Goal: Task Accomplishment & Management: Complete application form

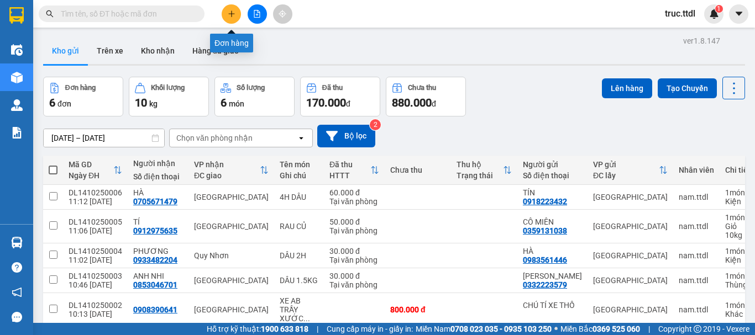
click at [234, 13] on icon "plus" at bounding box center [232, 14] width 8 height 8
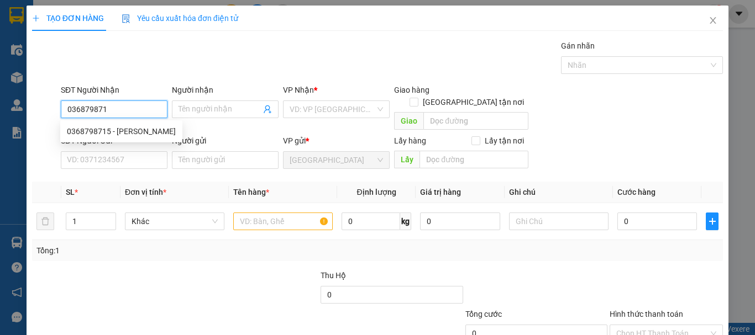
type input "0368798715"
type input "SEN TRẦN"
type input "160.000"
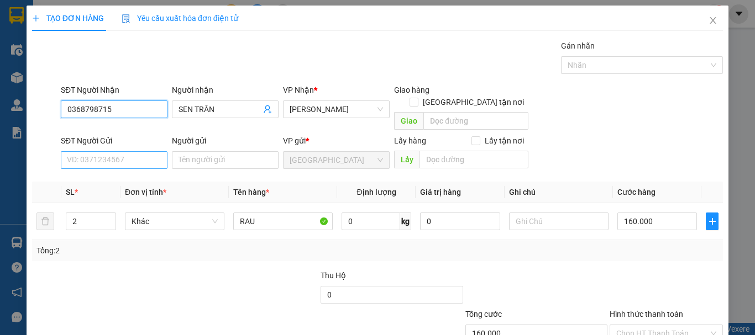
type input "0368798715"
click at [139, 151] on input "SĐT Người Gửi" at bounding box center [114, 160] width 107 height 18
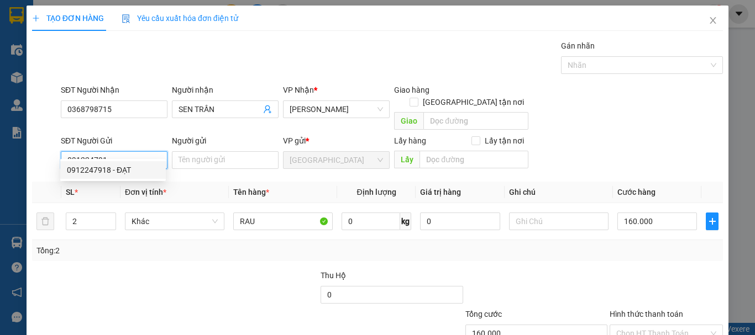
type input "0912247918"
type input "ĐẠT"
type input "70.000"
type input "0912247918"
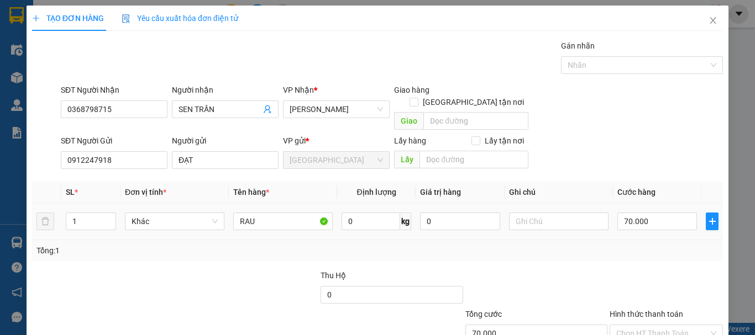
click at [148, 218] on div "Khác" at bounding box center [174, 222] width 99 height 22
click at [151, 213] on span "Khác" at bounding box center [175, 221] width 86 height 17
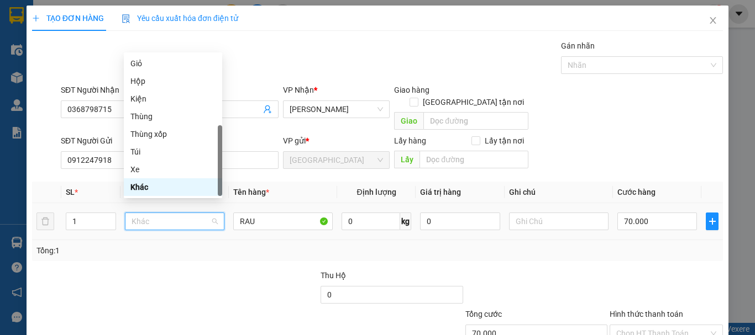
type input "T"
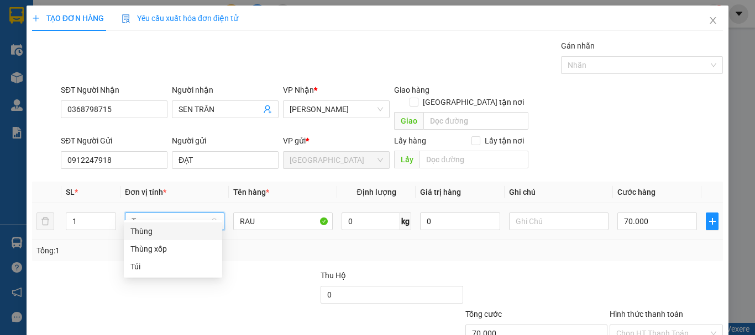
drag, startPoint x: 159, startPoint y: 232, endPoint x: 238, endPoint y: 219, distance: 80.0
click at [160, 232] on div "Thùng" at bounding box center [172, 231] width 85 height 12
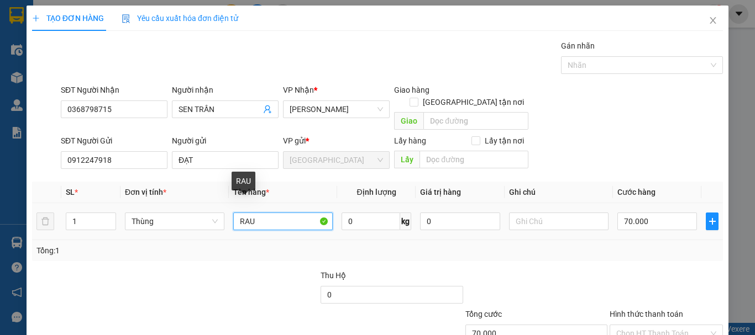
drag, startPoint x: 261, startPoint y: 211, endPoint x: 172, endPoint y: 222, distance: 89.1
click at [172, 222] on tr "1 Thùng RAU 0 kg 0 70.000" at bounding box center [377, 221] width 691 height 37
type input "0"
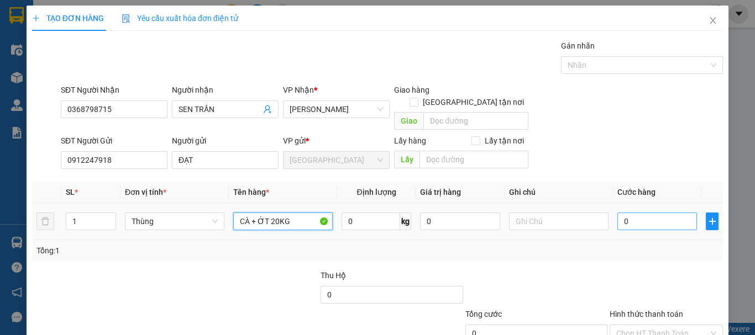
type input "CÀ + ỚT 20KG"
click at [653, 213] on input "0" at bounding box center [657, 222] width 80 height 18
type input "7"
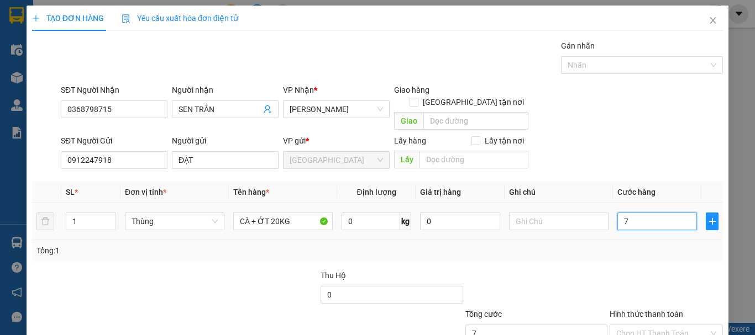
type input "70"
type input "70.000"
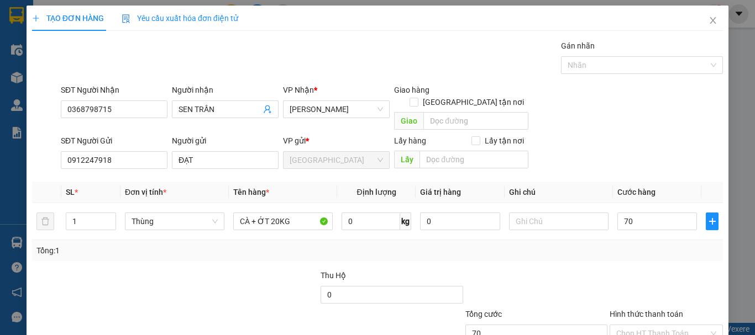
type input "70.000"
click at [646, 253] on div "Transit Pickup Surcharge Ids Transit Deliver Surcharge Ids Transit Deliver Surc…" at bounding box center [377, 217] width 691 height 355
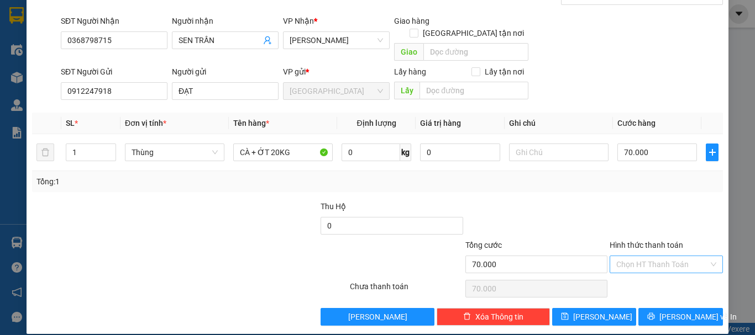
click at [647, 256] on input "Hình thức thanh toán" at bounding box center [662, 264] width 92 height 17
click at [649, 272] on div "Tại văn phòng" at bounding box center [659, 275] width 99 height 12
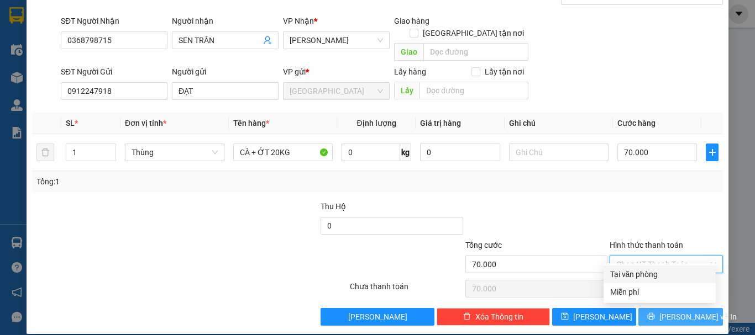
type input "0"
click at [655, 313] on icon "printer" at bounding box center [651, 316] width 7 height 7
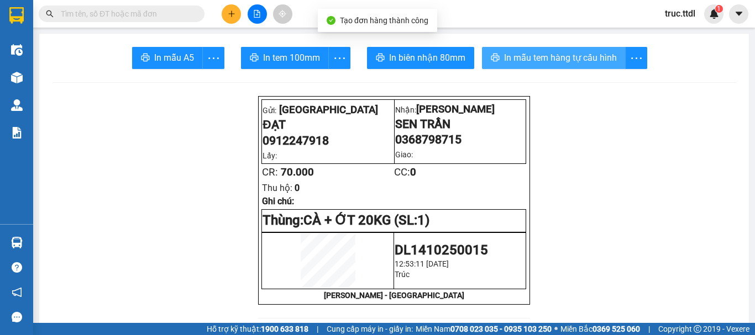
click at [549, 61] on span "In mẫu tem hàng tự cấu hình" at bounding box center [560, 58] width 113 height 14
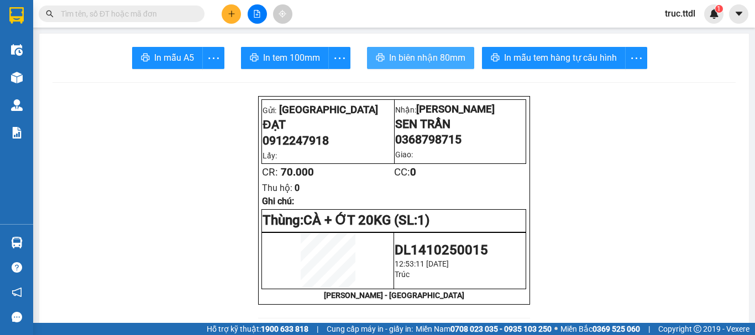
click at [440, 60] on span "In biên nhận 80mm" at bounding box center [427, 58] width 76 height 14
click at [232, 11] on icon "plus" at bounding box center [232, 14] width 8 height 8
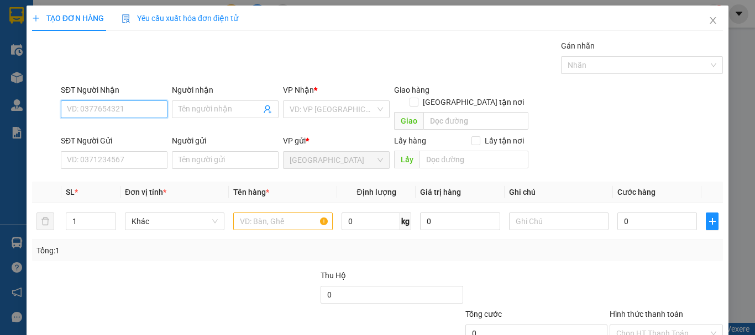
click at [126, 109] on input "SĐT Người Nhận" at bounding box center [114, 110] width 107 height 18
click at [709, 21] on icon "close" at bounding box center [713, 20] width 9 height 9
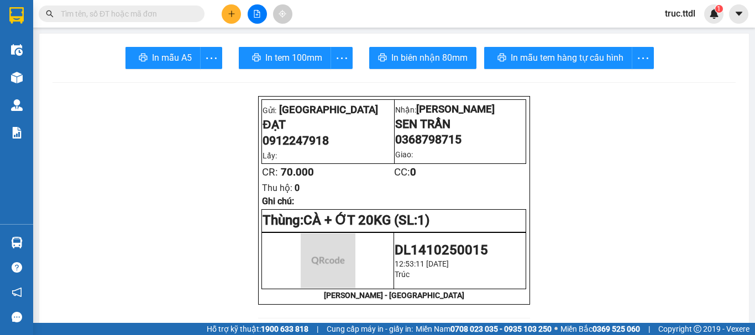
click at [147, 18] on input "text" at bounding box center [126, 14] width 130 height 12
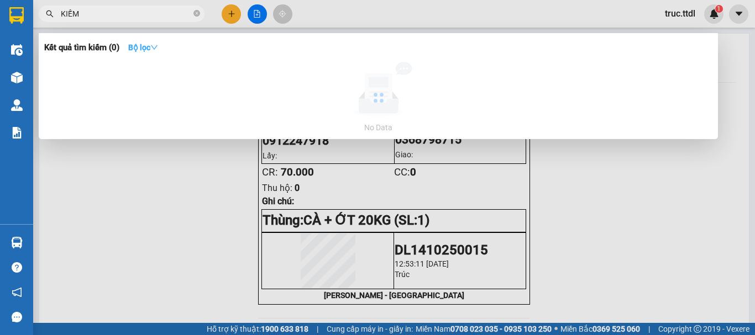
type input "KIẾM"
click at [143, 49] on strong "Bộ lọc" at bounding box center [143, 47] width 30 height 9
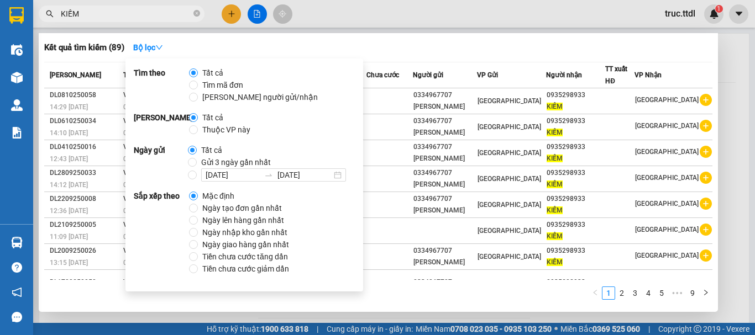
drag, startPoint x: 218, startPoint y: 216, endPoint x: 219, endPoint y: 208, distance: 7.8
click at [218, 215] on span "Ngày lên hàng gần nhất" at bounding box center [243, 220] width 91 height 12
click at [198, 216] on input "Ngày lên hàng gần nhất" at bounding box center [193, 220] width 9 height 9
radio input "true"
radio input "false"
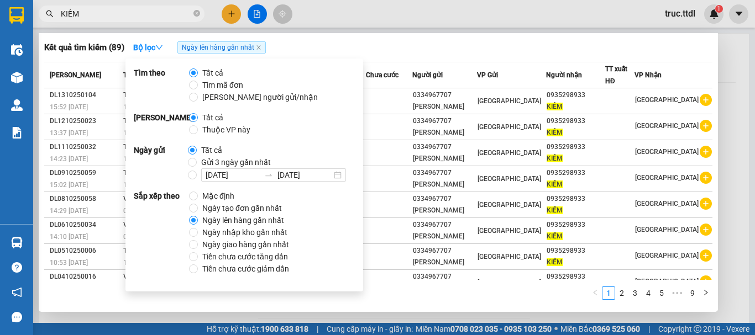
click at [220, 208] on span "Ngày tạo đơn gần nhất" at bounding box center [242, 208] width 88 height 12
click at [198, 208] on input "Ngày tạo đơn gần nhất" at bounding box center [193, 208] width 9 height 9
radio input "true"
radio input "false"
click at [446, 46] on div "Kết quả tìm kiếm ( 89 ) Bộ lọc Ngày tạo đơn gần nhất" at bounding box center [378, 48] width 668 height 18
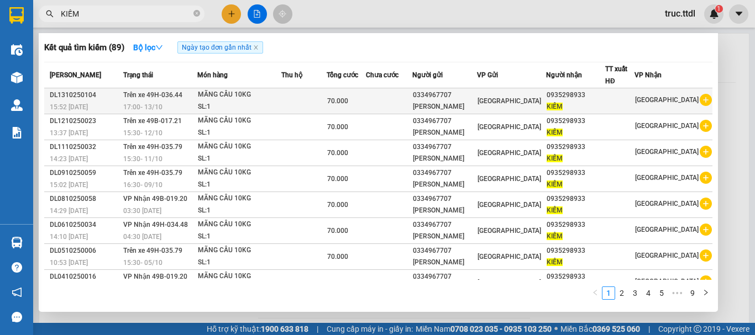
click at [392, 104] on td at bounding box center [389, 101] width 47 height 26
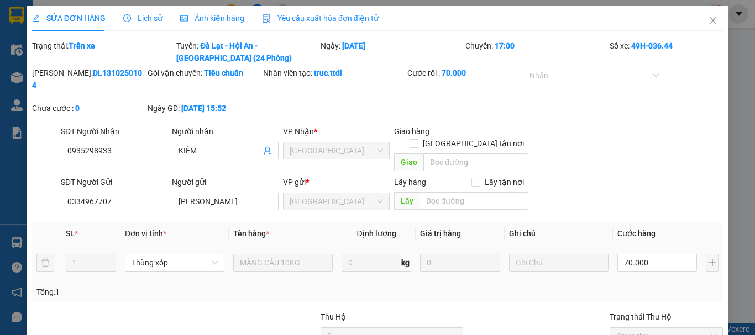
type input "0935298933"
type input "KIẾM"
type input "0334967707"
type input "[PERSON_NAME]"
type input "70.000"
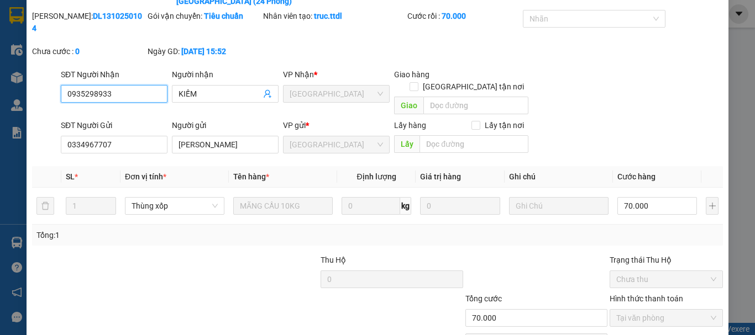
scroll to position [98, 0]
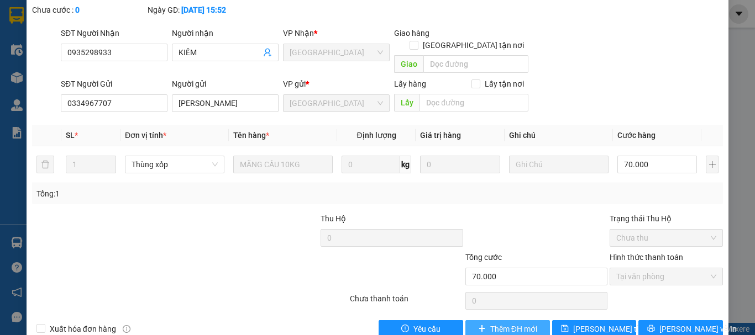
click at [508, 323] on span "Thêm ĐH mới" at bounding box center [513, 329] width 47 height 12
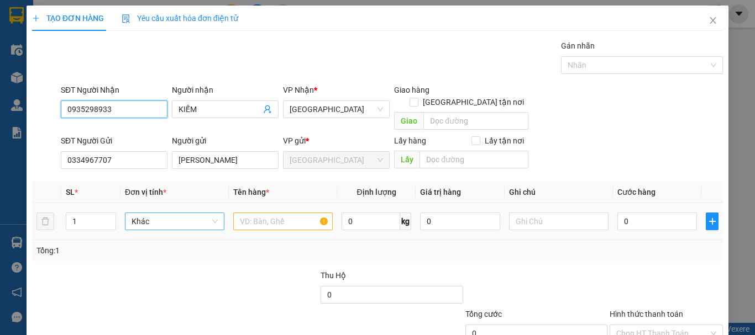
click at [149, 213] on span "Khác" at bounding box center [175, 221] width 86 height 17
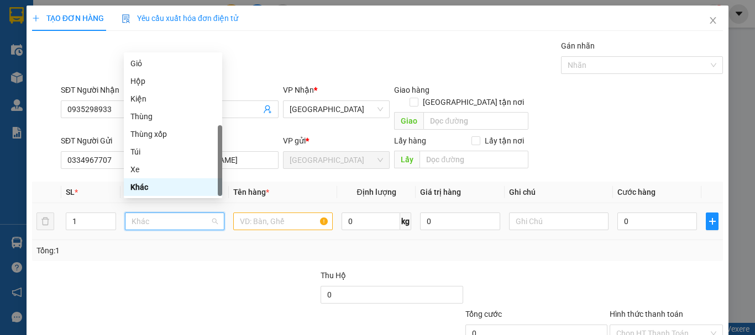
type input "X"
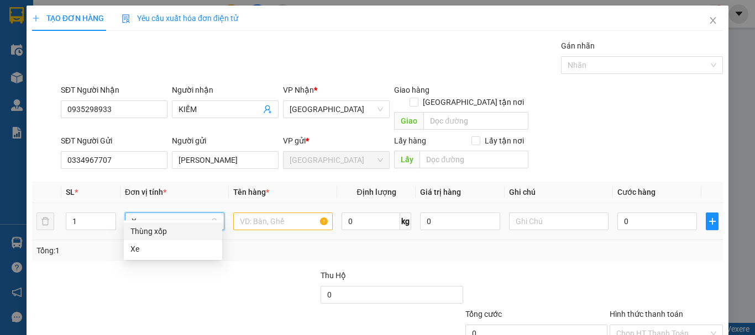
scroll to position [0, 0]
drag, startPoint x: 150, startPoint y: 213, endPoint x: 108, endPoint y: 216, distance: 42.1
click at [108, 216] on tr "1 X 0 kg 0 0" at bounding box center [377, 221] width 691 height 37
click at [154, 227] on div "Thùng xốp" at bounding box center [172, 231] width 85 height 12
click at [275, 213] on input "text" at bounding box center [282, 222] width 99 height 18
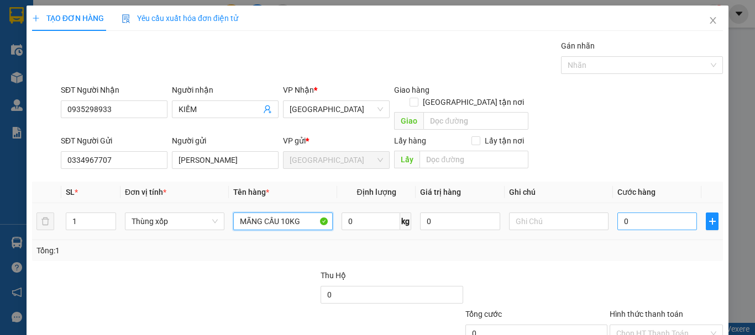
type input "MÃNG CẦU 10KG"
click at [657, 213] on input "0" at bounding box center [657, 222] width 80 height 18
type input "7"
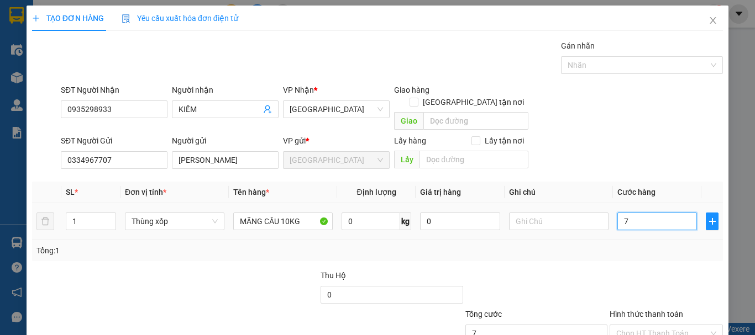
type input "70"
type input "70.000"
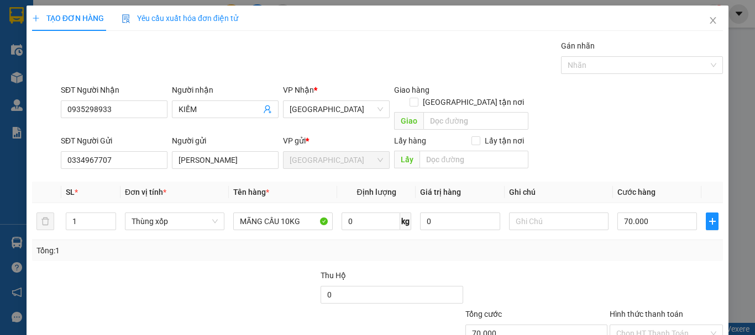
click at [627, 285] on div at bounding box center [667, 289] width 116 height 39
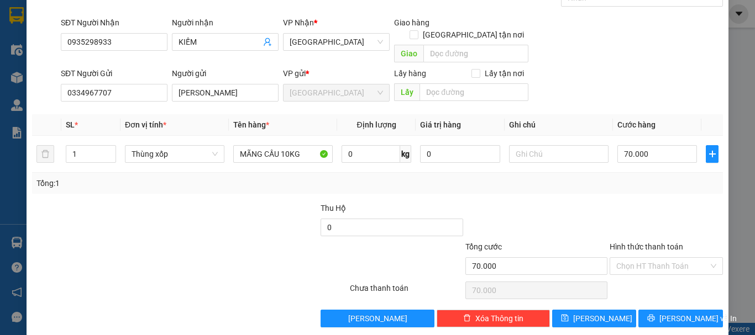
scroll to position [69, 0]
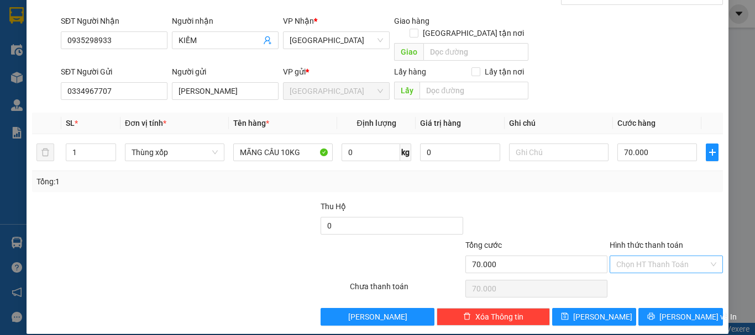
click at [644, 257] on input "Hình thức thanh toán" at bounding box center [662, 264] width 92 height 17
click at [641, 273] on div "Tại văn phòng" at bounding box center [659, 275] width 99 height 12
type input "0"
click at [681, 308] on button "[PERSON_NAME] và In" at bounding box center [680, 317] width 85 height 18
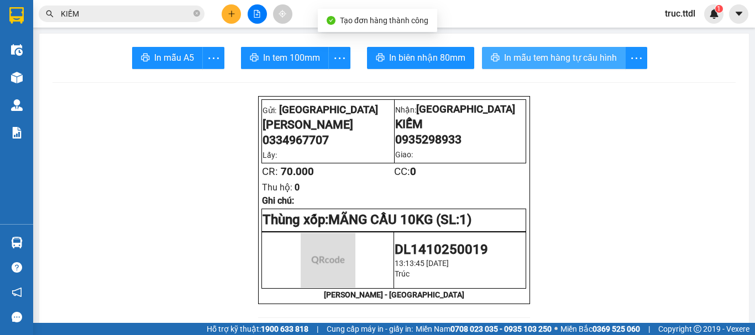
click at [556, 61] on span "In mẫu tem hàng tự cấu hình" at bounding box center [560, 58] width 113 height 14
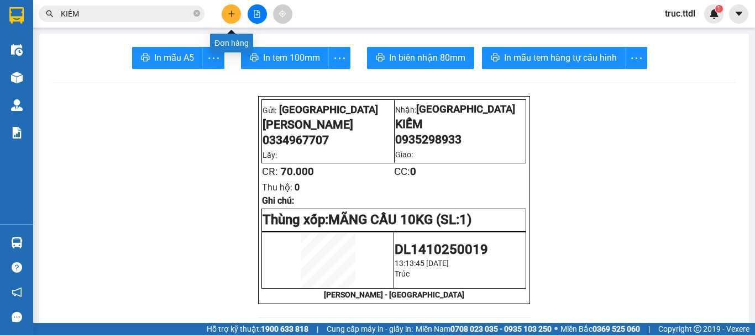
click at [235, 13] on icon "plus" at bounding box center [232, 14] width 8 height 8
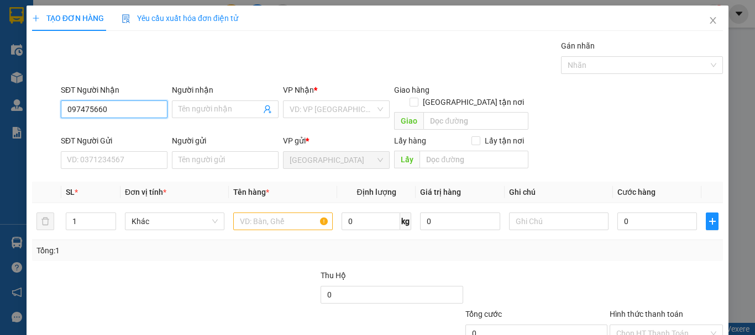
type input "0974756608"
type input "ĐÀN"
type input "50.000"
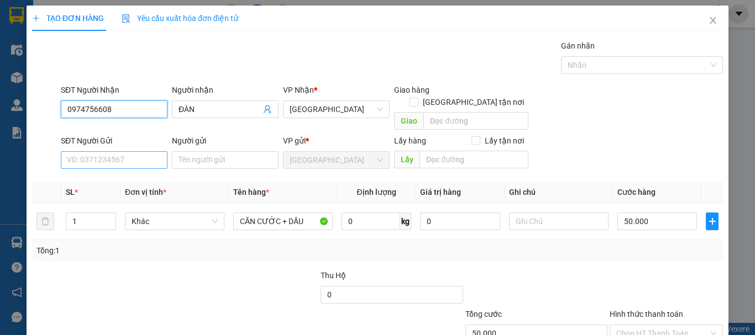
type input "0974756608"
click at [122, 151] on input "SĐT Người Gửi" at bounding box center [114, 160] width 107 height 18
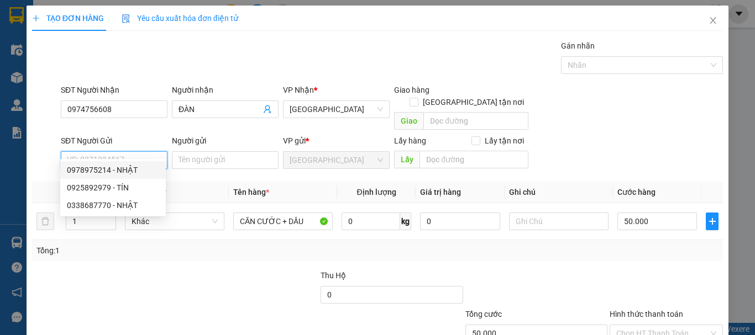
click at [131, 167] on div "0978975214 - NHẬT" at bounding box center [113, 170] width 92 height 12
type input "0978975214"
type input "NHẬT"
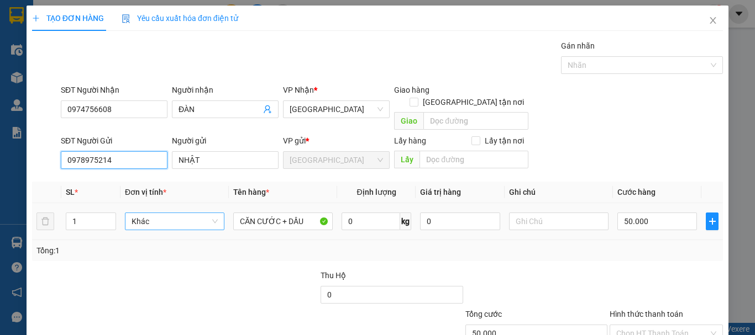
click at [161, 213] on span "Khác" at bounding box center [175, 221] width 86 height 17
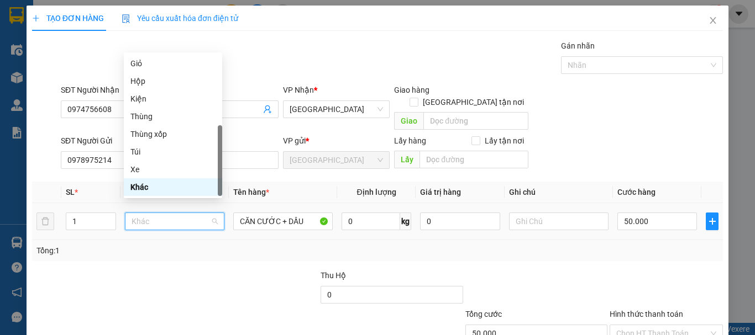
type input "H"
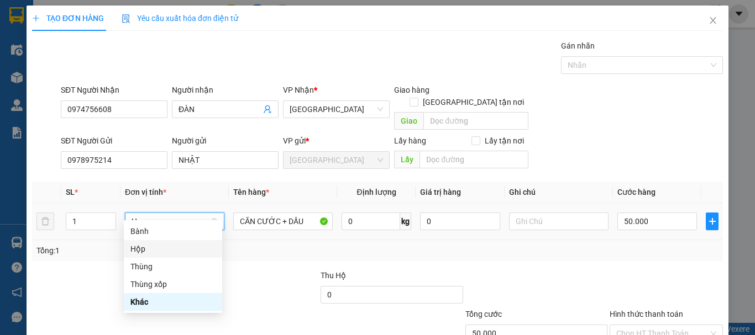
drag, startPoint x: 170, startPoint y: 253, endPoint x: 179, endPoint y: 244, distance: 12.1
click at [170, 253] on div "Hộp" at bounding box center [172, 249] width 85 height 12
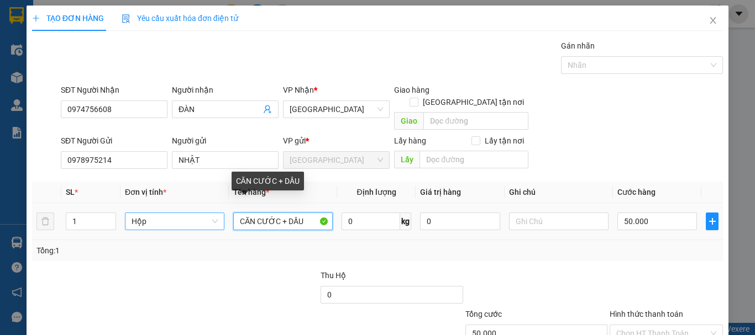
type input "0"
drag, startPoint x: 238, startPoint y: 209, endPoint x: 301, endPoint y: 213, distance: 63.7
click at [301, 213] on input "CĂN CƯỚC + DẦU" at bounding box center [282, 222] width 99 height 18
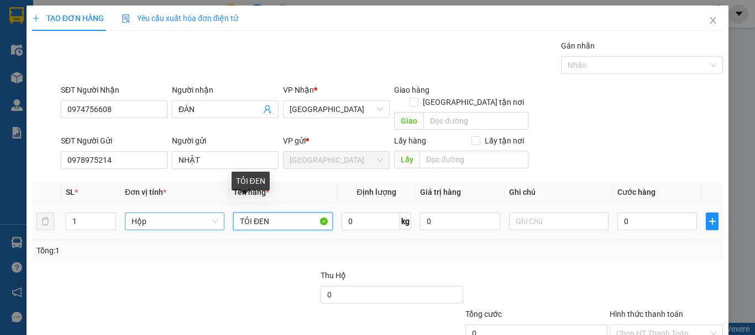
type input "TỎI ĐEN"
type input "500.000"
type input "5"
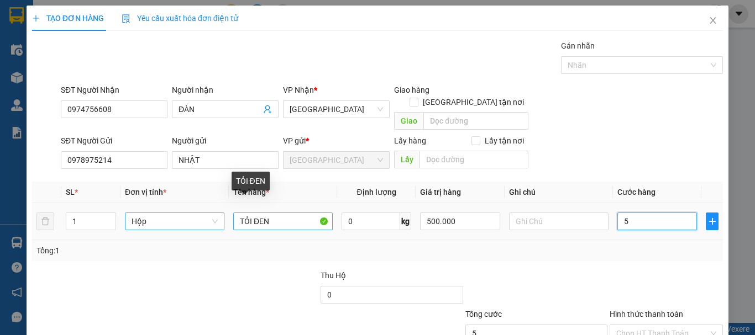
type input "50"
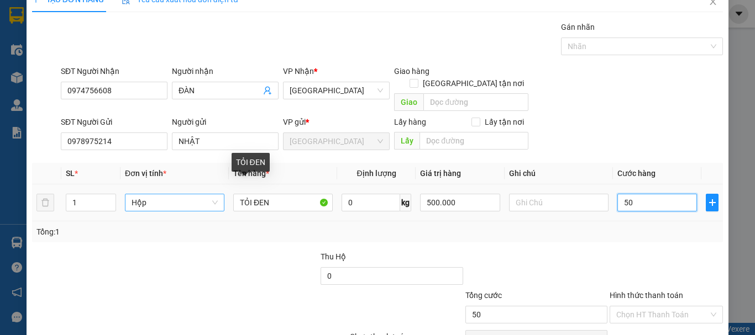
scroll to position [69, 0]
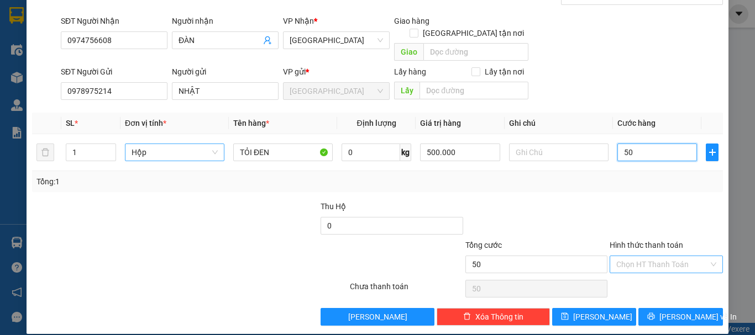
type input "50"
click at [662, 256] on input "Hình thức thanh toán" at bounding box center [662, 264] width 92 height 17
type input "50.000"
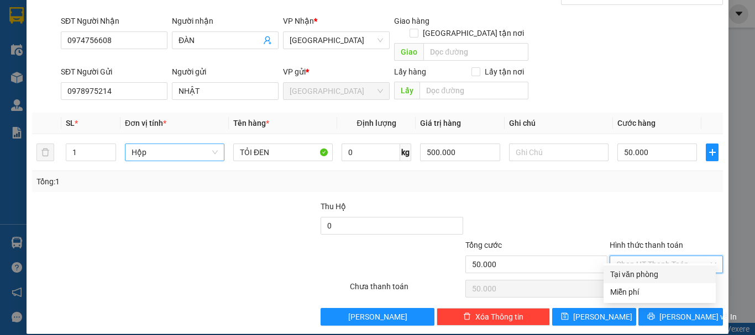
click at [667, 275] on div "Tại văn phòng" at bounding box center [659, 275] width 99 height 12
type input "0"
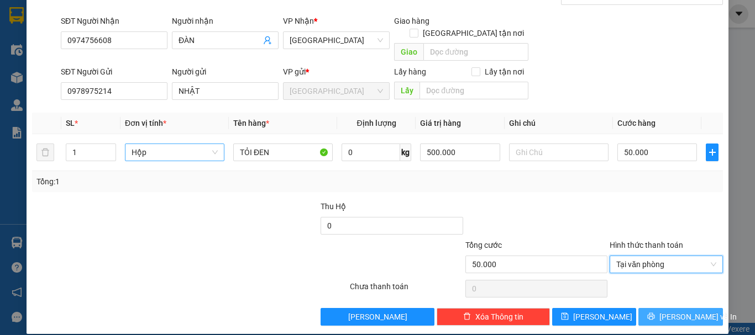
click at [683, 311] on span "[PERSON_NAME] và In" at bounding box center [697, 317] width 77 height 12
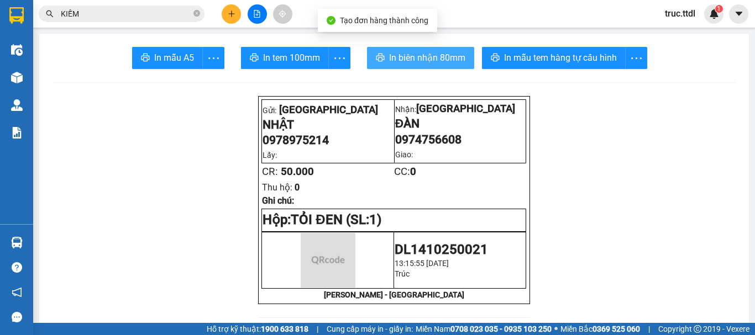
click at [400, 58] on span "In biên nhận 80mm" at bounding box center [427, 58] width 76 height 14
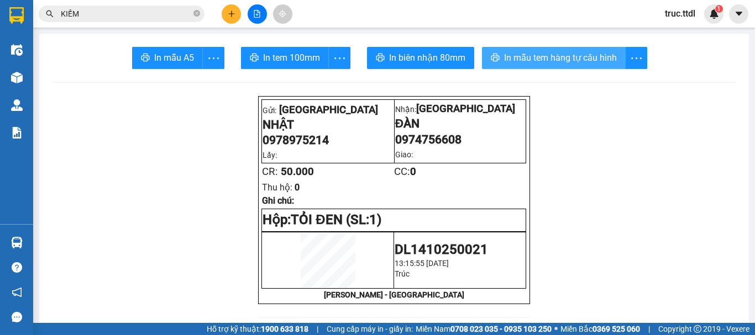
click at [557, 56] on span "In mẫu tem hàng tự cấu hình" at bounding box center [560, 58] width 113 height 14
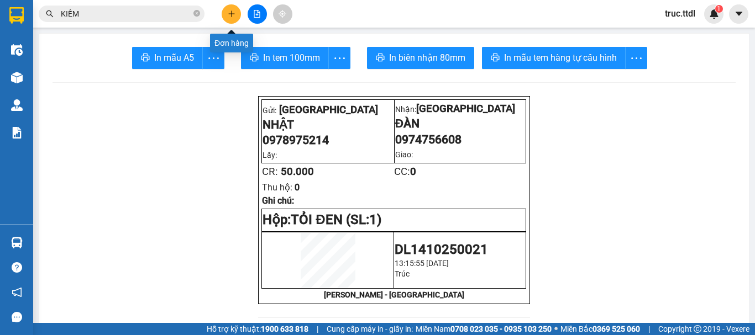
click at [232, 12] on icon "plus" at bounding box center [232, 14] width 8 height 8
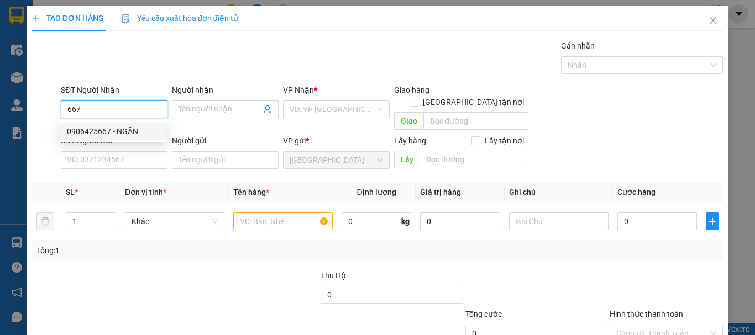
click at [138, 132] on div "0906425667 - NGÂN" at bounding box center [113, 131] width 92 height 12
type input "0906425667"
type input "NGÂN"
type input "100.000"
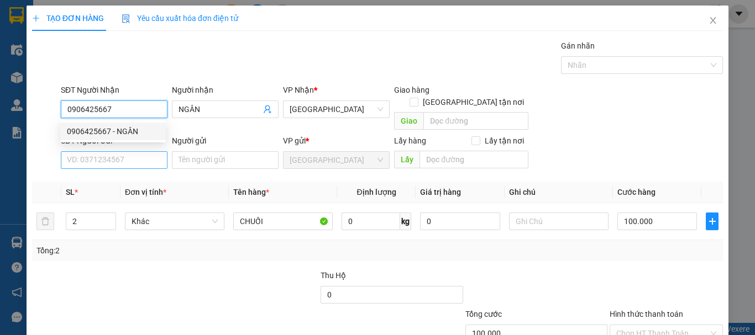
type input "0906425667"
click at [144, 152] on input "SĐT Người Gửi" at bounding box center [114, 160] width 107 height 18
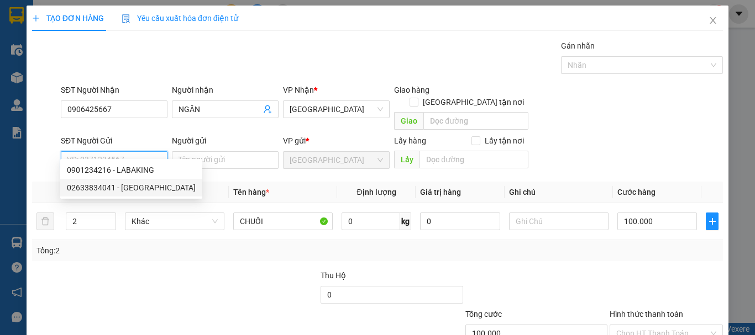
click at [149, 186] on div "02633834041 - ĐÀ LẠT GAP" at bounding box center [131, 188] width 129 height 12
type input "02633834041"
type input "ĐÀ LẠT GAP"
type input "140.000"
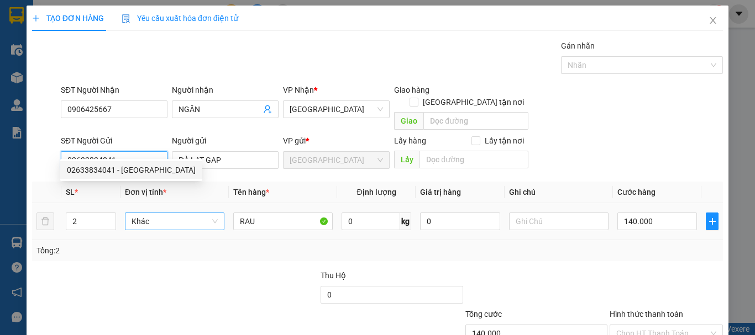
click at [169, 213] on span "Khác" at bounding box center [175, 221] width 86 height 17
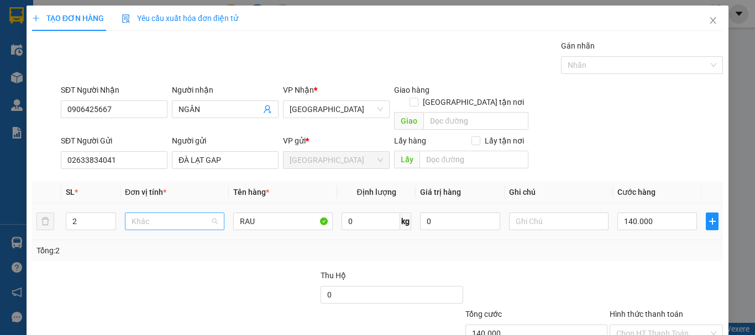
scroll to position [106, 0]
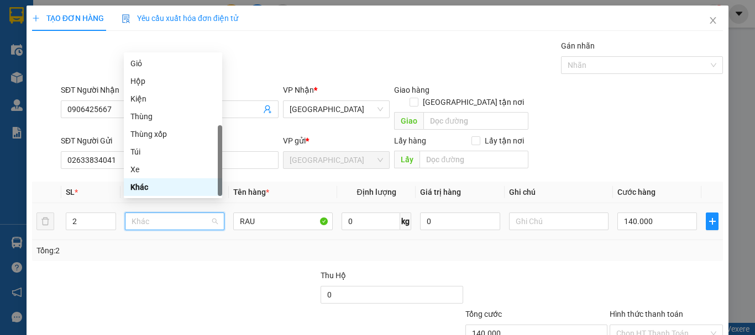
type input "T"
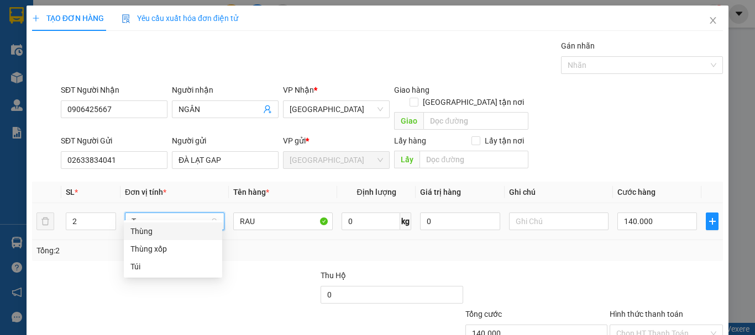
drag, startPoint x: 158, startPoint y: 229, endPoint x: 108, endPoint y: 224, distance: 50.0
click at [156, 230] on div "Thùng" at bounding box center [172, 231] width 85 height 12
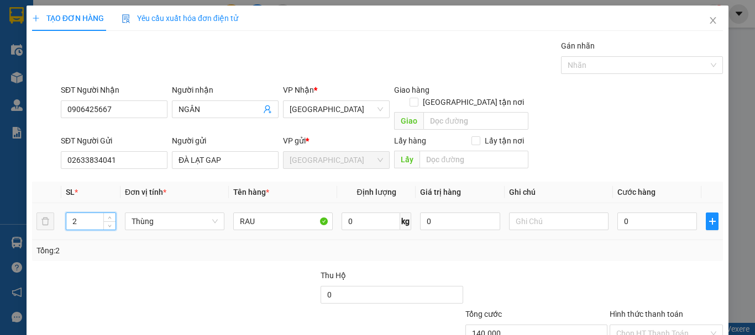
type input "0"
drag, startPoint x: 76, startPoint y: 206, endPoint x: 67, endPoint y: 209, distance: 9.8
click at [67, 213] on input "2" at bounding box center [90, 221] width 49 height 17
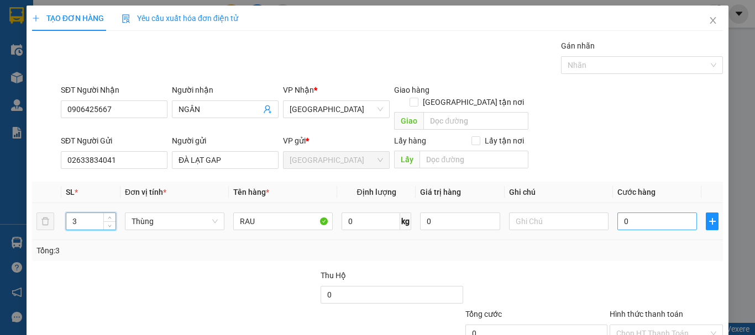
type input "3"
click at [639, 213] on input "0" at bounding box center [657, 222] width 80 height 18
type input "2"
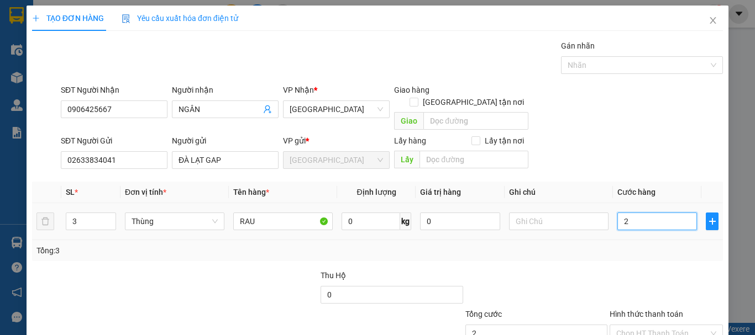
type input "21"
type input "210"
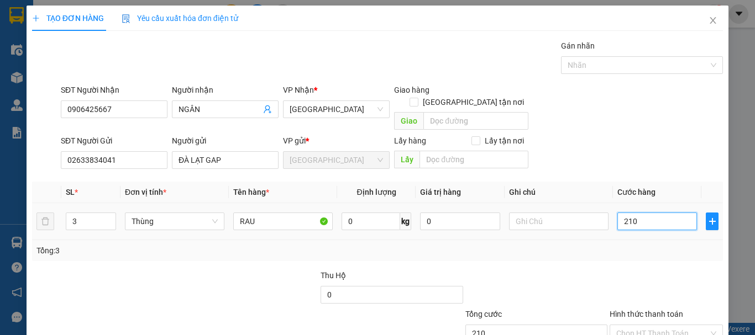
scroll to position [69, 0]
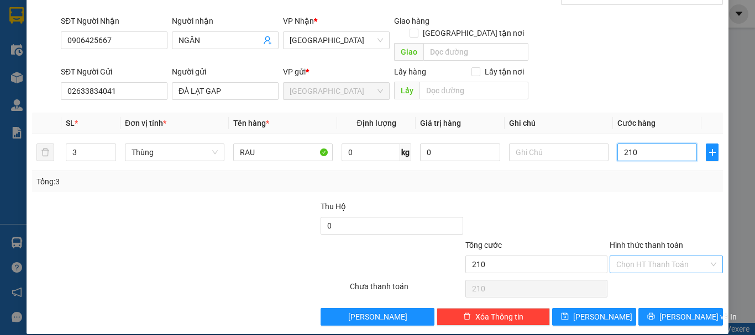
type input "210"
type input "210.000"
click at [643, 256] on input "Hình thức thanh toán" at bounding box center [662, 264] width 92 height 17
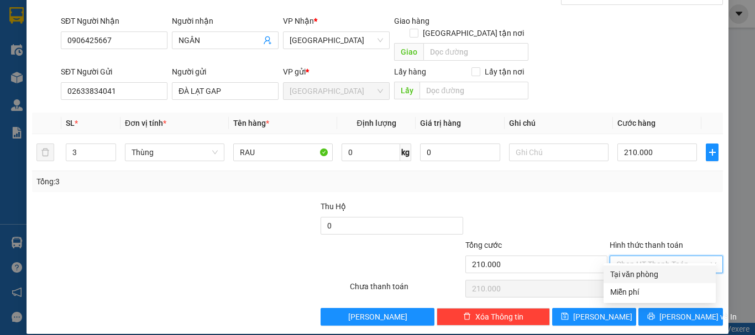
click at [648, 272] on div "Tại văn phòng" at bounding box center [659, 275] width 99 height 12
type input "0"
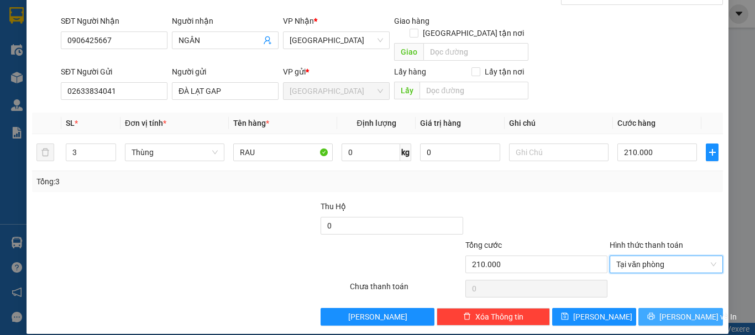
click at [654, 313] on icon "printer" at bounding box center [651, 317] width 8 height 8
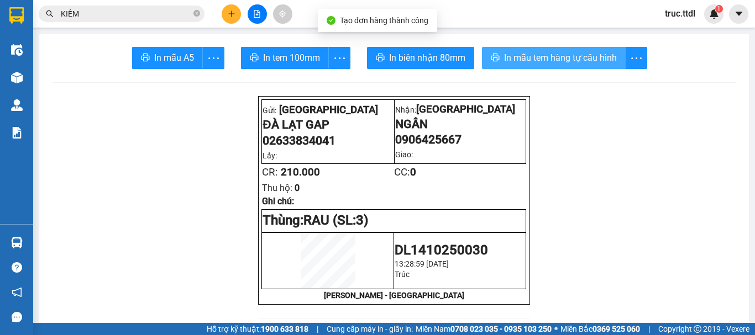
click at [547, 61] on span "In mẫu tem hàng tự cấu hình" at bounding box center [560, 58] width 113 height 14
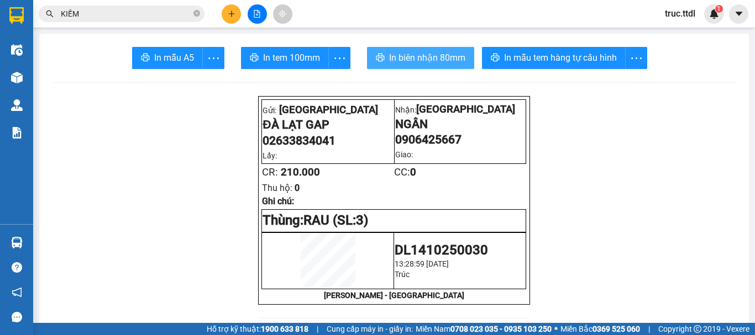
click at [419, 61] on span "In biên nhận 80mm" at bounding box center [427, 58] width 76 height 14
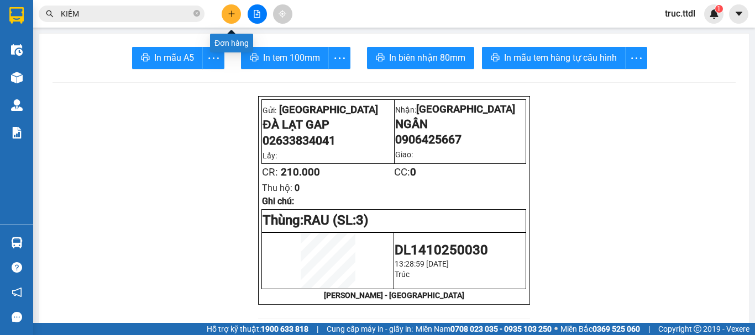
click at [233, 14] on icon "plus" at bounding box center [232, 14] width 8 height 8
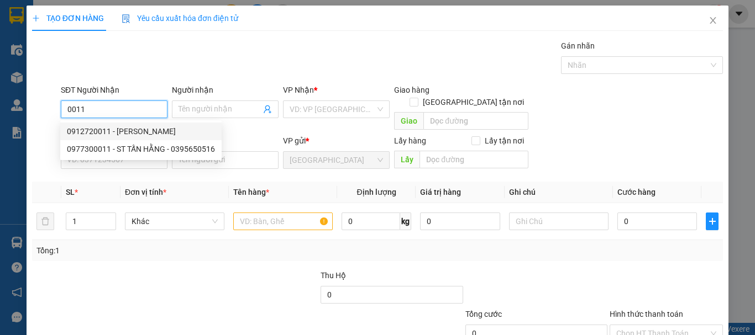
click at [162, 132] on div "0912720011 - VŨ" at bounding box center [141, 131] width 148 height 12
type input "0912720011"
type input "VŨ"
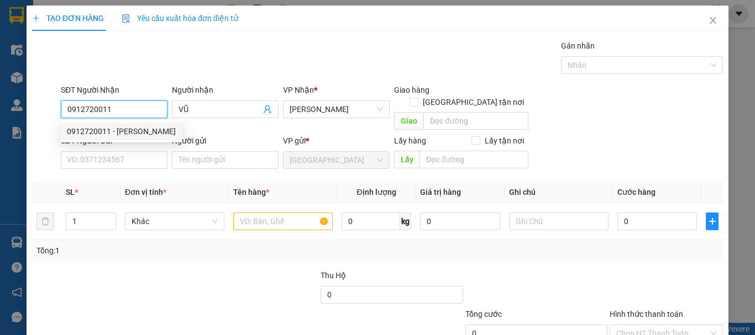
type input "50.000"
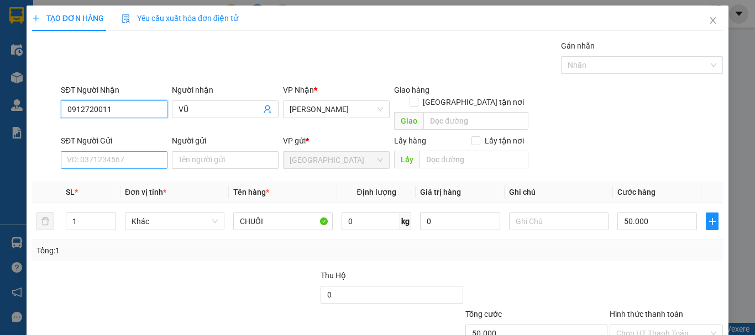
type input "0912720011"
click at [139, 151] on input "SĐT Người Gửi" at bounding box center [114, 160] width 107 height 18
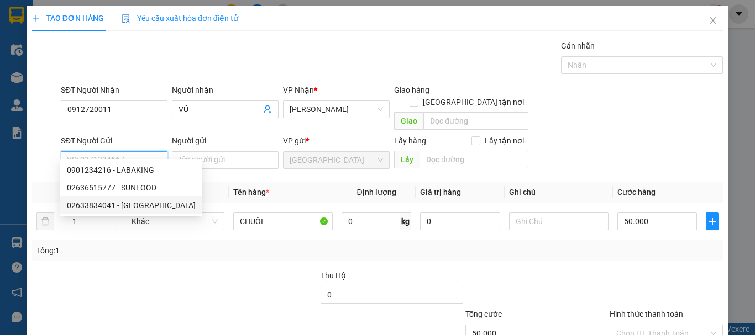
click at [141, 202] on div "02633834041 - ĐÀ LẠT GAP" at bounding box center [131, 206] width 129 height 12
type input "02633834041"
type input "ĐÀ LẠT GAP"
type input "HÓA ĐƠN"
type input "80.000"
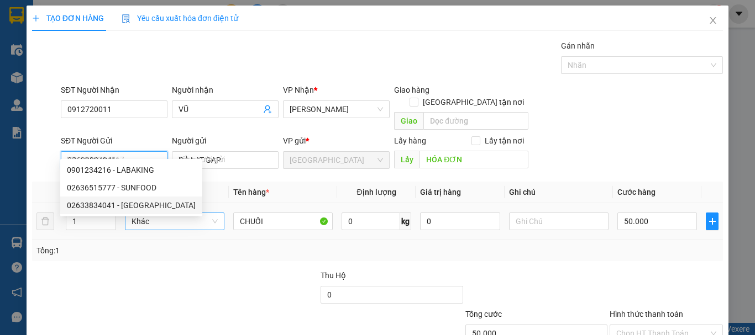
type input "80.000"
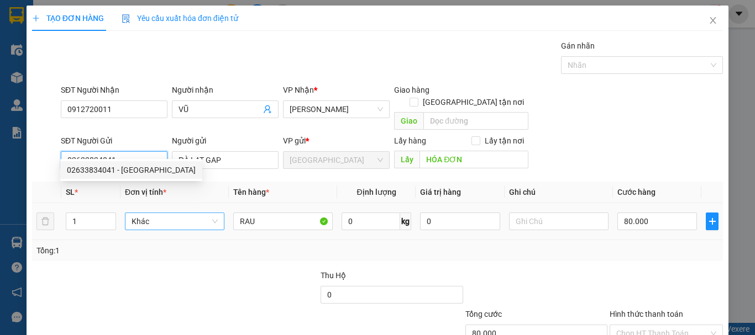
click at [149, 213] on span "Khác" at bounding box center [175, 221] width 86 height 17
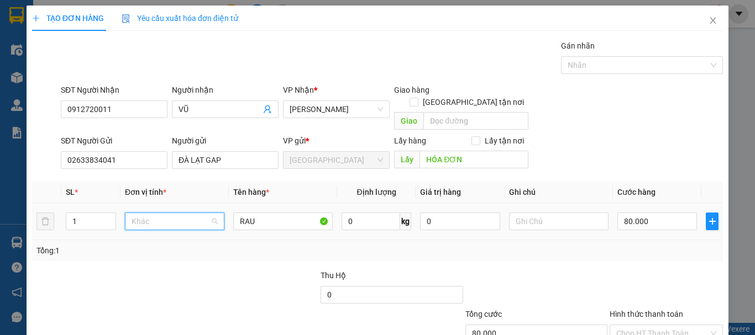
scroll to position [106, 0]
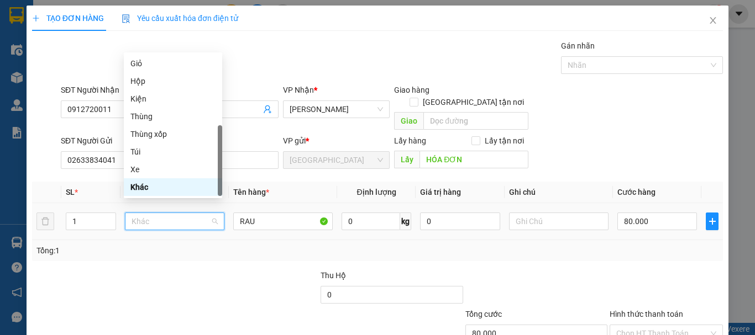
type input "T"
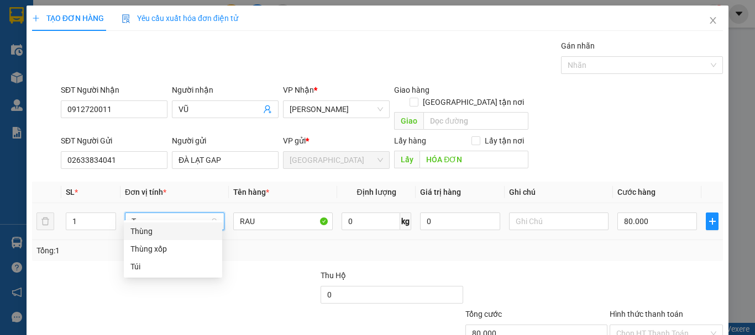
scroll to position [0, 0]
click at [154, 229] on div "Thùng" at bounding box center [172, 231] width 85 height 12
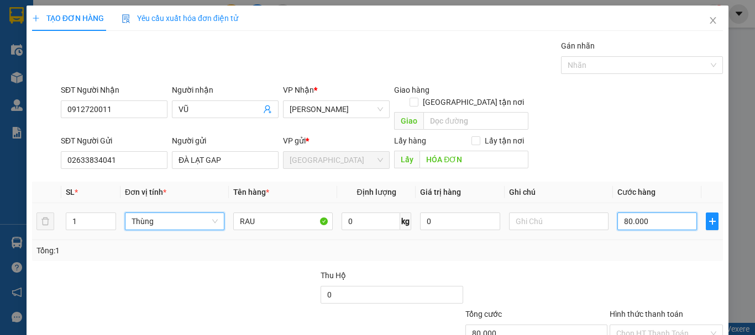
drag, startPoint x: 646, startPoint y: 209, endPoint x: 654, endPoint y: 212, distance: 9.1
click at [644, 213] on input "80.000" at bounding box center [657, 222] width 80 height 18
type input "0"
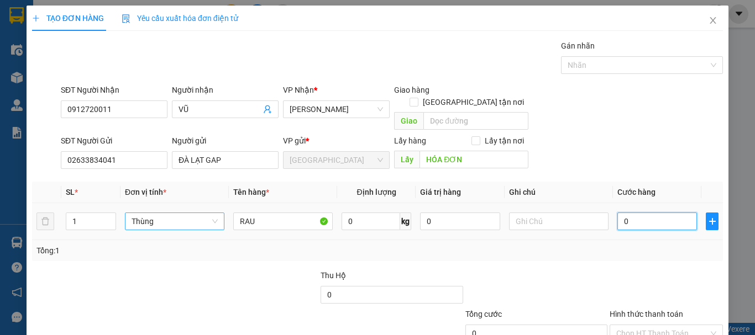
type input "8"
type input "08"
type input "80"
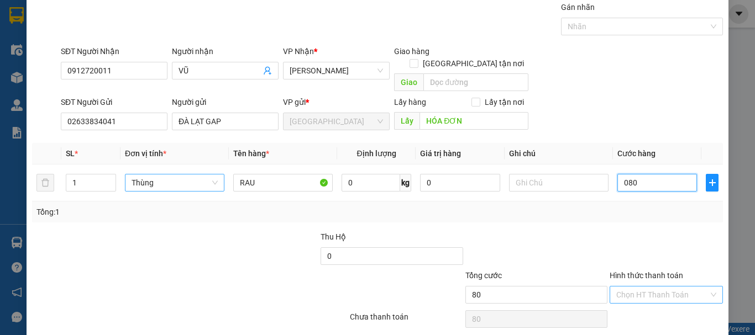
scroll to position [69, 0]
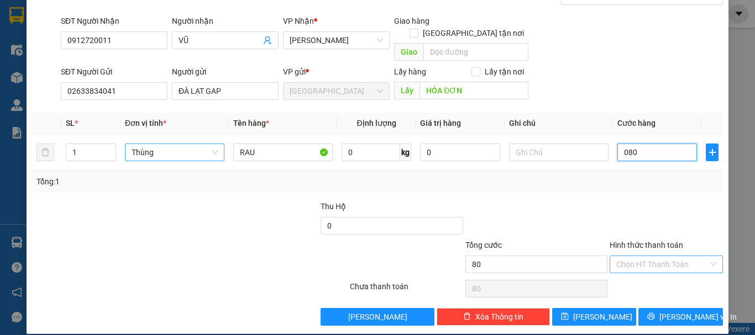
type input "080"
type input "80.000"
click at [654, 256] on input "Hình thức thanh toán" at bounding box center [662, 264] width 92 height 17
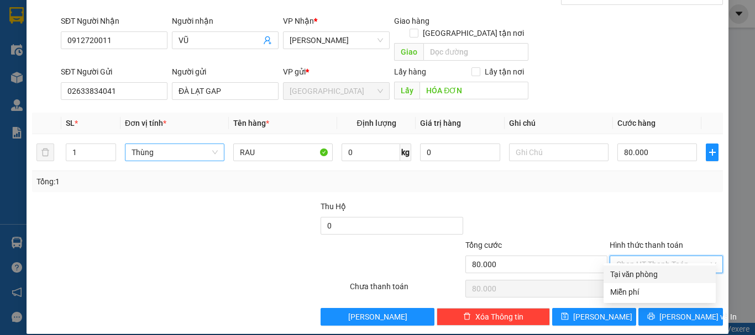
click at [657, 274] on div "Tại văn phòng" at bounding box center [659, 275] width 99 height 12
type input "0"
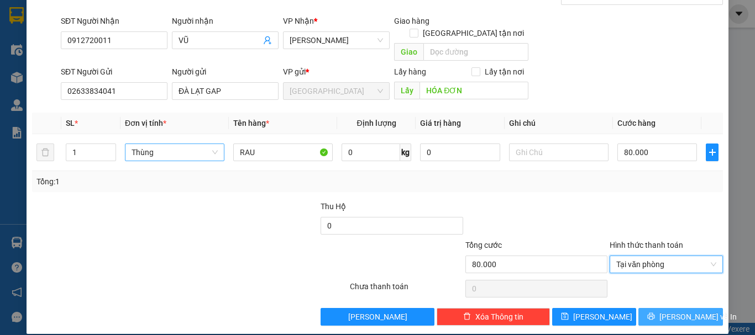
click at [667, 311] on span "Lưu và In" at bounding box center [697, 317] width 77 height 12
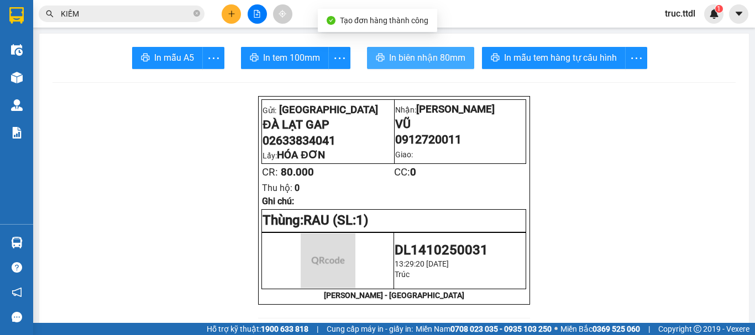
click at [439, 59] on span "In biên nhận 80mm" at bounding box center [427, 58] width 76 height 14
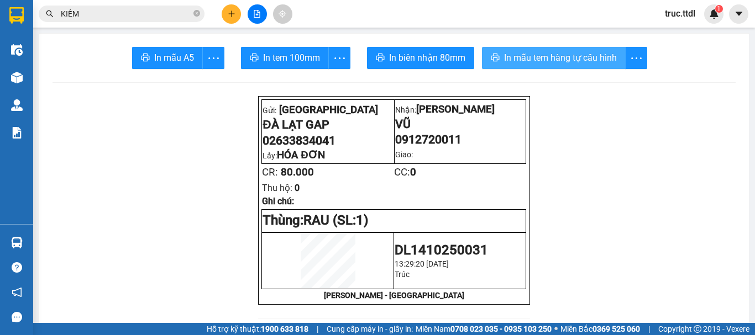
click at [535, 54] on span "In mẫu tem hàng tự cấu hình" at bounding box center [560, 58] width 113 height 14
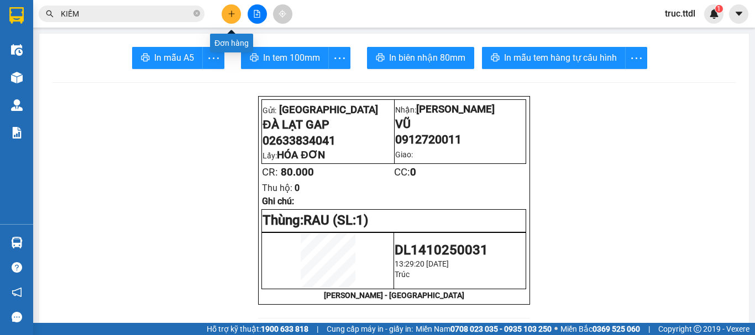
click at [226, 17] on button at bounding box center [231, 13] width 19 height 19
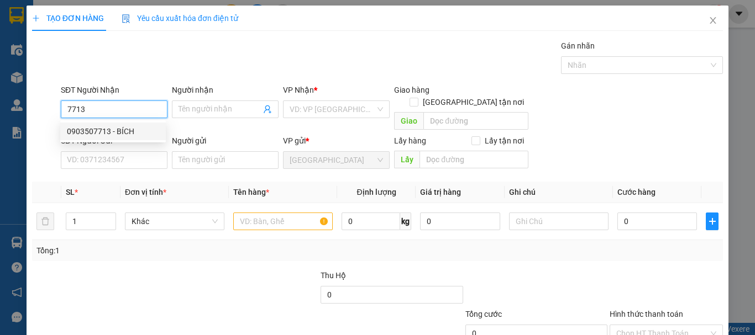
click at [136, 139] on div "0903507713 - BÍCH" at bounding box center [113, 132] width 106 height 18
type input "0903507713"
type input "BÍCH"
type input "210.000"
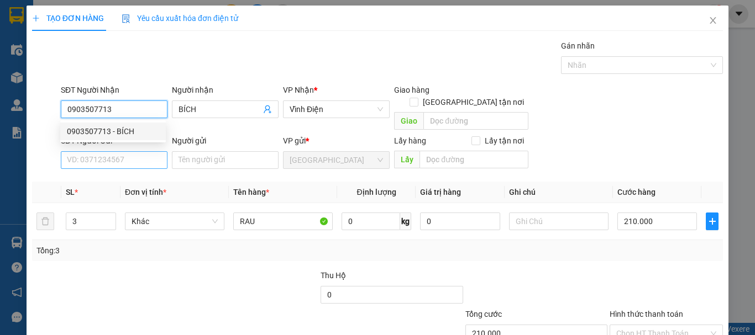
type input "0903507713"
click at [141, 151] on input "SĐT Người Gửi" at bounding box center [114, 160] width 107 height 18
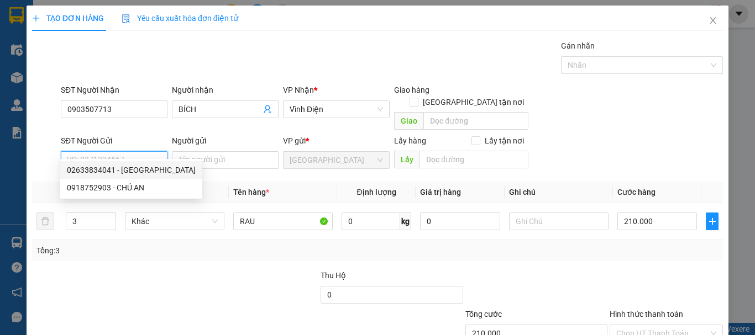
drag, startPoint x: 134, startPoint y: 191, endPoint x: 137, endPoint y: 174, distance: 17.4
click at [137, 174] on div "02633834041 - ĐÀ LẠT GAP 0918752903 - CHÚ AN" at bounding box center [131, 178] width 142 height 35
click at [137, 174] on div "02633834041 - ĐÀ LẠT GAP" at bounding box center [131, 170] width 129 height 12
type input "02633834041"
type input "ĐÀ LẠT GAP"
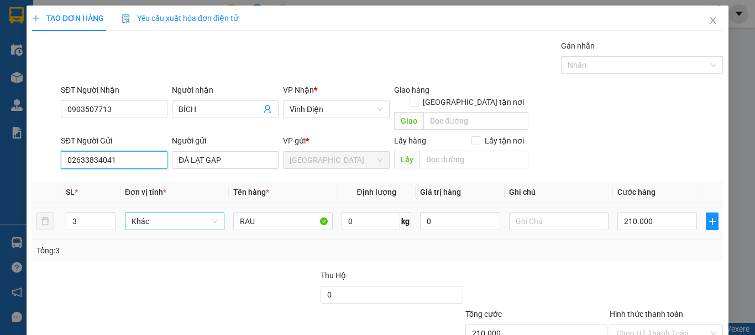
click at [141, 213] on span "Khác" at bounding box center [175, 221] width 86 height 17
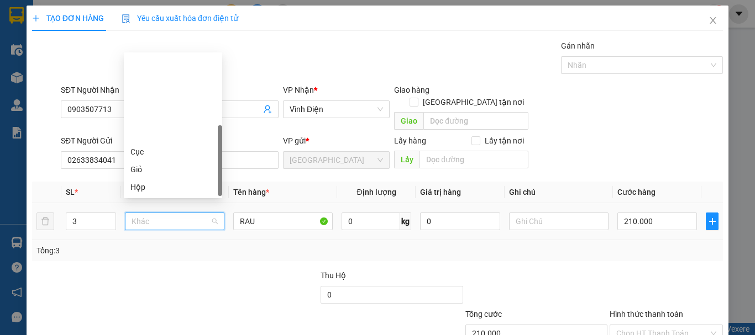
scroll to position [106, 0]
type input "T"
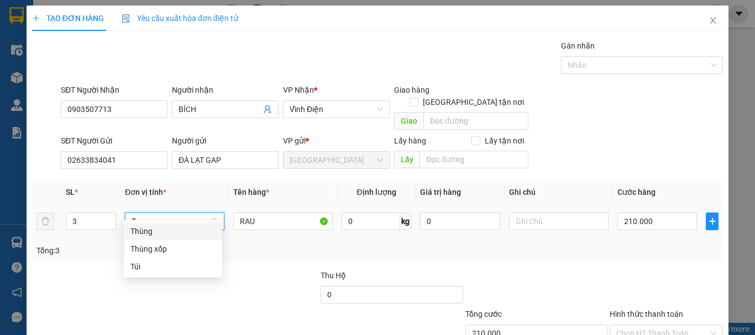
click at [151, 230] on div "Thùng" at bounding box center [172, 231] width 85 height 12
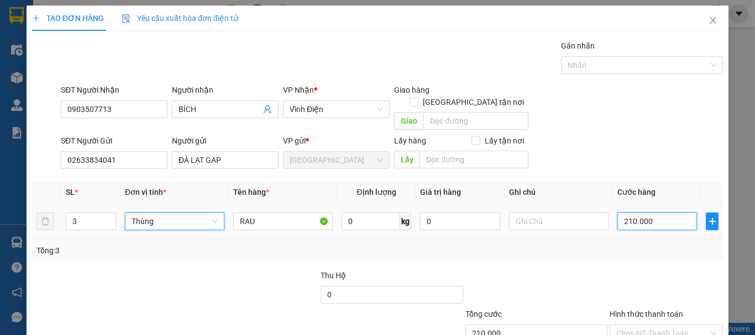
click at [639, 213] on input "210.000" at bounding box center [657, 222] width 80 height 18
type input "0"
type input "2"
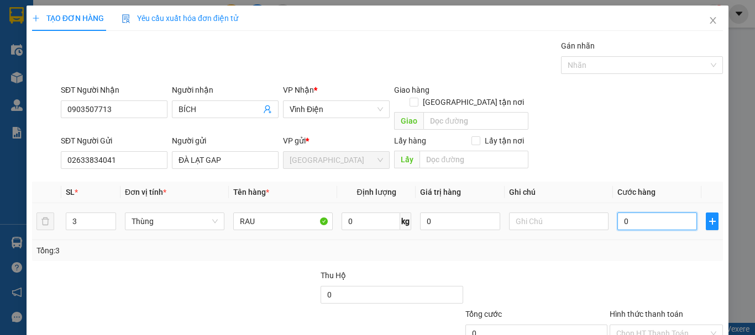
type input "2"
type input "02"
type input "21"
type input "021"
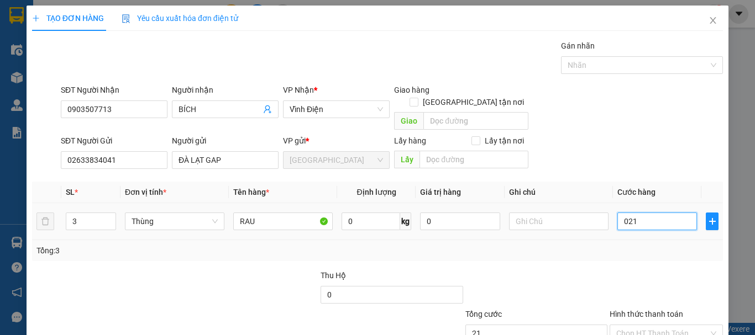
type input "210"
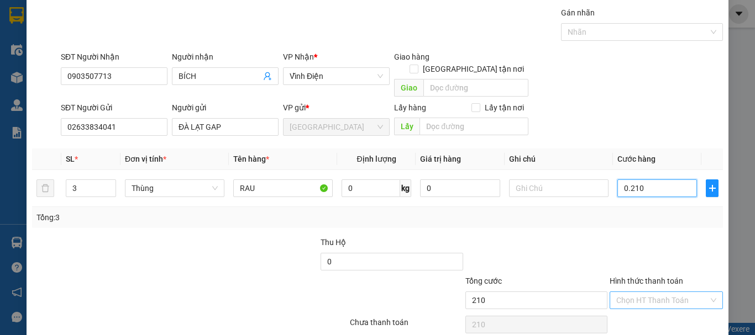
scroll to position [69, 0]
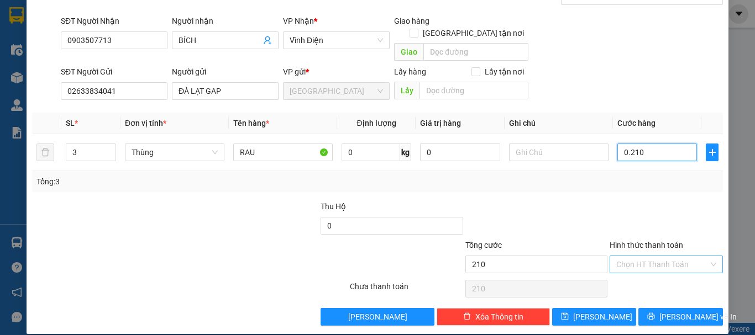
type input "0.210"
click at [647, 256] on input "Hình thức thanh toán" at bounding box center [662, 264] width 92 height 17
type input "210.000"
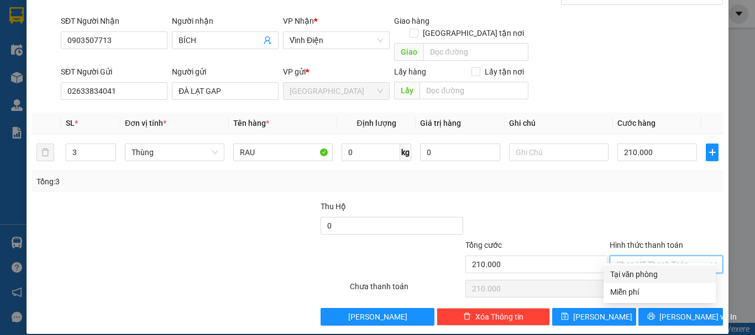
click at [648, 279] on div "Tại văn phòng" at bounding box center [659, 275] width 99 height 12
type input "0"
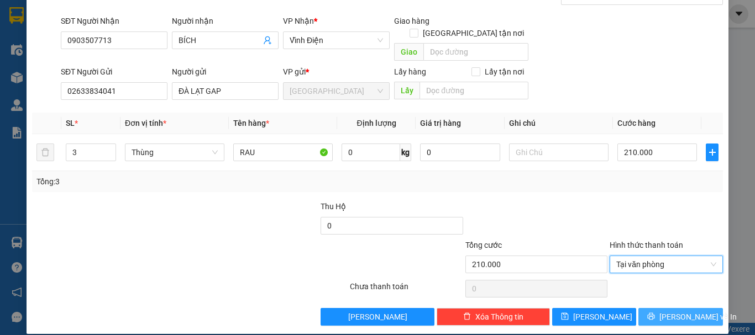
click at [655, 313] on icon "printer" at bounding box center [651, 317] width 8 height 8
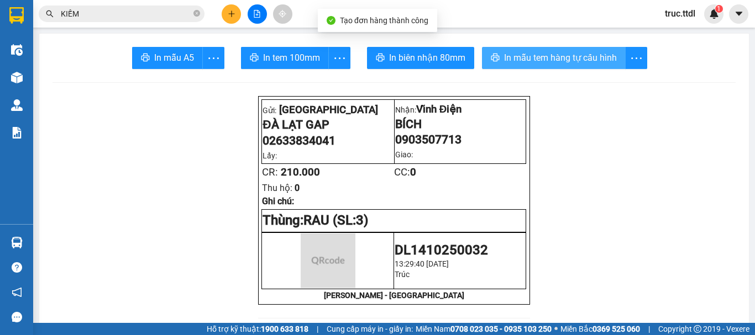
click at [566, 59] on span "In mẫu tem hàng tự cấu hình" at bounding box center [560, 58] width 113 height 14
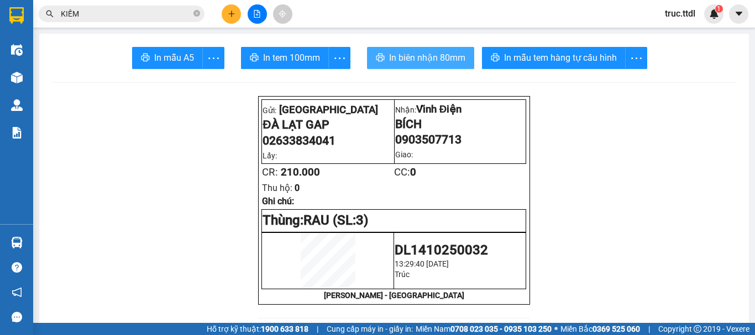
click at [457, 57] on span "In biên nhận 80mm" at bounding box center [427, 58] width 76 height 14
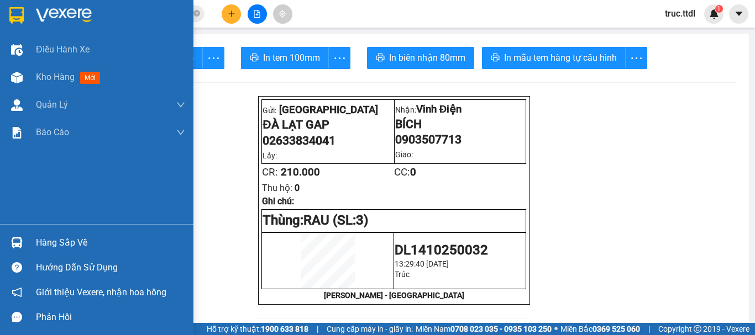
click at [18, 16] on img at bounding box center [16, 15] width 14 height 17
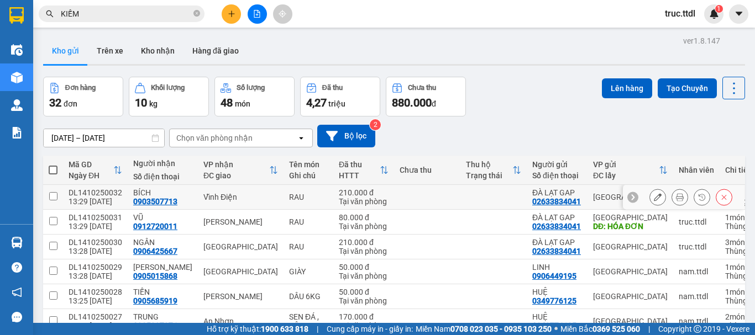
click at [394, 200] on td at bounding box center [427, 197] width 66 height 25
checkbox input "true"
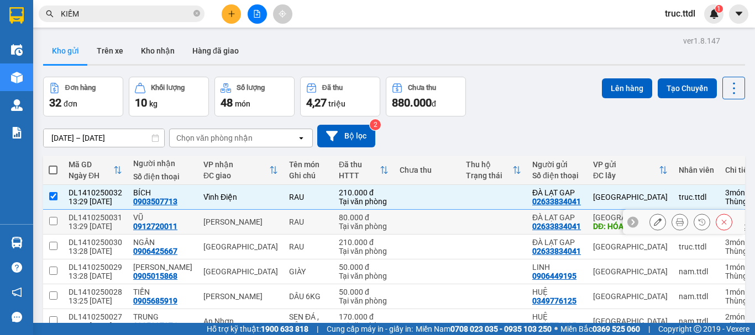
click at [394, 223] on td at bounding box center [427, 222] width 66 height 25
checkbox input "true"
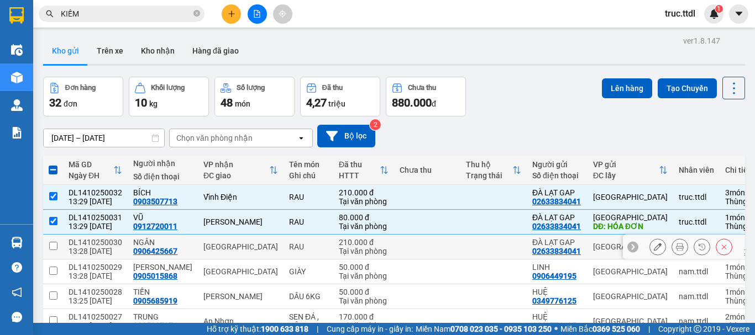
click at [395, 245] on td at bounding box center [427, 247] width 66 height 25
checkbox input "true"
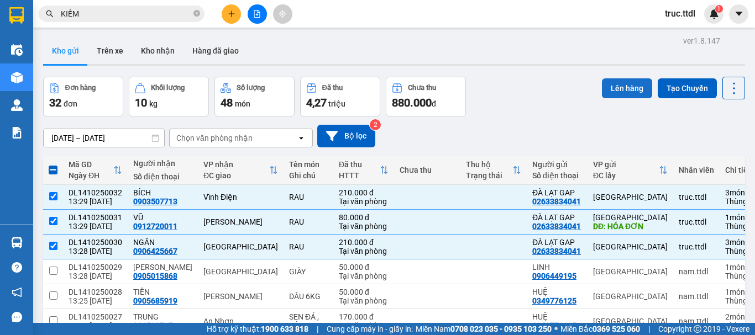
click at [619, 89] on button "Lên hàng" at bounding box center [627, 88] width 50 height 20
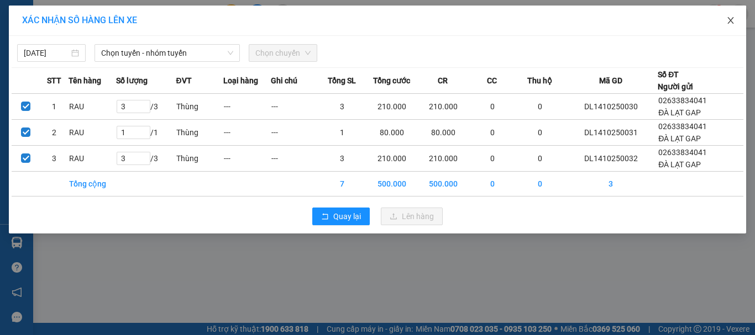
click at [730, 18] on icon "close" at bounding box center [730, 20] width 9 height 9
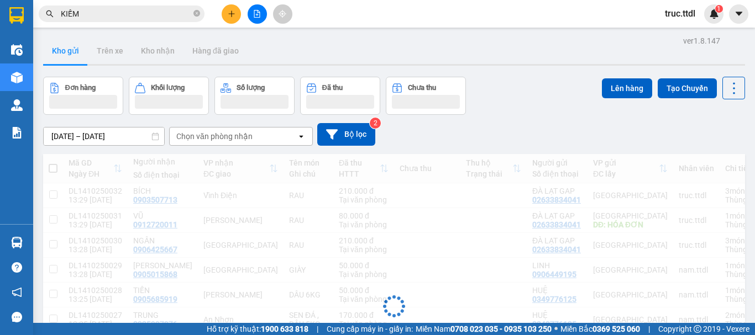
click at [237, 20] on button at bounding box center [231, 13] width 19 height 19
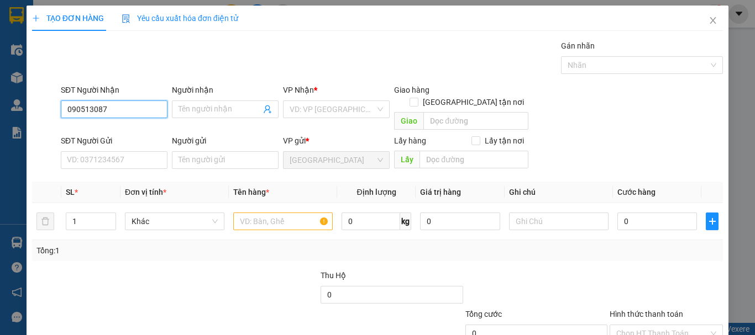
type input "0905130879"
click at [148, 132] on div "0905130879 - LỢI" at bounding box center [113, 131] width 92 height 12
type input "LỢI"
type input "240.000"
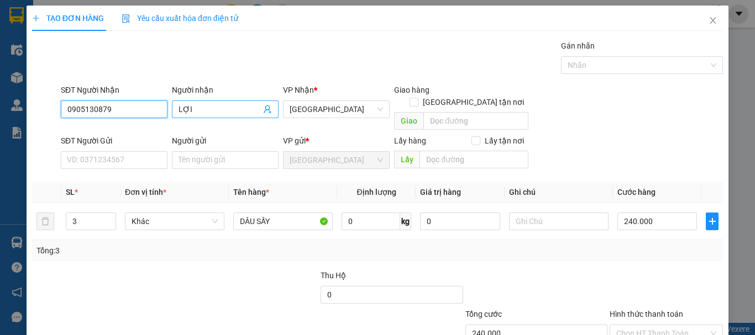
type input "0905130879"
click at [176, 107] on span "LỢI" at bounding box center [225, 110] width 107 height 18
click at [179, 107] on input "LỢI" at bounding box center [220, 109] width 82 height 12
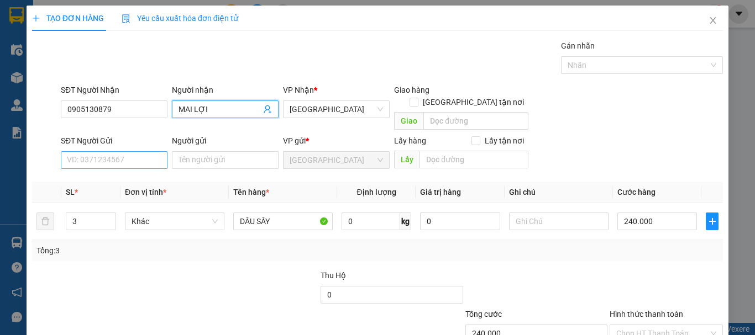
type input "MAI LỢI"
click at [78, 151] on input "SĐT Người Gửi" at bounding box center [114, 160] width 107 height 18
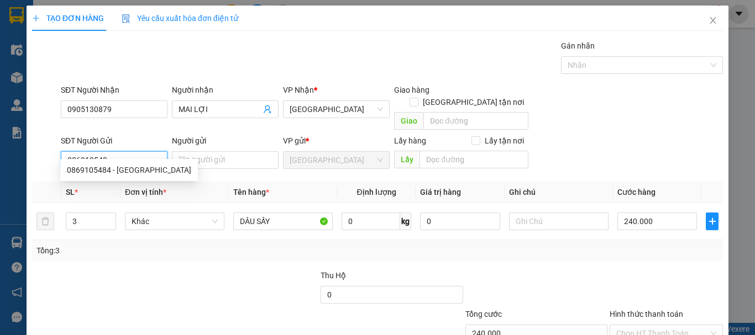
type input "0869105484"
click at [141, 171] on div "0869105484 - NHẬT ANH" at bounding box center [129, 170] width 124 height 12
type input "NHẬT ANH"
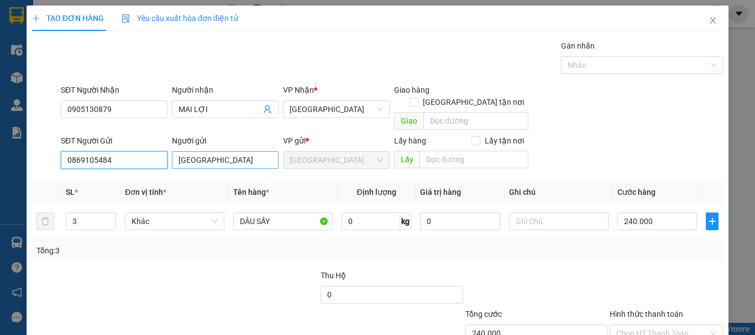
type input "0869105484"
drag, startPoint x: 202, startPoint y: 146, endPoint x: 91, endPoint y: 150, distance: 111.1
click at [91, 150] on div "SĐT Người Gửi 0869105484 Người gửi NHẬT ANH NHẬT ANH VP gửi * Đà Lạt Lấy hàng L…" at bounding box center [392, 154] width 667 height 39
type input "THIÊN LONG"
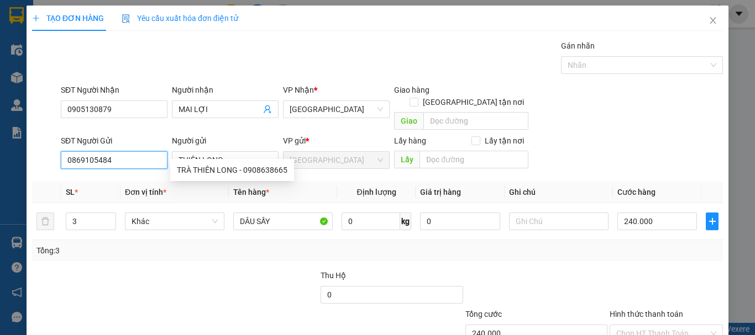
click at [118, 151] on input "0869105484" at bounding box center [114, 160] width 107 height 18
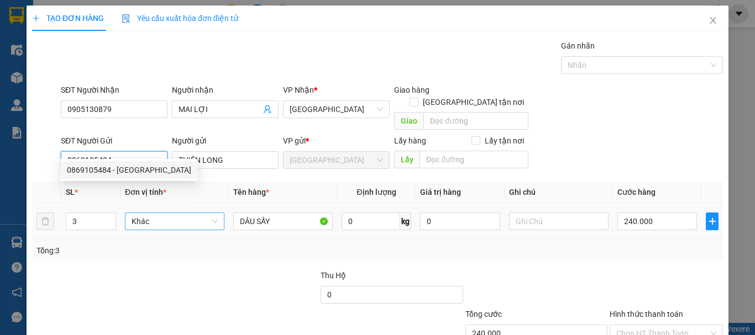
click at [143, 213] on span "Khác" at bounding box center [175, 221] width 86 height 17
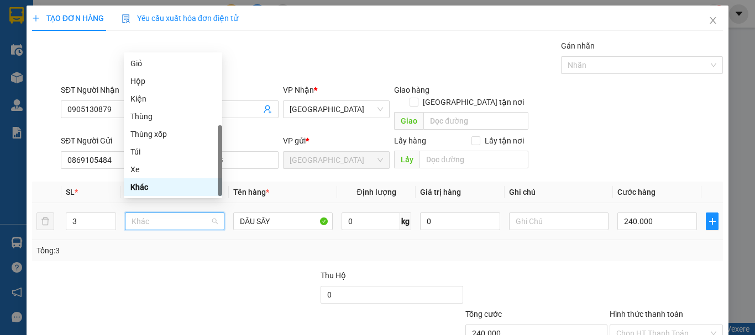
type input "T"
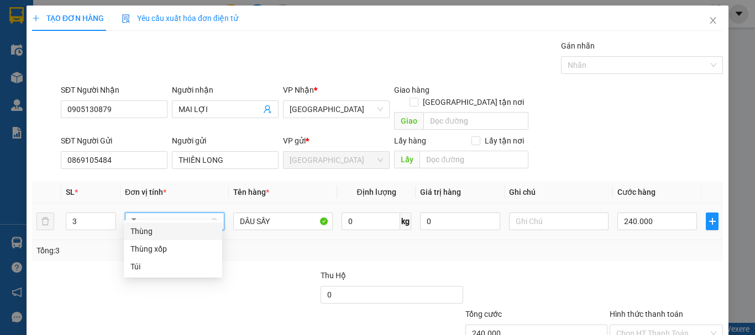
click at [150, 234] on div "Thùng" at bounding box center [172, 231] width 85 height 12
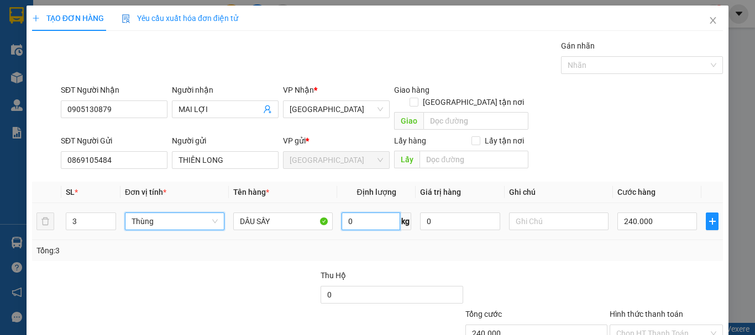
click at [371, 213] on input "0" at bounding box center [371, 222] width 59 height 18
type input "0"
type input "100"
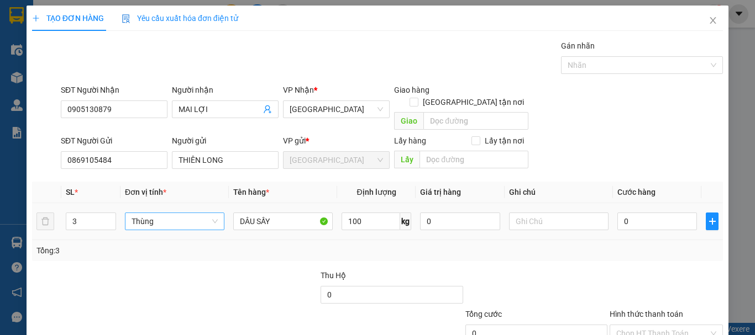
click at [369, 245] on div "Tổng: 3" at bounding box center [377, 251] width 682 height 12
click at [285, 214] on input "DÂU SẤY" at bounding box center [282, 222] width 99 height 18
type input "DÂU SẤY"
click at [641, 218] on div "0" at bounding box center [657, 222] width 80 height 22
click at [640, 217] on input "0" at bounding box center [657, 222] width 80 height 18
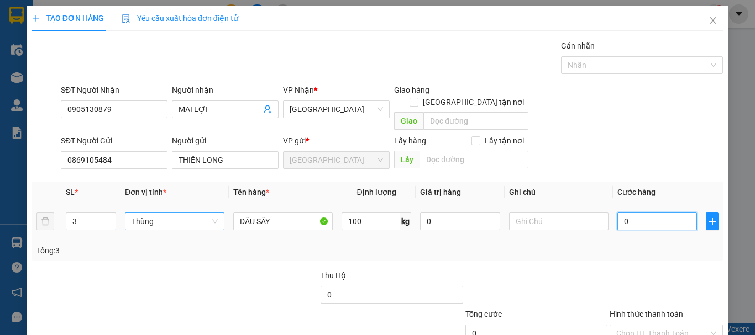
type input "2"
type input "24"
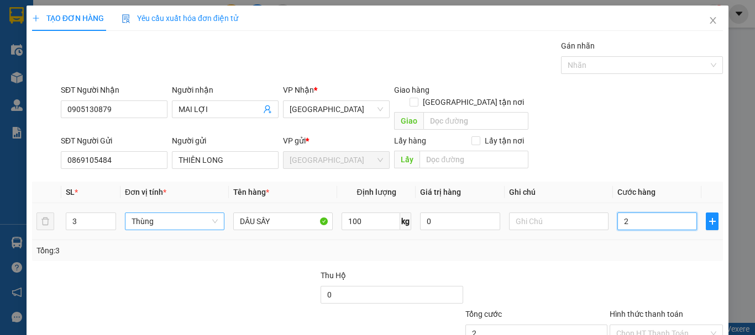
type input "24"
type input "240"
type input "240.000"
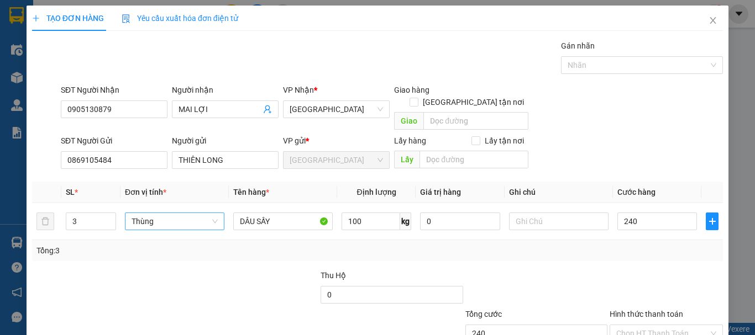
type input "240.000"
click at [642, 270] on div at bounding box center [667, 289] width 116 height 39
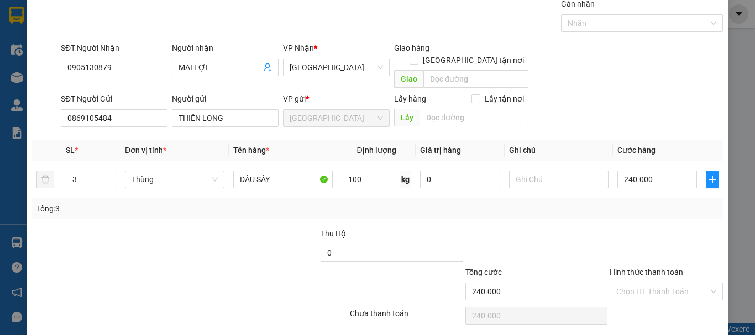
scroll to position [69, 0]
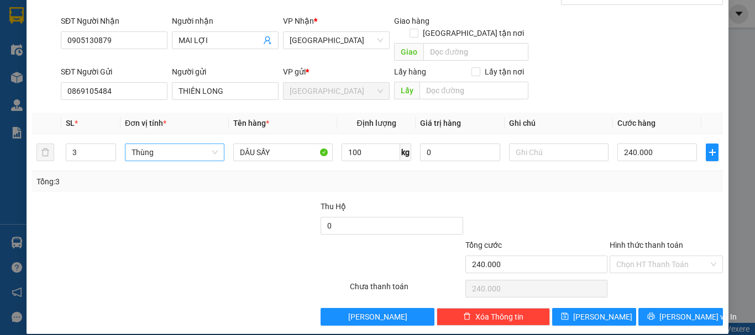
click at [642, 259] on input "Hình thức thanh toán" at bounding box center [662, 264] width 92 height 17
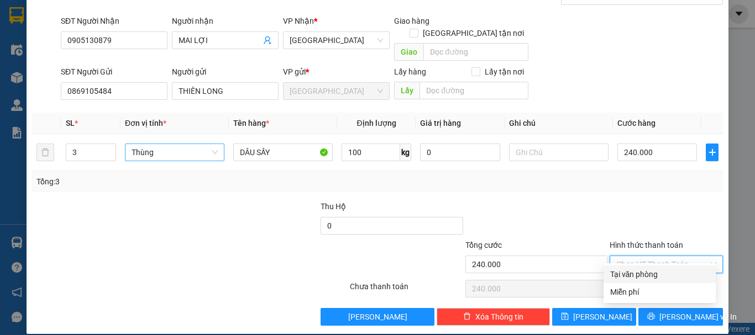
click at [646, 272] on div "Tại văn phòng" at bounding box center [659, 275] width 99 height 12
type input "0"
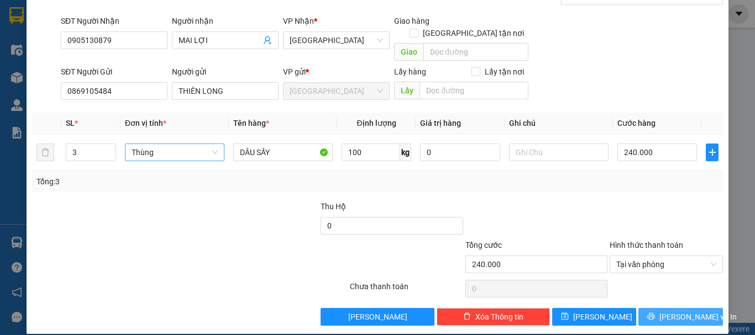
click at [652, 308] on button "Lưu và In" at bounding box center [680, 317] width 85 height 18
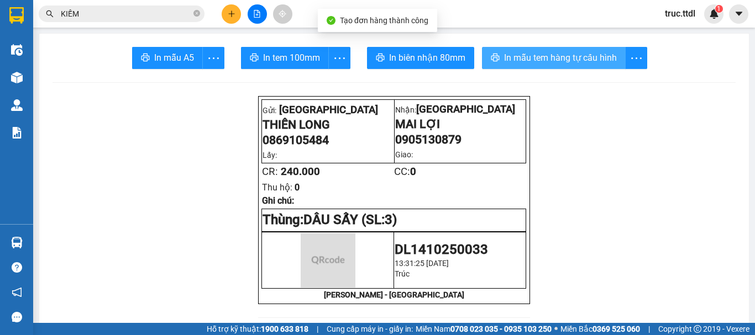
click at [504, 57] on span "In mẫu tem hàng tự cấu hình" at bounding box center [560, 58] width 113 height 14
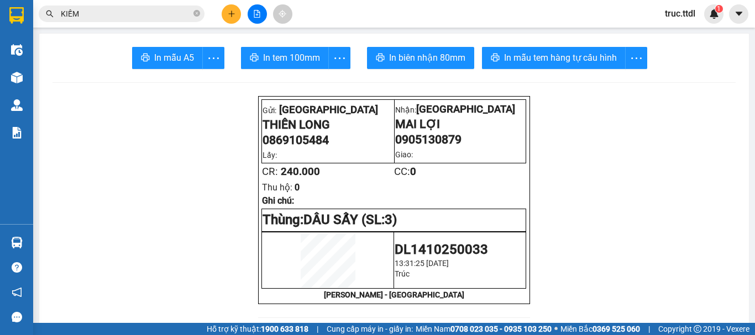
click at [432, 50] on button "In biên nhận 80mm" at bounding box center [420, 58] width 107 height 22
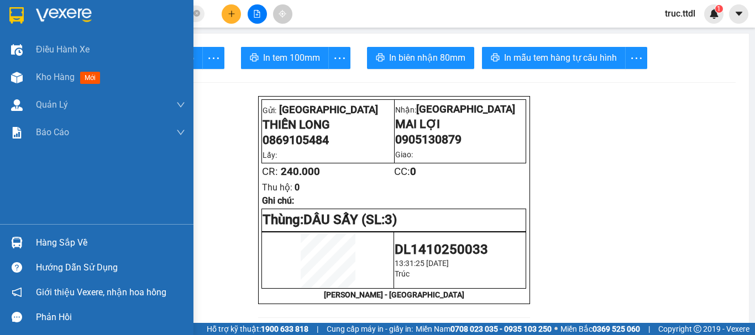
click at [18, 15] on img at bounding box center [16, 15] width 14 height 17
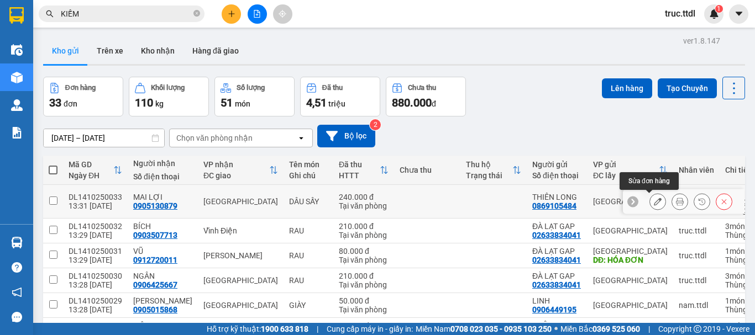
click at [654, 203] on icon at bounding box center [658, 202] width 8 height 8
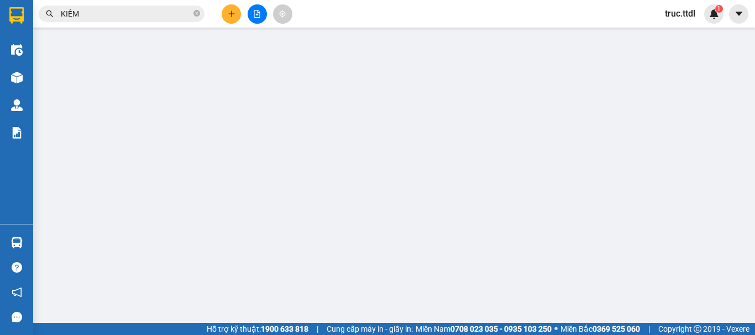
type input "0905130879"
type input "MAI LỢI"
type input "0869105484"
type input "THIÊN LONG"
type input "240.000"
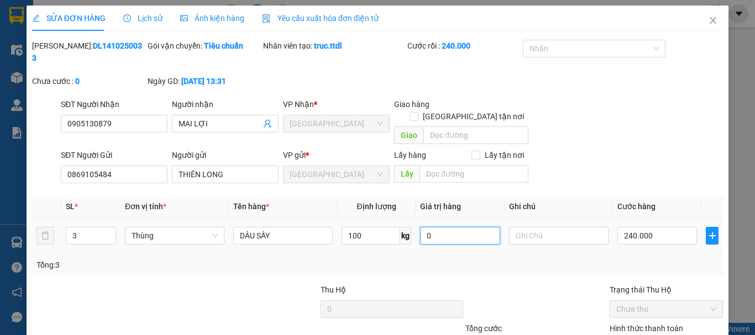
click at [450, 227] on input "0" at bounding box center [460, 236] width 80 height 18
type input "10.000.000"
click at [485, 255] on div "Tổng: 3" at bounding box center [377, 265] width 691 height 21
click at [709, 20] on icon "close" at bounding box center [713, 20] width 9 height 9
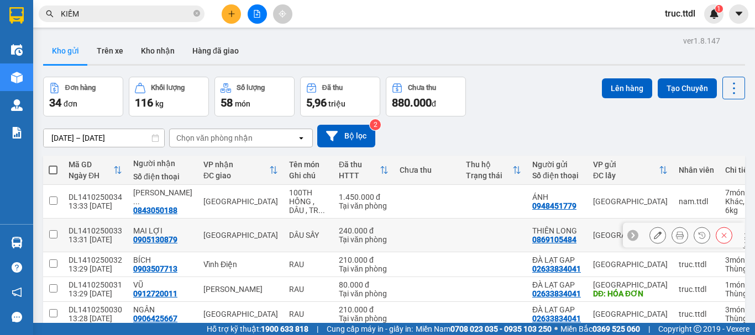
click at [423, 240] on td at bounding box center [427, 236] width 66 height 34
checkbox input "true"
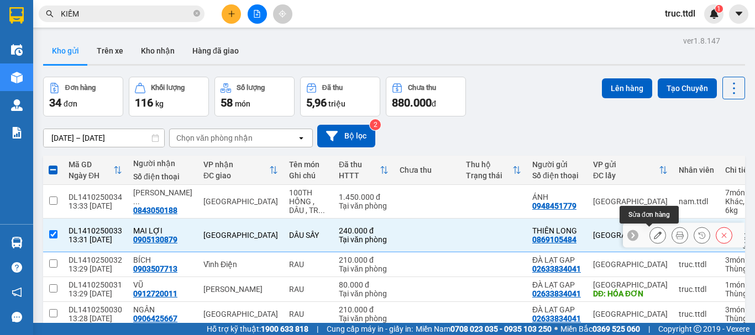
click at [650, 238] on button at bounding box center [657, 235] width 15 height 19
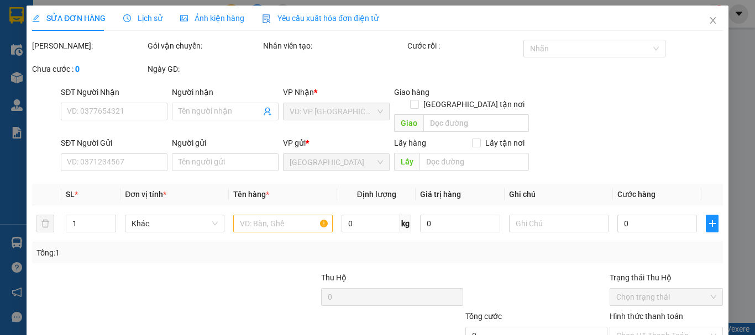
type input "0905130879"
type input "MAI LỢI"
type input "0869105484"
type input "THIÊN LONG"
type input "240.000"
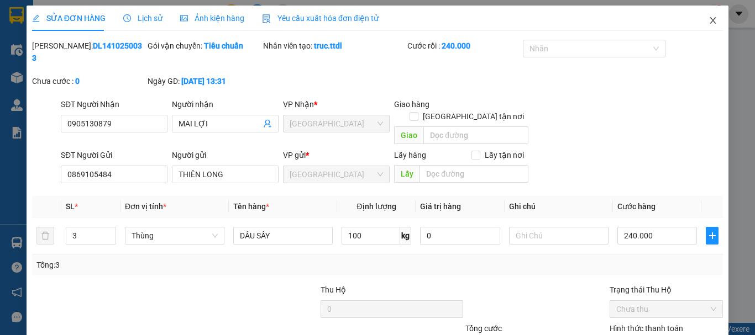
click at [709, 20] on icon "close" at bounding box center [713, 20] width 9 height 9
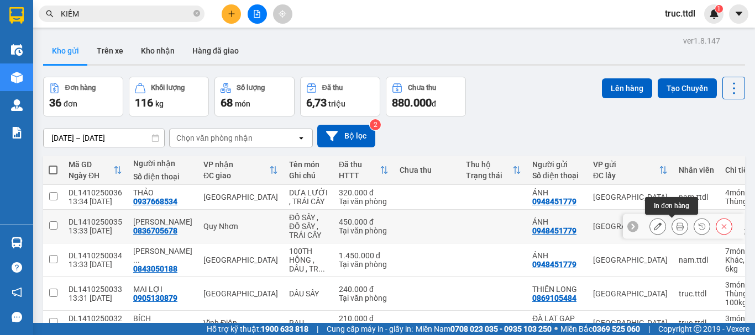
click at [676, 230] on icon at bounding box center [680, 227] width 8 height 8
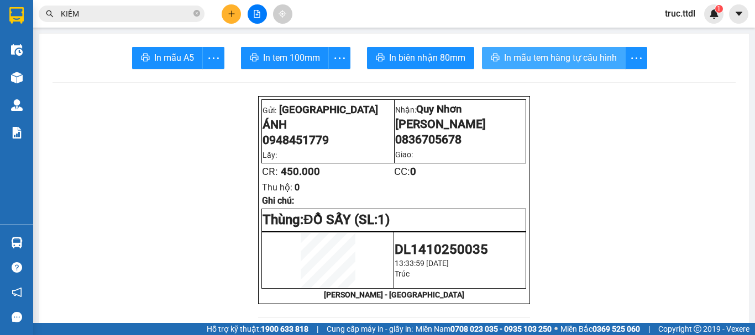
click at [562, 64] on span "In mẫu tem hàng tự cấu hình" at bounding box center [560, 58] width 113 height 14
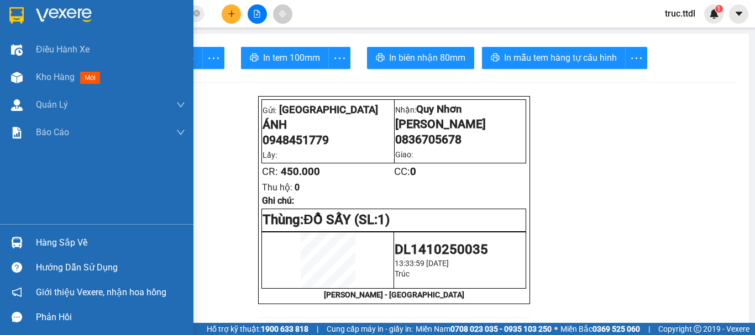
click at [15, 16] on img at bounding box center [16, 15] width 14 height 17
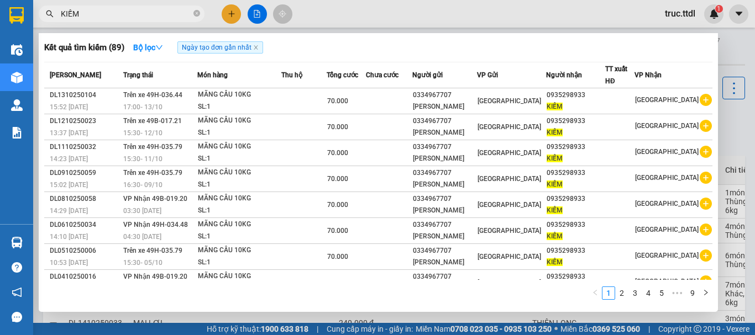
click at [135, 12] on input "KIẾM" at bounding box center [126, 14] width 130 height 12
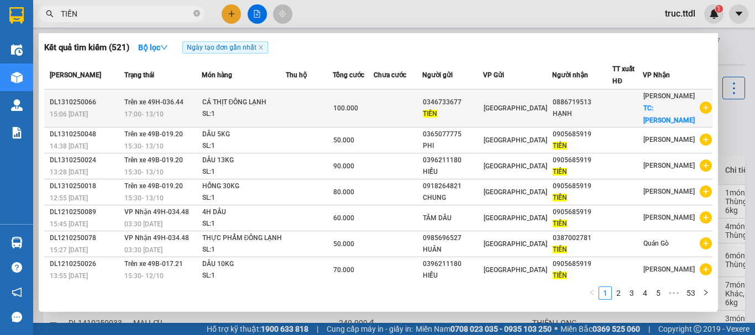
scroll to position [80, 0]
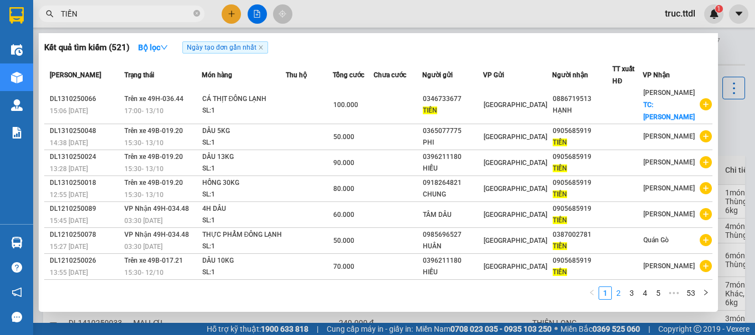
click at [621, 291] on link "2" at bounding box center [618, 293] width 12 height 12
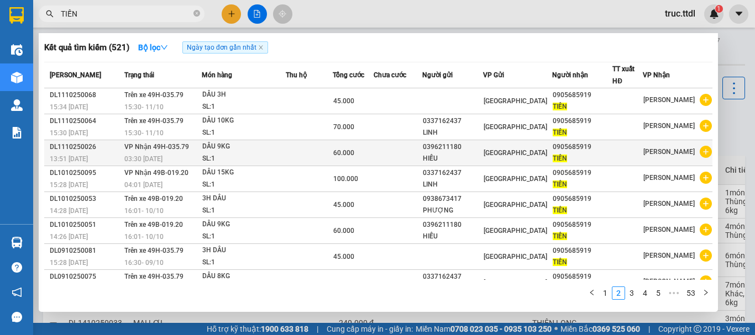
scroll to position [68, 0]
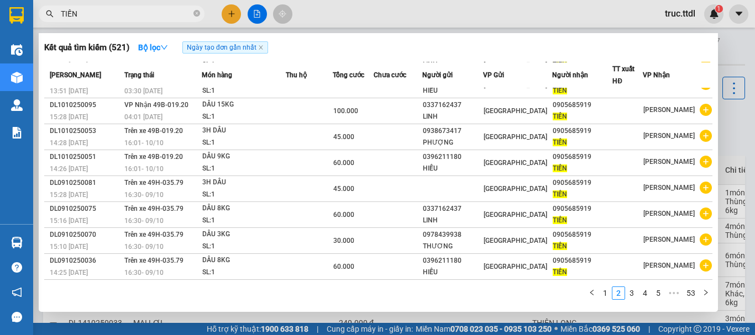
click at [98, 19] on span "TIẾN" at bounding box center [122, 14] width 166 height 17
click at [98, 19] on input "TIẾN" at bounding box center [126, 14] width 130 height 12
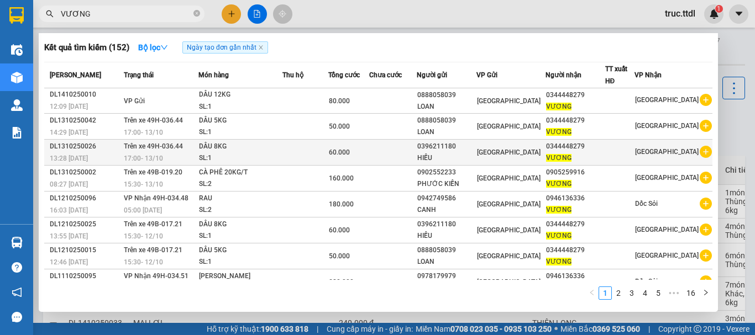
type input "VƯƠNG"
click at [473, 158] on div "HIẾU" at bounding box center [446, 159] width 59 height 12
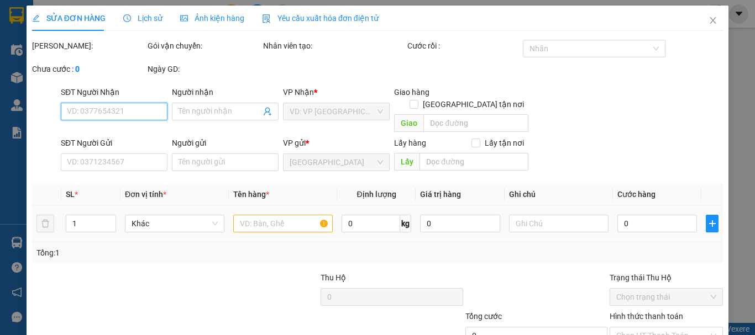
type input "0344448279"
type input "VƯƠNG"
type input "0396211180"
type input "HIẾU"
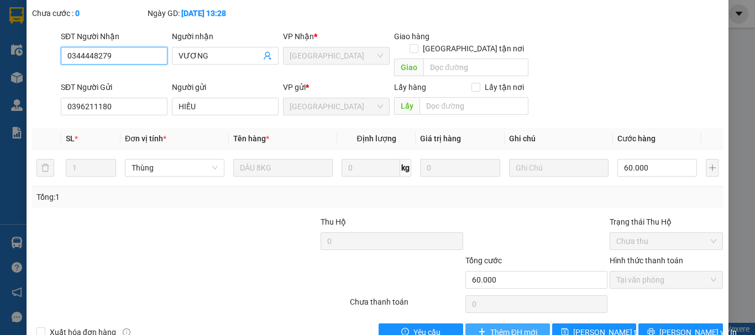
scroll to position [98, 0]
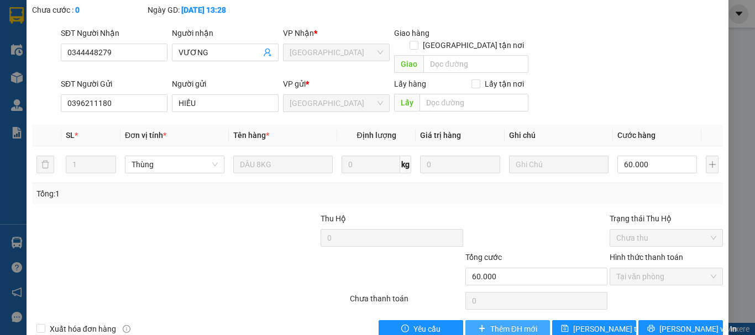
click at [494, 323] on span "Thêm ĐH mới" at bounding box center [513, 329] width 47 height 12
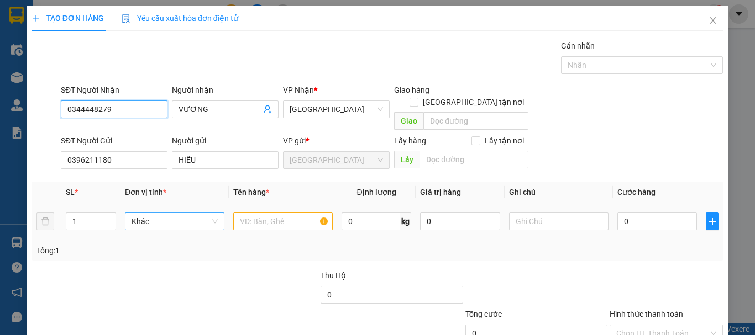
click at [167, 213] on span "Khác" at bounding box center [175, 221] width 86 height 17
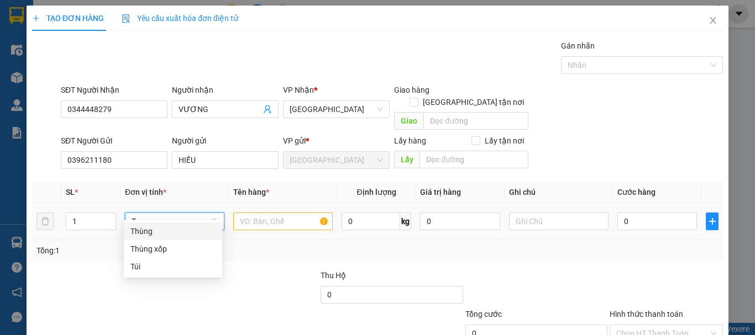
click at [169, 229] on div "Thùng" at bounding box center [172, 231] width 85 height 12
click at [270, 213] on input "text" at bounding box center [282, 222] width 99 height 18
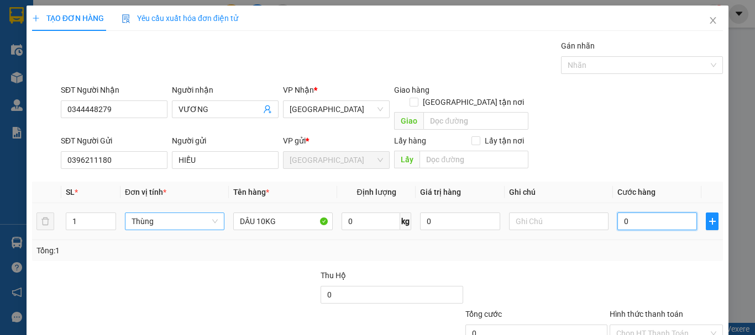
click at [637, 213] on input "0" at bounding box center [657, 222] width 80 height 18
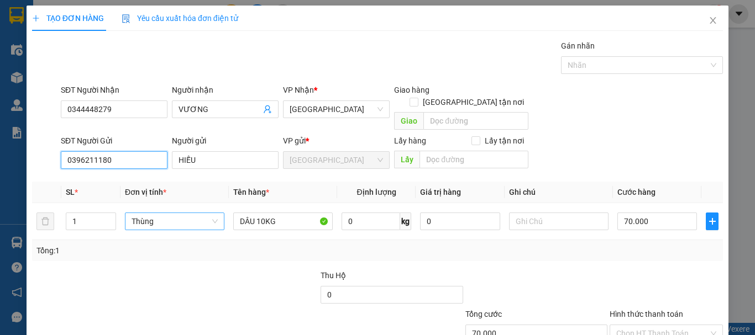
drag, startPoint x: 48, startPoint y: 148, endPoint x: 4, endPoint y: 166, distance: 48.0
click at [1, 166] on div "TẠO ĐƠN HÀNG Yêu cầu xuất hóa đơn điện tử Transit Pickup Surcharge Ids Transit …" at bounding box center [377, 167] width 755 height 335
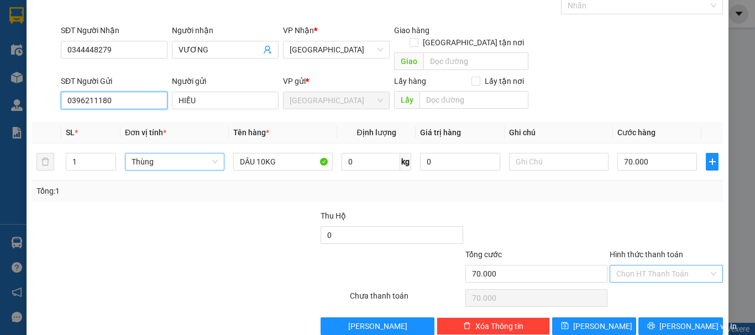
scroll to position [69, 0]
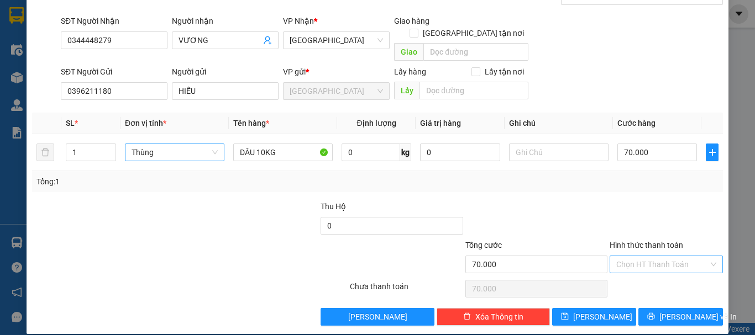
click at [664, 258] on input "Hình thức thanh toán" at bounding box center [662, 264] width 92 height 17
click at [665, 274] on div "Tại văn phòng" at bounding box center [659, 275] width 99 height 12
click at [667, 311] on span "Lưu và In" at bounding box center [697, 317] width 77 height 12
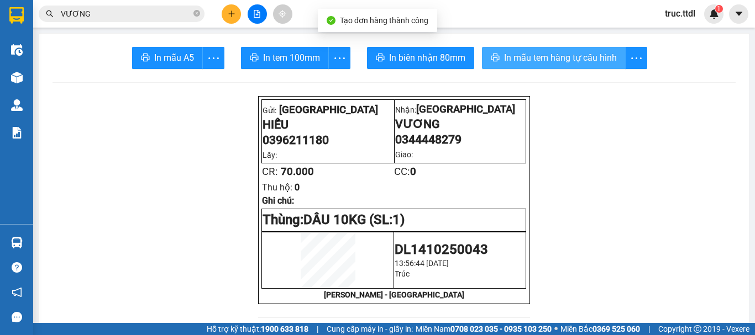
click at [499, 56] on button "In mẫu tem hàng tự cấu hình" at bounding box center [554, 58] width 144 height 22
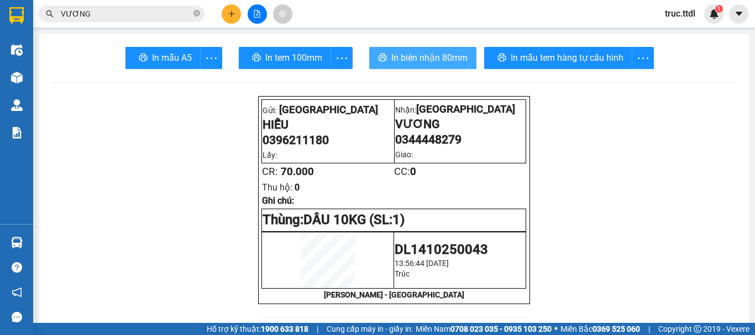
click at [438, 67] on button "In biên nhận 80mm" at bounding box center [422, 58] width 107 height 22
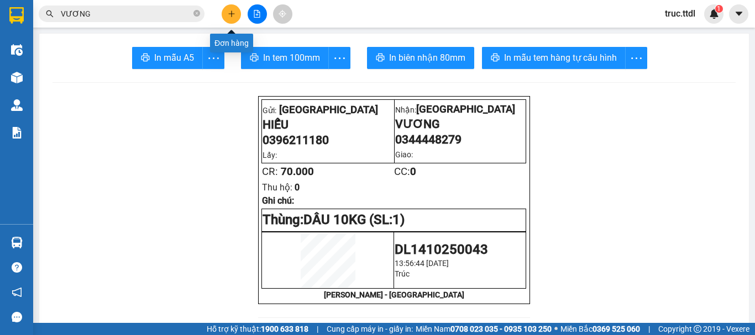
click at [235, 13] on button at bounding box center [231, 13] width 19 height 19
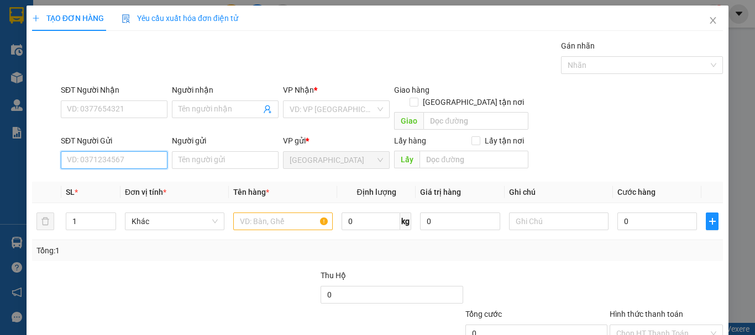
click at [140, 151] on input "SĐT Người Gửi" at bounding box center [114, 160] width 107 height 18
paste input "0396211180"
click at [141, 172] on div "0396211180 - HIẾU" at bounding box center [113, 170] width 92 height 12
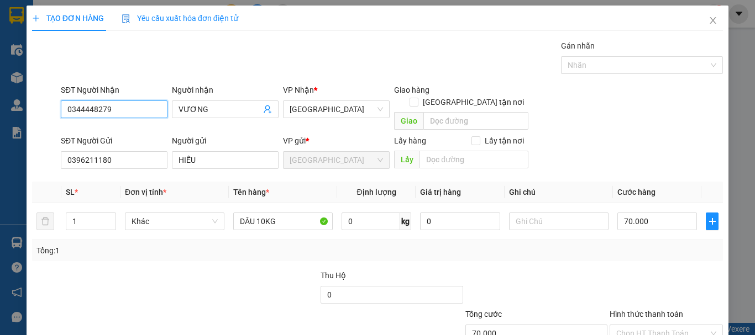
drag, startPoint x: 144, startPoint y: 108, endPoint x: 0, endPoint y: 108, distance: 143.7
click at [0, 110] on div "TẠO ĐƠN HÀNG Yêu cầu xuất hóa đơn điện tử Transit Pickup Surcharge Ids Transit …" at bounding box center [377, 167] width 755 height 335
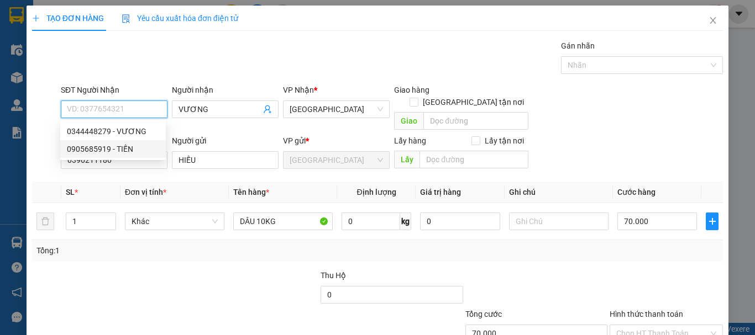
click at [118, 146] on div "0905685919 - TIẾN" at bounding box center [113, 149] width 92 height 12
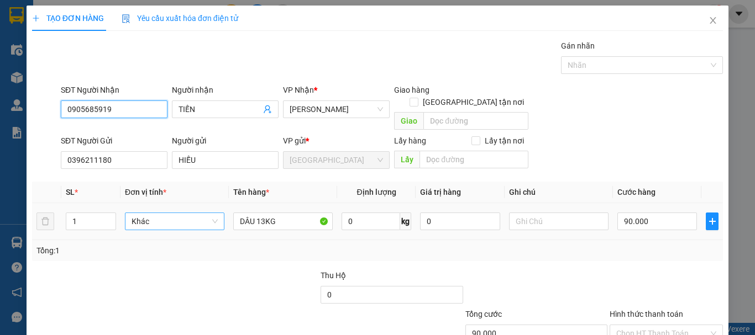
click at [167, 213] on span "Khác" at bounding box center [175, 221] width 86 height 17
click at [171, 221] on body "Kết quả tìm kiếm ( 152 ) Bộ lọc Ngày tạo đơn gần nhất Mã ĐH Trạng thái Món hàng…" at bounding box center [377, 167] width 755 height 335
click at [175, 213] on span "Khác" at bounding box center [175, 221] width 86 height 17
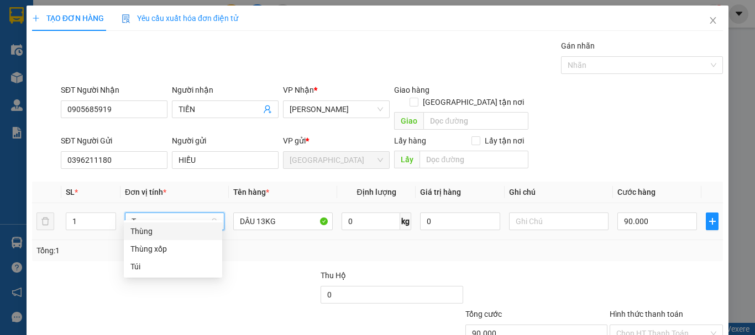
drag, startPoint x: 175, startPoint y: 234, endPoint x: 193, endPoint y: 228, distance: 19.8
click at [174, 235] on div "Thùng" at bounding box center [172, 231] width 85 height 12
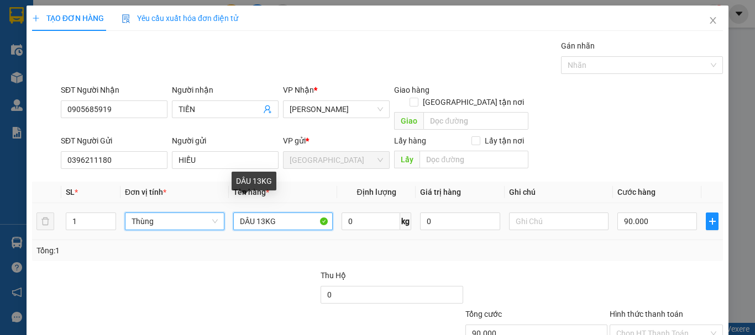
click at [265, 213] on input "DÂU 13KG" at bounding box center [282, 222] width 99 height 18
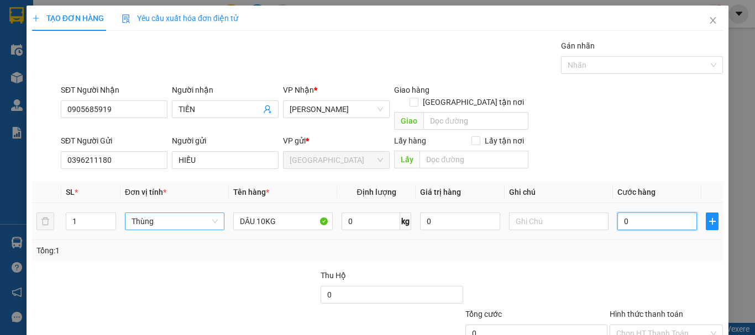
click at [662, 213] on input "0" at bounding box center [657, 222] width 80 height 18
click at [655, 246] on div "Tổng: 1" at bounding box center [377, 250] width 691 height 21
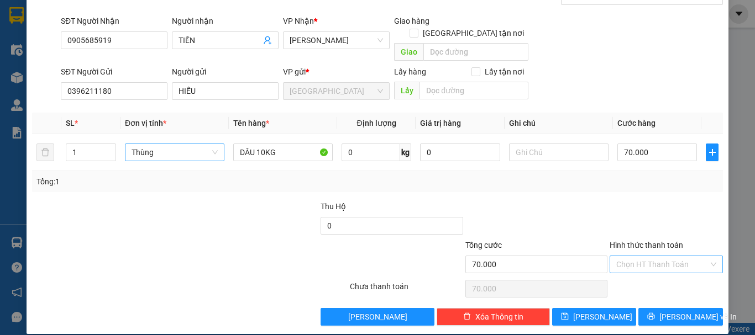
click at [657, 256] on input "Hình thức thanh toán" at bounding box center [662, 264] width 92 height 17
drag, startPoint x: 656, startPoint y: 271, endPoint x: 657, endPoint y: 285, distance: 13.3
click at [656, 274] on div "Tại văn phòng" at bounding box center [659, 275] width 99 height 12
click at [664, 311] on span "Lưu và In" at bounding box center [697, 317] width 77 height 12
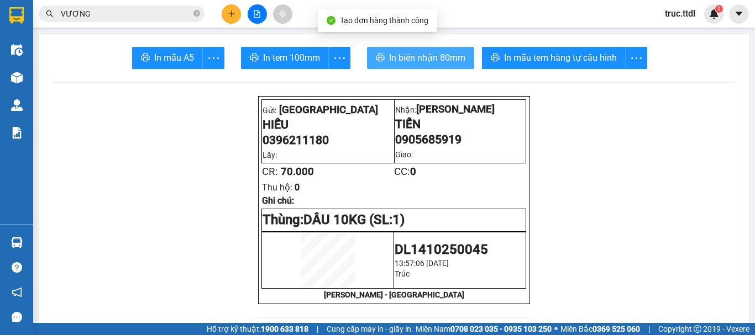
click at [389, 56] on span "In biên nhận 80mm" at bounding box center [427, 58] width 76 height 14
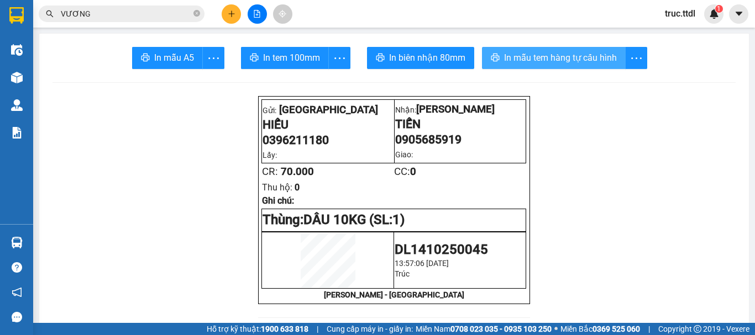
click at [516, 61] on span "In mẫu tem hàng tự cấu hình" at bounding box center [560, 58] width 113 height 14
click at [227, 14] on button at bounding box center [231, 13] width 19 height 19
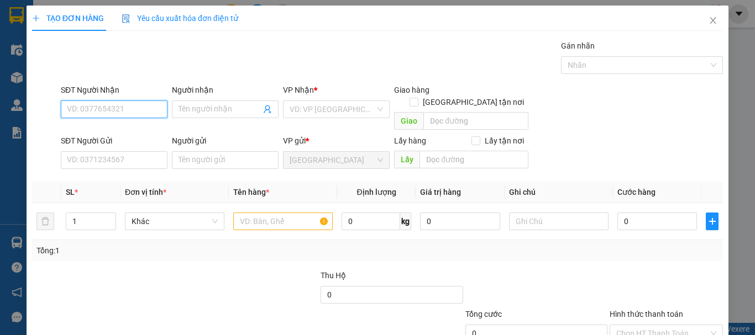
click at [120, 109] on input "SĐT Người Nhận" at bounding box center [114, 110] width 107 height 18
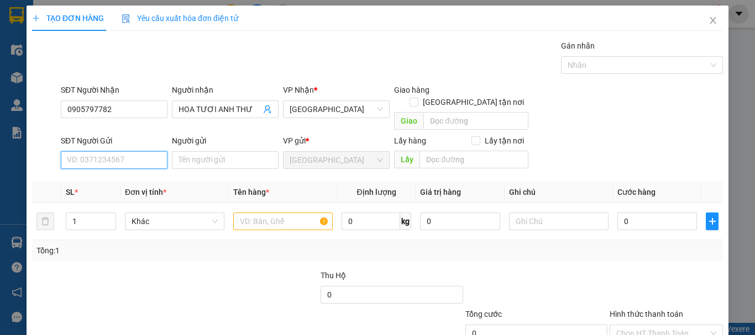
click at [123, 151] on input "SĐT Người Gửi" at bounding box center [114, 160] width 107 height 18
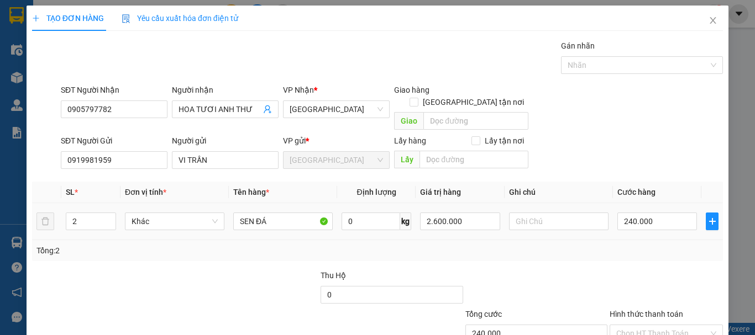
drag, startPoint x: 80, startPoint y: 211, endPoint x: 32, endPoint y: 226, distance: 50.9
click at [31, 226] on div "TẠO ĐƠN HÀNG Yêu cầu xuất hóa đơn điện tử Transit Pickup Surcharge Ids Transit …" at bounding box center [378, 205] width 702 height 398
click at [159, 213] on span "Khác" at bounding box center [175, 221] width 86 height 17
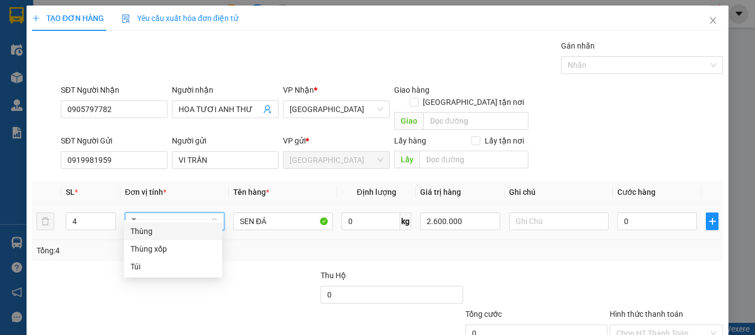
click at [167, 233] on div "Thùng" at bounding box center [172, 231] width 85 height 12
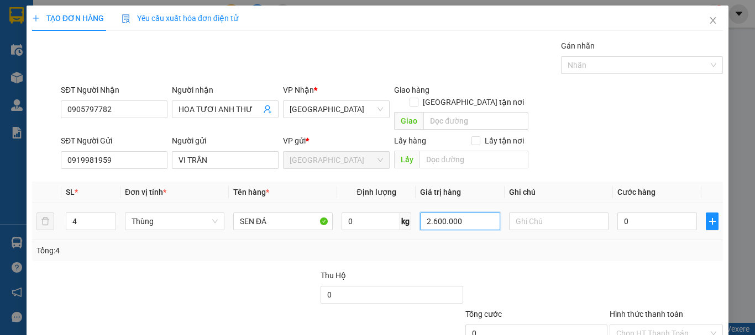
drag, startPoint x: 429, startPoint y: 223, endPoint x: 411, endPoint y: 231, distance: 19.5
click at [363, 242] on div "SL * Đơn vị tính * Tên hàng * Định lượng Giá trị hàng Ghi chú Cước hàng 4 Thùng…" at bounding box center [377, 222] width 691 height 80
click at [653, 213] on input "0" at bounding box center [657, 222] width 80 height 18
click at [442, 213] on input "0" at bounding box center [460, 222] width 80 height 18
click at [655, 213] on input "0" at bounding box center [657, 222] width 80 height 18
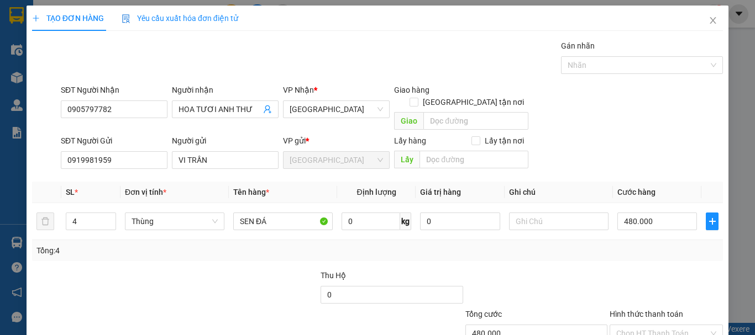
drag, startPoint x: 631, startPoint y: 287, endPoint x: 635, endPoint y: 282, distance: 5.9
click at [631, 286] on div at bounding box center [667, 289] width 116 height 39
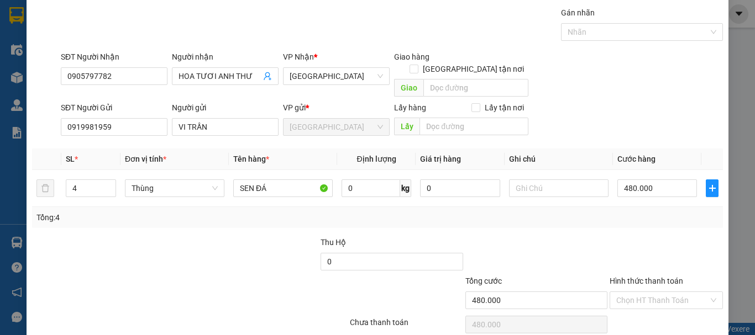
scroll to position [69, 0]
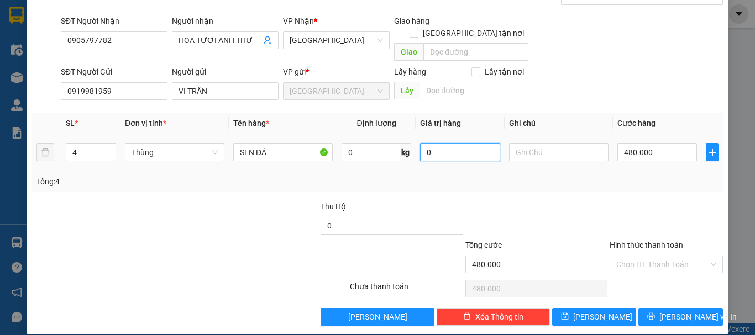
click at [461, 144] on input "0" at bounding box center [460, 153] width 80 height 18
click at [510, 185] on div "Transit Pickup Surcharge Ids Transit Deliver Surcharge Ids Transit Deliver Surc…" at bounding box center [377, 148] width 691 height 355
click at [458, 145] on input "520.000" at bounding box center [460, 153] width 80 height 18
click at [524, 201] on div at bounding box center [536, 220] width 144 height 39
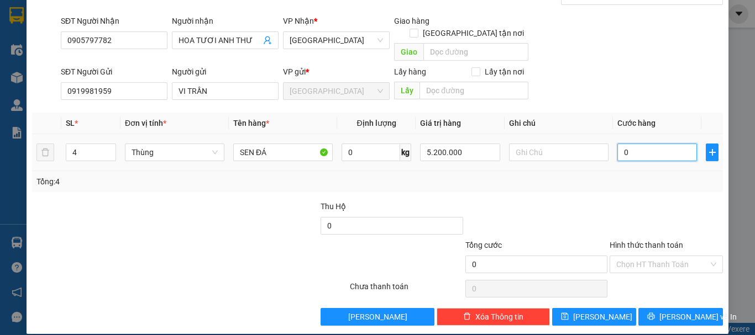
click at [634, 144] on input "0" at bounding box center [657, 153] width 80 height 18
click at [628, 201] on div at bounding box center [667, 220] width 116 height 39
click at [669, 258] on input "Hình thức thanh toán" at bounding box center [662, 264] width 92 height 17
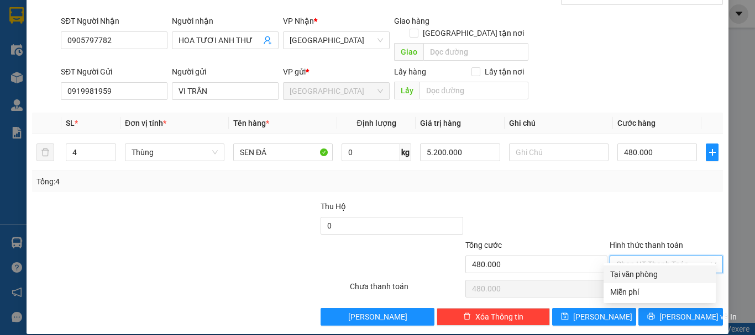
click at [669, 280] on div "Tại văn phòng" at bounding box center [659, 275] width 99 height 12
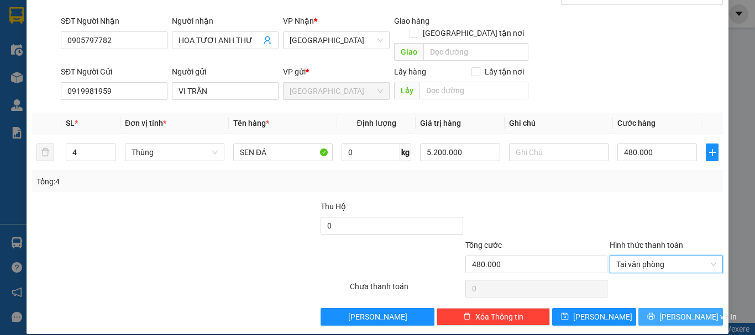
click at [663, 309] on button "Lưu và In" at bounding box center [680, 317] width 85 height 18
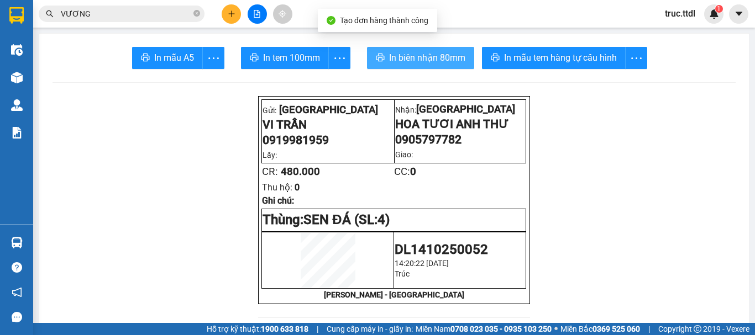
click at [428, 57] on span "In biên nhận 80mm" at bounding box center [427, 58] width 76 height 14
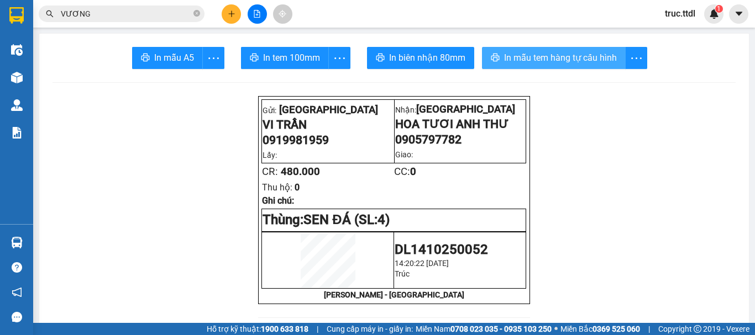
click at [538, 61] on span "In mẫu tem hàng tự cấu hình" at bounding box center [560, 58] width 113 height 14
click at [228, 12] on icon "plus" at bounding box center [232, 14] width 8 height 8
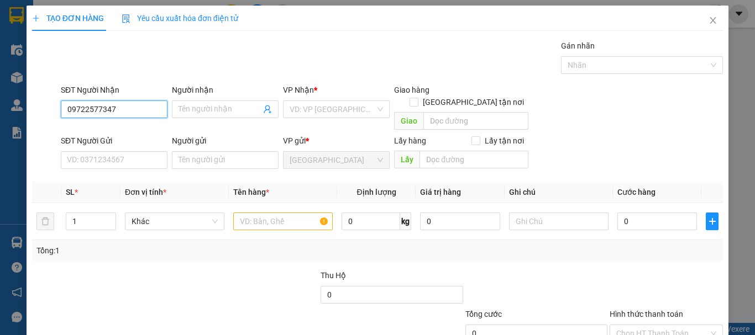
click at [82, 109] on input "09722577347" at bounding box center [114, 110] width 107 height 18
click at [97, 106] on input "09722577347" at bounding box center [114, 110] width 107 height 18
click at [85, 108] on input "09722577347" at bounding box center [114, 110] width 107 height 18
click at [96, 108] on input "0972577347" at bounding box center [114, 110] width 107 height 18
click at [122, 105] on input "0972577347" at bounding box center [114, 110] width 107 height 18
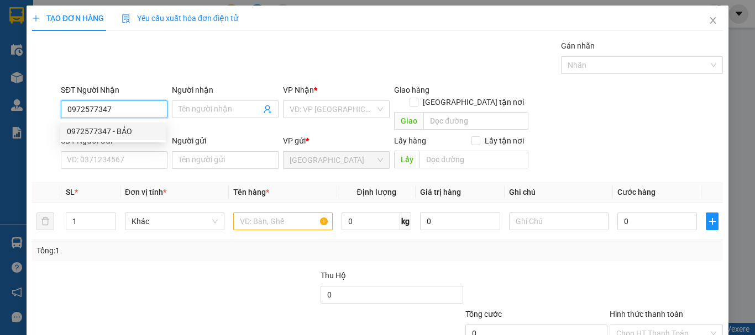
click at [129, 126] on div "0972577347 - BẢO" at bounding box center [113, 131] width 92 height 12
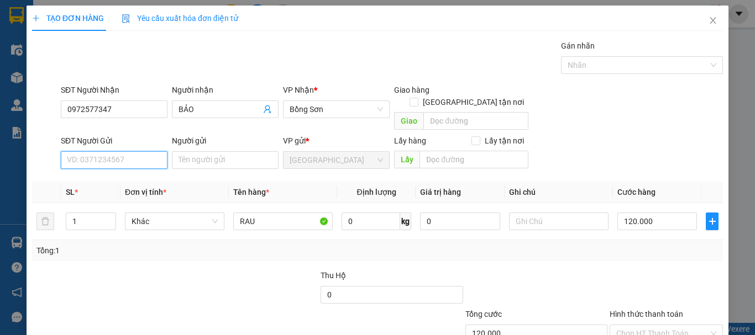
click at [130, 151] on input "SĐT Người Gửi" at bounding box center [114, 160] width 107 height 18
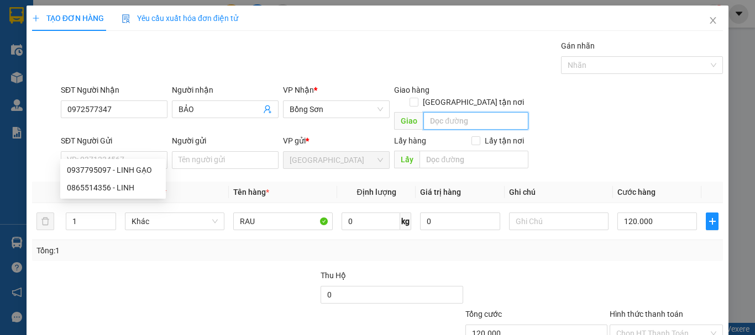
click at [452, 112] on input "text" at bounding box center [475, 121] width 105 height 18
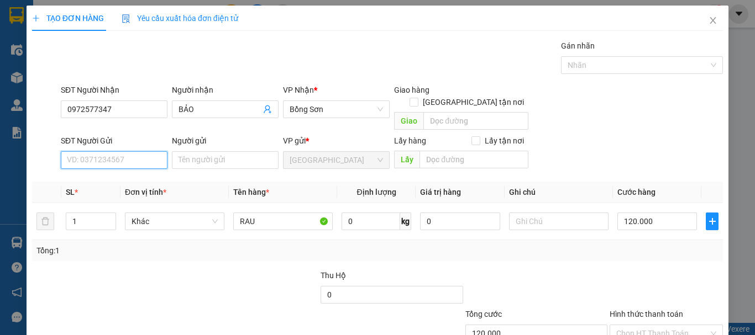
click at [144, 151] on input "SĐT Người Gửi" at bounding box center [114, 160] width 107 height 18
click at [128, 171] on div "0919981959 - VI TRẦN" at bounding box center [113, 170] width 92 height 12
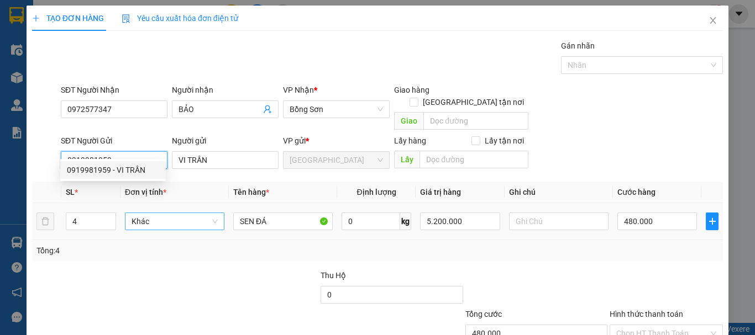
click at [144, 213] on span "Khác" at bounding box center [175, 221] width 86 height 17
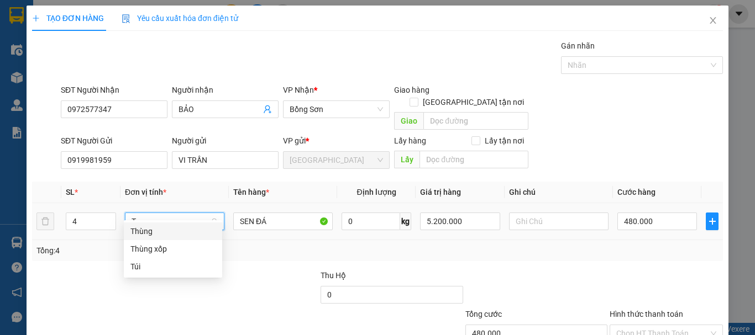
click at [149, 229] on div "Thùng" at bounding box center [172, 231] width 85 height 12
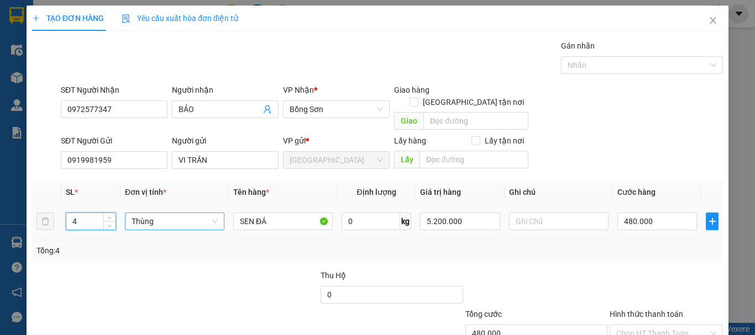
click at [58, 212] on tr "4 Thùng SEN ĐÁ 0 kg 5.200.000 480.000" at bounding box center [377, 221] width 691 height 37
click at [461, 213] on input "5.200.000" at bounding box center [460, 222] width 80 height 18
drag, startPoint x: 461, startPoint y: 207, endPoint x: 412, endPoint y: 214, distance: 50.3
click at [416, 214] on td "5.200.000" at bounding box center [460, 221] width 88 height 37
click at [630, 213] on input "0" at bounding box center [657, 222] width 80 height 18
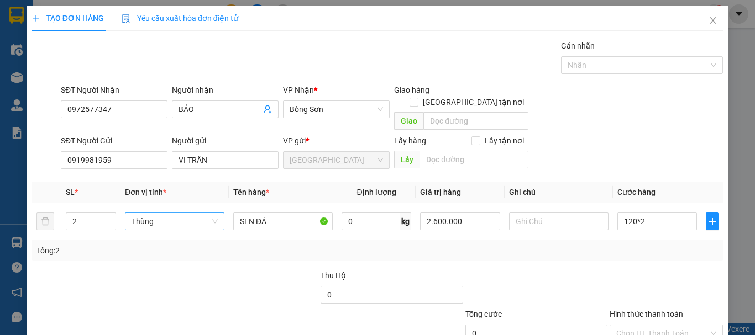
click at [674, 245] on div "Tổng: 2" at bounding box center [377, 251] width 682 height 12
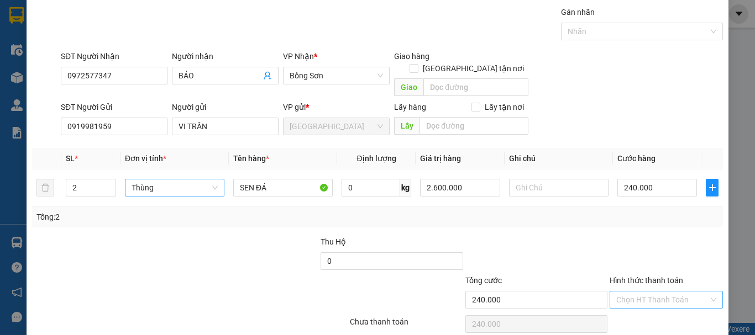
scroll to position [69, 0]
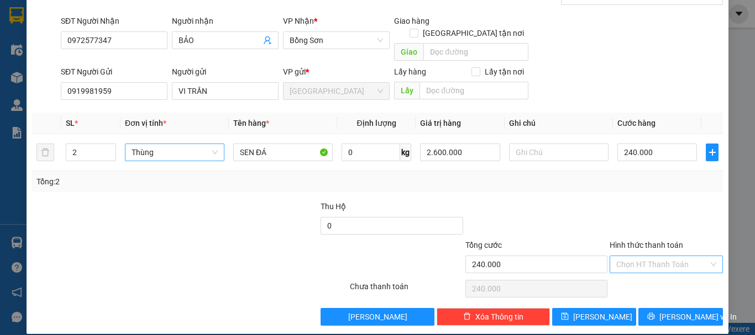
click at [658, 259] on input "Hình thức thanh toán" at bounding box center [662, 264] width 92 height 17
click at [657, 277] on div "Tại văn phòng" at bounding box center [659, 275] width 99 height 12
click at [661, 308] on button "Lưu và In" at bounding box center [680, 317] width 85 height 18
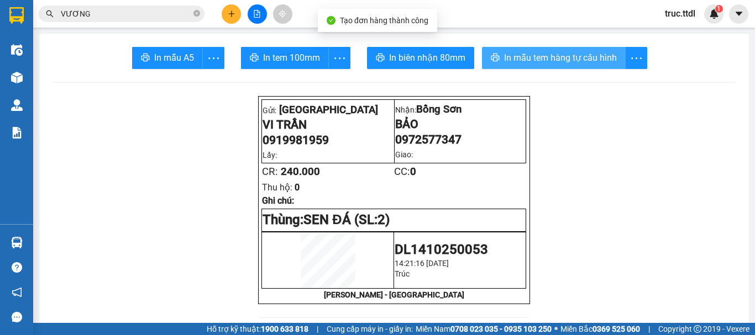
click at [532, 60] on span "In mẫu tem hàng tự cấu hình" at bounding box center [560, 58] width 113 height 14
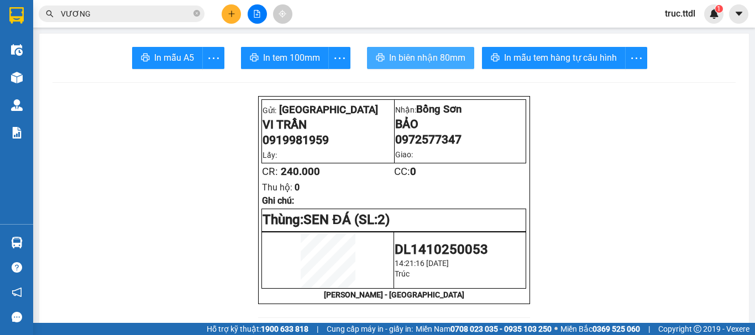
click at [448, 62] on span "In biên nhận 80mm" at bounding box center [427, 58] width 76 height 14
click at [234, 15] on icon "plus" at bounding box center [232, 14] width 8 height 8
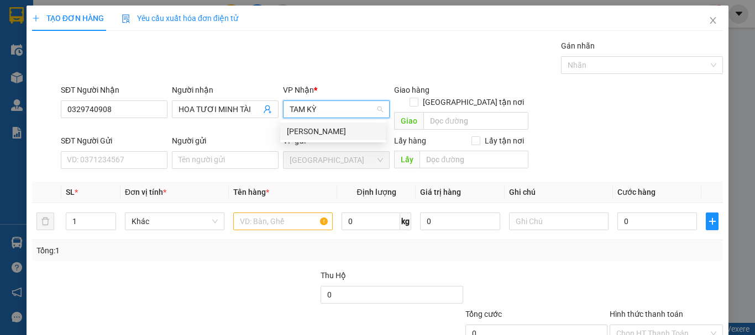
click at [318, 130] on div "Tam Kỳ" at bounding box center [333, 131] width 92 height 12
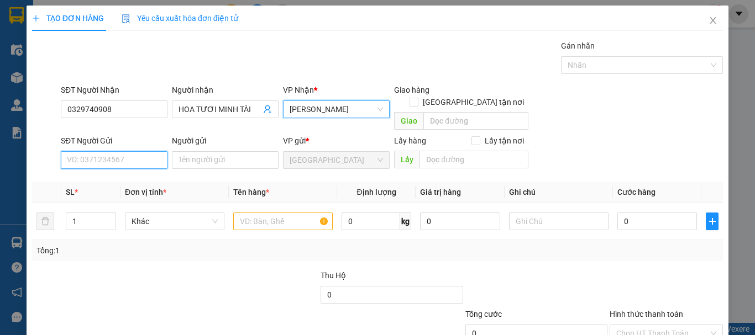
click at [120, 151] on input "SĐT Người Gửi" at bounding box center [114, 160] width 107 height 18
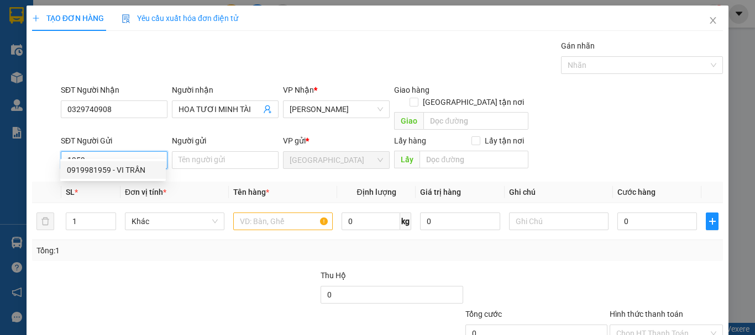
click at [0, 162] on div "TẠO ĐƠN HÀNG Yêu cầu xuất hóa đơn điện tử Transit Pickup Surcharge Ids Transit …" at bounding box center [377, 167] width 755 height 335
click at [146, 172] on div "0962102423 - HẰNG" at bounding box center [113, 170] width 92 height 12
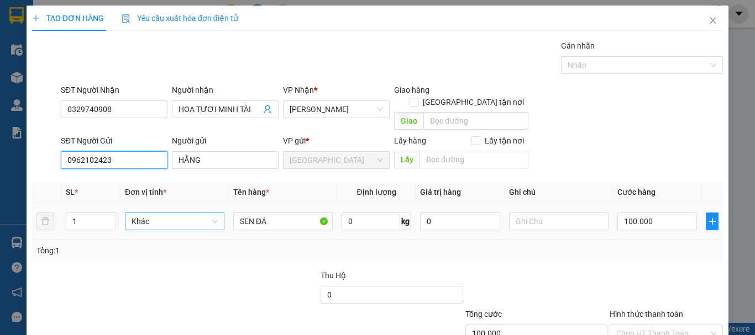
click at [151, 213] on span "Khác" at bounding box center [175, 221] width 86 height 17
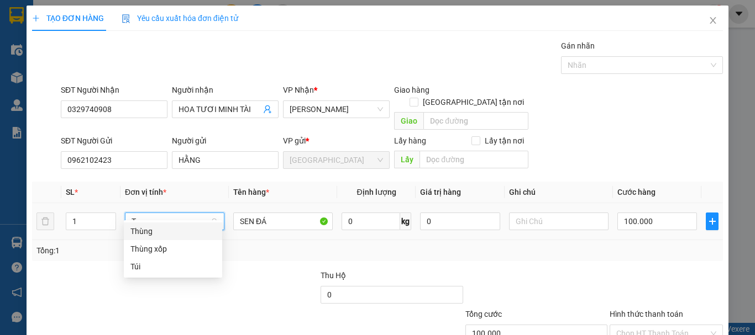
click at [157, 233] on div "Thùng" at bounding box center [172, 231] width 85 height 12
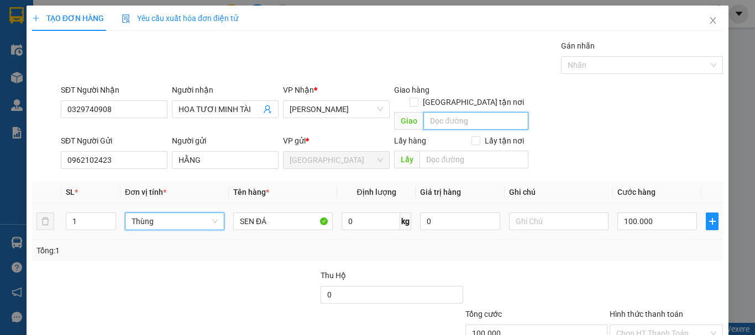
click at [467, 115] on input "text" at bounding box center [475, 121] width 105 height 18
drag, startPoint x: 85, startPoint y: 206, endPoint x: 45, endPoint y: 221, distance: 42.0
click at [40, 220] on tr "1 Thùng SEN ĐÁ 0 kg 0 0" at bounding box center [377, 221] width 691 height 37
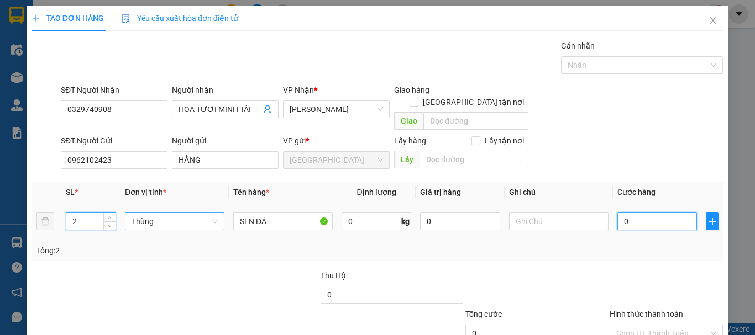
click at [635, 213] on input "0" at bounding box center [657, 222] width 80 height 18
click at [640, 245] on div "Tổng: 2" at bounding box center [377, 251] width 682 height 12
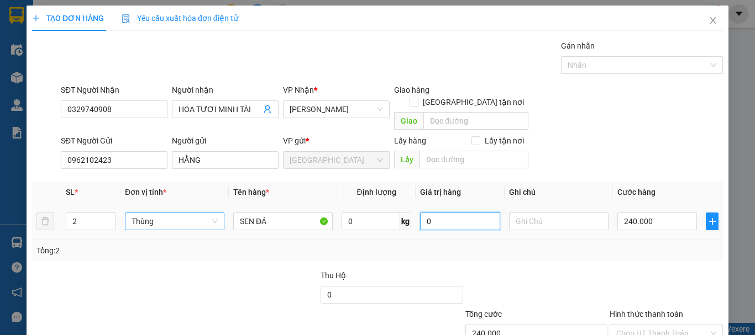
click at [437, 213] on input "0" at bounding box center [460, 222] width 80 height 18
drag, startPoint x: 501, startPoint y: 242, endPoint x: 647, endPoint y: 216, distance: 148.3
click at [502, 245] on div "Tổng: 2" at bounding box center [377, 251] width 682 height 12
click at [647, 214] on input "0" at bounding box center [657, 222] width 80 height 18
click at [637, 254] on div "Transit Pickup Surcharge Ids Transit Deliver Surcharge Ids Transit Deliver Surc…" at bounding box center [377, 217] width 691 height 355
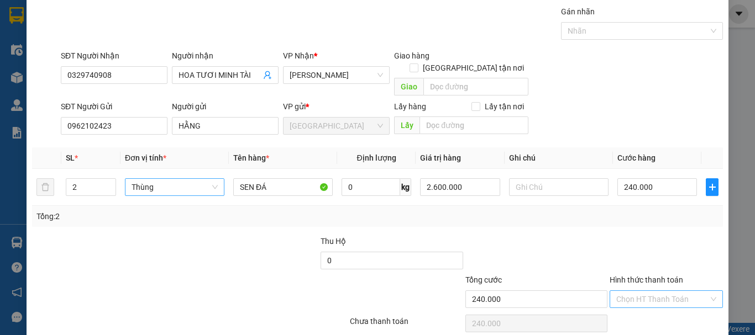
scroll to position [69, 0]
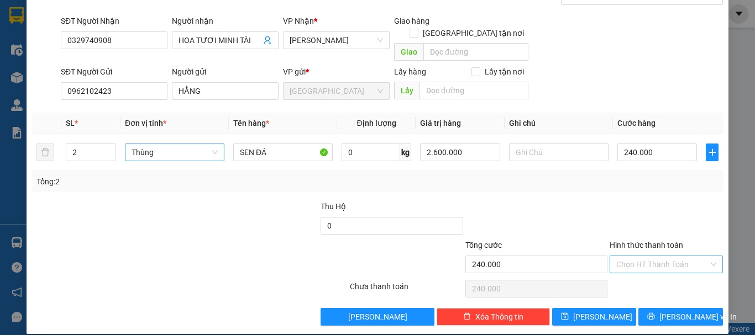
click at [650, 256] on input "Hình thức thanh toán" at bounding box center [662, 264] width 92 height 17
click at [659, 273] on div "Tại văn phòng" at bounding box center [659, 275] width 99 height 12
click at [678, 311] on span "Lưu và In" at bounding box center [697, 317] width 77 height 12
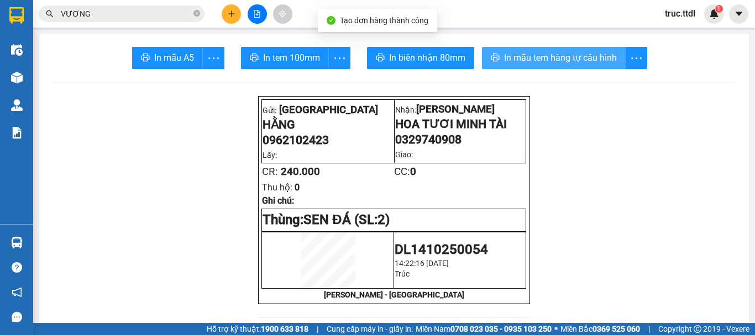
click at [532, 63] on span "In mẫu tem hàng tự cấu hình" at bounding box center [560, 58] width 113 height 14
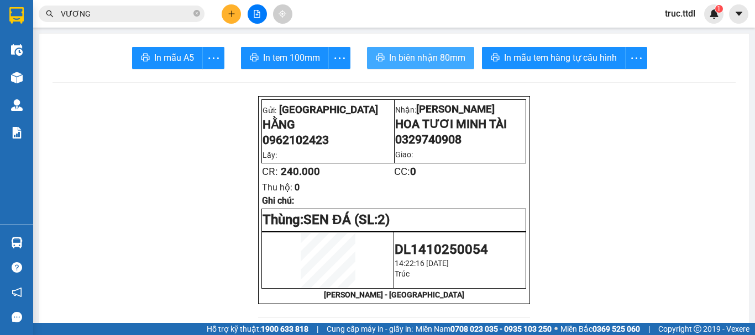
click at [433, 53] on span "In biên nhận 80mm" at bounding box center [427, 58] width 76 height 14
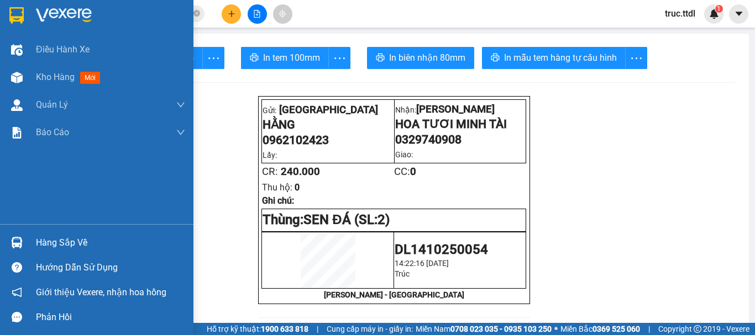
click at [11, 12] on img at bounding box center [16, 15] width 14 height 17
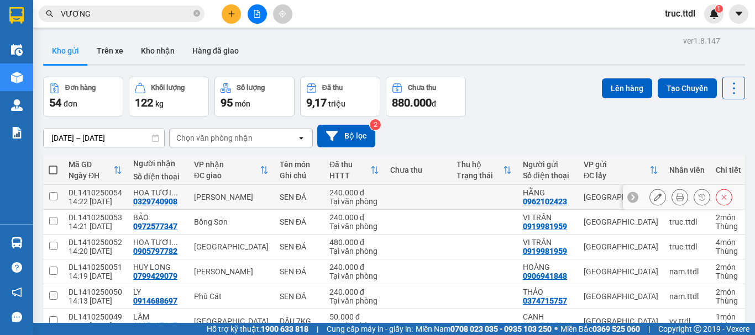
click at [421, 195] on td at bounding box center [418, 197] width 66 height 25
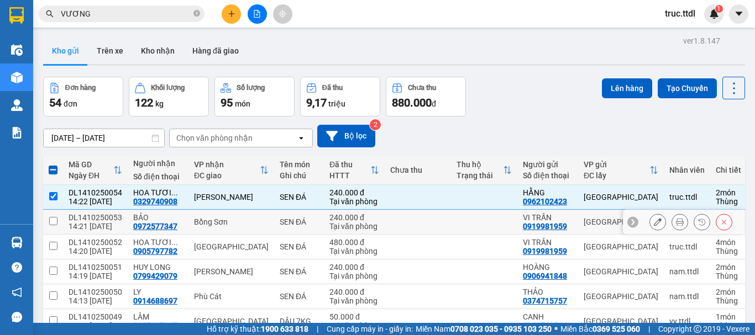
click at [433, 223] on td at bounding box center [418, 222] width 66 height 25
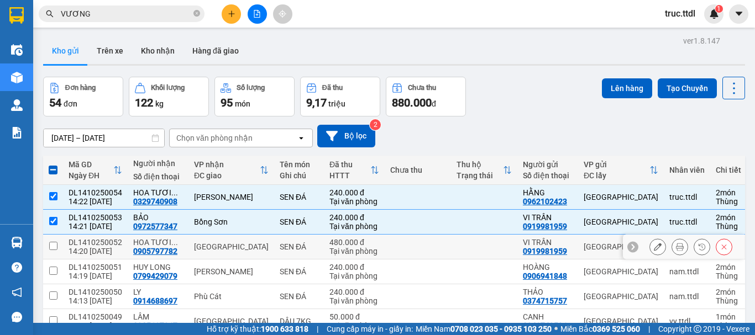
click at [440, 253] on td at bounding box center [418, 247] width 66 height 25
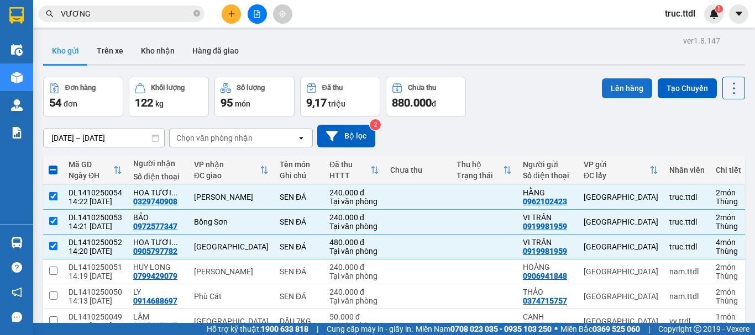
click at [615, 93] on button "Lên hàng" at bounding box center [627, 88] width 50 height 20
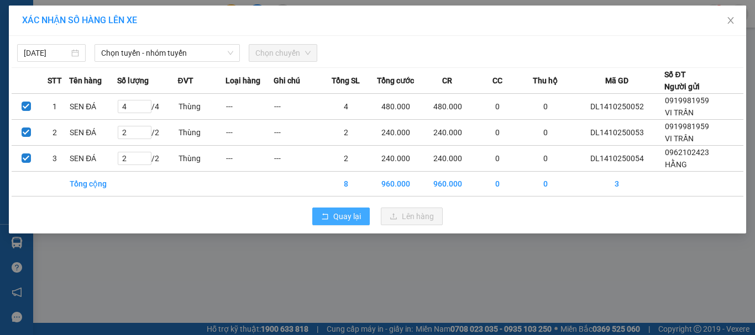
click at [339, 219] on span "Quay lại" at bounding box center [347, 217] width 28 height 12
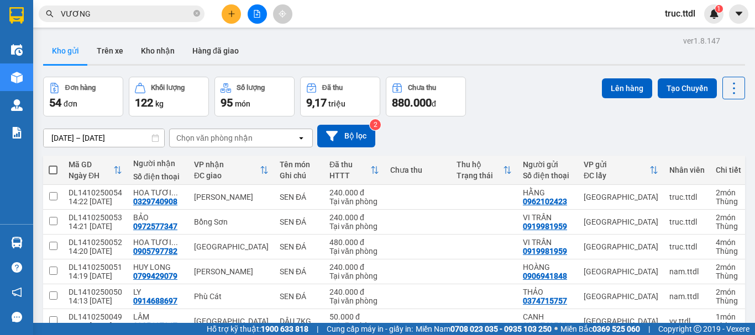
click at [563, 97] on div "Đơn hàng 54 đơn Khối lượng 122 kg Số lượng 95 món Đã thu 9,17 triệu Chưa thu 88…" at bounding box center [394, 97] width 702 height 40
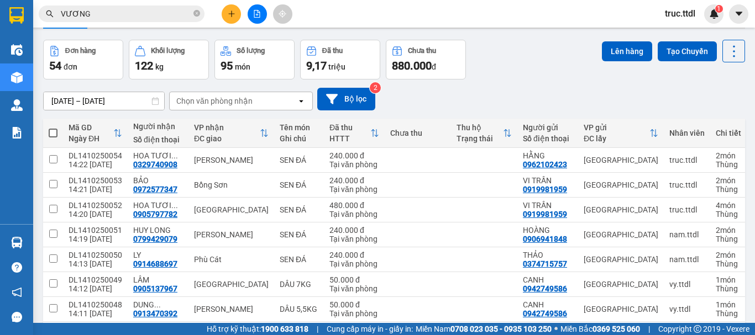
scroll to position [55, 0]
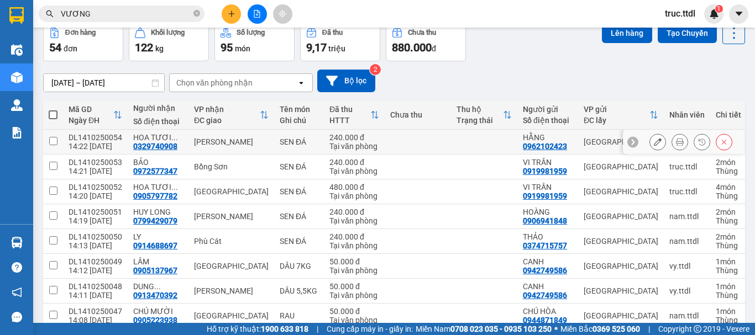
click at [476, 136] on td at bounding box center [484, 142] width 66 height 25
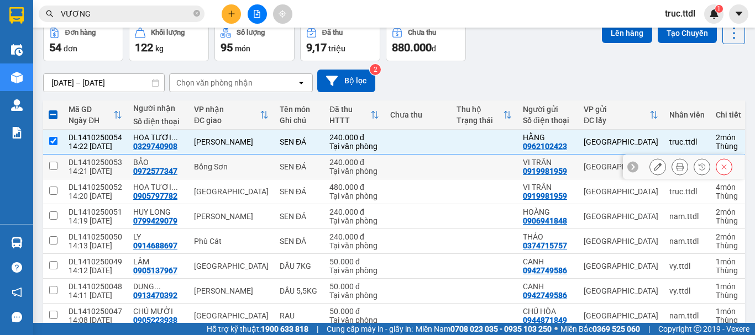
click at [462, 170] on td at bounding box center [484, 167] width 66 height 25
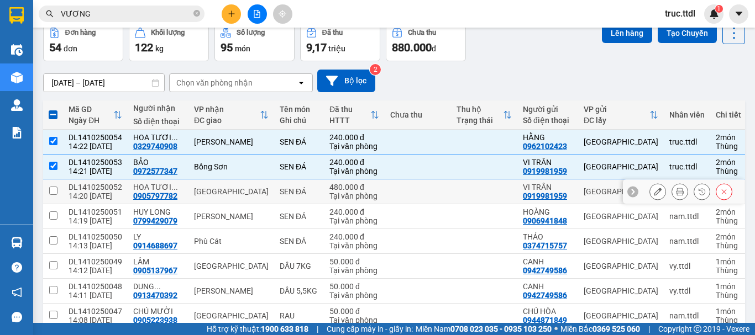
click at [461, 188] on td at bounding box center [484, 192] width 66 height 25
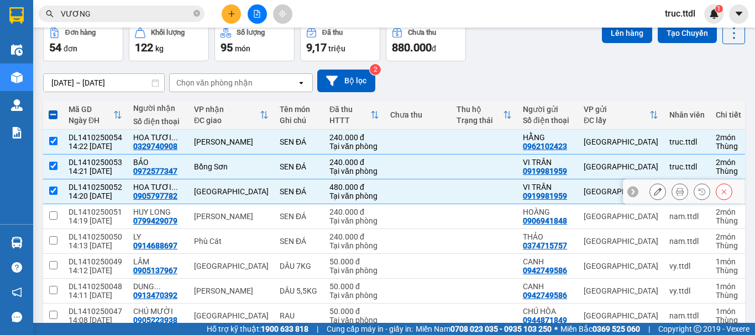
click at [471, 187] on td at bounding box center [484, 192] width 66 height 25
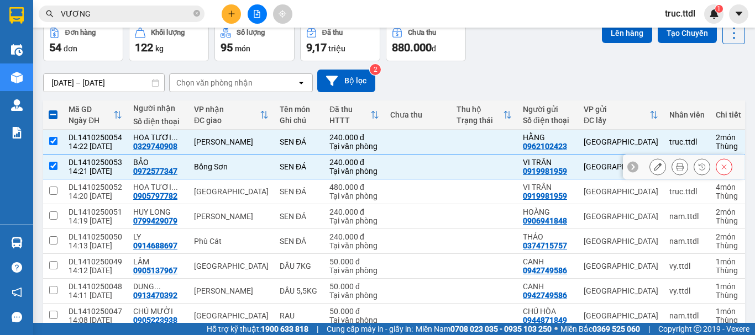
click at [464, 171] on td at bounding box center [484, 167] width 66 height 25
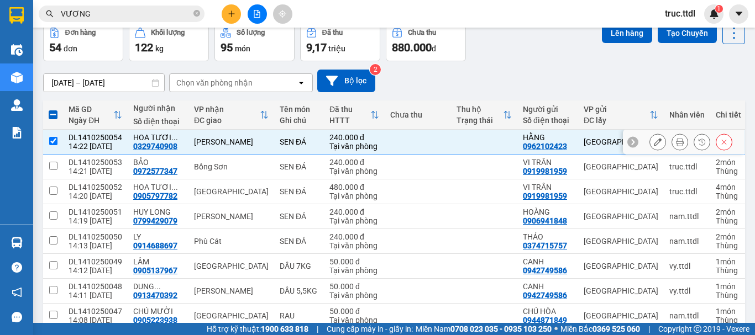
click at [459, 146] on td at bounding box center [484, 142] width 66 height 25
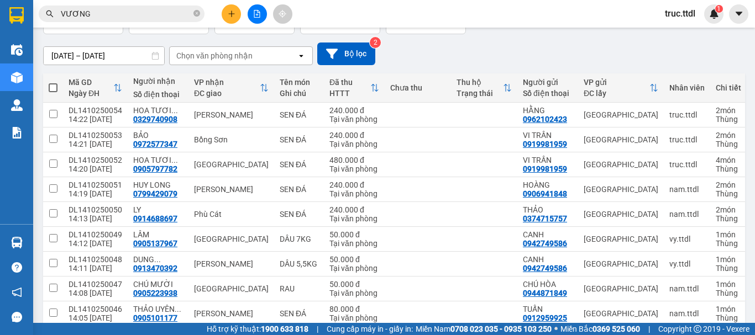
scroll to position [160, 0]
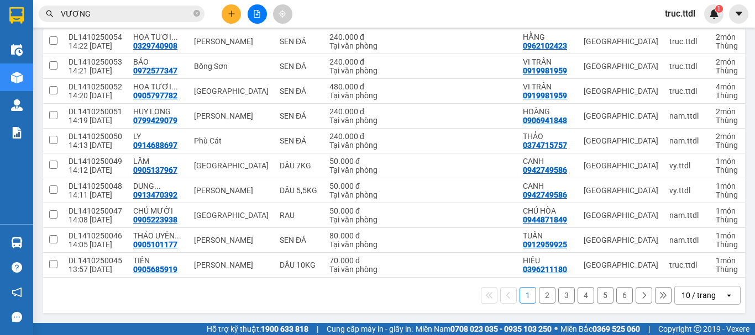
click at [711, 295] on div "10 / trang" at bounding box center [700, 296] width 50 height 18
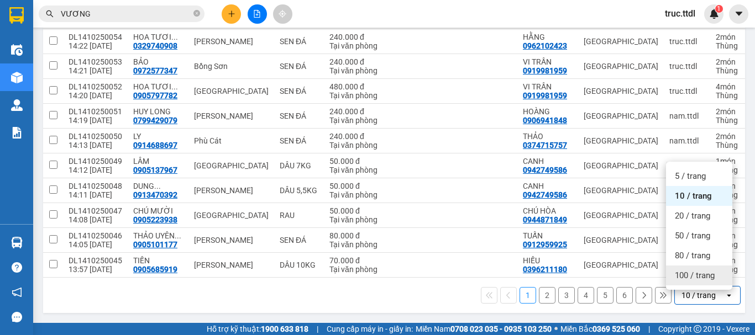
click at [707, 274] on span "100 / trang" at bounding box center [695, 275] width 40 height 11
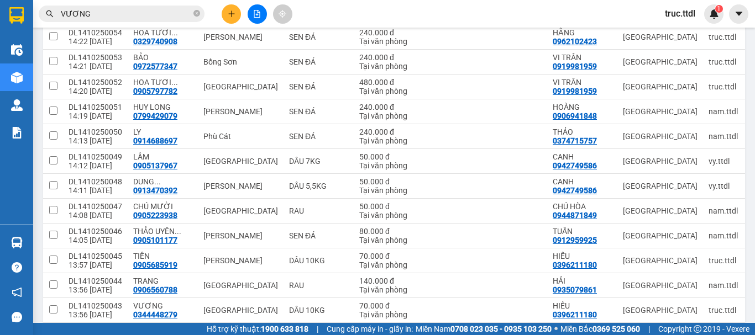
click at [156, 18] on input "VƯƠNG" at bounding box center [126, 14] width 130 height 12
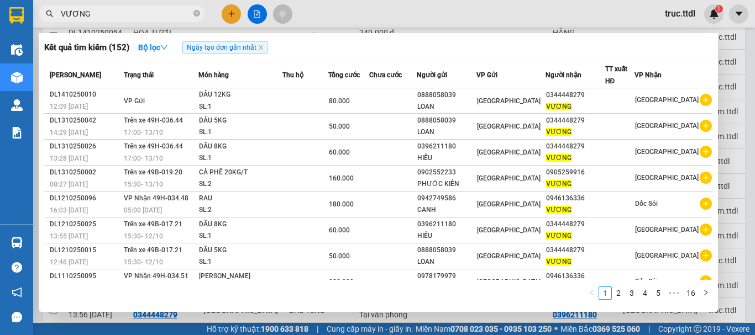
click at [156, 18] on input "VƯƠNG" at bounding box center [126, 14] width 130 height 12
paste input "0918815102"
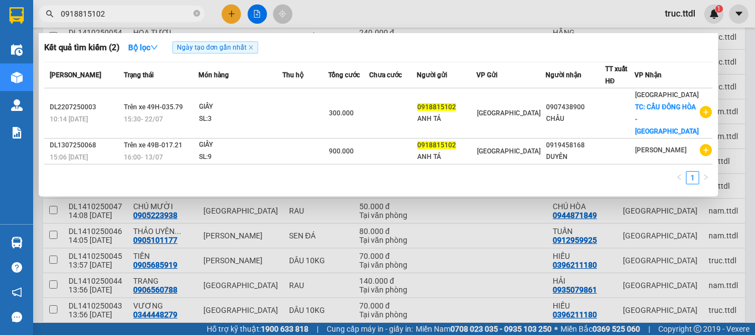
click at [232, 17] on div at bounding box center [377, 167] width 755 height 335
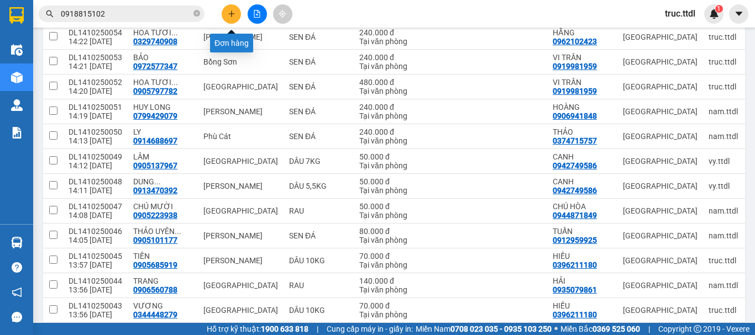
click at [232, 17] on icon "plus" at bounding box center [232, 14] width 8 height 8
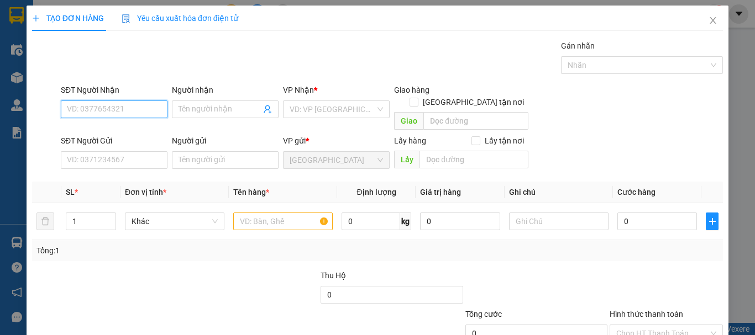
click at [112, 109] on input "SĐT Người Nhận" at bounding box center [114, 110] width 107 height 18
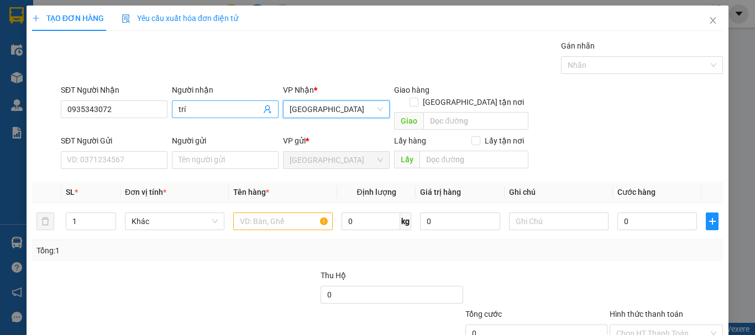
click at [223, 104] on input "trí" at bounding box center [220, 109] width 82 height 12
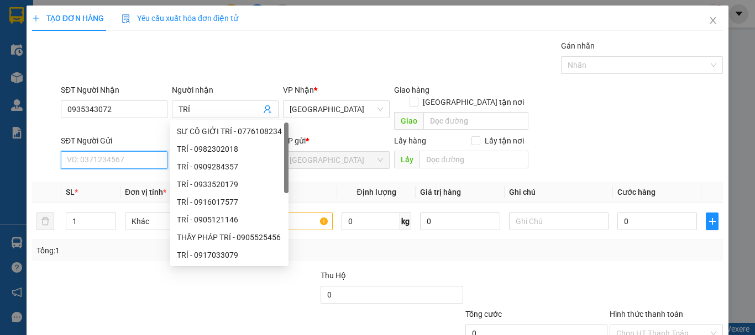
click at [120, 151] on input "SĐT Người Gửi" at bounding box center [114, 160] width 107 height 18
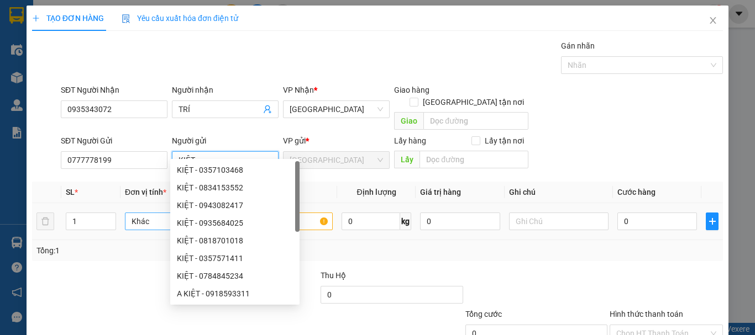
click at [134, 217] on span "Khác" at bounding box center [175, 221] width 86 height 17
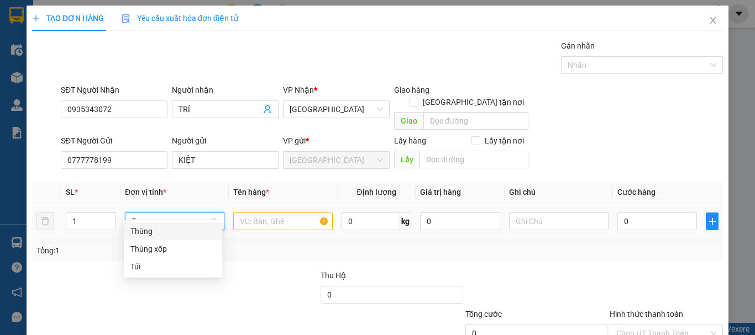
click at [148, 227] on div "Thùng" at bounding box center [172, 231] width 85 height 12
click at [242, 214] on input "text" at bounding box center [282, 222] width 99 height 18
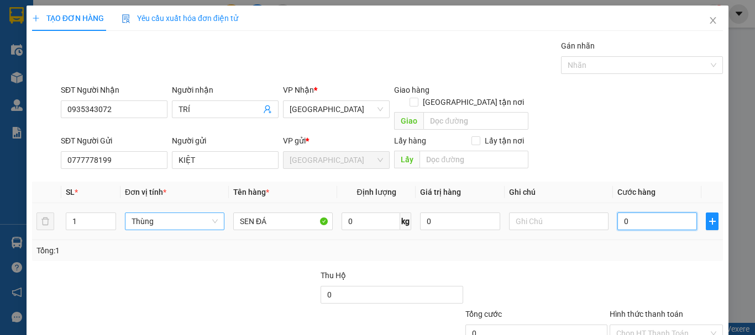
click at [649, 216] on input "0" at bounding box center [657, 222] width 80 height 18
click at [591, 245] on div "Tổng: 1" at bounding box center [377, 251] width 682 height 12
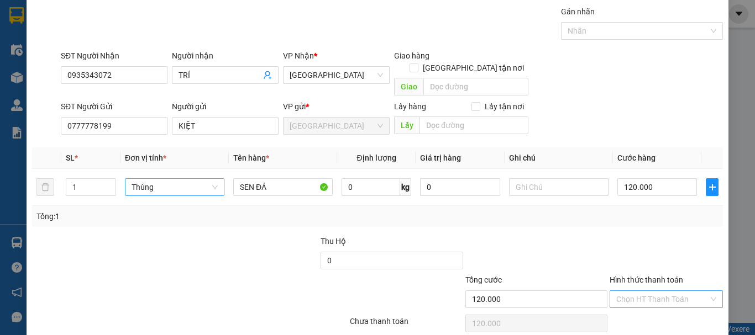
scroll to position [69, 0]
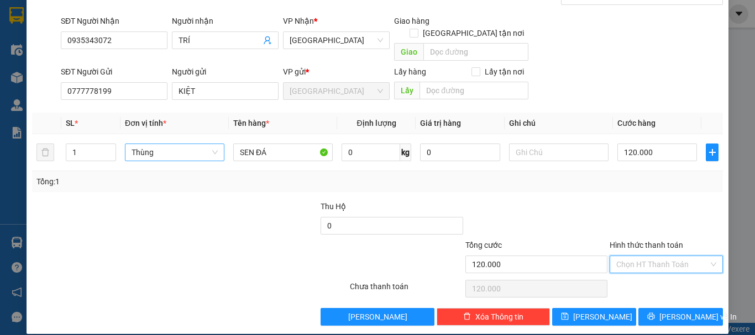
click at [658, 256] on input "Hình thức thanh toán" at bounding box center [662, 264] width 92 height 17
click at [660, 275] on div "Tại văn phòng" at bounding box center [659, 275] width 99 height 12
click at [680, 311] on span "Lưu và In" at bounding box center [697, 317] width 77 height 12
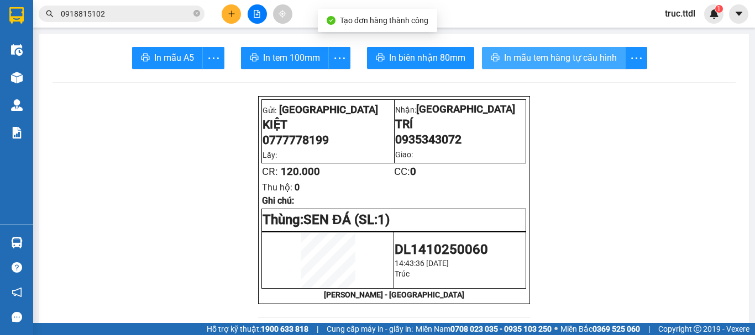
click at [507, 50] on button "In mẫu tem hàng tự cấu hình" at bounding box center [554, 58] width 144 height 22
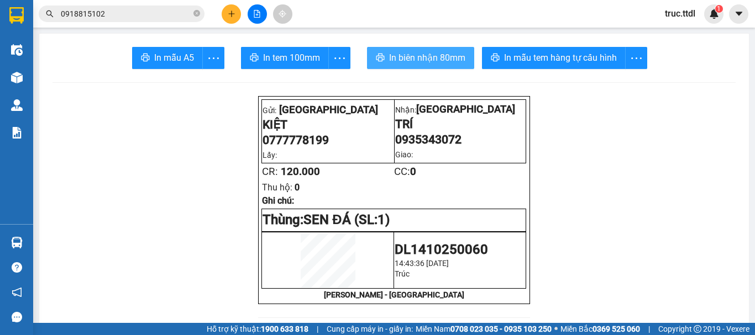
click at [464, 59] on button "In biên nhận 80mm" at bounding box center [420, 58] width 107 height 22
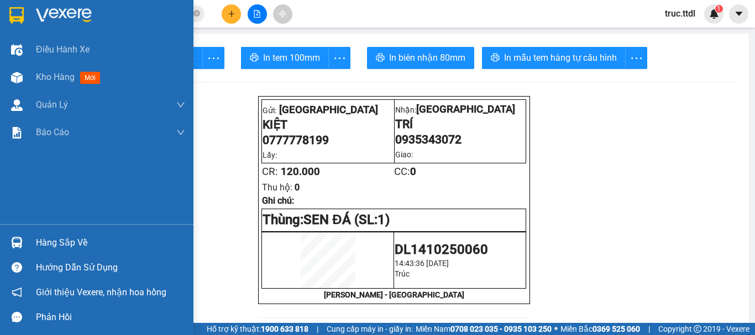
click at [14, 16] on img at bounding box center [16, 15] width 14 height 17
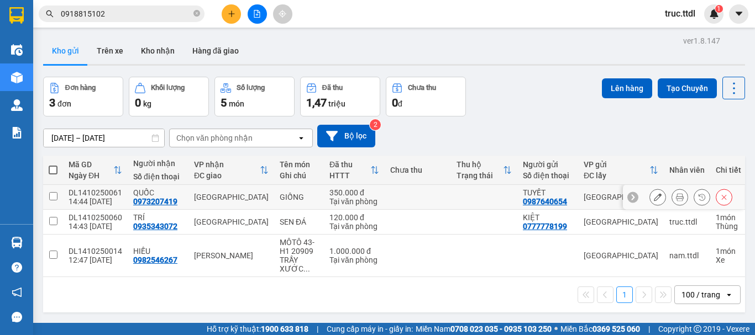
click at [654, 195] on icon at bounding box center [658, 197] width 8 height 8
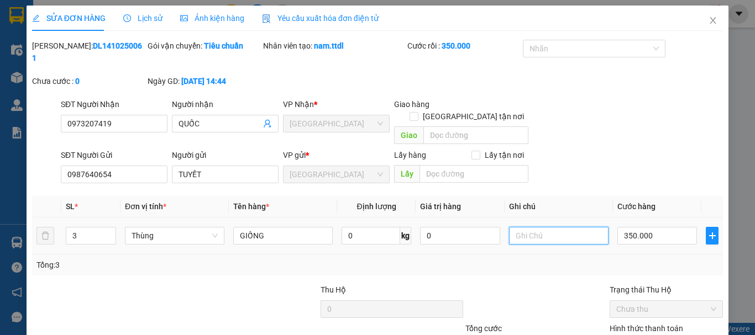
click at [532, 227] on input "text" at bounding box center [558, 236] width 99 height 18
click at [700, 18] on span "Close" at bounding box center [712, 21] width 31 height 31
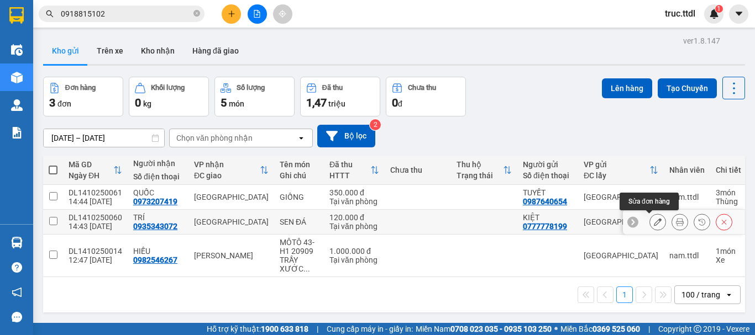
click at [654, 223] on icon at bounding box center [658, 222] width 8 height 8
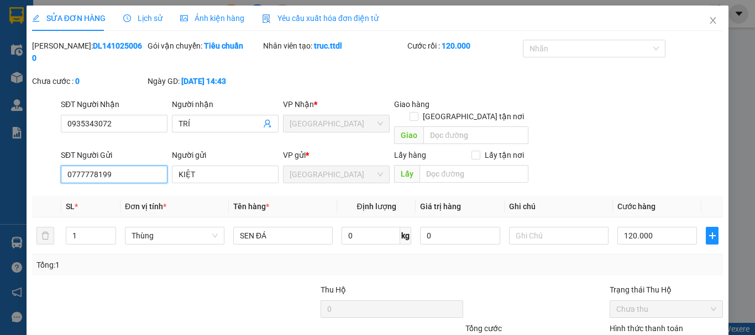
click at [90, 166] on input "0777778199" at bounding box center [114, 175] width 107 height 18
click at [102, 166] on input "0777778199" at bounding box center [114, 175] width 107 height 18
click at [132, 166] on input "0777778199" at bounding box center [114, 175] width 107 height 18
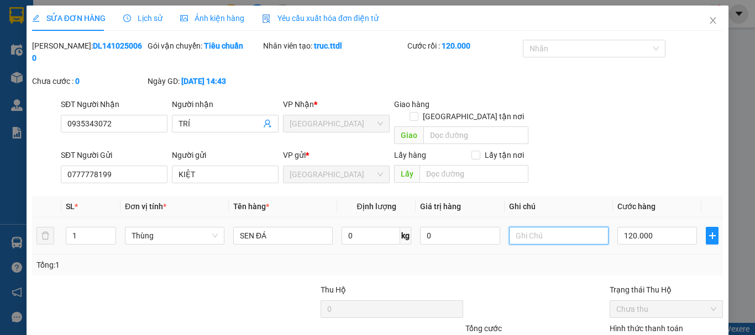
click at [533, 227] on input "text" at bounding box center [558, 236] width 99 height 18
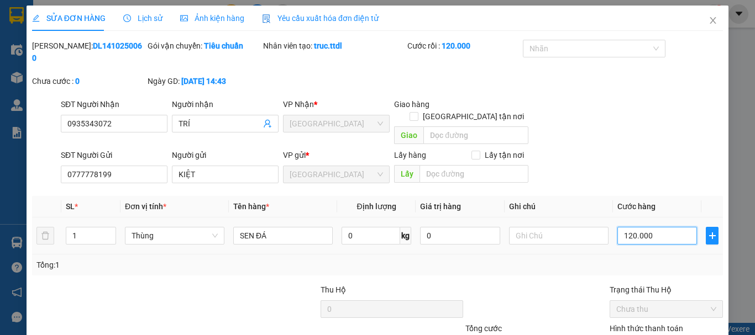
click at [642, 227] on input "120.000" at bounding box center [657, 236] width 80 height 18
click at [643, 252] on div "Total Paid Fee 120.000 Total UnPaid Fee 0 Cash Collection Total Fee Mã ĐH: DL14…" at bounding box center [377, 225] width 691 height 370
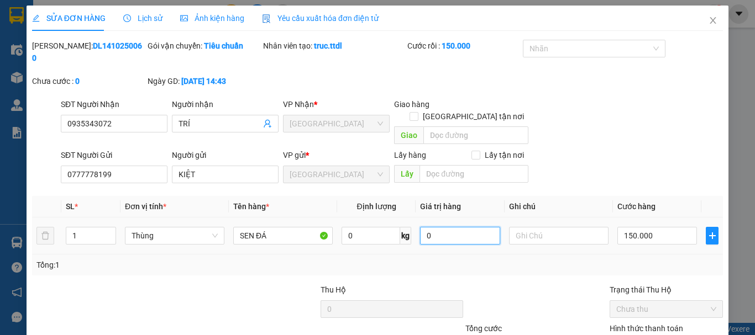
click at [443, 227] on input "0" at bounding box center [460, 236] width 80 height 18
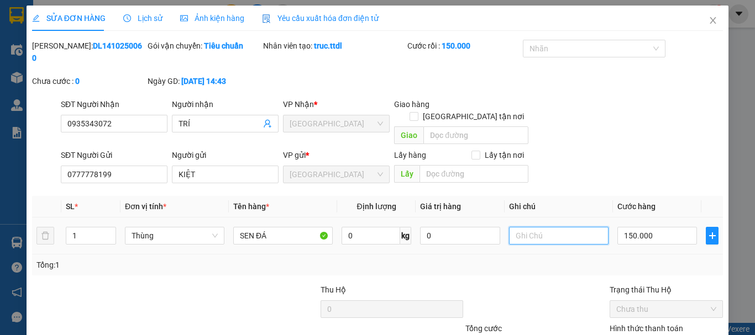
click at [557, 227] on input "text" at bounding box center [558, 236] width 99 height 18
click at [570, 259] on div "Tổng: 1" at bounding box center [377, 265] width 682 height 12
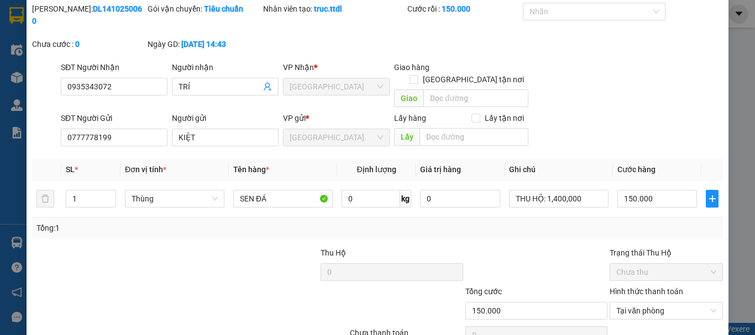
scroll to position [71, 0]
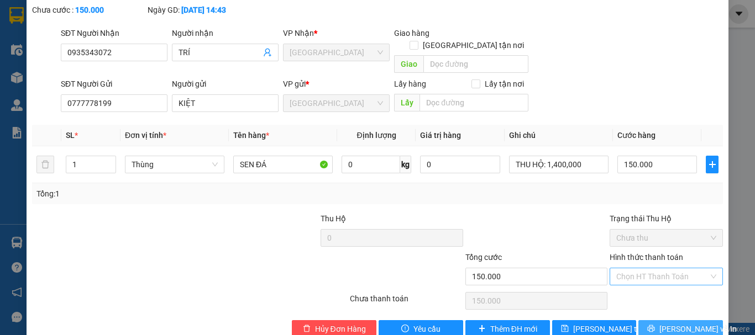
click at [682, 323] on span "Lưu và In" at bounding box center [697, 329] width 77 height 12
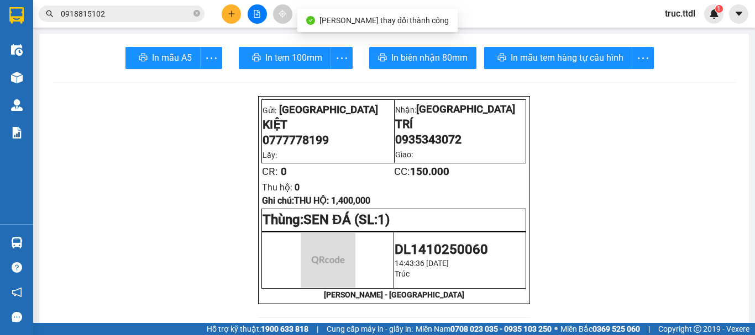
click at [553, 55] on div "In mẫu tem hàng tự cấu hình" at bounding box center [569, 58] width 170 height 22
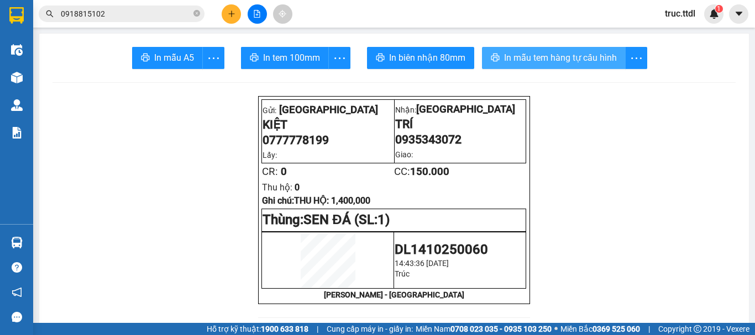
click at [541, 59] on span "In mẫu tem hàng tự cấu hình" at bounding box center [560, 58] width 113 height 14
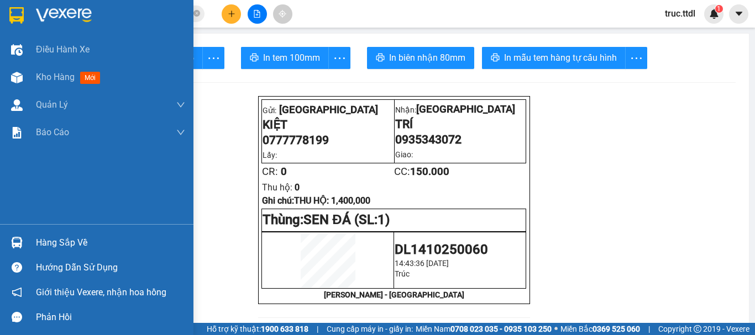
click at [12, 13] on img at bounding box center [16, 15] width 14 height 17
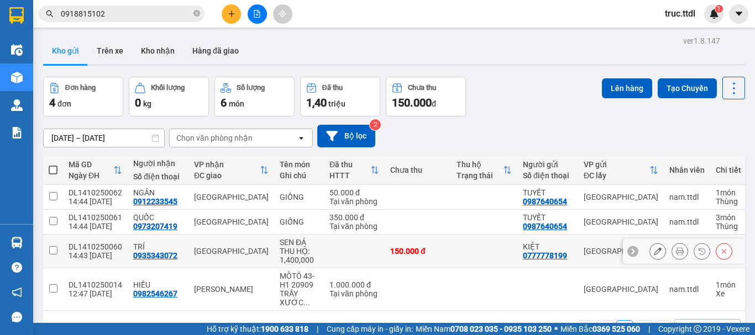
click at [654, 251] on icon at bounding box center [658, 252] width 8 height 8
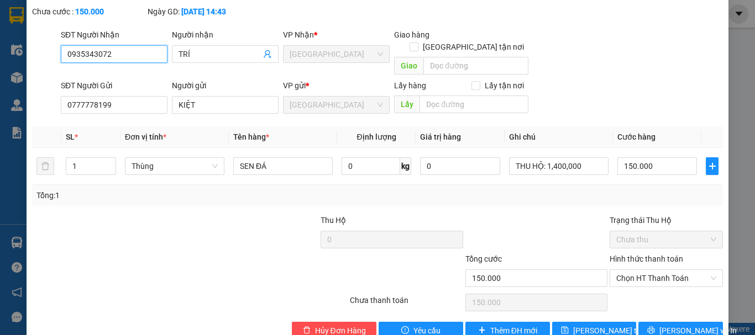
scroll to position [71, 0]
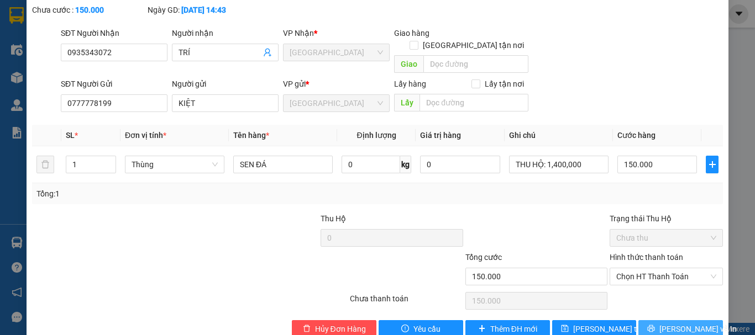
click at [655, 325] on icon "printer" at bounding box center [651, 329] width 8 height 8
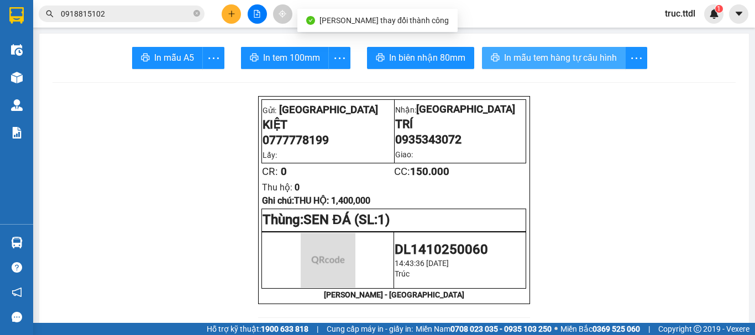
click at [548, 53] on span "In mẫu tem hàng tự cấu hình" at bounding box center [560, 58] width 113 height 14
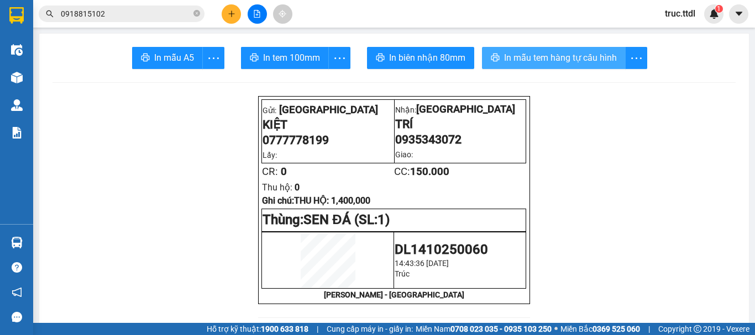
click at [578, 51] on span "In mẫu tem hàng tự cấu hình" at bounding box center [560, 58] width 113 height 14
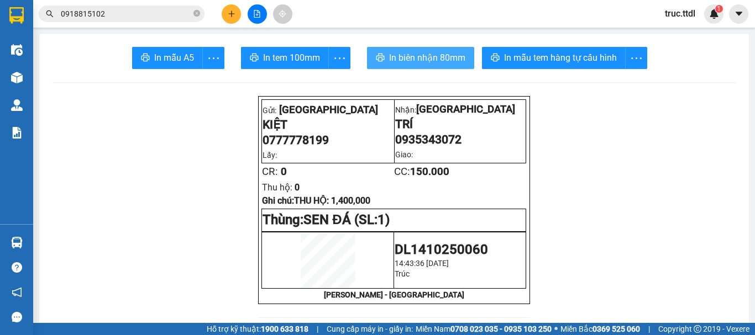
click at [415, 59] on span "In biên nhận 80mm" at bounding box center [427, 58] width 76 height 14
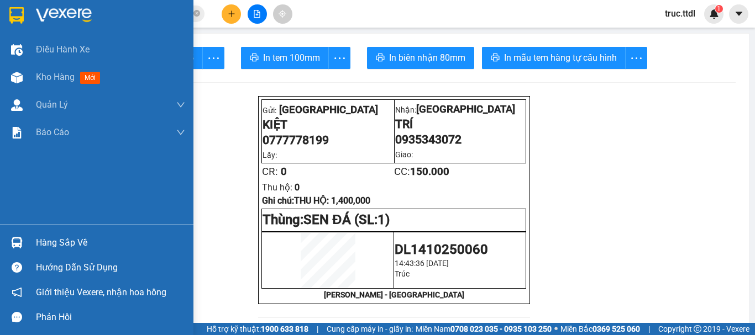
click at [23, 17] on img at bounding box center [16, 15] width 14 height 17
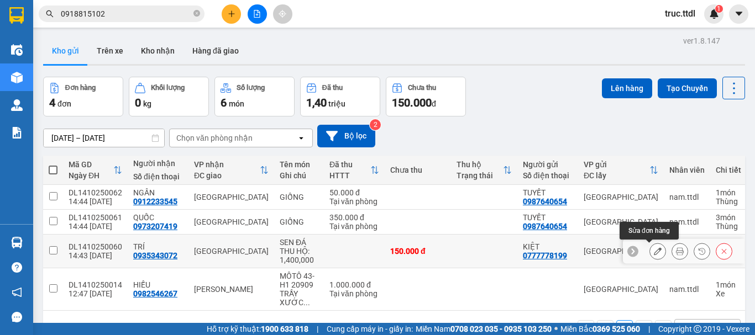
click at [654, 256] on button at bounding box center [657, 251] width 15 height 19
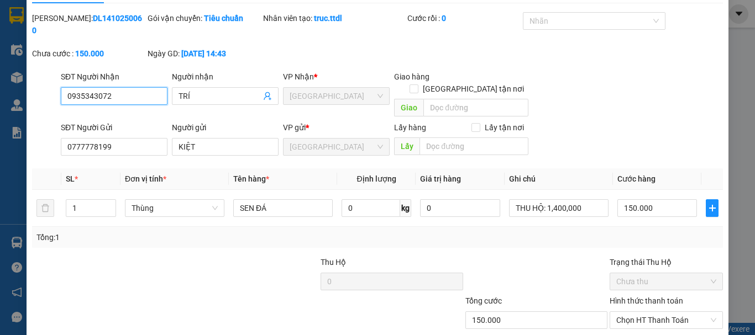
scroll to position [71, 0]
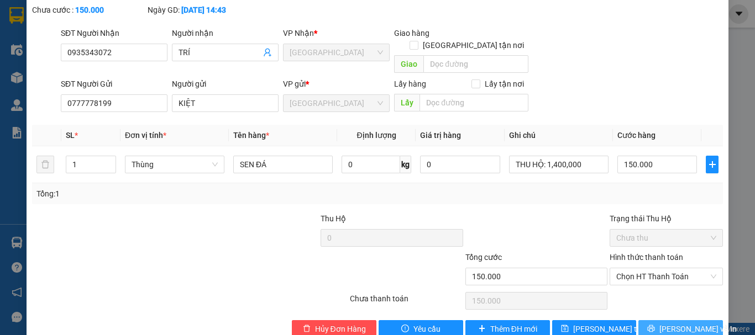
click at [655, 325] on icon "printer" at bounding box center [651, 329] width 8 height 8
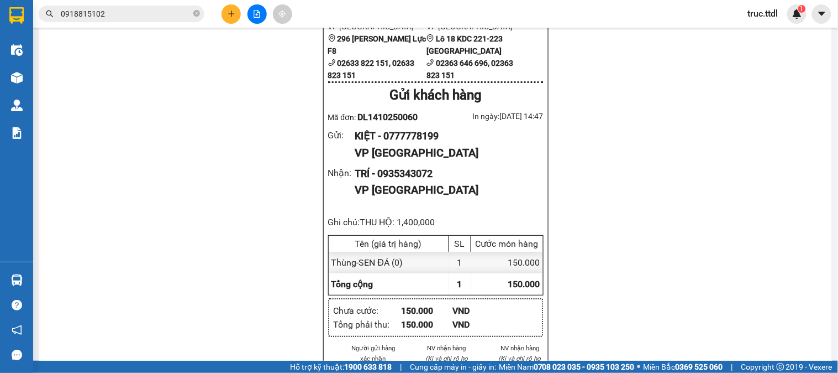
scroll to position [829, 0]
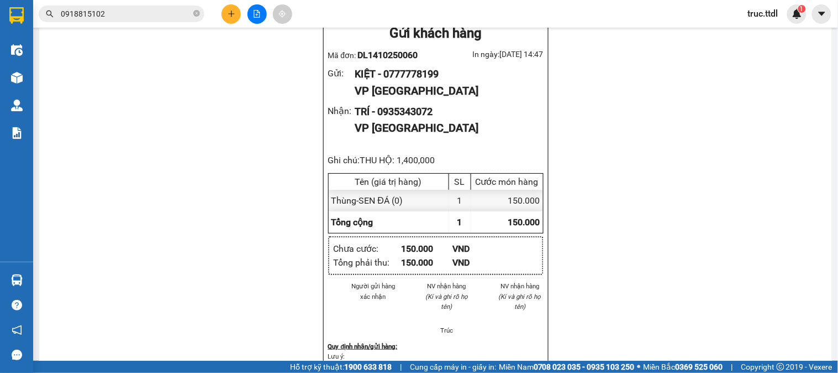
click at [238, 17] on button at bounding box center [231, 13] width 19 height 19
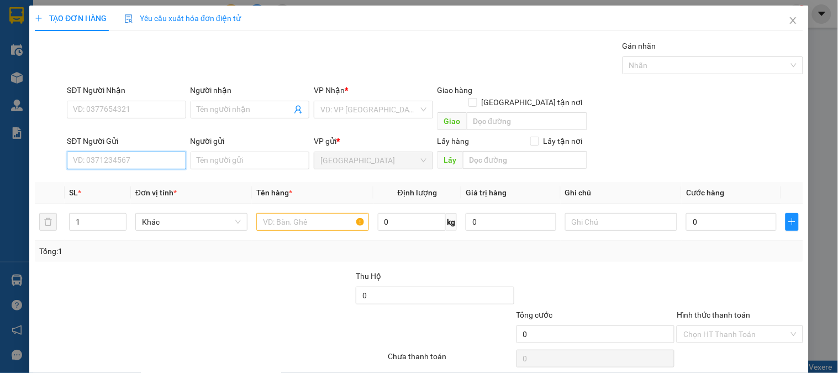
drag, startPoint x: 140, startPoint y: 150, endPoint x: 200, endPoint y: 145, distance: 59.9
click at [141, 151] on input "SĐT Người Gửi" at bounding box center [126, 160] width 119 height 18
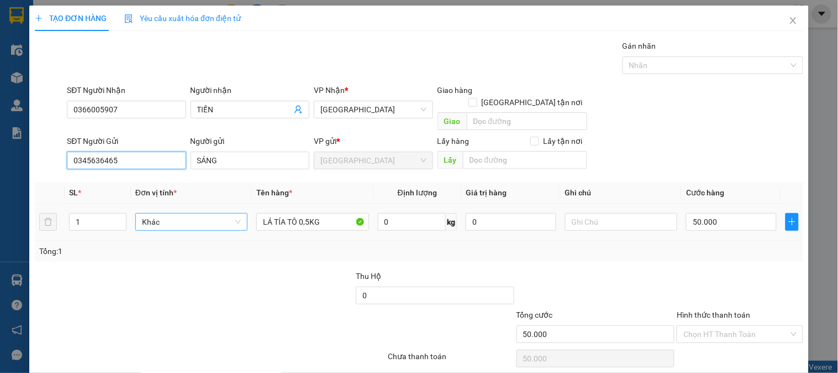
click at [192, 213] on span "Khác" at bounding box center [191, 221] width 99 height 17
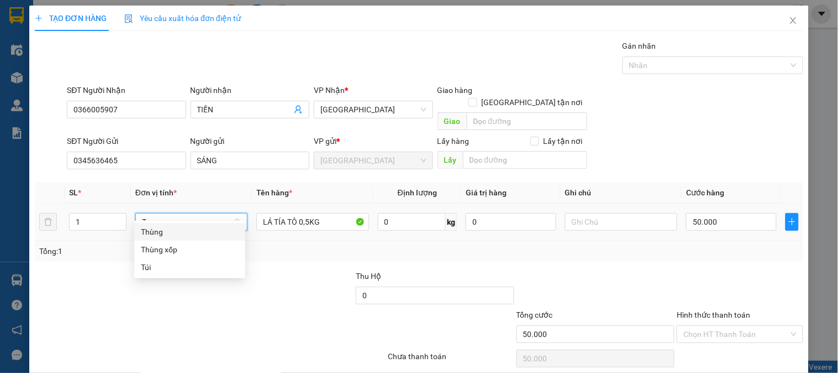
click at [196, 235] on div "Thùng" at bounding box center [190, 231] width 98 height 12
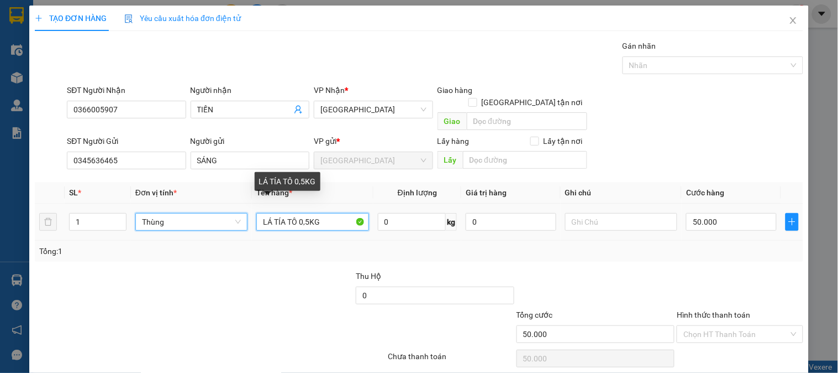
click at [307, 213] on input "LÁ TÍA TÔ 0,5KG" at bounding box center [312, 222] width 112 height 18
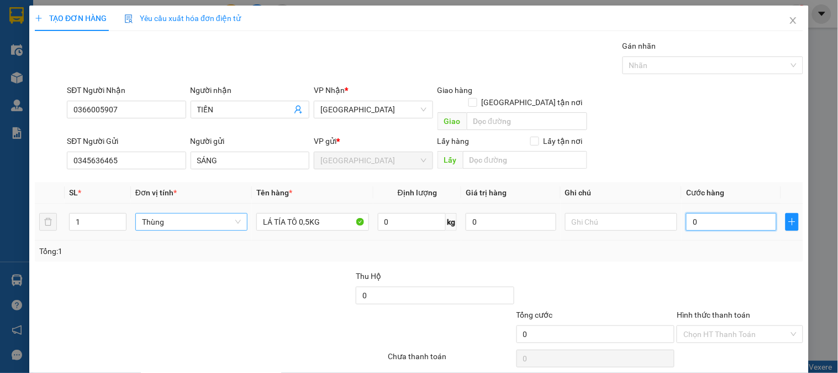
click at [727, 216] on input "0" at bounding box center [731, 222] width 91 height 18
click at [730, 270] on div at bounding box center [740, 289] width 128 height 39
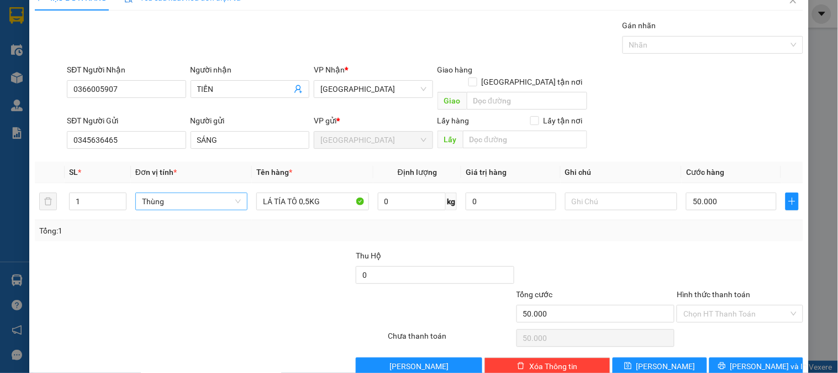
scroll to position [32, 0]
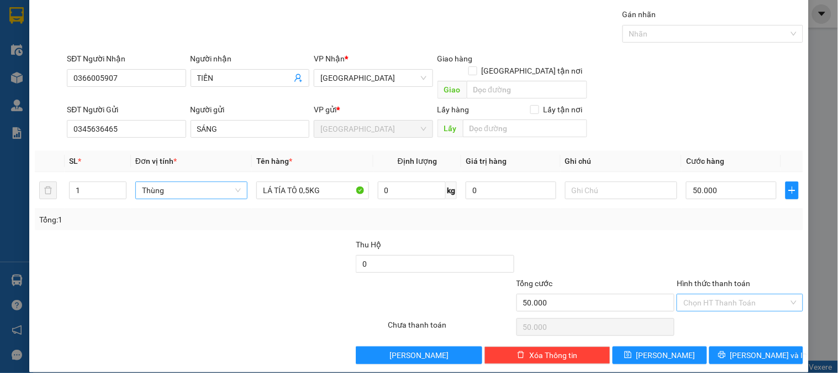
click at [728, 294] on input "Hình thức thanh toán" at bounding box center [736, 302] width 105 height 17
click at [730, 311] on div "Tại văn phòng" at bounding box center [734, 312] width 112 height 12
click at [754, 293] on div "Tại văn phòng" at bounding box center [740, 302] width 126 height 18
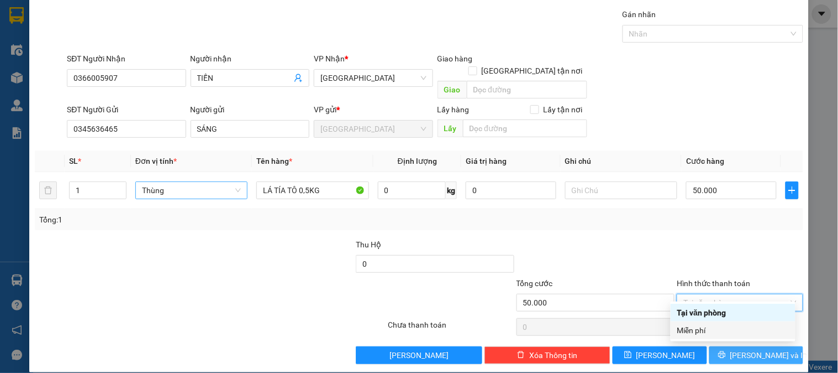
click at [754, 335] on span "Lưu và In" at bounding box center [769, 355] width 77 height 12
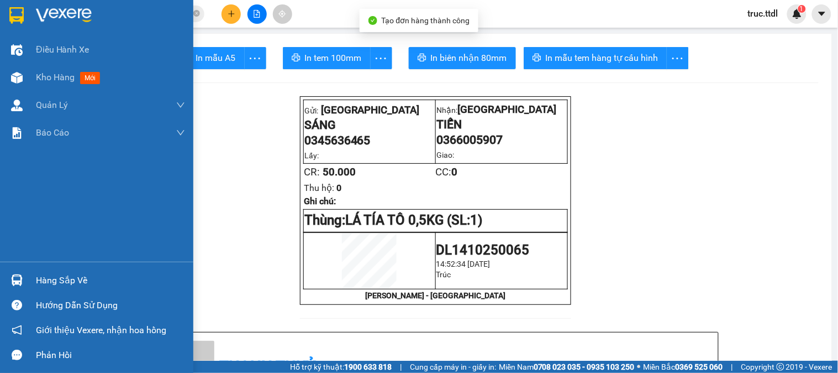
click at [24, 17] on div at bounding box center [16, 15] width 19 height 19
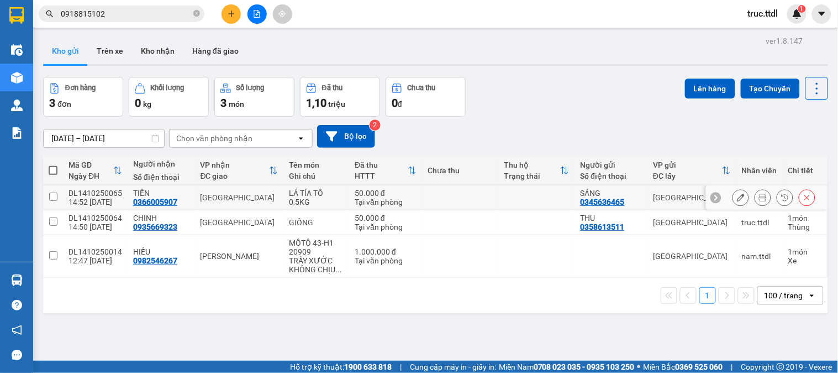
click at [737, 197] on icon at bounding box center [741, 197] width 8 height 8
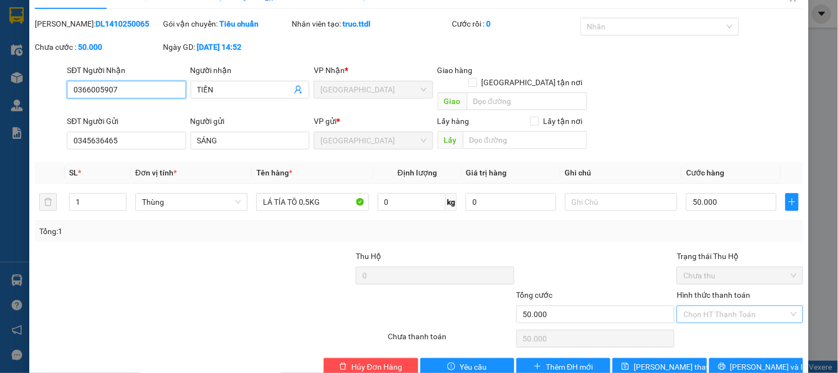
scroll to position [34, 0]
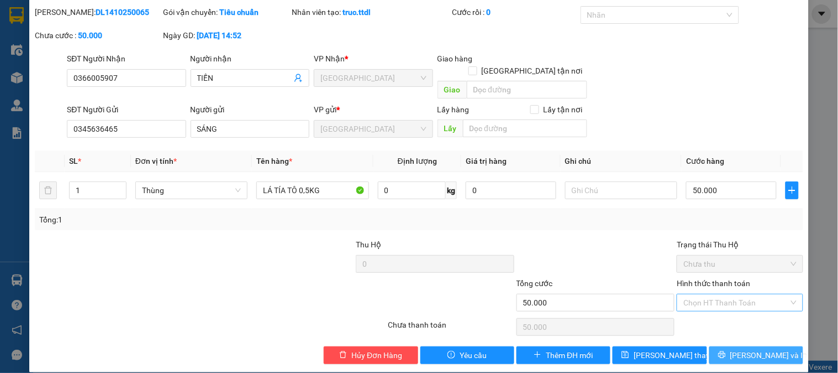
click at [754, 335] on button "Lưu và In" at bounding box center [757, 355] width 94 height 18
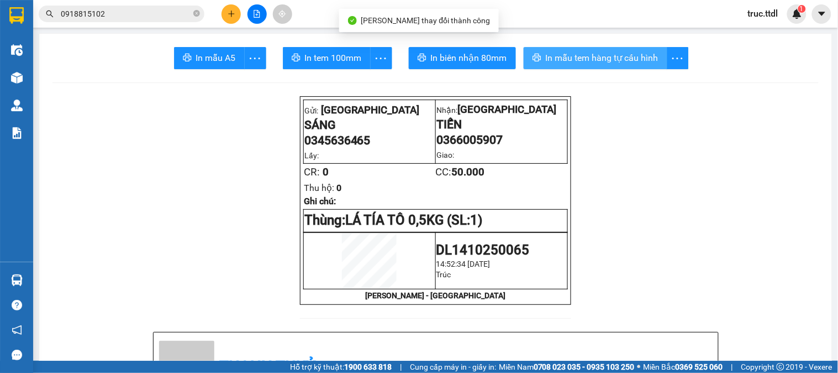
click at [601, 61] on span "In mẫu tem hàng tự cấu hình" at bounding box center [602, 58] width 113 height 14
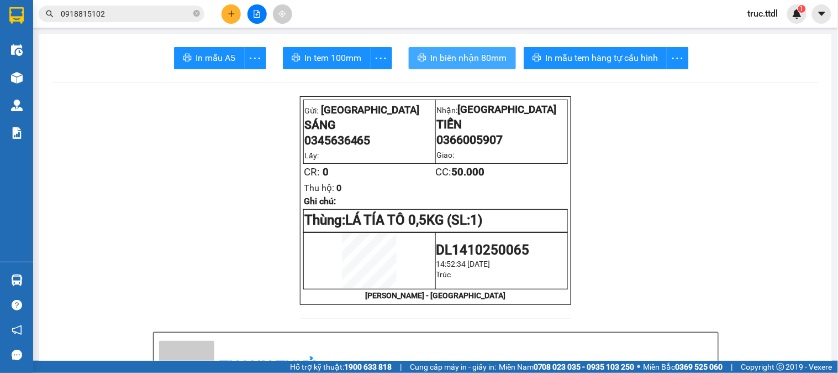
click at [485, 61] on span "In biên nhận 80mm" at bounding box center [469, 58] width 76 height 14
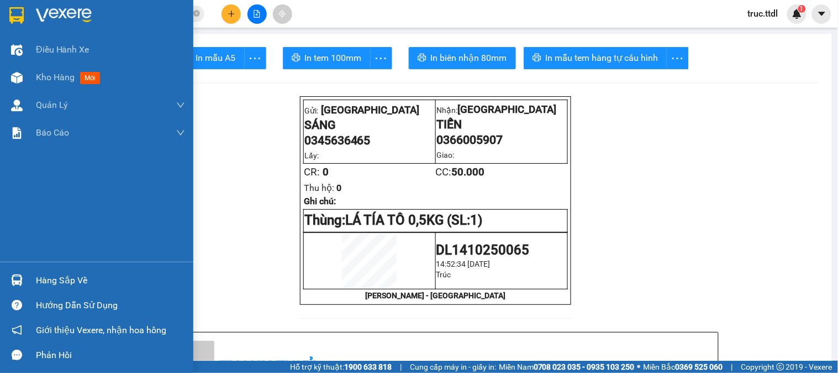
click at [48, 17] on img at bounding box center [64, 15] width 56 height 17
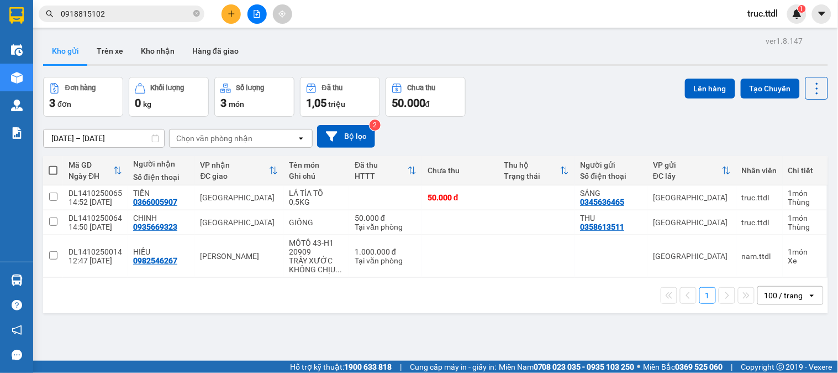
click at [125, 13] on input "0918815102" at bounding box center [126, 14] width 130 height 12
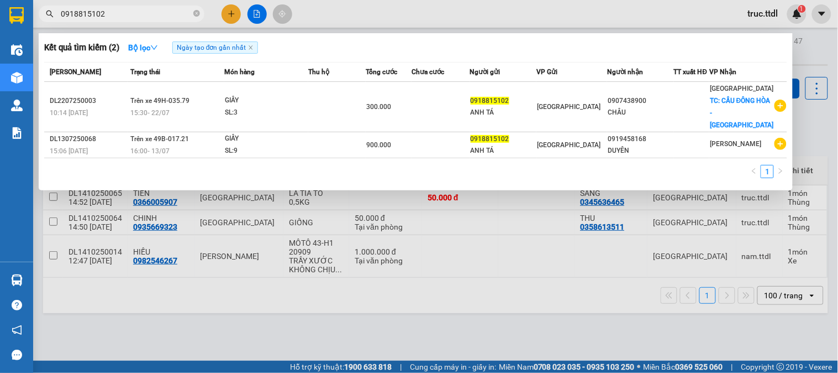
click at [125, 13] on input "0918815102" at bounding box center [126, 14] width 130 height 12
click at [123, 13] on input "0918815102" at bounding box center [126, 14] width 130 height 12
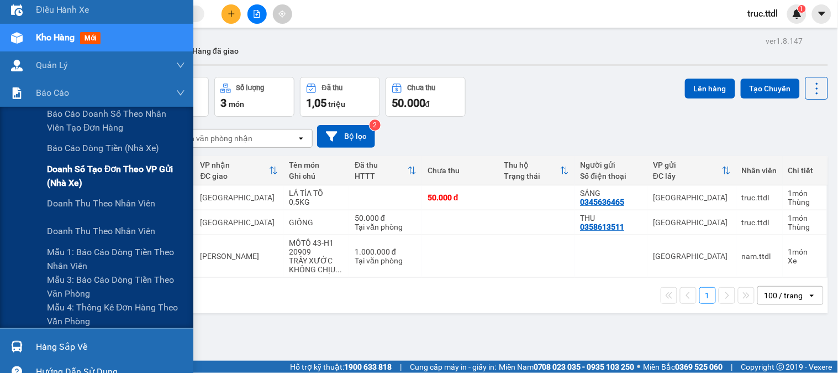
scroll to position [61, 0]
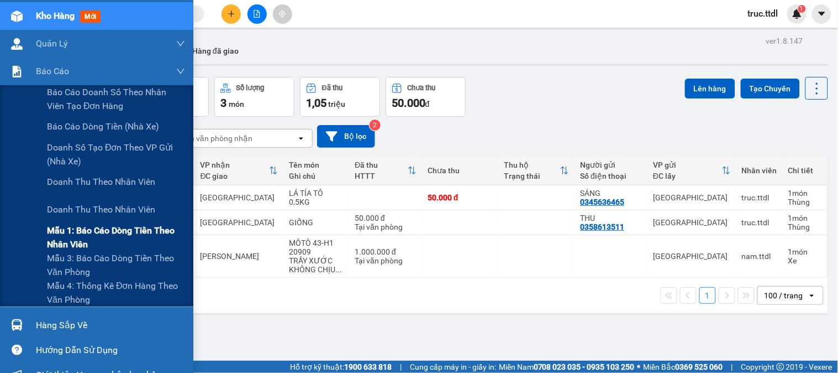
click at [104, 233] on span "Mẫu 1: Báo cáo dòng tiền theo nhân viên" at bounding box center [116, 237] width 138 height 28
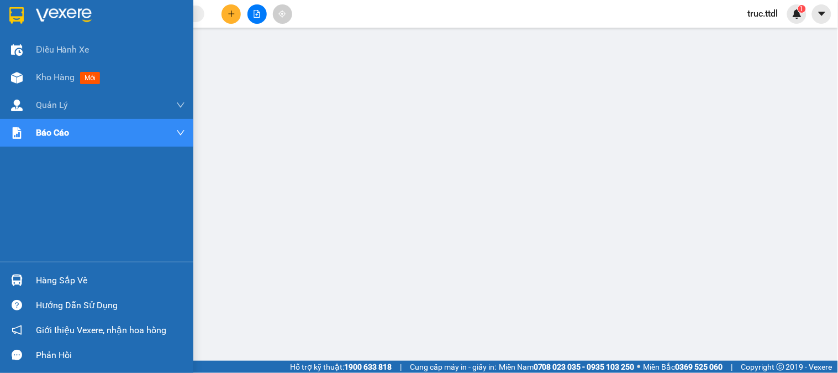
click at [13, 17] on img at bounding box center [16, 15] width 14 height 17
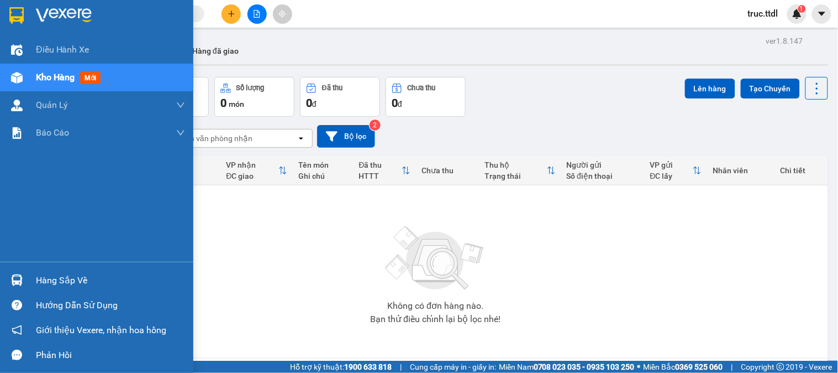
click at [20, 18] on img at bounding box center [16, 15] width 14 height 17
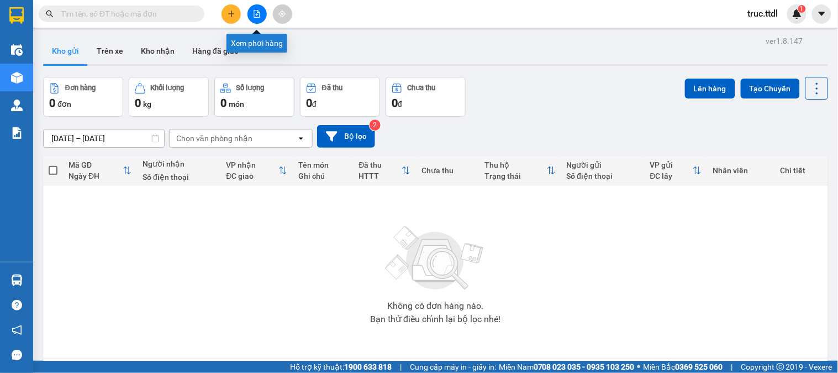
click at [258, 19] on button at bounding box center [257, 13] width 19 height 19
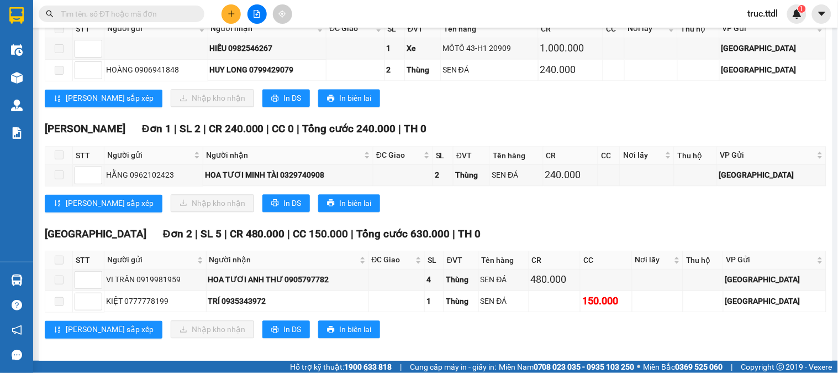
scroll to position [548, 0]
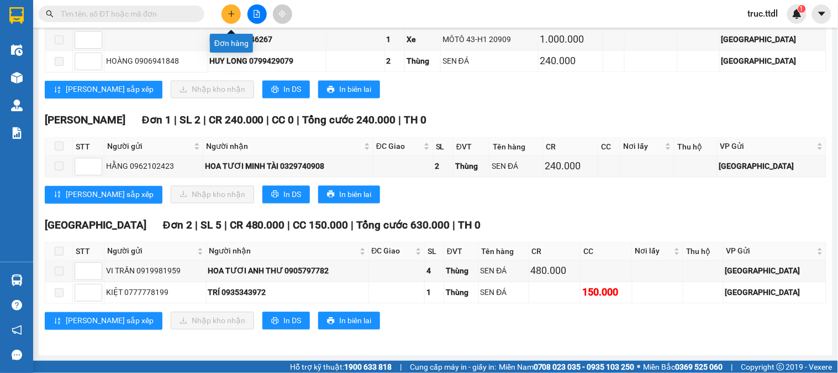
click at [235, 12] on icon "plus" at bounding box center [232, 14] width 8 height 8
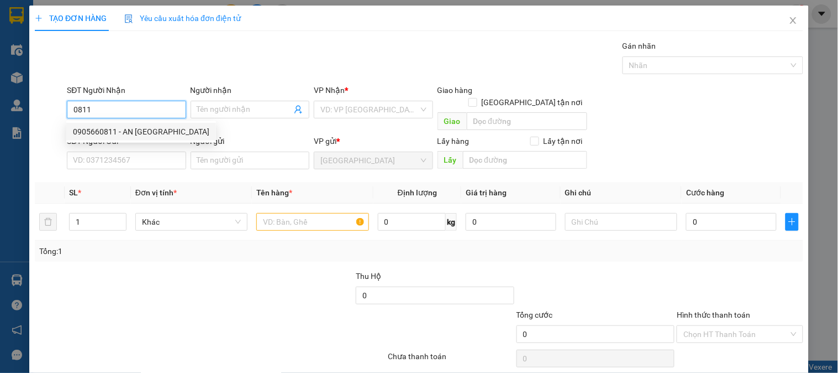
click at [139, 134] on div "0905660811 - AN PHÚ FARM" at bounding box center [141, 131] width 137 height 12
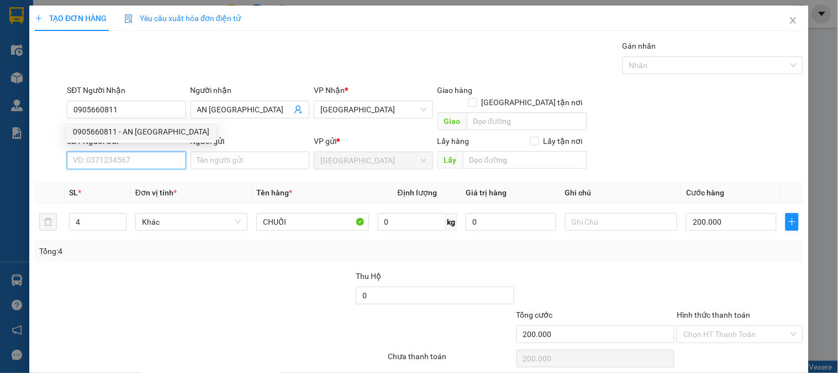
click at [144, 151] on input "SĐT Người Gửi" at bounding box center [126, 160] width 119 height 18
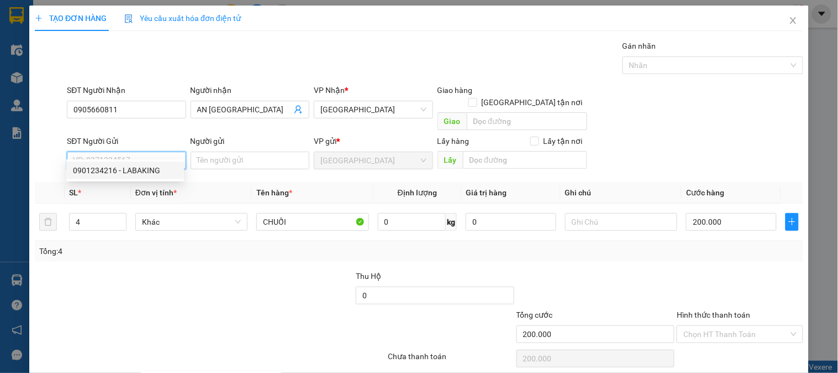
click at [146, 168] on div "0901234216 - LABAKING" at bounding box center [125, 170] width 104 height 12
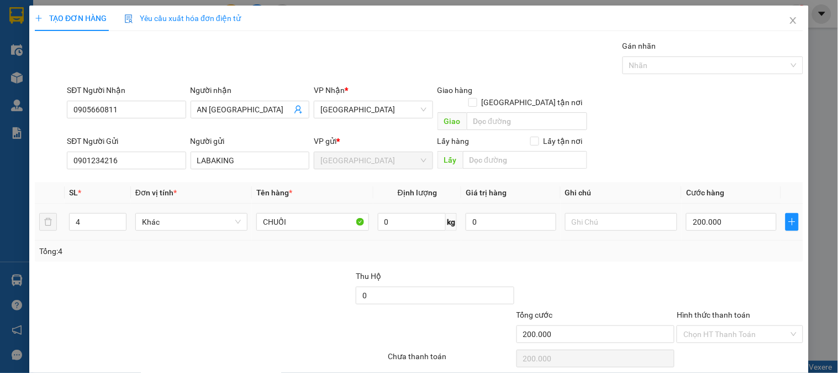
drag, startPoint x: 85, startPoint y: 207, endPoint x: 41, endPoint y: 223, distance: 46.0
click at [41, 223] on tr "4 Khác CHUỐI 0 kg 0 200.000" at bounding box center [419, 221] width 769 height 37
click at [169, 213] on span "Khác" at bounding box center [191, 221] width 99 height 17
click at [175, 230] on div "Thùng" at bounding box center [190, 231] width 98 height 12
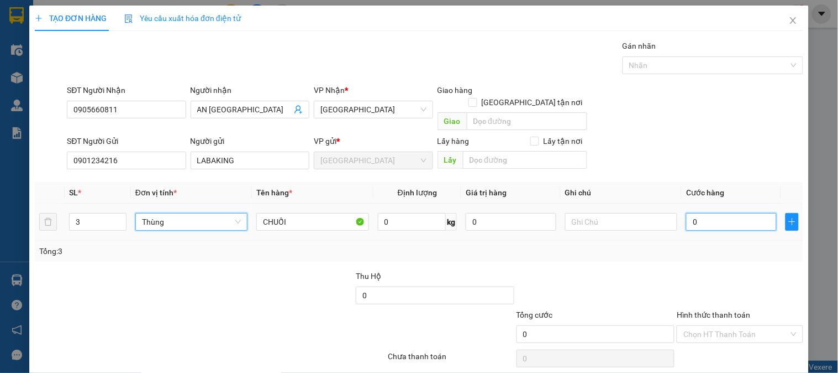
click at [702, 213] on input "0" at bounding box center [731, 222] width 91 height 18
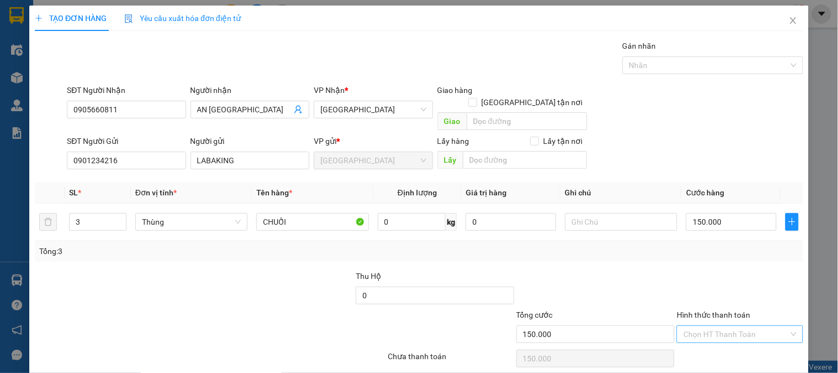
click at [746, 326] on input "Hình thức thanh toán" at bounding box center [736, 334] width 105 height 17
click at [743, 335] on div "Tại văn phòng" at bounding box center [734, 344] width 112 height 12
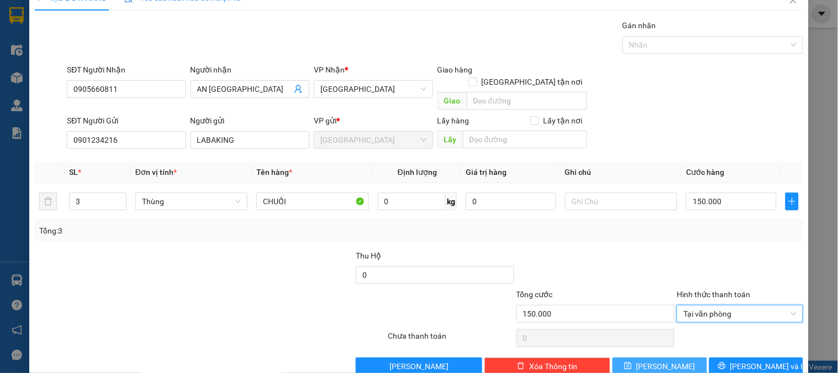
scroll to position [32, 0]
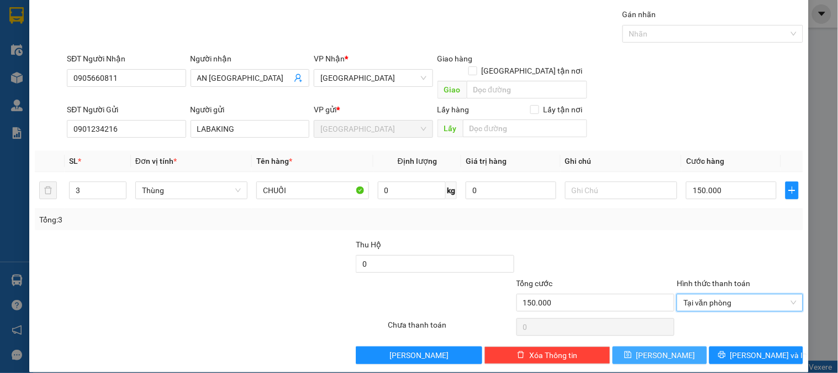
click at [676, 335] on button "Lưu" at bounding box center [660, 355] width 94 height 18
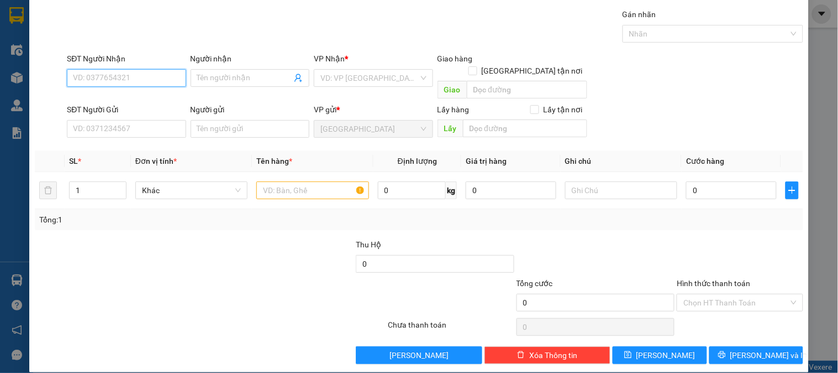
click at [145, 81] on input "SĐT Người Nhận" at bounding box center [126, 78] width 119 height 18
click at [140, 100] on div "0906540543 - VY" at bounding box center [125, 99] width 104 height 12
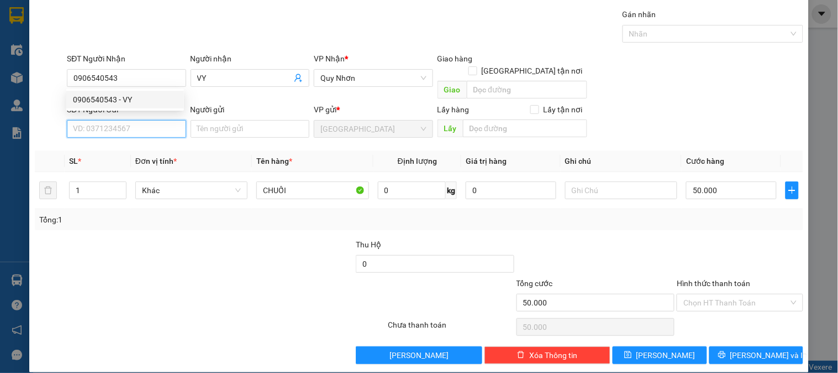
click at [148, 120] on input "SĐT Người Gửi" at bounding box center [126, 129] width 119 height 18
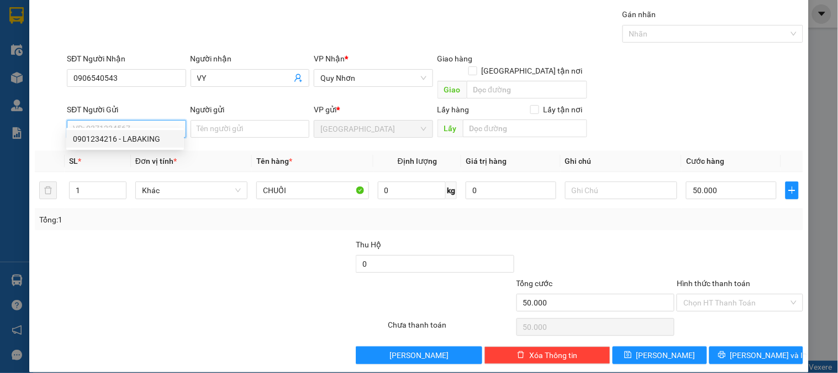
click at [156, 146] on div "0901234216 - LABAKING" at bounding box center [125, 139] width 118 height 18
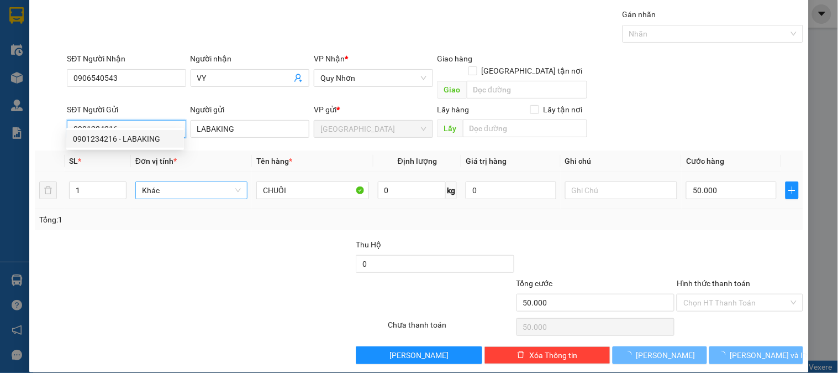
click at [166, 182] on span "Khác" at bounding box center [191, 190] width 99 height 17
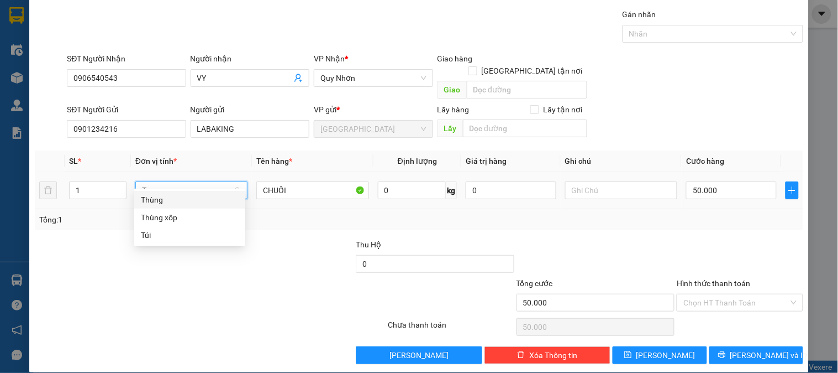
scroll to position [0, 0]
click at [177, 201] on div "Thùng" at bounding box center [190, 199] width 98 height 12
click at [720, 181] on input "50.000" at bounding box center [731, 190] width 91 height 18
click at [727, 294] on input "Hình thức thanh toán" at bounding box center [736, 302] width 105 height 17
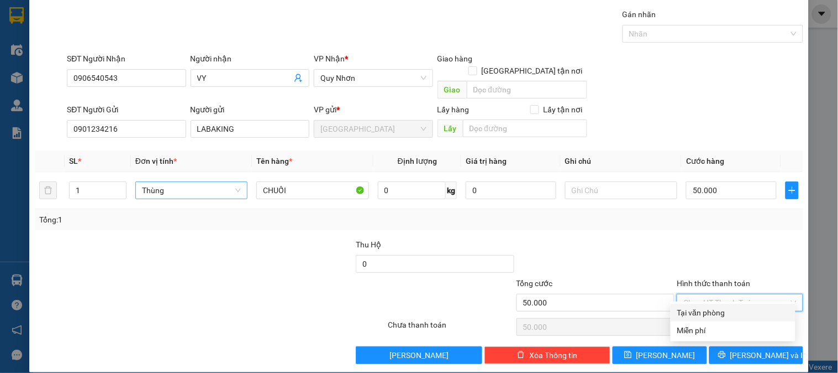
click at [726, 314] on div "Tại văn phòng" at bounding box center [734, 312] width 112 height 12
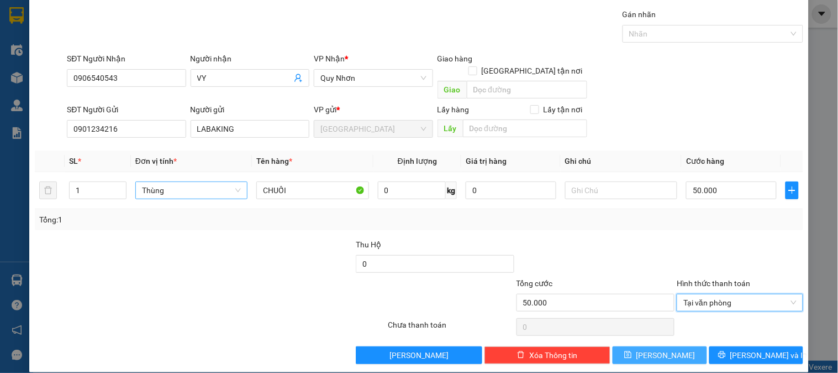
click at [673, 335] on button "Lưu" at bounding box center [660, 355] width 94 height 18
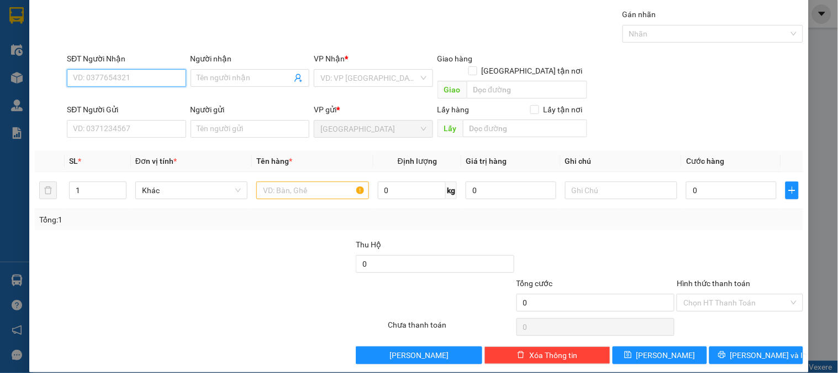
click at [163, 72] on input "SĐT Người Nhận" at bounding box center [126, 78] width 119 height 18
click at [135, 101] on div "0913022749 - CẨM LY" at bounding box center [135, 99] width 124 height 12
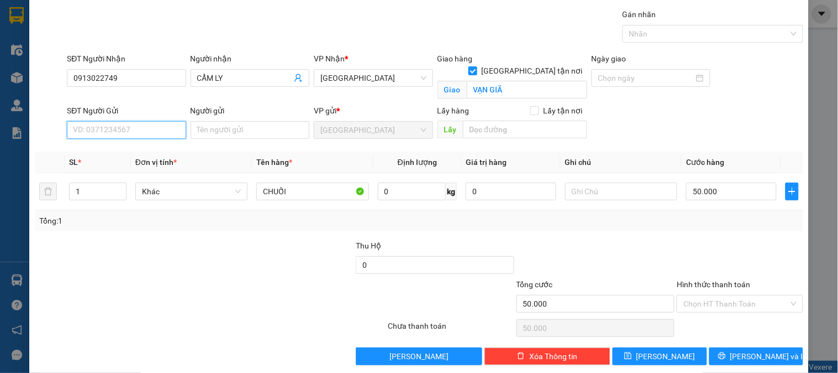
click at [155, 130] on input "SĐT Người Gửi" at bounding box center [126, 130] width 119 height 18
click at [156, 155] on div "0901234216 - LABAKING" at bounding box center [125, 152] width 104 height 12
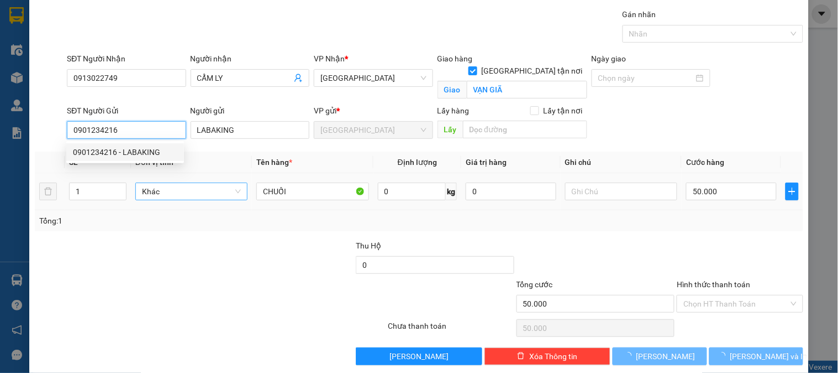
click at [170, 194] on span "Khác" at bounding box center [191, 191] width 99 height 17
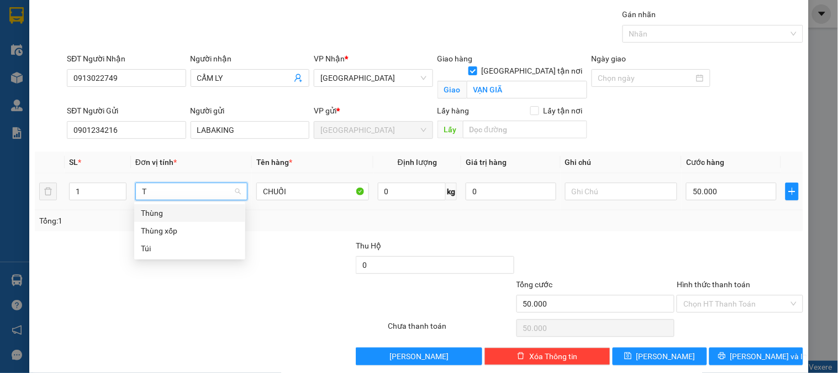
click at [181, 214] on div "Thùng" at bounding box center [190, 213] width 98 height 12
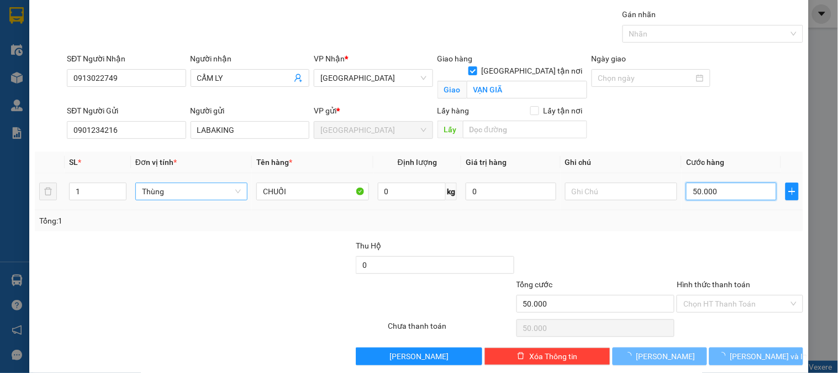
click at [708, 193] on input "50.000" at bounding box center [731, 191] width 91 height 18
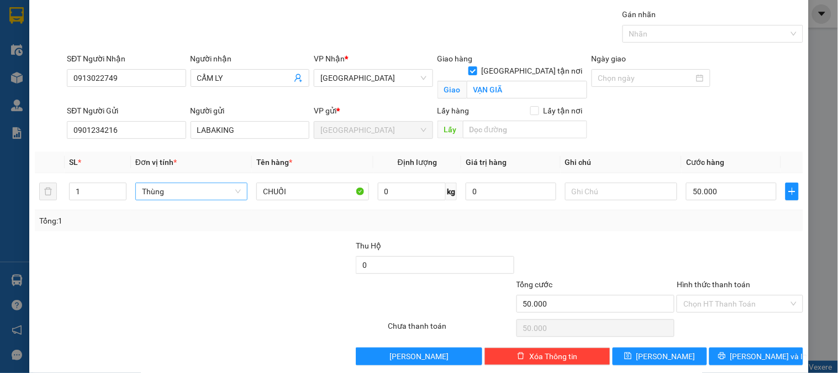
click at [711, 225] on div "Tổng: 1" at bounding box center [419, 220] width 760 height 12
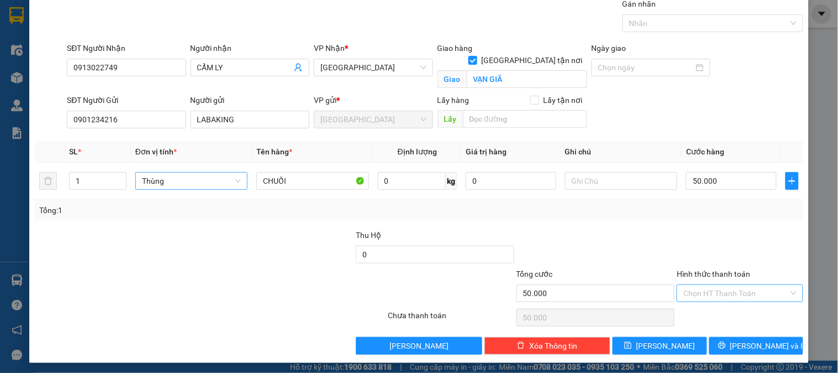
scroll to position [45, 0]
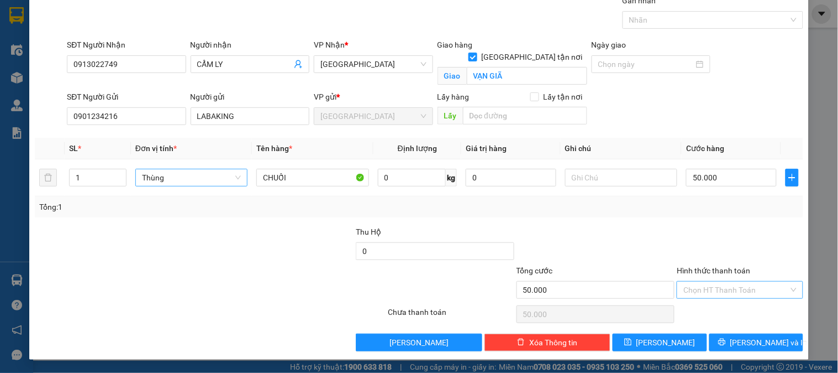
click at [727, 286] on input "Hình thức thanh toán" at bounding box center [736, 289] width 105 height 17
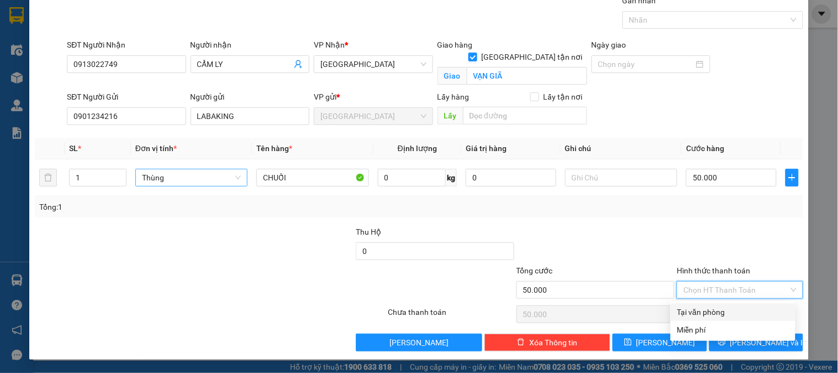
click at [725, 307] on div "Tại văn phòng" at bounding box center [734, 312] width 112 height 12
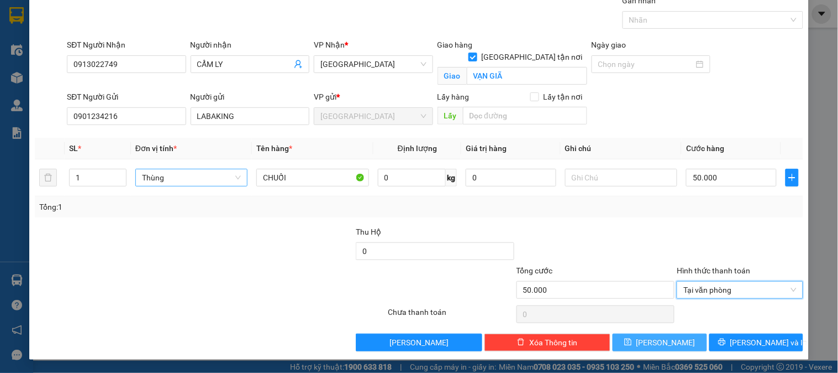
click at [656, 335] on span "Lưu" at bounding box center [666, 342] width 59 height 12
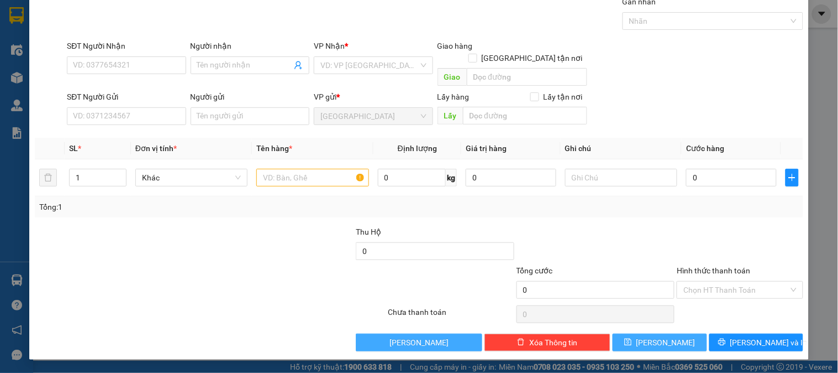
scroll to position [32, 0]
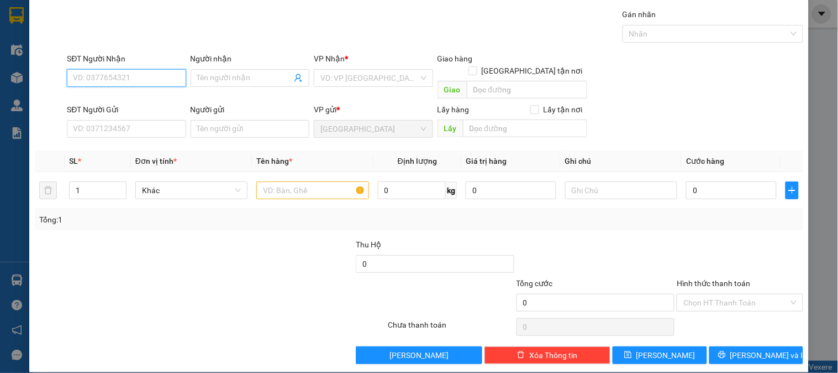
click at [164, 73] on input "SĐT Người Nhận" at bounding box center [126, 78] width 119 height 18
click at [153, 99] on div "0905771948 - CHỊ TUẤN" at bounding box center [134, 99] width 123 height 12
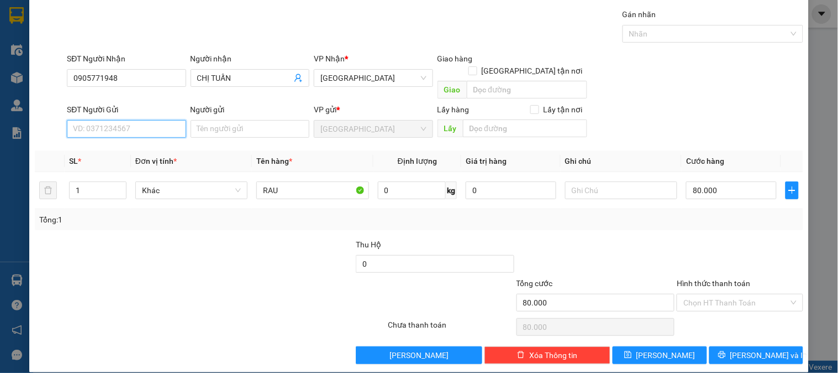
click at [153, 120] on input "SĐT Người Gửi" at bounding box center [126, 129] width 119 height 18
click at [164, 141] on div "0901234216 - LABAKING" at bounding box center [125, 139] width 104 height 12
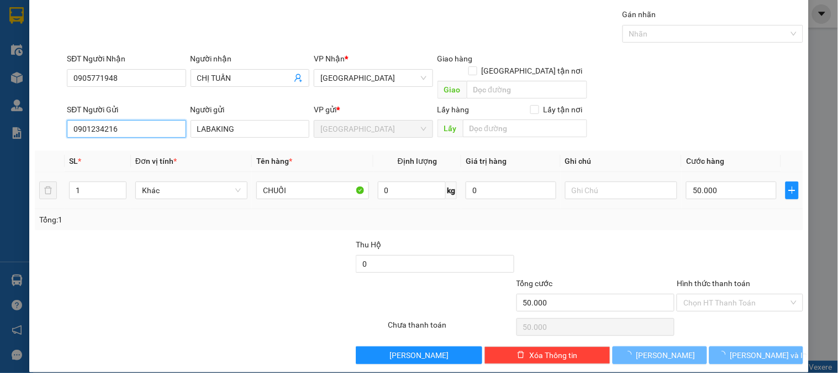
click at [174, 182] on span "Khác" at bounding box center [191, 190] width 99 height 17
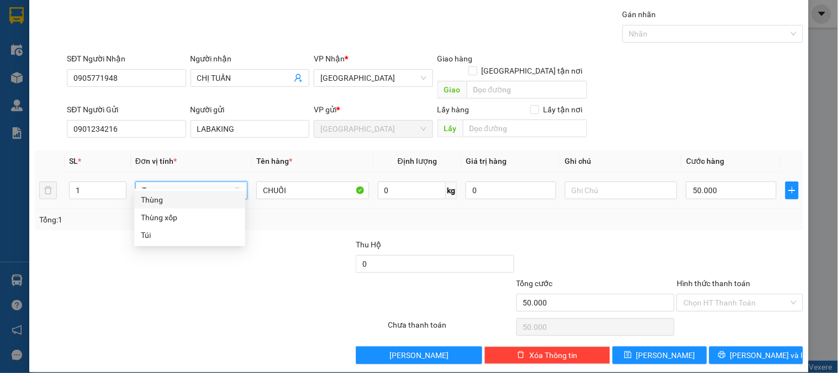
scroll to position [0, 0]
click at [180, 198] on div "Thùng" at bounding box center [190, 199] width 98 height 12
click at [710, 181] on input "50.000" at bounding box center [731, 190] width 91 height 18
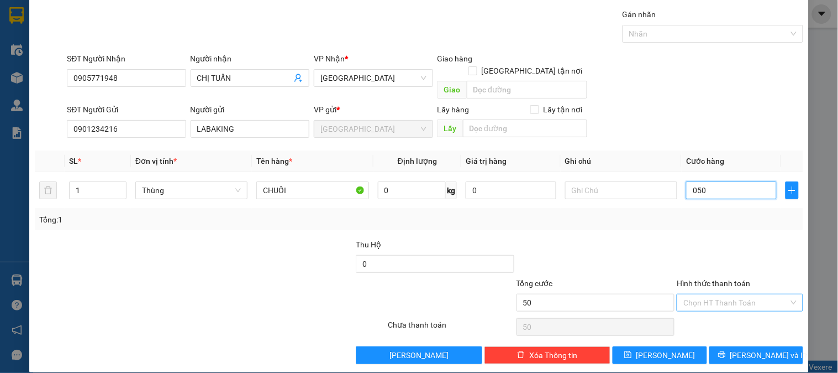
click at [738, 298] on div "Chọn HT Thanh Toán" at bounding box center [740, 302] width 126 height 18
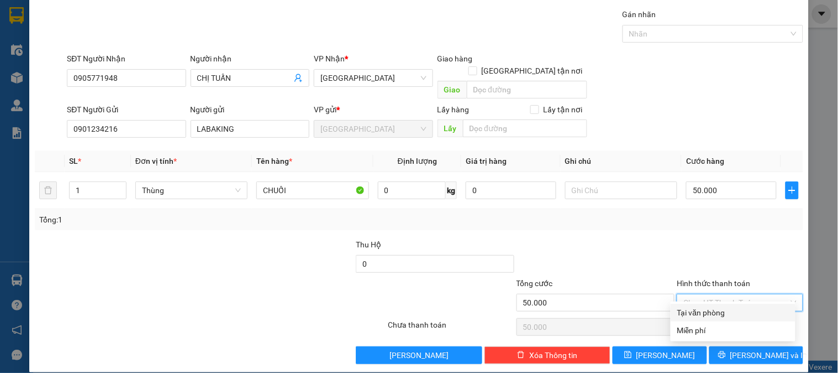
click at [716, 316] on div "Tại văn phòng" at bounding box center [734, 312] width 112 height 12
click at [727, 311] on div "Tại văn phòng" at bounding box center [734, 312] width 112 height 12
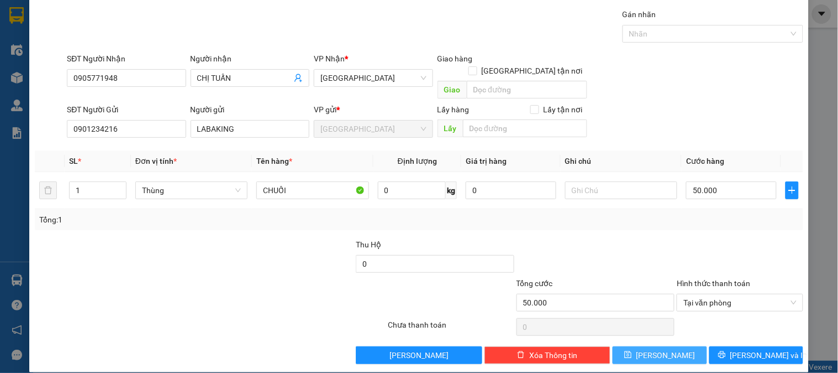
click at [655, 335] on span "Lưu" at bounding box center [666, 355] width 59 height 12
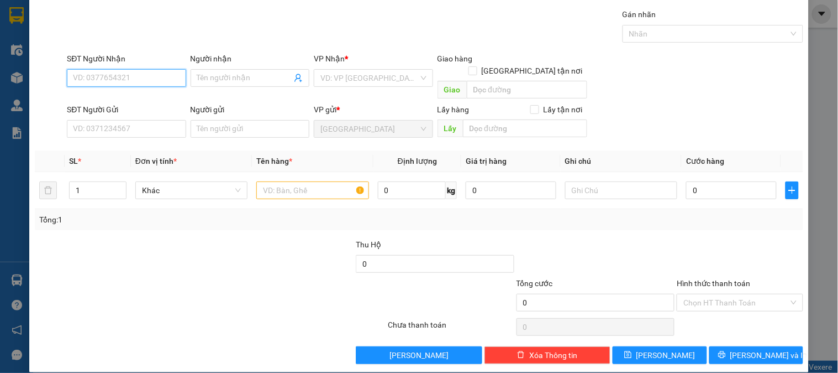
click at [173, 81] on input "SĐT Người Nhận" at bounding box center [126, 78] width 119 height 18
click at [153, 96] on div "0935207788 - HẠNH" at bounding box center [125, 99] width 104 height 12
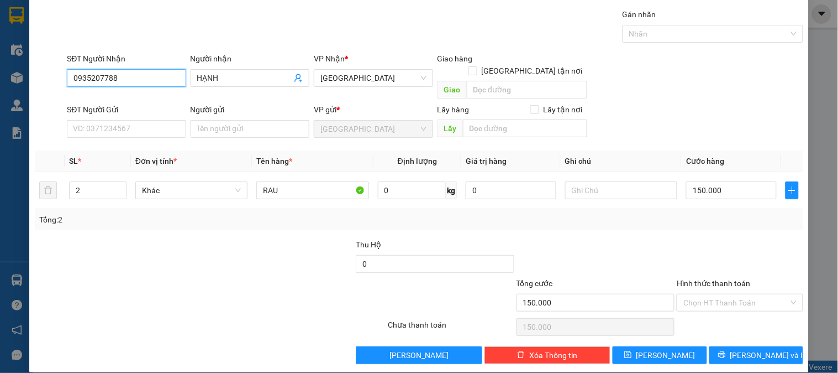
drag, startPoint x: 137, startPoint y: 78, endPoint x: 0, endPoint y: 77, distance: 136.5
click at [0, 77] on div "TẠO ĐƠN HÀNG Yêu cầu xuất hóa đơn điện tử Transit Pickup Surcharge Ids Transit …" at bounding box center [419, 186] width 838 height 373
click at [132, 117] on div "0906560788 - TRANG" at bounding box center [125, 117] width 104 height 12
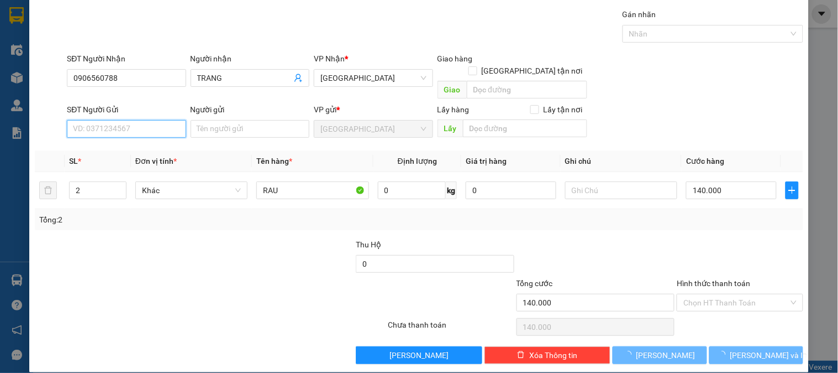
click at [148, 120] on input "SĐT Người Gửi" at bounding box center [126, 129] width 119 height 18
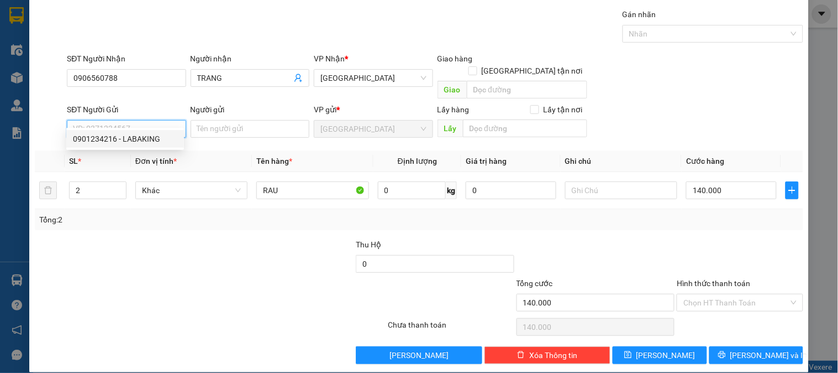
click at [150, 134] on div "0901234216 - LABAKING" at bounding box center [125, 139] width 104 height 12
click at [172, 182] on span "Khác" at bounding box center [191, 190] width 99 height 17
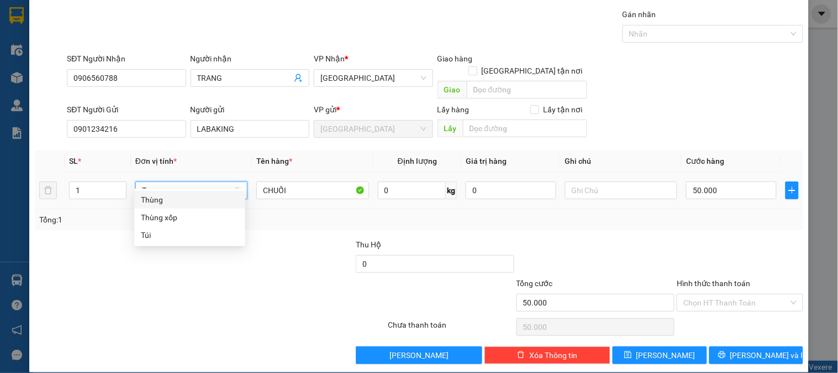
click at [185, 202] on div "Thùng" at bounding box center [190, 199] width 98 height 12
click at [695, 181] on input "50.000" at bounding box center [731, 190] width 91 height 18
click at [720, 294] on input "Hình thức thanh toán" at bounding box center [736, 302] width 105 height 17
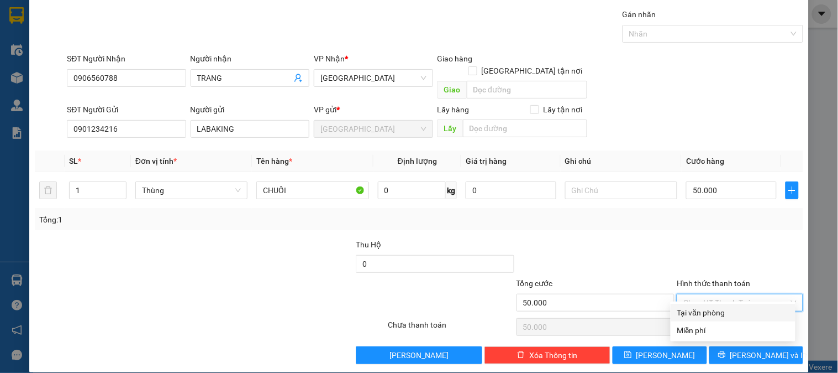
click at [718, 308] on div "Tại văn phòng" at bounding box center [734, 312] width 112 height 12
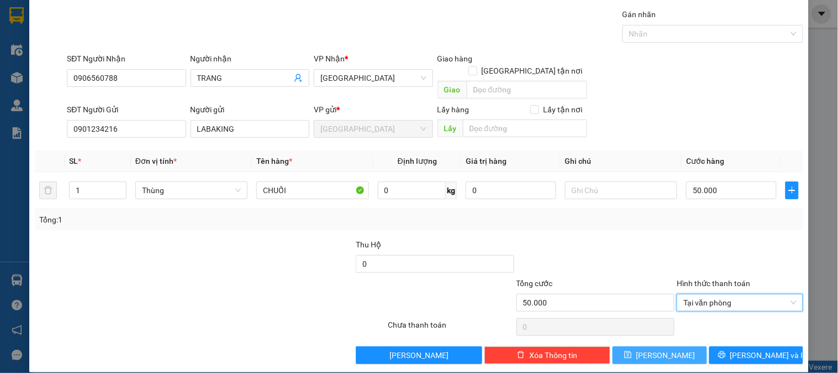
click at [667, 335] on button "Lưu" at bounding box center [660, 355] width 94 height 18
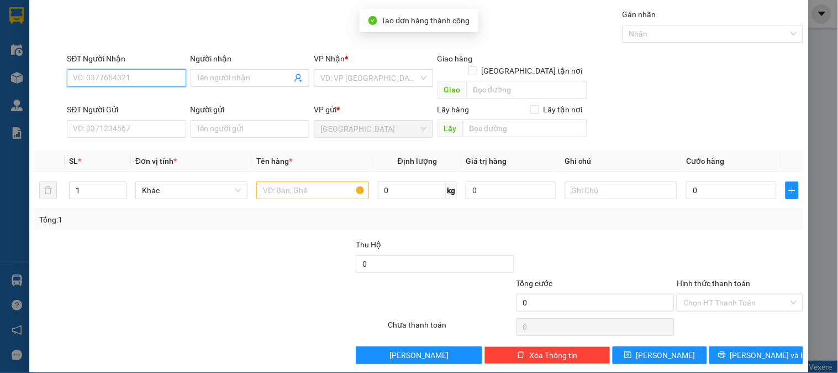
click at [172, 76] on input "SĐT Người Nhận" at bounding box center [126, 78] width 119 height 18
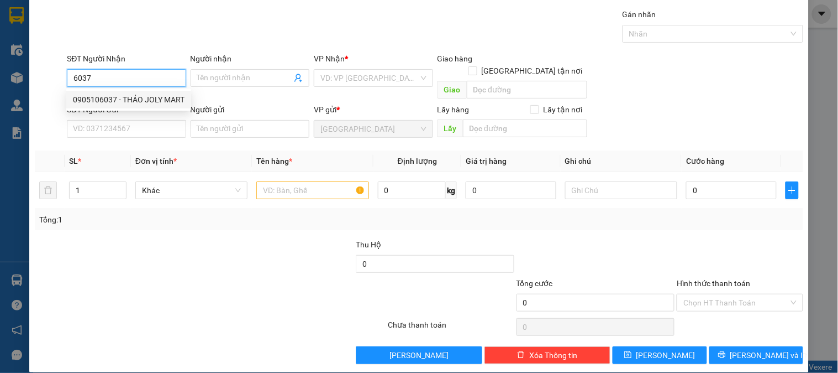
click at [161, 100] on div "0905106037 - THẢO JOLY MART" at bounding box center [129, 99] width 112 height 12
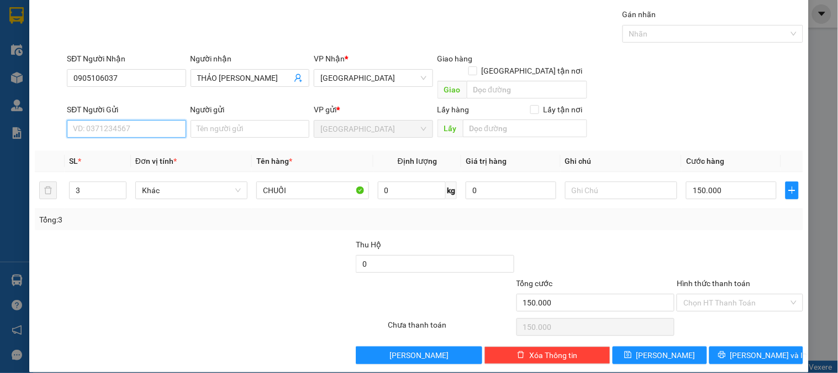
click at [153, 120] on input "SĐT Người Gửi" at bounding box center [126, 129] width 119 height 18
click at [151, 135] on div "0901234216 - LABAKING" at bounding box center [125, 139] width 104 height 12
click at [119, 193] on icon "down" at bounding box center [120, 194] width 3 height 2
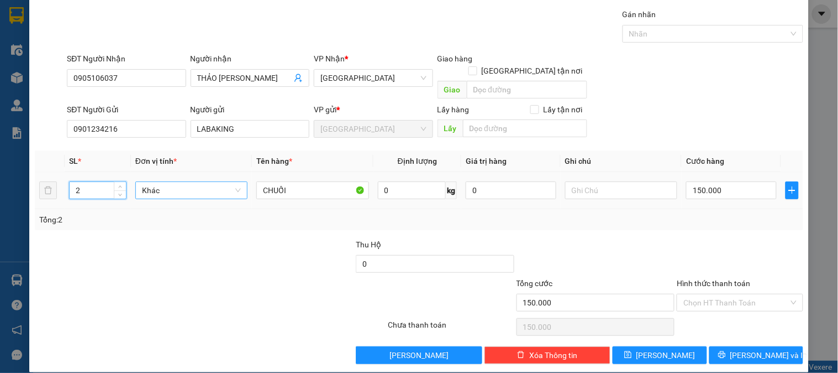
click at [166, 182] on span "Khác" at bounding box center [191, 190] width 99 height 17
click at [179, 201] on div "Thùng" at bounding box center [190, 199] width 98 height 12
click at [737, 183] on input "0" at bounding box center [731, 190] width 91 height 18
click at [728, 294] on input "Hình thức thanh toán" at bounding box center [736, 302] width 105 height 17
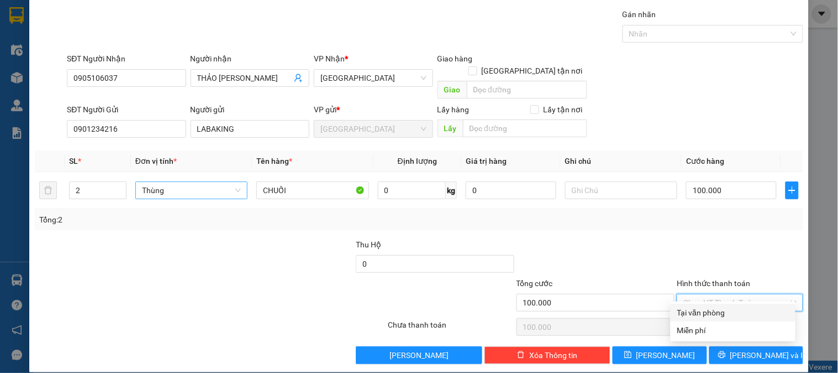
click at [713, 312] on div "Tại văn phòng" at bounding box center [734, 312] width 112 height 12
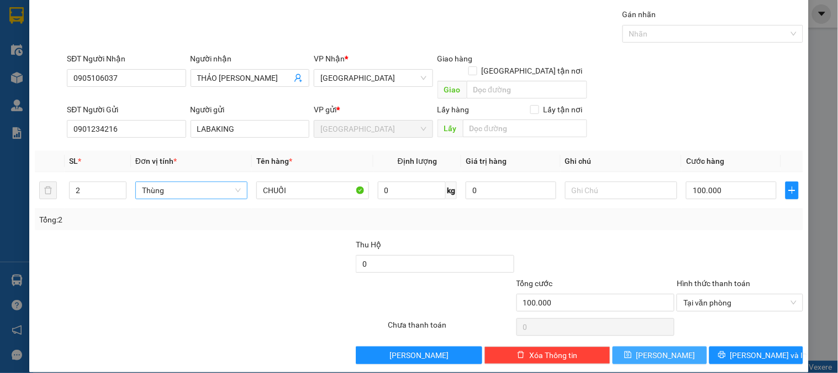
click at [663, 335] on span "Lưu" at bounding box center [666, 355] width 59 height 12
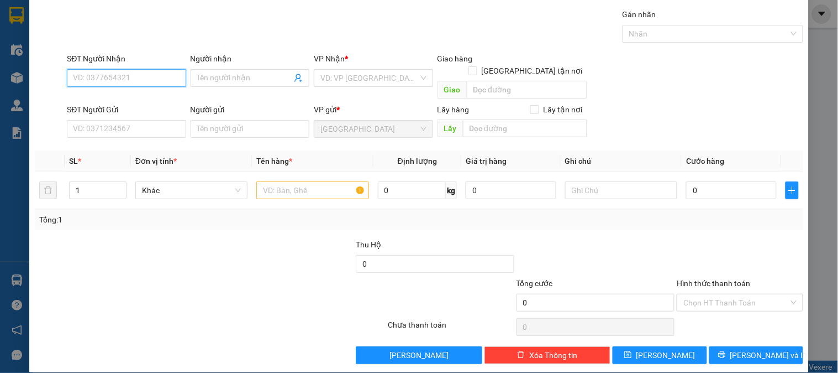
click at [169, 76] on input "SĐT Người Nhận" at bounding box center [126, 78] width 119 height 18
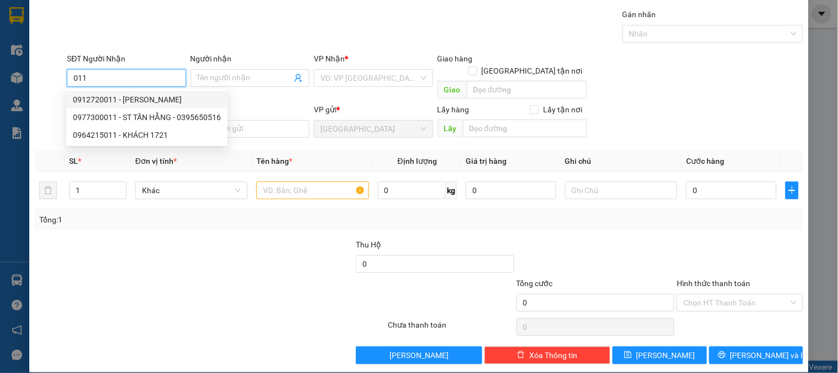
click at [153, 99] on div "0912720011 - VŨ" at bounding box center [147, 99] width 148 height 12
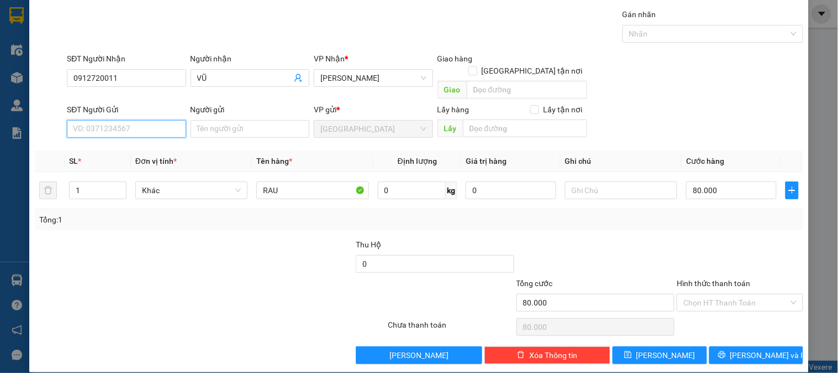
click at [171, 120] on input "SĐT Người Gửi" at bounding box center [126, 129] width 119 height 18
click at [149, 136] on div "0901234216 - LABAKING" at bounding box center [125, 139] width 104 height 12
click at [180, 182] on span "Khác" at bounding box center [191, 190] width 99 height 17
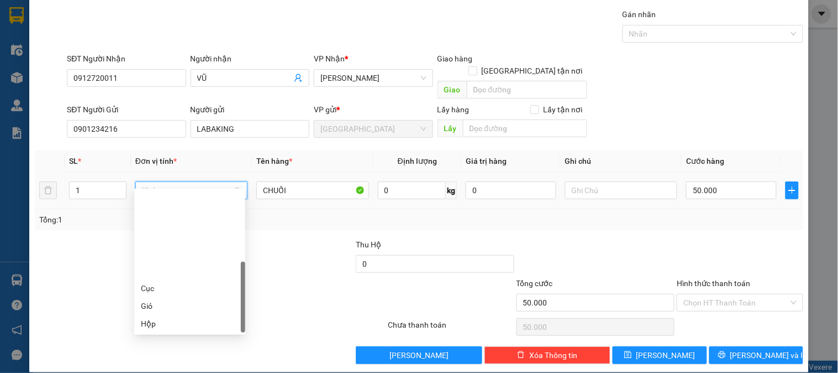
scroll to position [106, 0]
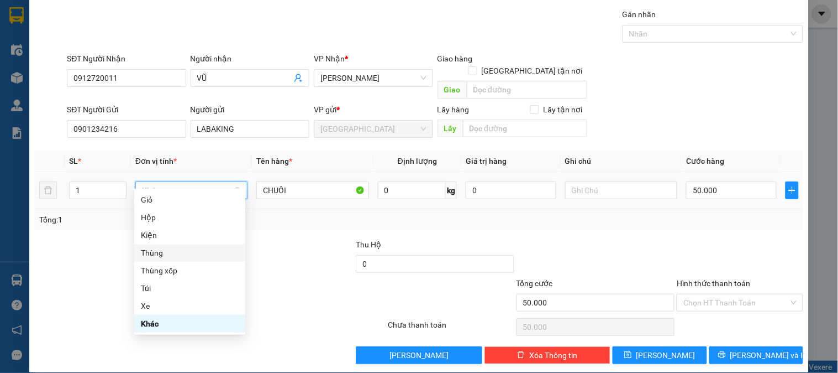
click at [204, 251] on div "Thùng" at bounding box center [190, 252] width 98 height 12
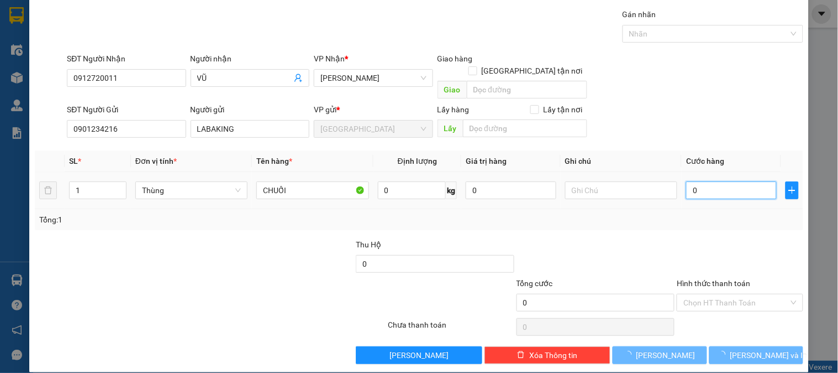
click at [728, 181] on input "0" at bounding box center [731, 190] width 91 height 18
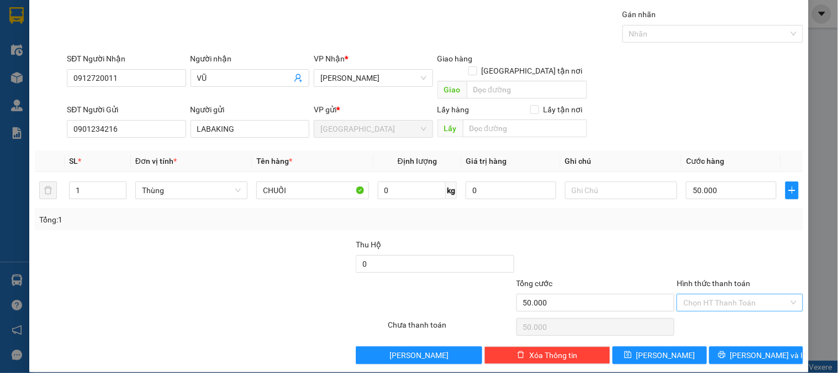
drag, startPoint x: 718, startPoint y: 243, endPoint x: 716, endPoint y: 288, distance: 44.8
click at [717, 244] on div at bounding box center [740, 257] width 128 height 39
click at [716, 294] on input "Hình thức thanh toán" at bounding box center [736, 302] width 105 height 17
click at [714, 308] on div "Tại văn phòng" at bounding box center [734, 312] width 112 height 12
click at [651, 335] on button "Lưu" at bounding box center [660, 355] width 94 height 18
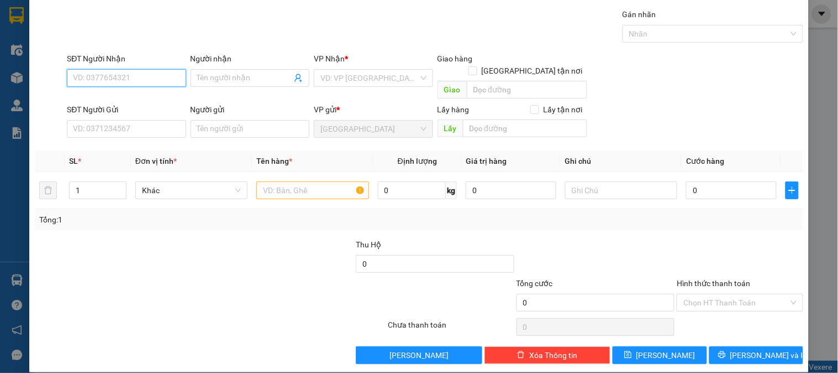
click at [142, 69] on input "SĐT Người Nhận" at bounding box center [126, 78] width 119 height 18
click at [139, 98] on div "0935231241 - THU" at bounding box center [125, 99] width 104 height 12
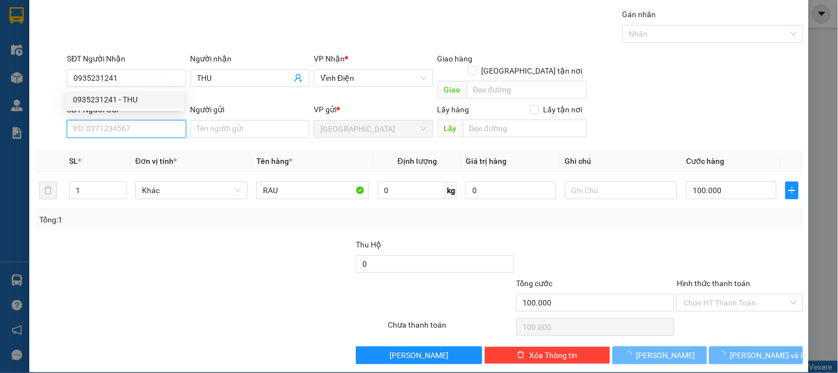
click at [141, 120] on input "SĐT Người Gửi" at bounding box center [126, 129] width 119 height 18
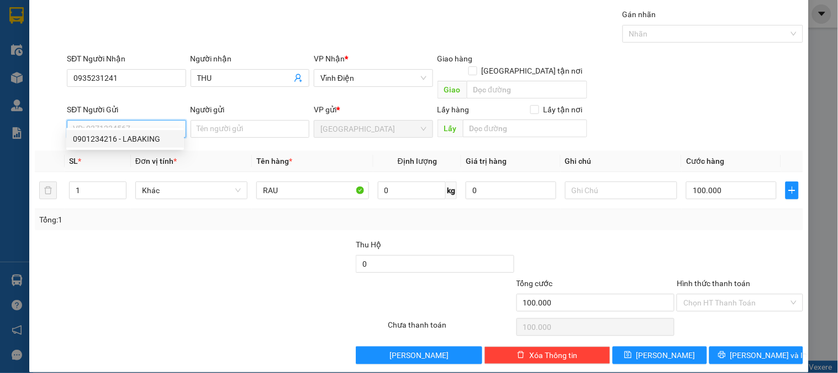
drag, startPoint x: 139, startPoint y: 141, endPoint x: 132, endPoint y: 156, distance: 16.8
click at [139, 141] on div "0901234216 - LABAKING" at bounding box center [125, 139] width 104 height 12
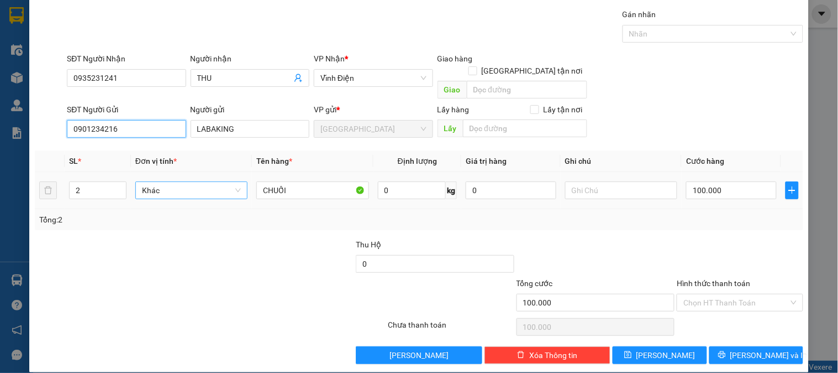
click at [166, 182] on span "Khác" at bounding box center [191, 190] width 99 height 17
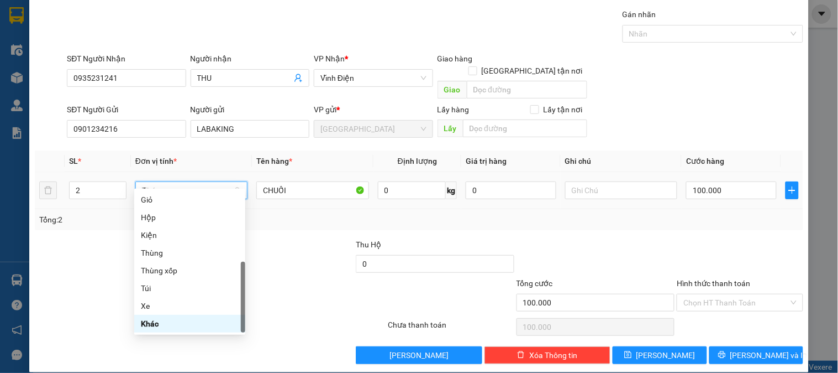
scroll to position [0, 0]
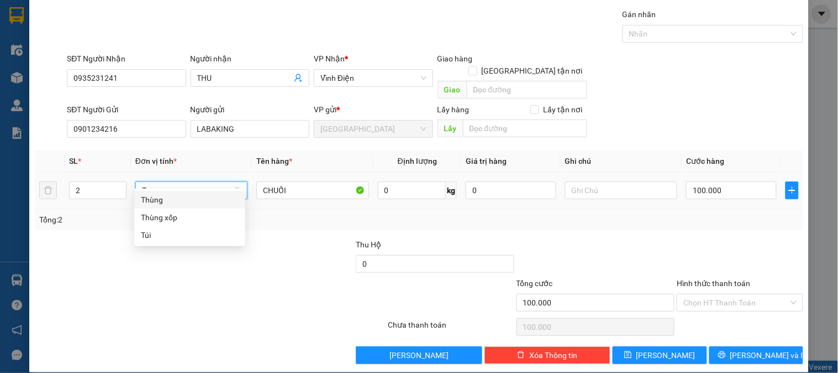
click at [168, 196] on div "Thùng" at bounding box center [190, 199] width 98 height 12
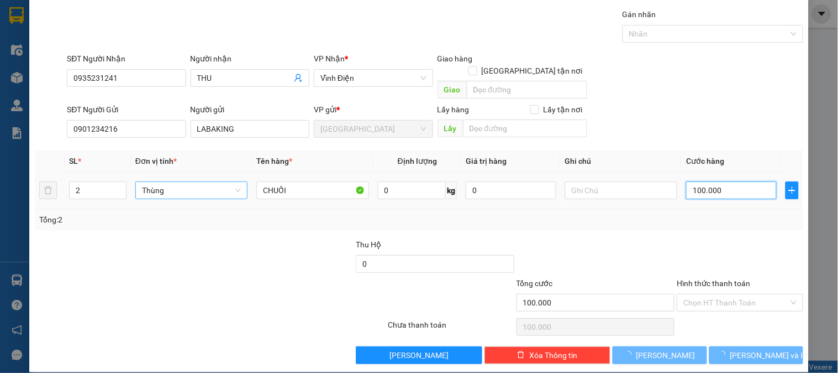
click at [709, 181] on input "100.000" at bounding box center [731, 190] width 91 height 18
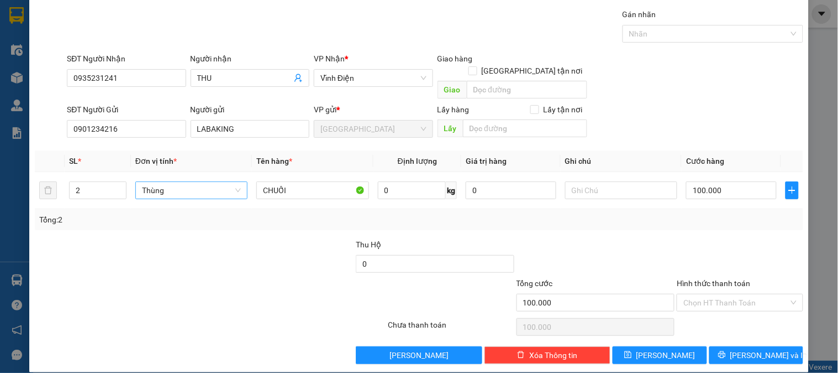
click at [717, 214] on div "Tổng: 2" at bounding box center [419, 219] width 769 height 21
click at [733, 295] on input "Hình thức thanh toán" at bounding box center [736, 302] width 105 height 17
click at [731, 311] on div "Tại văn phòng" at bounding box center [734, 312] width 112 height 12
click at [662, 335] on span "Lưu" at bounding box center [666, 355] width 59 height 12
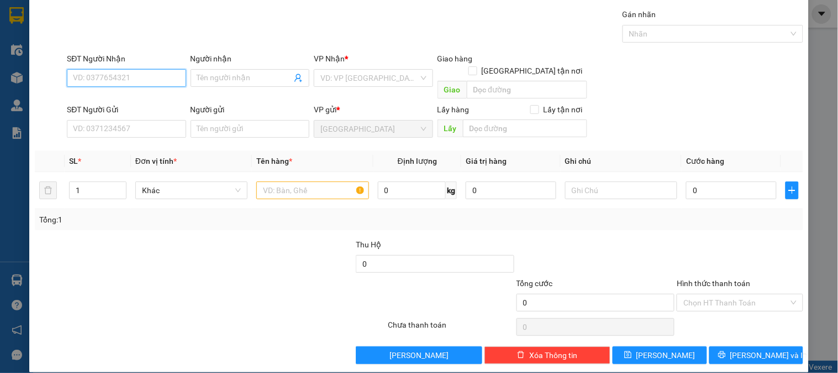
click at [150, 81] on input "SĐT Người Nhận" at bounding box center [126, 78] width 119 height 18
click at [150, 102] on div "0906425667 - NGÂN" at bounding box center [125, 99] width 104 height 12
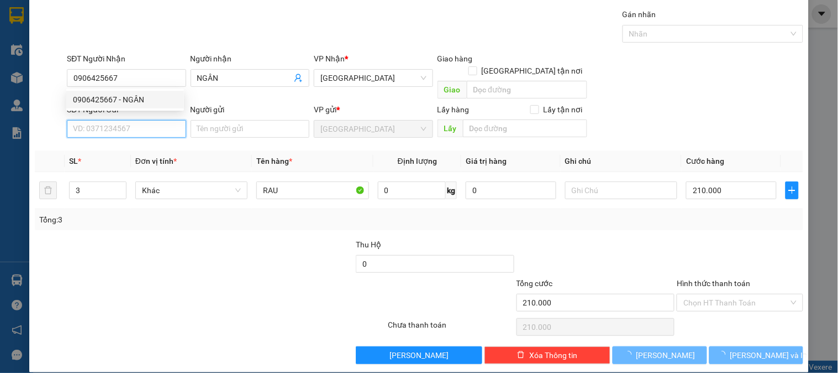
click at [151, 120] on input "SĐT Người Gửi" at bounding box center [126, 129] width 119 height 18
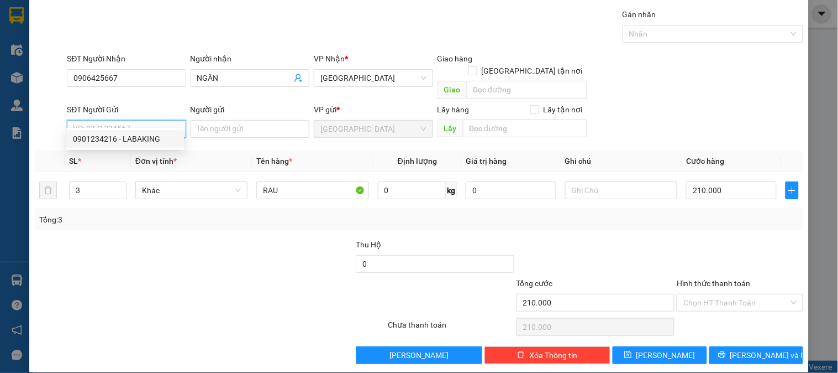
click at [154, 134] on div "0901234216 - LABAKING" at bounding box center [125, 139] width 104 height 12
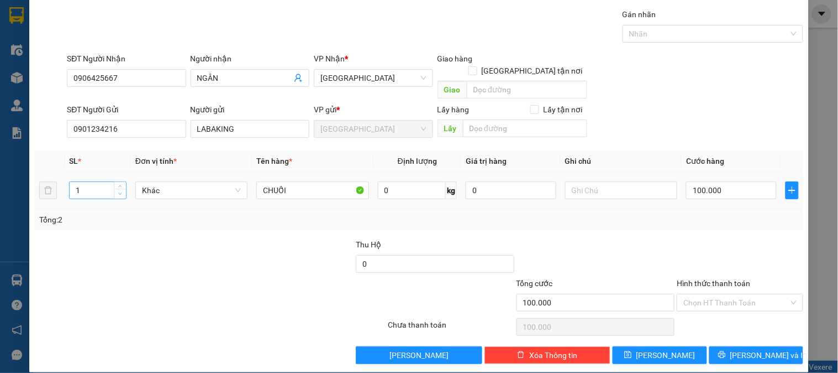
click at [120, 192] on icon "down" at bounding box center [120, 194] width 4 height 4
click at [120, 186] on icon "up" at bounding box center [120, 188] width 4 height 4
click at [171, 182] on span "Khác" at bounding box center [191, 190] width 99 height 17
click at [179, 196] on div "Thùng" at bounding box center [190, 199] width 98 height 12
click at [709, 181] on input "0" at bounding box center [731, 190] width 91 height 18
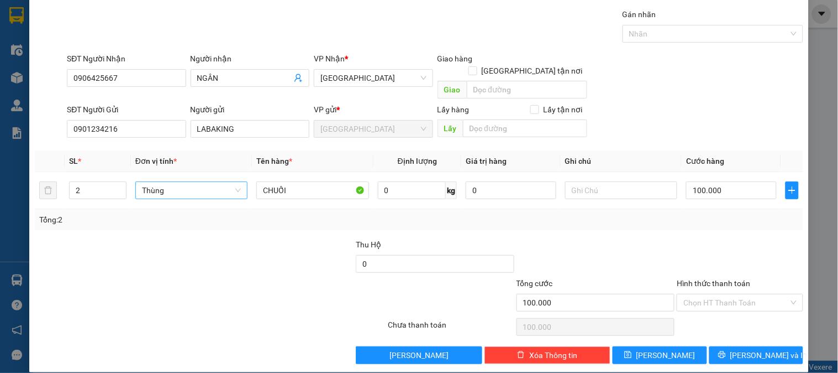
click at [702, 238] on div at bounding box center [740, 257] width 128 height 39
drag, startPoint x: 699, startPoint y: 291, endPoint x: 699, endPoint y: 310, distance: 18.8
click at [699, 294] on input "Hình thức thanh toán" at bounding box center [736, 302] width 105 height 17
click at [699, 311] on div "Tại văn phòng" at bounding box center [734, 312] width 112 height 12
click at [632, 335] on icon "save" at bounding box center [629, 354] width 8 height 8
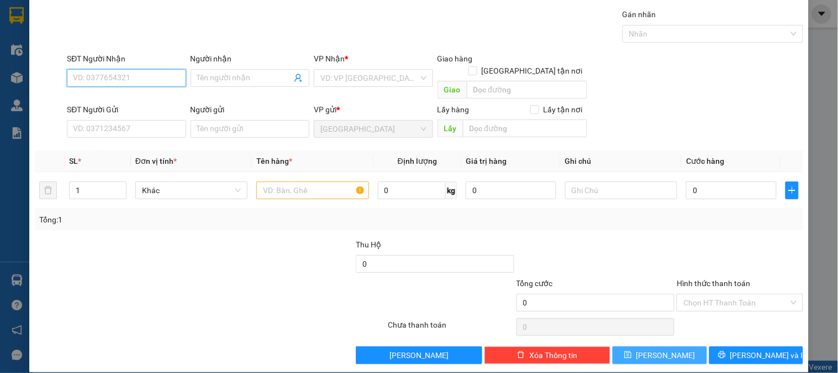
click at [145, 74] on input "SĐT Người Nhận" at bounding box center [126, 78] width 119 height 18
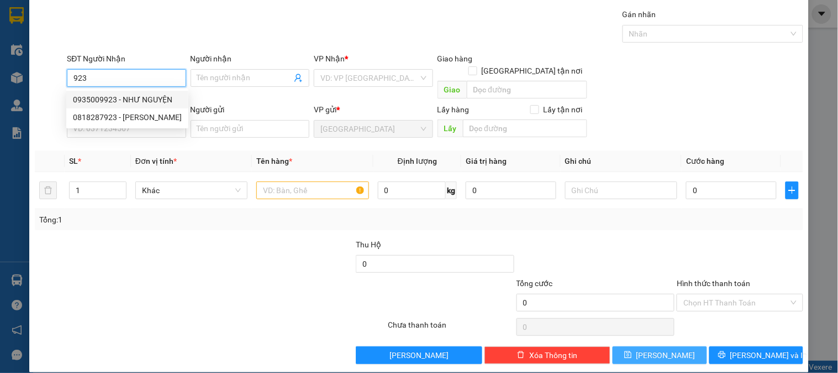
click at [159, 102] on div "0935009923 - NHƯ NGUYỆN" at bounding box center [127, 99] width 109 height 12
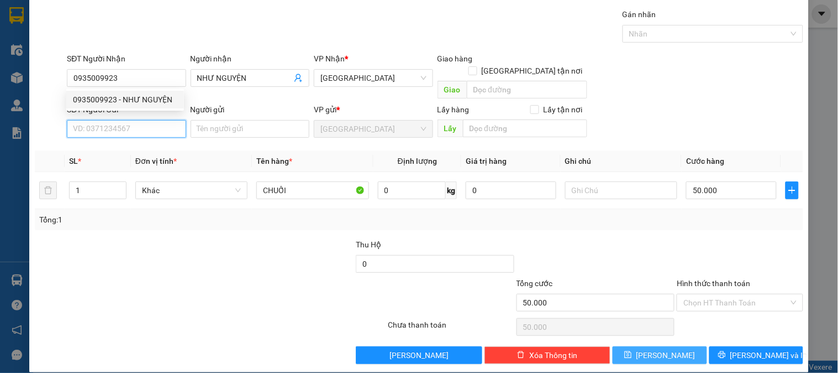
click at [162, 122] on input "SĐT Người Gửi" at bounding box center [126, 129] width 119 height 18
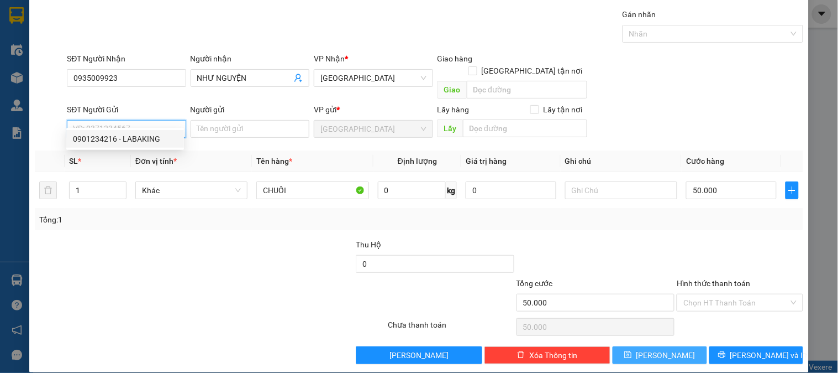
click at [161, 138] on div "0901234216 - LABAKING" at bounding box center [125, 139] width 104 height 12
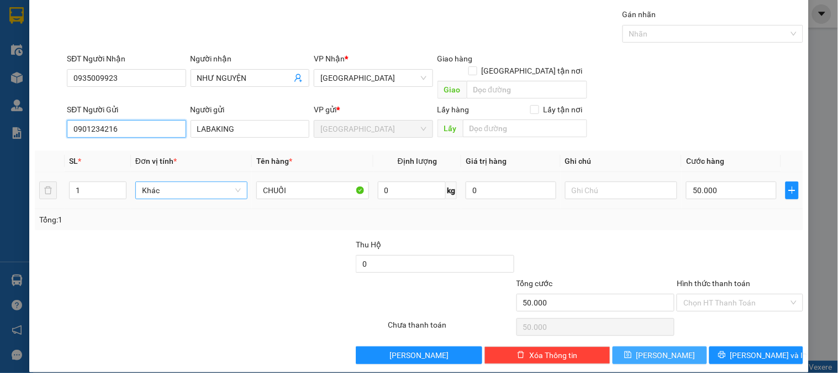
click at [169, 182] on span "Khác" at bounding box center [191, 190] width 99 height 17
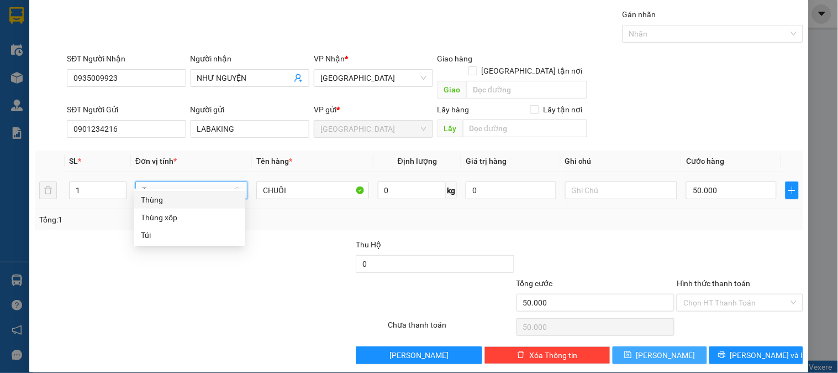
click at [180, 200] on div "Thùng" at bounding box center [190, 199] width 98 height 12
click at [702, 181] on input "50.000" at bounding box center [731, 190] width 91 height 18
click at [713, 221] on div "Transit Pickup Surcharge Ids Transit Deliver Surcharge Ids Transit Deliver Surc…" at bounding box center [419, 185] width 769 height 355
click at [714, 294] on input "Hình thức thanh toán" at bounding box center [736, 302] width 105 height 17
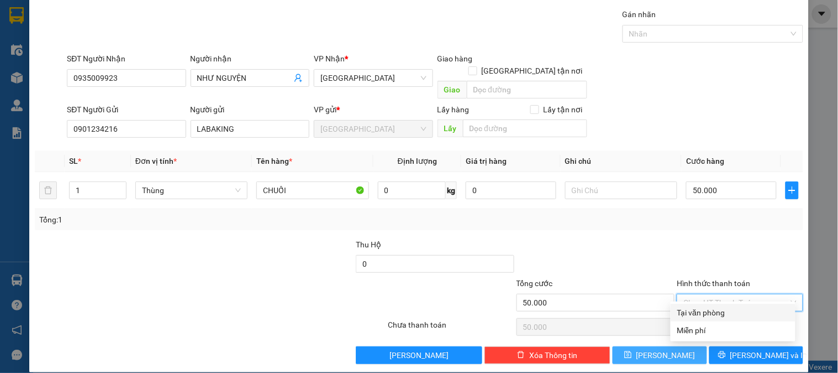
click at [723, 308] on div "Tại văn phòng" at bounding box center [734, 312] width 112 height 12
click at [670, 335] on button "Lưu" at bounding box center [660, 355] width 94 height 18
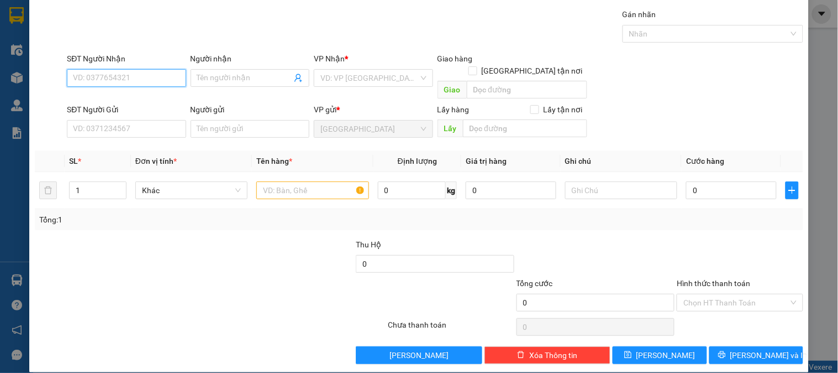
click at [145, 76] on input "SĐT Người Nhận" at bounding box center [126, 78] width 119 height 18
click at [132, 96] on div "0702498471 - PHẠM XUÂN VĨ (VITA)" at bounding box center [139, 99] width 132 height 12
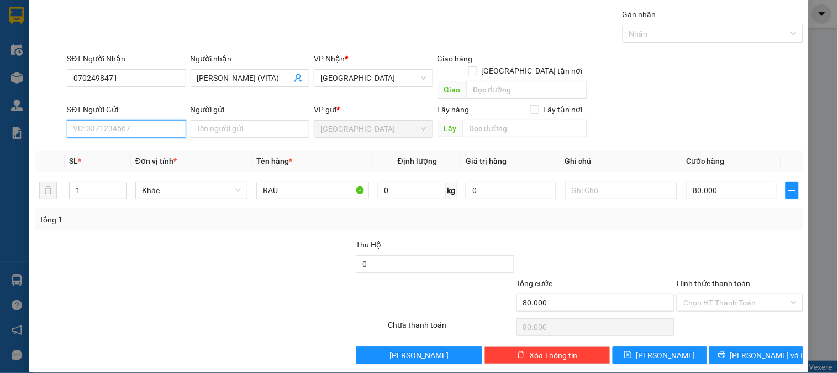
click at [146, 124] on input "SĐT Người Gửi" at bounding box center [126, 129] width 119 height 18
click at [148, 136] on div "0901234216 - LABAKING" at bounding box center [125, 139] width 104 height 12
click at [162, 182] on span "Khác" at bounding box center [191, 190] width 99 height 17
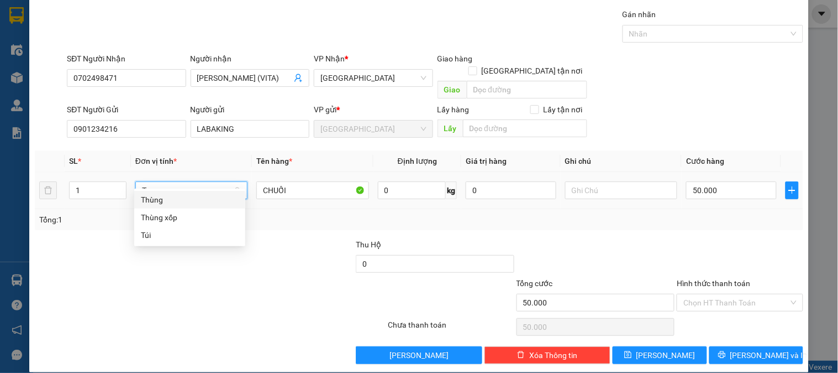
drag, startPoint x: 172, startPoint y: 196, endPoint x: 193, endPoint y: 197, distance: 21.6
click at [172, 197] on div "Thùng" at bounding box center [190, 199] width 98 height 12
click at [704, 181] on input "50.000" at bounding box center [731, 190] width 91 height 18
click at [731, 294] on input "Hình thức thanh toán" at bounding box center [736, 302] width 105 height 17
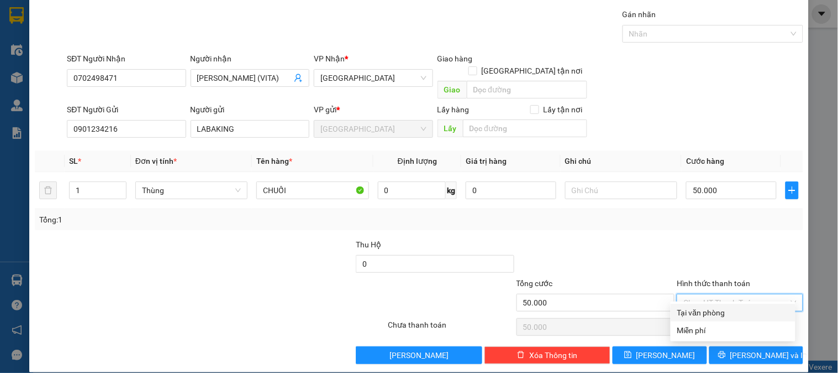
click at [727, 312] on div "Tại văn phòng" at bounding box center [734, 312] width 112 height 12
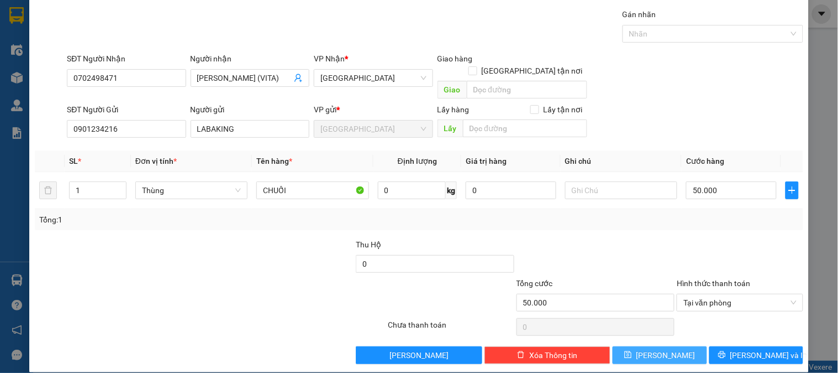
click at [662, 335] on span "Lưu" at bounding box center [666, 355] width 59 height 12
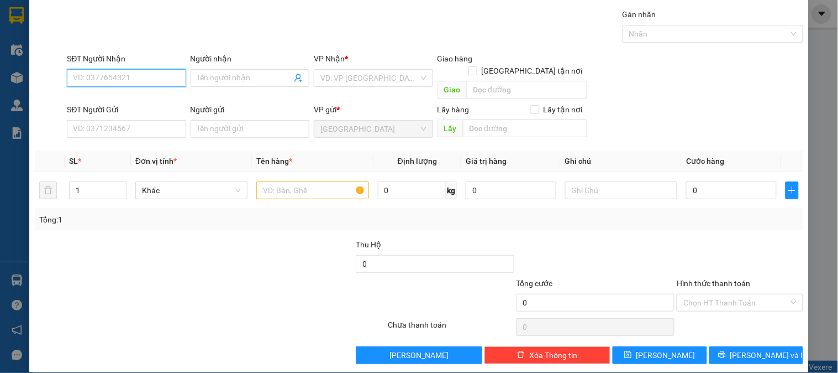
click at [164, 81] on input "SĐT Người Nhận" at bounding box center [126, 78] width 119 height 18
click at [156, 98] on div "0932403623 - HẢO" at bounding box center [125, 99] width 104 height 12
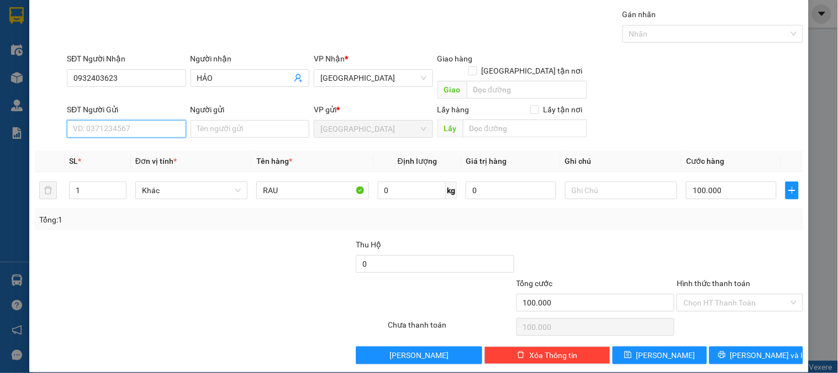
click at [148, 120] on input "SĐT Người Gửi" at bounding box center [126, 129] width 119 height 18
click at [146, 138] on div "0901234216 - LABAKING" at bounding box center [125, 139] width 104 height 12
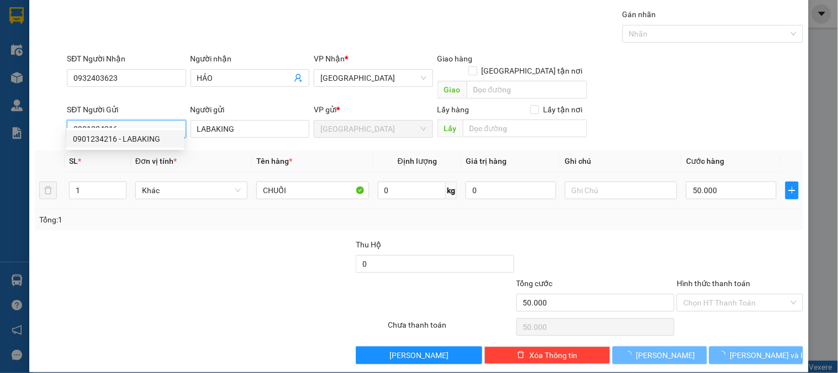
click at [163, 182] on span "Khác" at bounding box center [191, 190] width 99 height 17
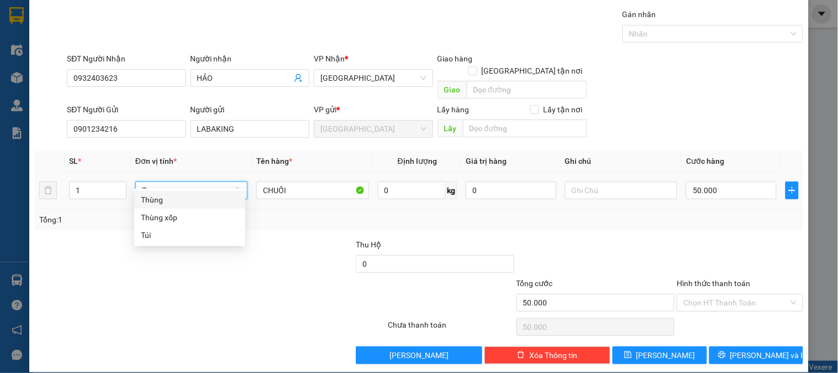
click at [169, 195] on div "Thùng" at bounding box center [190, 199] width 98 height 12
click at [725, 181] on input "50.000" at bounding box center [731, 190] width 91 height 18
click at [715, 294] on input "Hình thức thanh toán" at bounding box center [736, 302] width 105 height 17
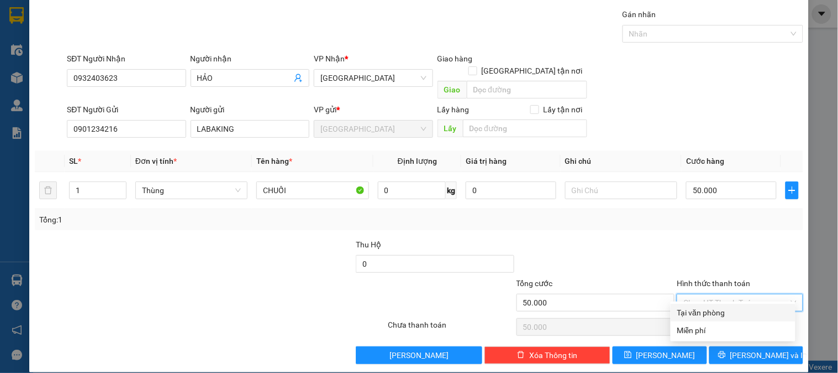
click at [716, 316] on div "Tại văn phòng" at bounding box center [734, 312] width 112 height 12
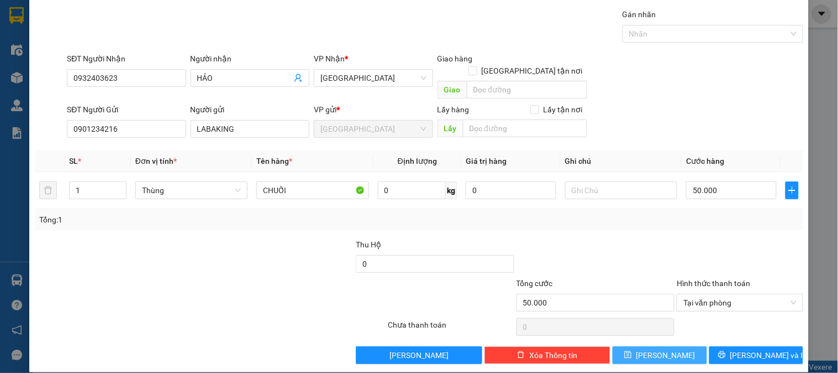
click at [648, 335] on button "Lưu" at bounding box center [660, 355] width 94 height 18
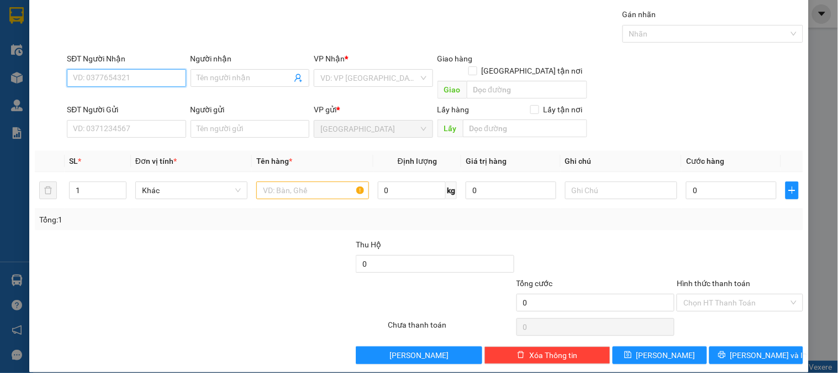
click at [158, 78] on input "SĐT Người Nhận" at bounding box center [126, 78] width 119 height 18
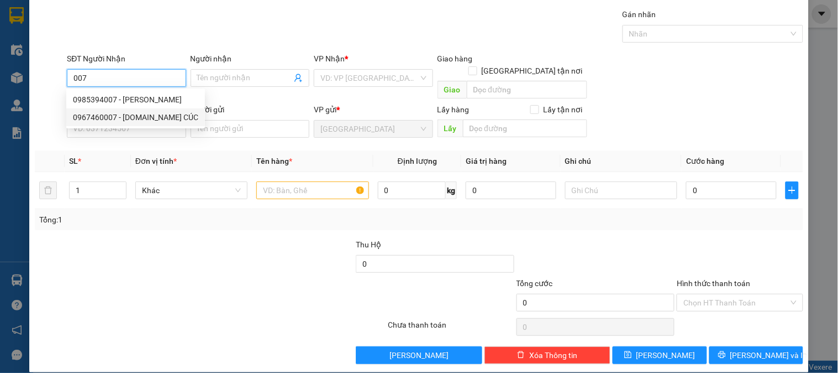
click at [148, 119] on div "0967460007 - MS.KIM CÚC" at bounding box center [135, 117] width 125 height 12
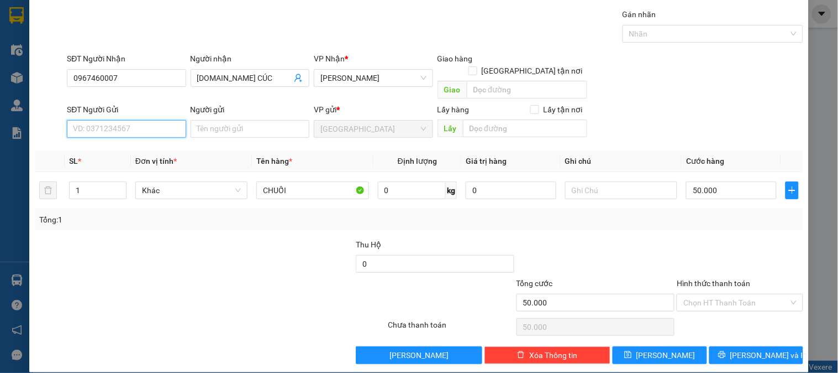
click at [158, 123] on input "SĐT Người Gửi" at bounding box center [126, 129] width 119 height 18
click at [157, 137] on div "0901234216 - LABAKING" at bounding box center [125, 139] width 104 height 12
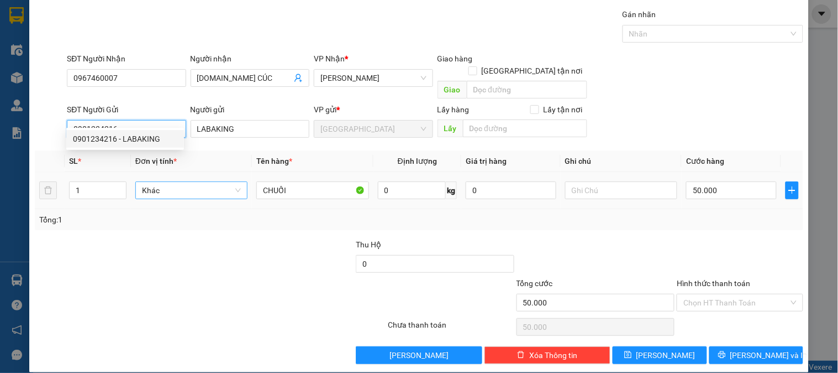
click at [163, 182] on span "Khác" at bounding box center [191, 190] width 99 height 17
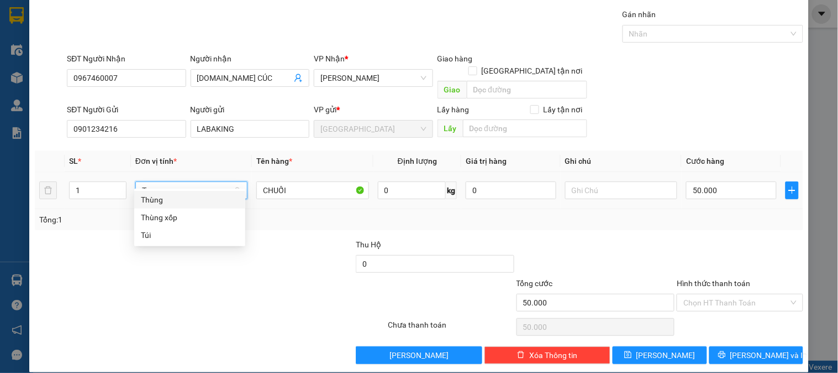
click at [174, 196] on div "Thùng" at bounding box center [190, 199] width 98 height 12
click at [708, 181] on input "50.000" at bounding box center [731, 190] width 91 height 18
click at [722, 294] on input "Hình thức thanh toán" at bounding box center [736, 302] width 105 height 17
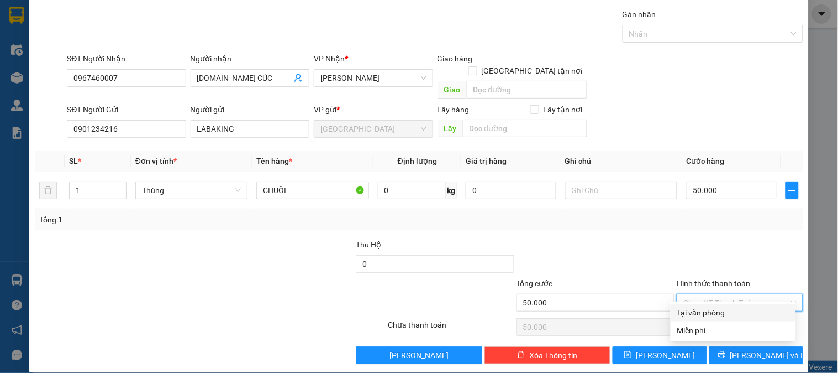
click at [706, 317] on div "Tại văn phòng" at bounding box center [734, 312] width 112 height 12
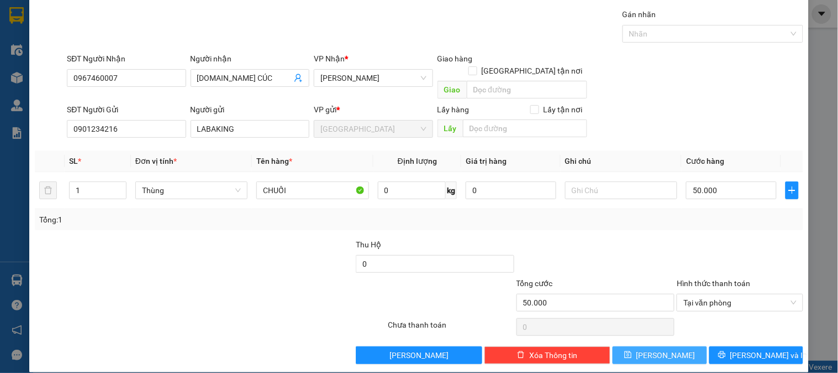
click at [680, 335] on button "Lưu" at bounding box center [660, 355] width 94 height 18
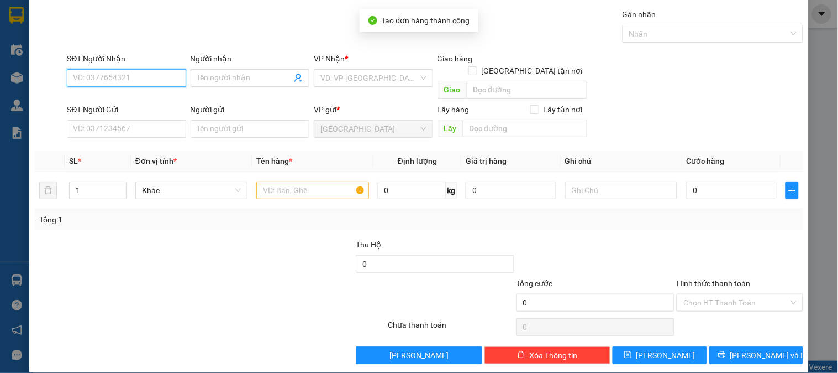
click at [164, 76] on input "SĐT Người Nhận" at bounding box center [126, 78] width 119 height 18
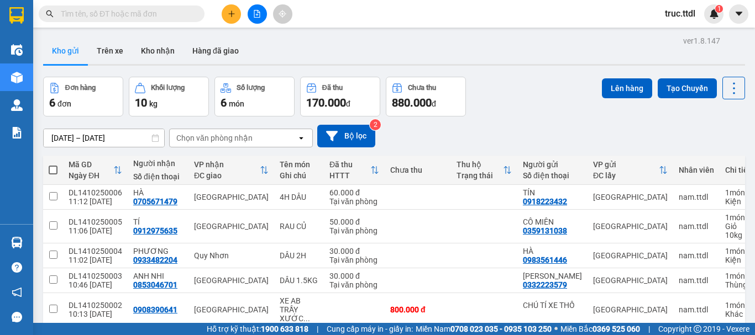
drag, startPoint x: 0, startPoint y: 0, endPoint x: 166, endPoint y: 12, distance: 166.8
click at [167, 11] on input "text" at bounding box center [126, 14] width 130 height 12
paste input "0869105484"
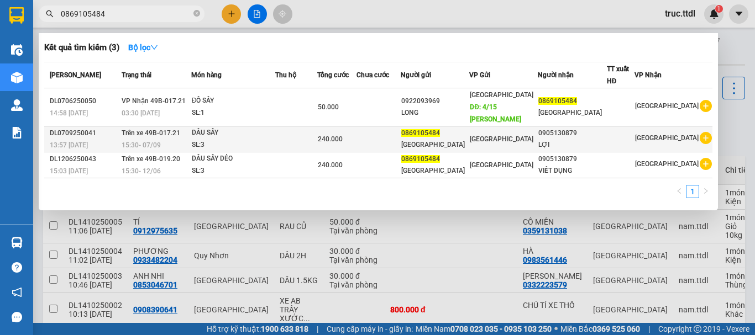
type input "0869105484"
click at [401, 146] on td at bounding box center [378, 140] width 44 height 26
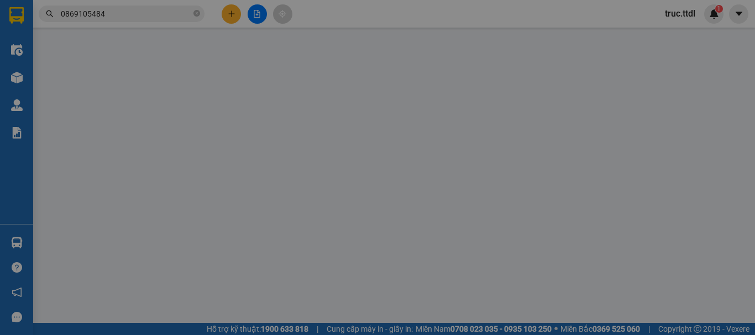
type input "0905130879"
type input "LỢI"
type input "0869105484"
type input "[GEOGRAPHIC_DATA]"
type input "240.000"
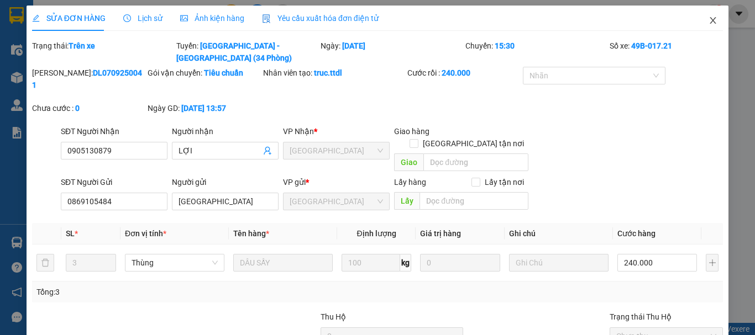
click at [709, 23] on icon "close" at bounding box center [713, 20] width 9 height 9
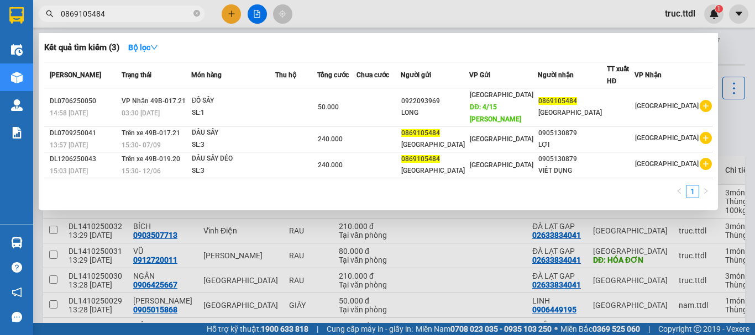
click at [160, 11] on input "0869105484" at bounding box center [126, 14] width 130 height 12
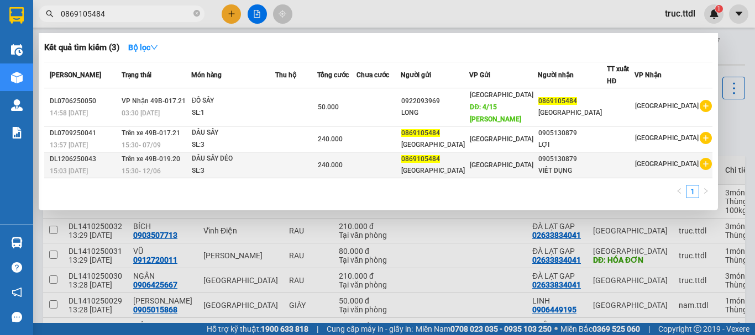
click at [257, 162] on div "DÂU SẤY DẺO" at bounding box center [233, 159] width 83 height 12
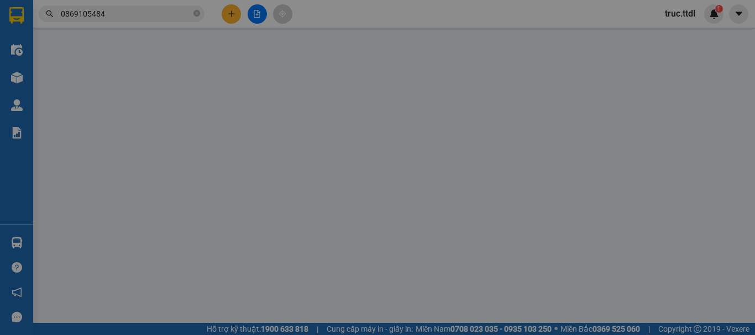
type input "0905130879"
type input "VIẾT DỤNG"
type input "0869105484"
type input "[GEOGRAPHIC_DATA]"
type input "240.000"
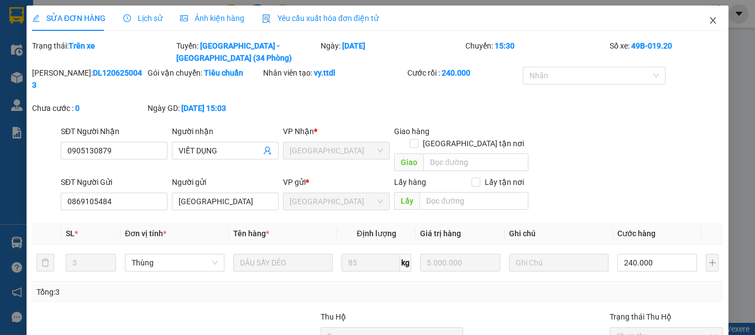
click at [710, 20] on icon "close" at bounding box center [713, 20] width 6 height 7
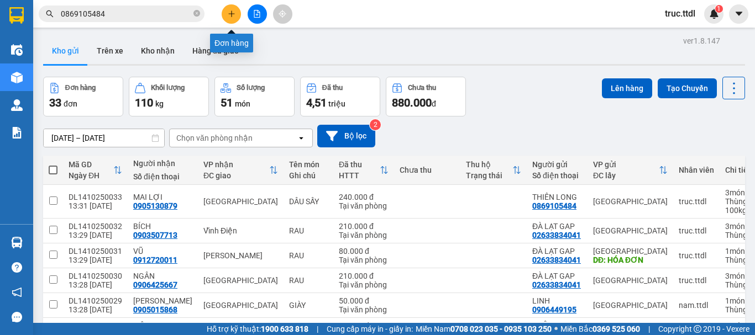
click at [231, 18] on button at bounding box center [231, 13] width 19 height 19
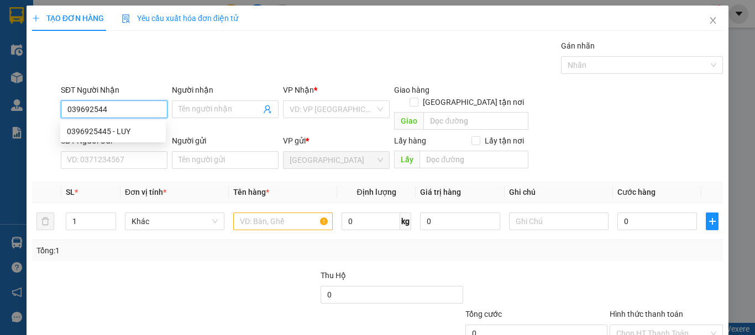
type input "0396925445"
type input "LUY"
type input "50.000"
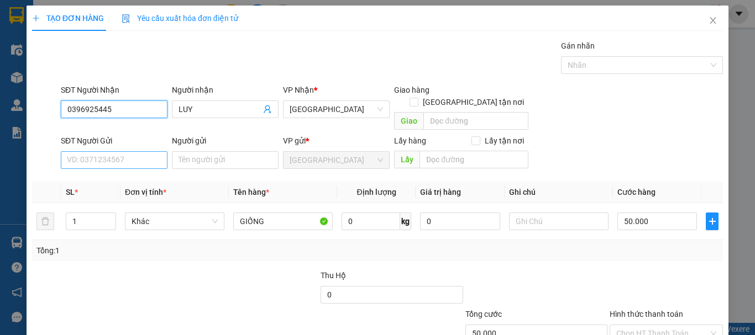
type input "0396925445"
click at [112, 151] on input "SĐT Người Gửi" at bounding box center [114, 160] width 107 height 18
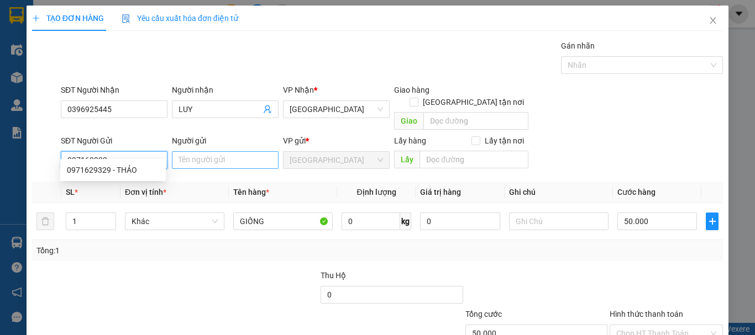
type input "0971629329"
type input "THẢO"
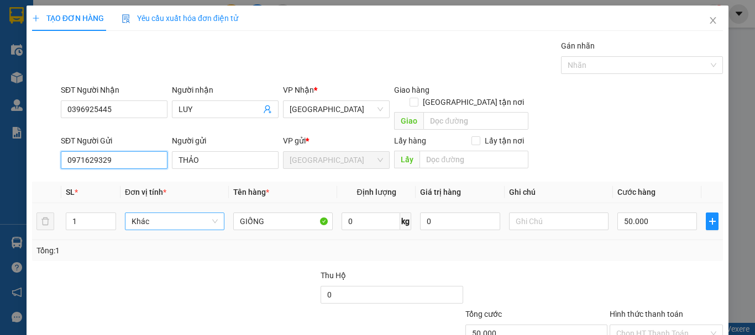
click at [156, 213] on span "Khác" at bounding box center [175, 221] width 86 height 17
type input "0971629329"
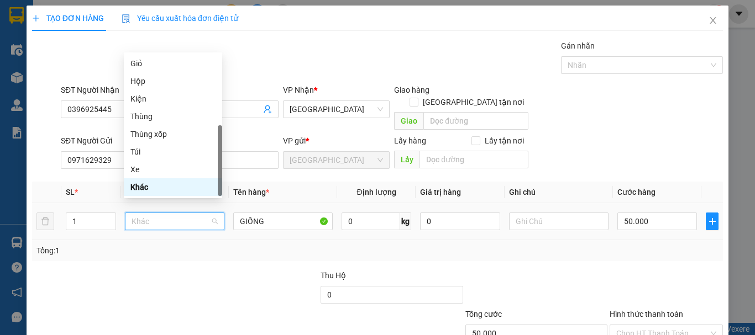
type input "T"
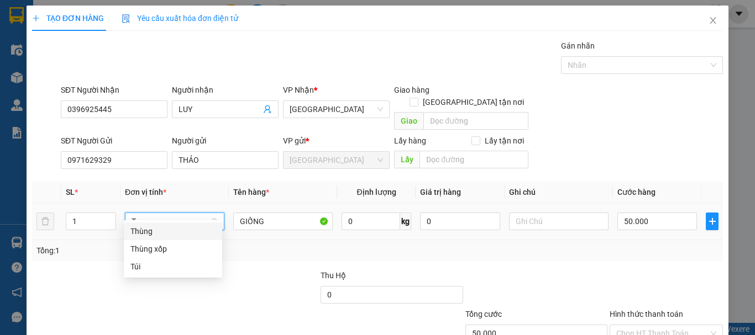
scroll to position [0, 0]
click at [160, 228] on div "Thùng" at bounding box center [172, 231] width 85 height 12
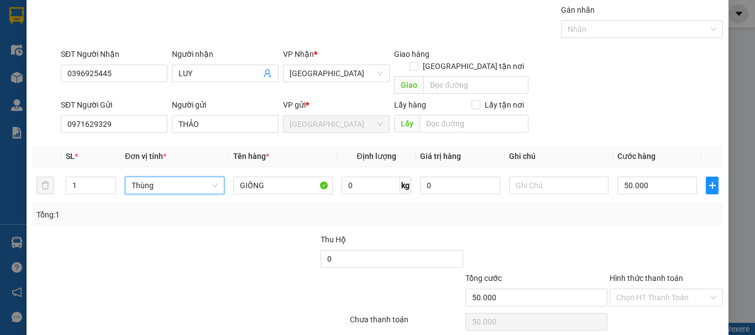
scroll to position [69, 0]
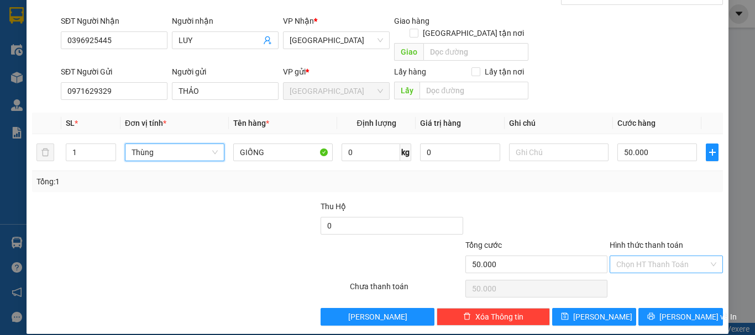
click at [654, 256] on input "Hình thức thanh toán" at bounding box center [662, 264] width 92 height 17
type input "0"
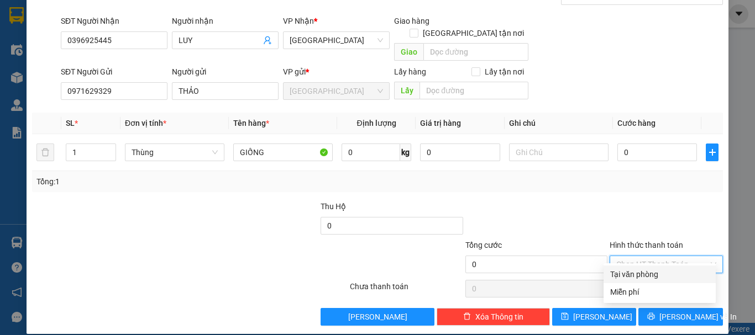
click at [662, 279] on div "Tại văn phòng" at bounding box center [659, 275] width 99 height 12
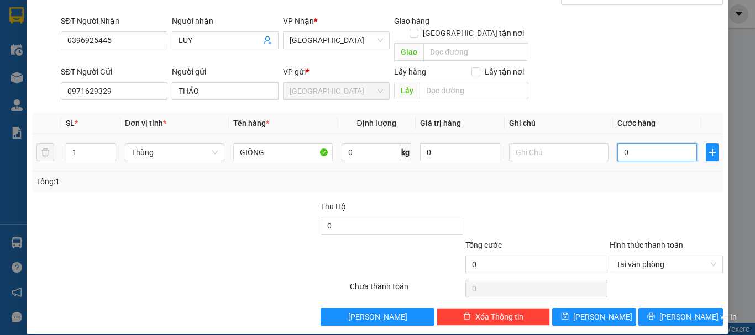
click at [649, 144] on input "0" at bounding box center [657, 153] width 80 height 18
type input "5"
type input "50"
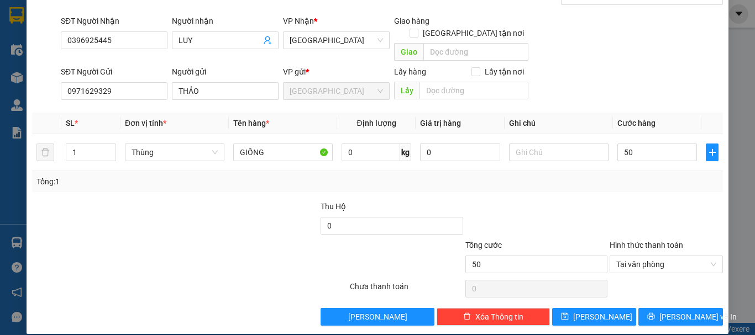
type input "50.000"
drag, startPoint x: 651, startPoint y: 202, endPoint x: 653, endPoint y: 211, distance: 9.0
click at [651, 206] on div at bounding box center [667, 220] width 116 height 39
click at [654, 313] on icon "printer" at bounding box center [651, 317] width 8 height 8
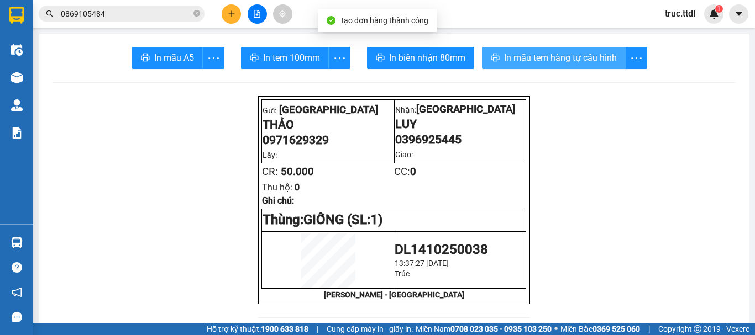
click at [559, 53] on span "In mẫu tem hàng tự cấu hình" at bounding box center [560, 58] width 113 height 14
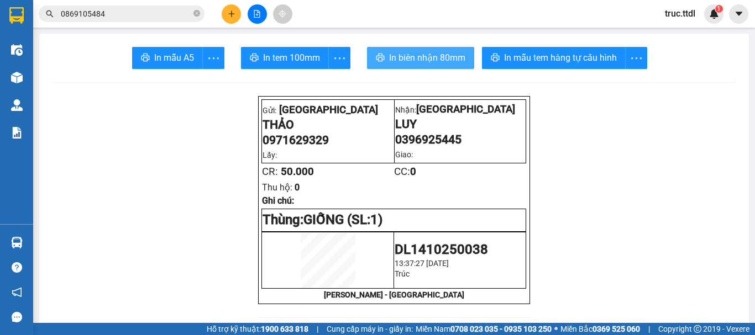
click at [400, 61] on span "In biên nhận 80mm" at bounding box center [427, 58] width 76 height 14
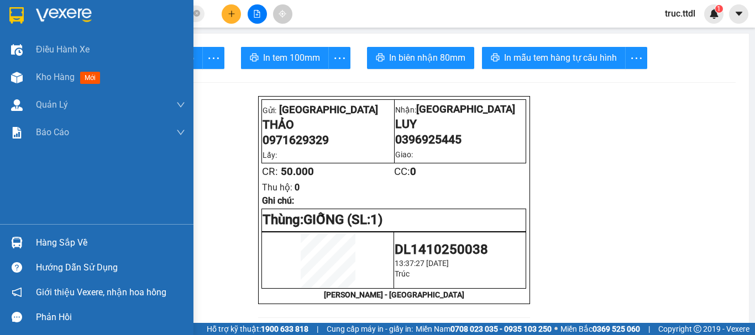
click at [24, 9] on img at bounding box center [16, 15] width 14 height 17
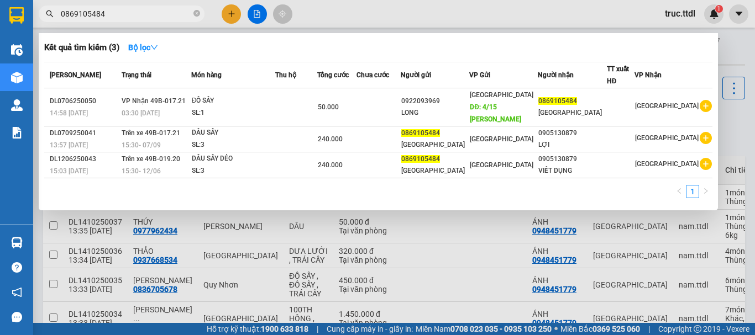
click at [200, 15] on span "0869105484" at bounding box center [122, 14] width 166 height 17
click at [222, 17] on div at bounding box center [377, 167] width 755 height 335
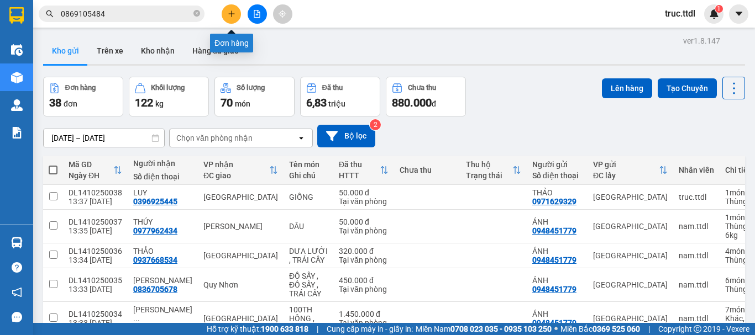
click at [223, 17] on button at bounding box center [231, 13] width 19 height 19
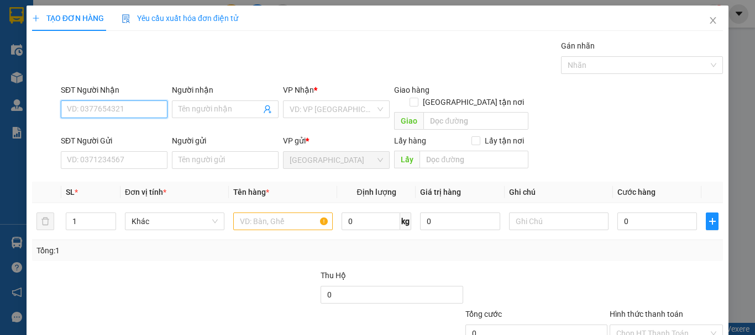
click at [140, 102] on input "SĐT Người Nhận" at bounding box center [114, 110] width 107 height 18
type input "0784928511"
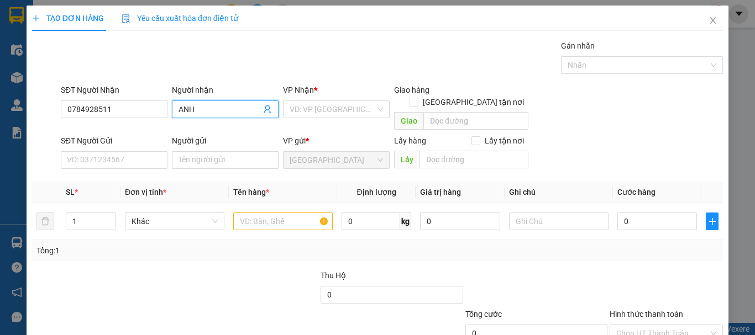
type input "ANH"
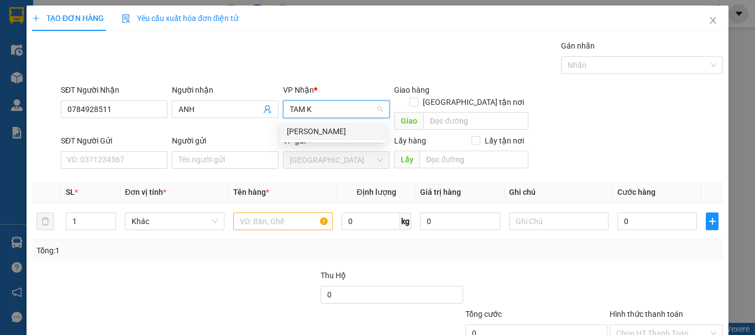
type input "TAM KỲ"
click at [317, 133] on div "[PERSON_NAME]" at bounding box center [333, 131] width 92 height 12
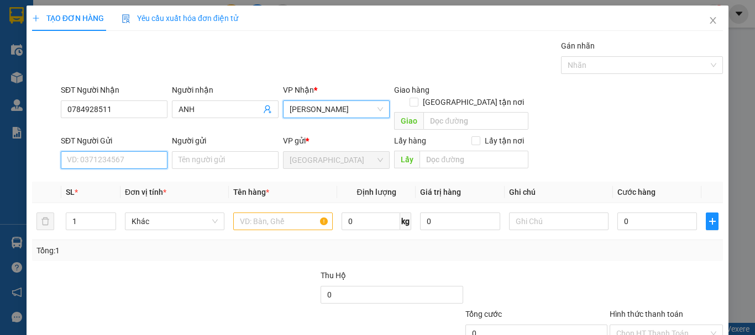
click at [143, 151] on input "SĐT Người Gửi" at bounding box center [114, 160] width 107 height 18
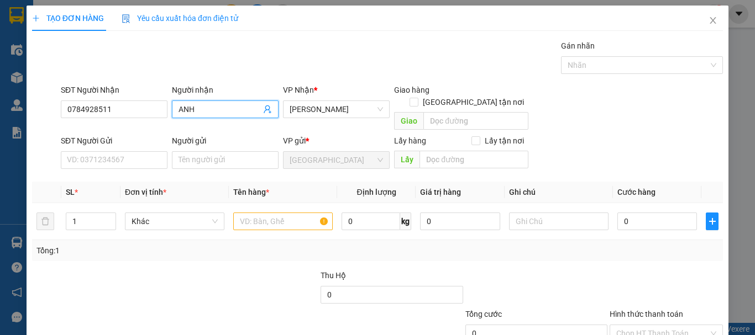
click at [179, 107] on input "ANH" at bounding box center [220, 109] width 82 height 12
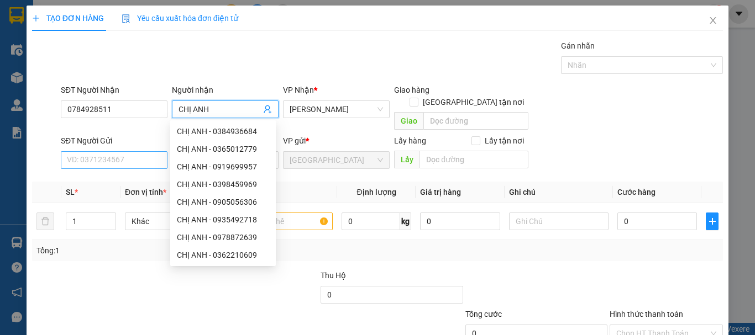
type input "CHỊ ANH"
click at [148, 151] on input "SĐT Người Gửi" at bounding box center [114, 160] width 107 height 18
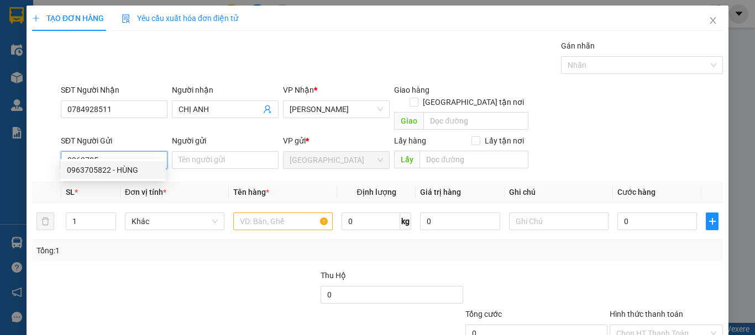
type input "0963705822"
type input "HÙNG"
type input "150.000"
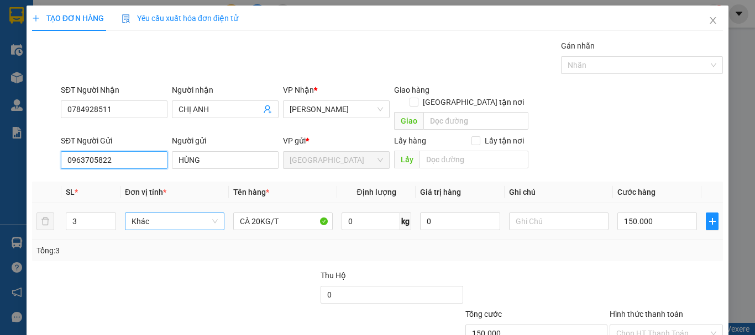
click at [160, 213] on span "Khác" at bounding box center [175, 221] width 86 height 17
type input "0963705822"
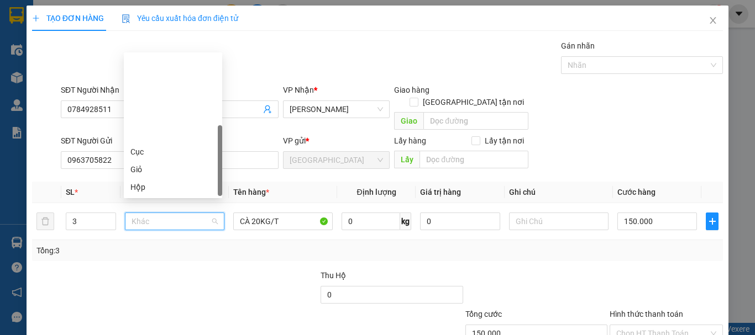
type input "T"
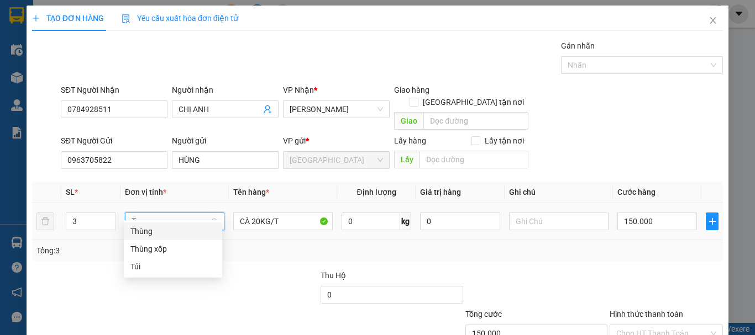
click at [160, 232] on div "Thùng" at bounding box center [172, 231] width 85 height 12
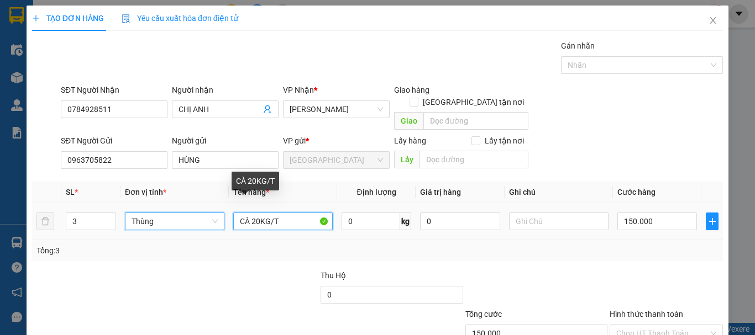
drag, startPoint x: 248, startPoint y: 207, endPoint x: 217, endPoint y: 212, distance: 31.4
click at [211, 214] on tr "3 Thùng Thùng CÀ 20KG/T 0 kg 0 150.000" at bounding box center [377, 221] width 691 height 37
type input "0"
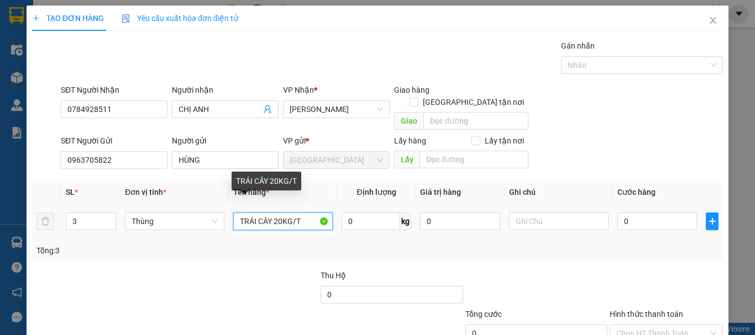
click at [278, 213] on input "TRÁI CÂY 20KG/T" at bounding box center [282, 222] width 99 height 18
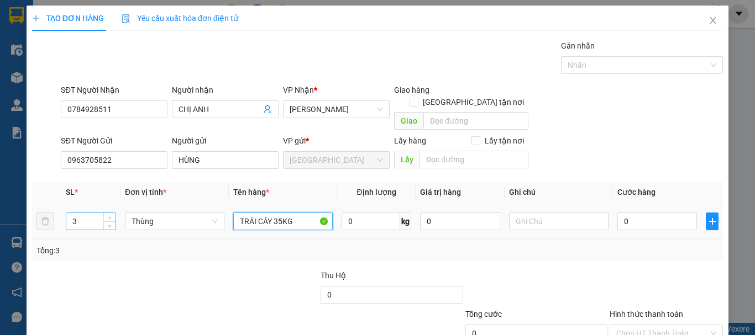
type input "TRÁI CÂY 35KG"
drag, startPoint x: 85, startPoint y: 207, endPoint x: 40, endPoint y: 225, distance: 48.3
click at [37, 222] on tr "3 Thùng TRÁI CÂY 35KG 0 kg 0 0" at bounding box center [377, 221] width 691 height 37
type input "1"
click at [632, 213] on input "0" at bounding box center [657, 222] width 80 height 18
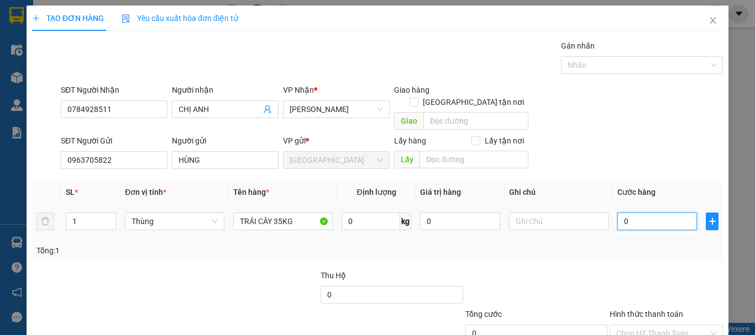
type input "1"
type input "10"
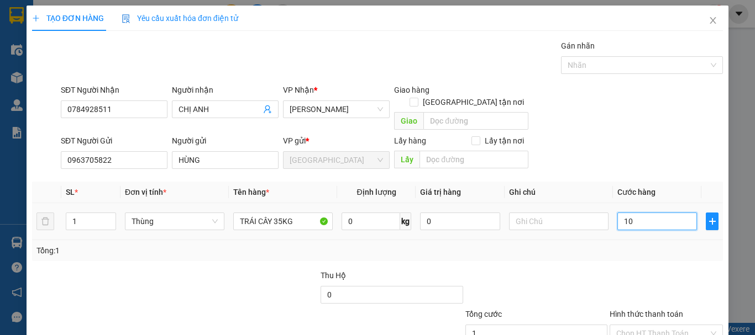
type input "10"
type input "100"
type input "100.000"
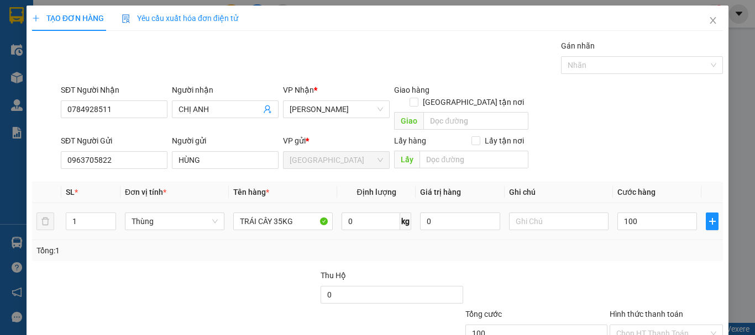
type input "100.000"
click at [623, 248] on div "Tổng: 1" at bounding box center [377, 250] width 691 height 21
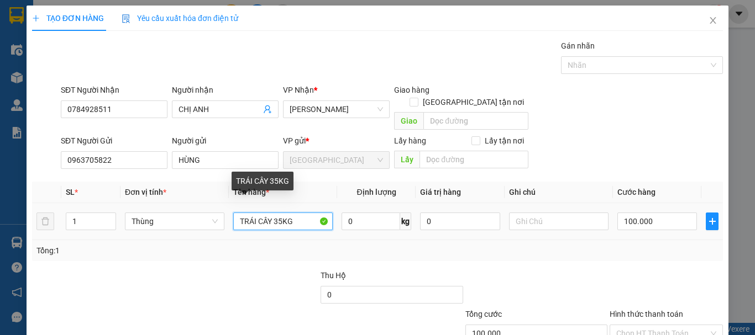
click at [269, 213] on input "TRÁI CÂY 35KG" at bounding box center [282, 222] width 99 height 18
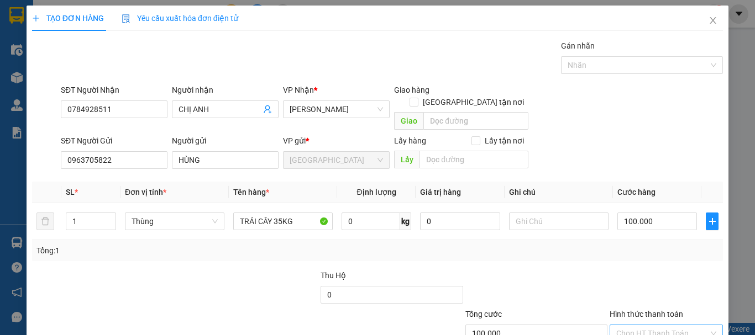
click at [648, 326] on input "Hình thức thanh toán" at bounding box center [662, 334] width 92 height 17
drag, startPoint x: 658, startPoint y: 298, endPoint x: 658, endPoint y: 293, distance: 5.6
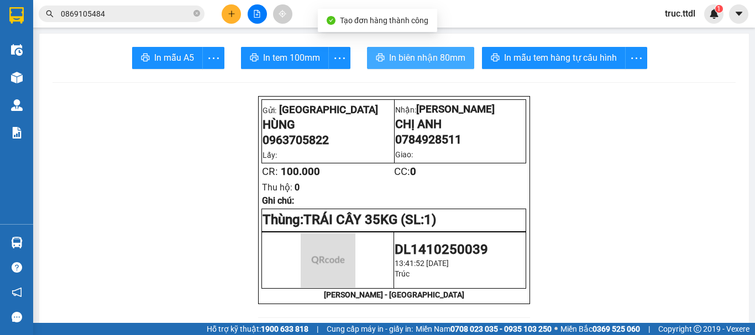
click at [410, 62] on button "In biên nhận 80mm" at bounding box center [420, 58] width 107 height 22
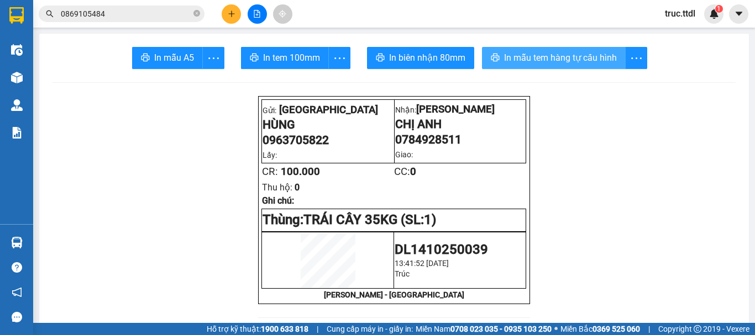
click at [545, 54] on span "In mẫu tem hàng tự cấu hình" at bounding box center [560, 58] width 113 height 14
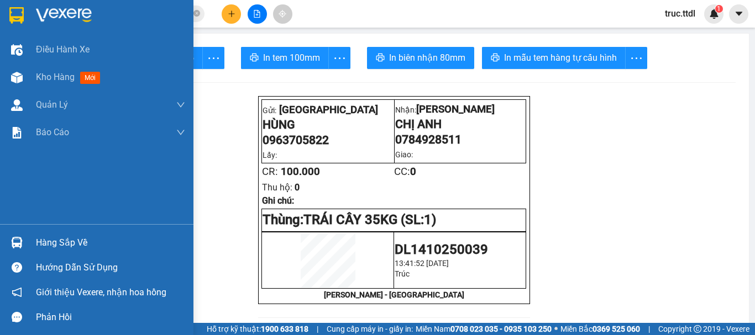
click at [16, 18] on img at bounding box center [16, 15] width 14 height 17
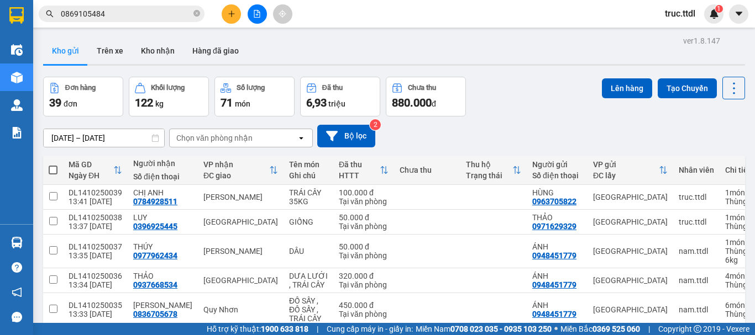
scroll to position [196, 0]
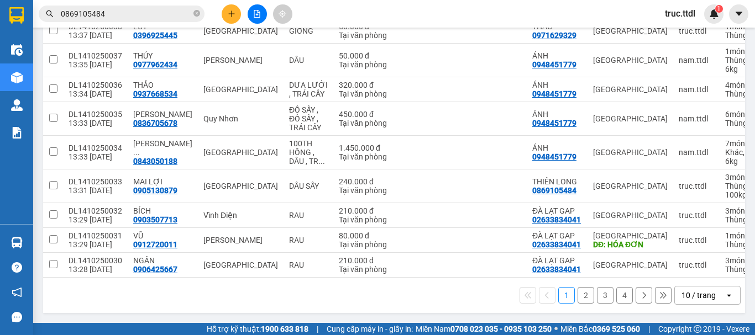
click at [694, 296] on div "10 / trang" at bounding box center [698, 295] width 34 height 11
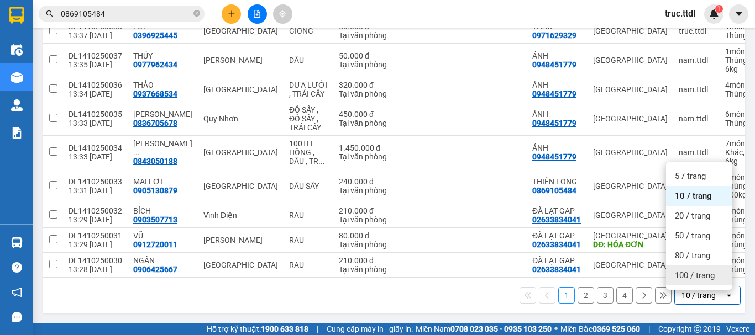
click at [696, 270] on span "100 / trang" at bounding box center [695, 275] width 40 height 11
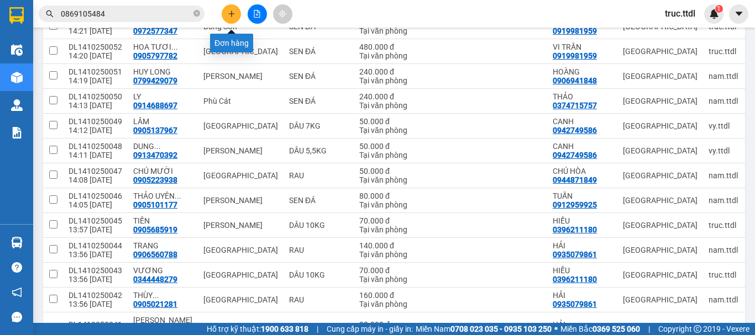
click at [238, 15] on button at bounding box center [231, 13] width 19 height 19
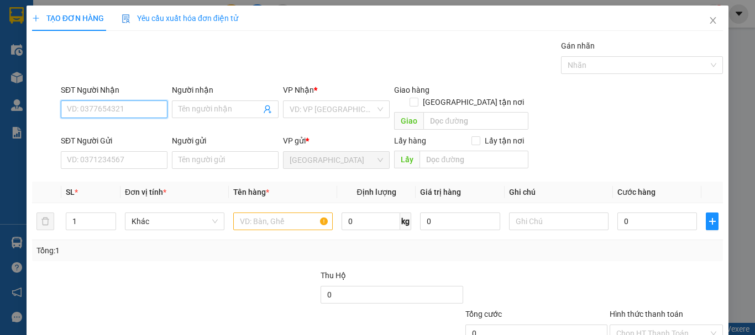
click at [121, 108] on input "SĐT Người Nhận" at bounding box center [114, 110] width 107 height 18
type input "0369832327"
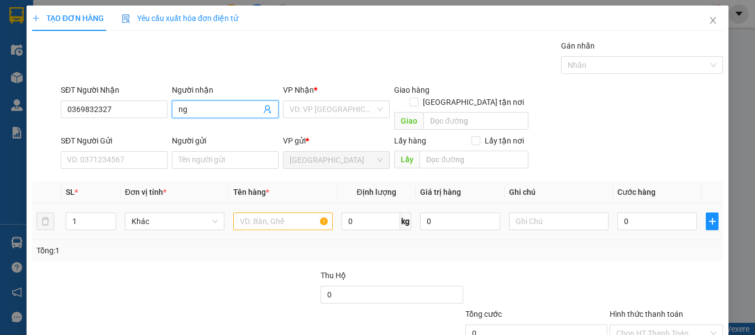
type input "n"
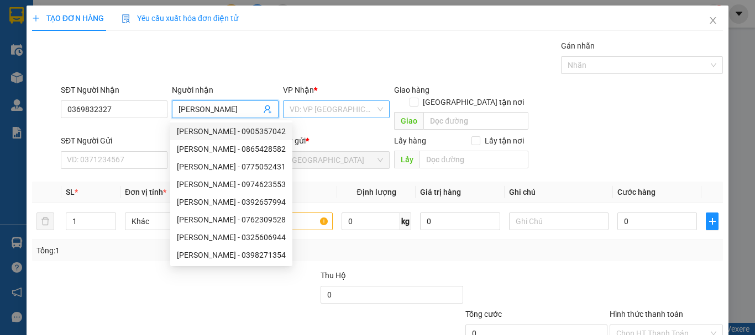
type input "[PERSON_NAME]"
click at [323, 113] on input "search" at bounding box center [333, 109] width 86 height 17
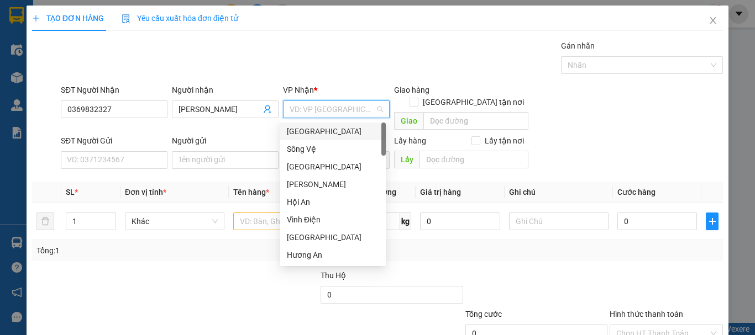
type input "D"
type input "Đ"
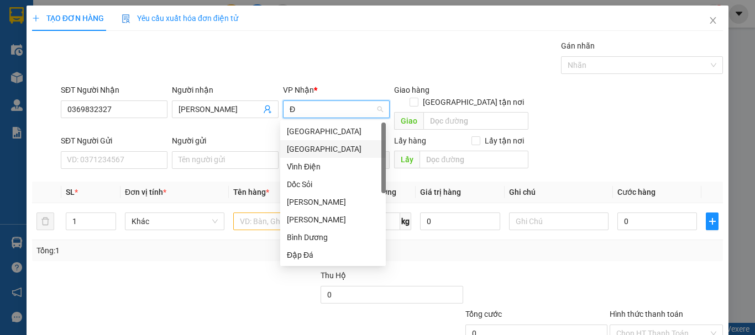
click at [326, 147] on div "[GEOGRAPHIC_DATA]" at bounding box center [333, 149] width 92 height 12
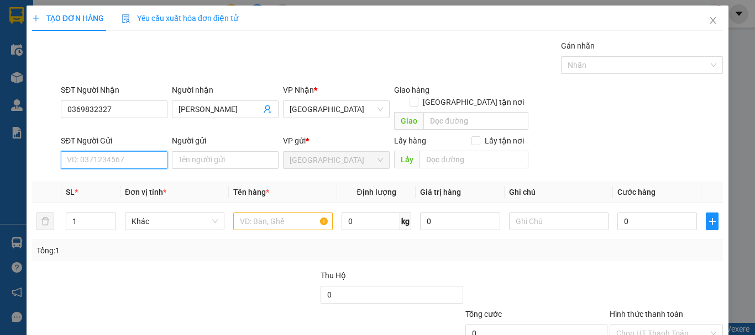
click at [144, 153] on input "SĐT Người Gửi" at bounding box center [114, 160] width 107 height 18
type input "0918815102"
type input "ANH TÁ"
type input "300.000"
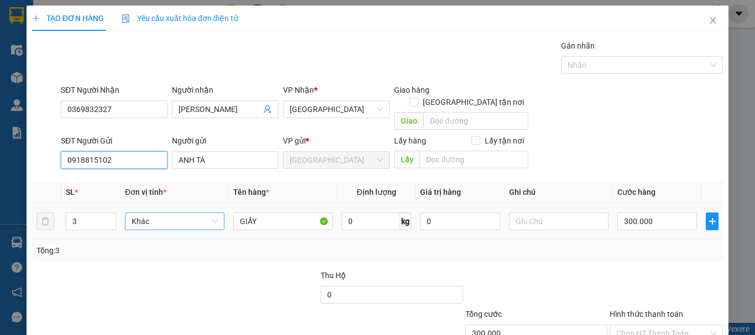
click at [170, 213] on span "Khác" at bounding box center [175, 221] width 86 height 17
type input "0918815102"
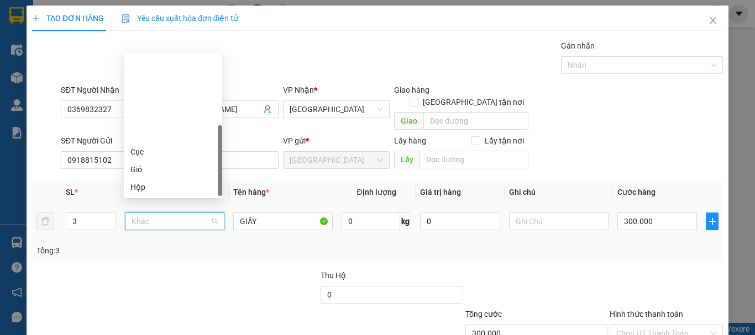
scroll to position [106, 0]
type input "T"
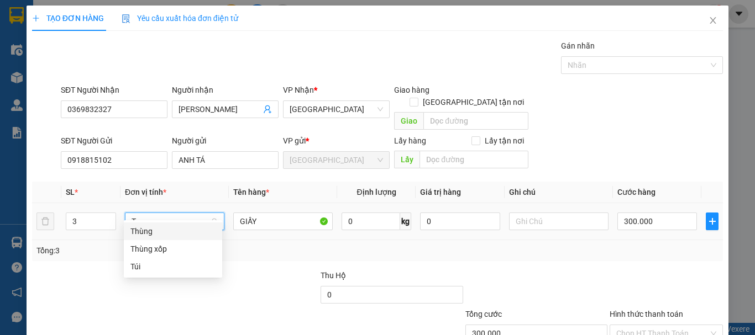
click at [164, 228] on div "Thùng" at bounding box center [172, 231] width 85 height 12
click at [209, 214] on span "Thùng" at bounding box center [175, 221] width 86 height 17
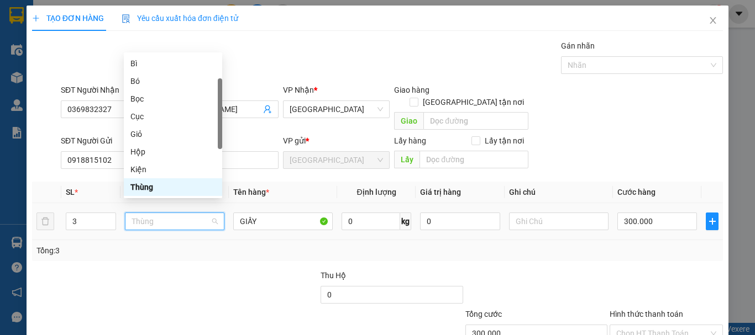
type input "K"
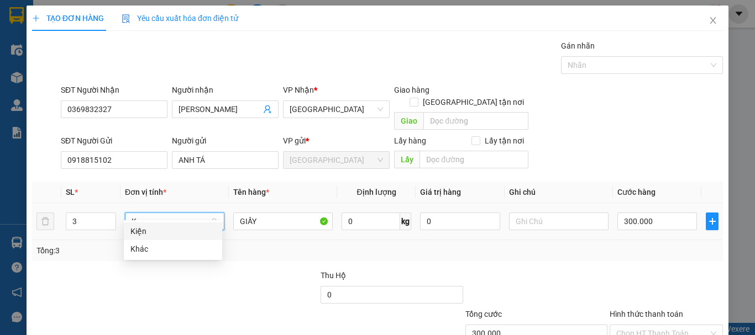
scroll to position [0, 0]
drag, startPoint x: 173, startPoint y: 228, endPoint x: 100, endPoint y: 227, distance: 73.0
click at [172, 229] on div "Kiện" at bounding box center [172, 231] width 85 height 12
drag, startPoint x: 95, startPoint y: 211, endPoint x: 64, endPoint y: 222, distance: 32.5
click at [39, 221] on tr "3 Kiện Kiện GIẤY 0 kg 0 300.000" at bounding box center [377, 221] width 691 height 37
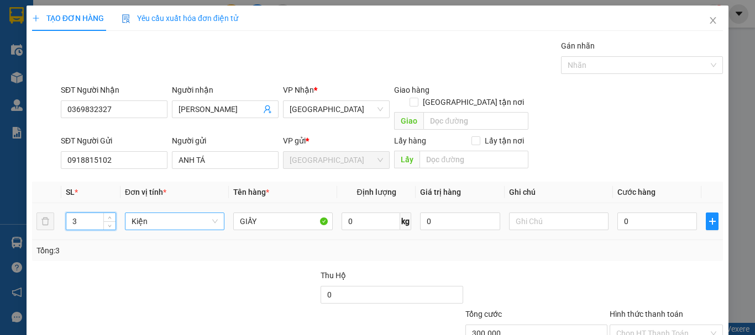
type input "0"
click at [194, 215] on span "Kiện" at bounding box center [175, 221] width 86 height 17
type input "4"
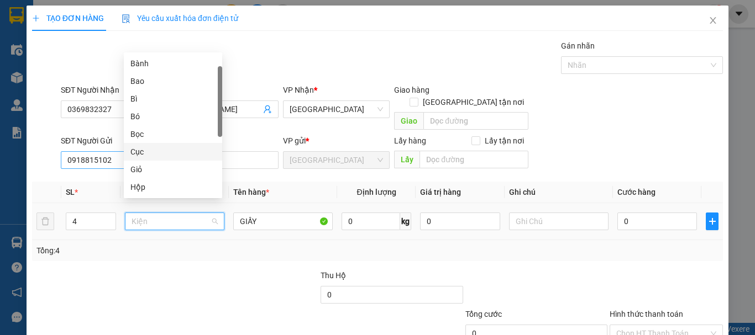
click at [134, 161] on div "Giỏ" at bounding box center [173, 170] width 98 height 18
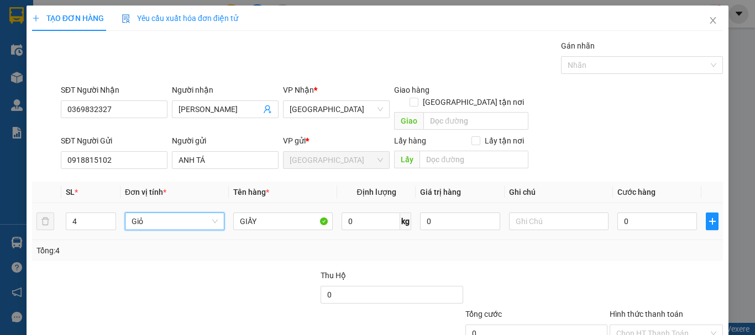
click at [158, 213] on span "Giỏ" at bounding box center [175, 221] width 86 height 17
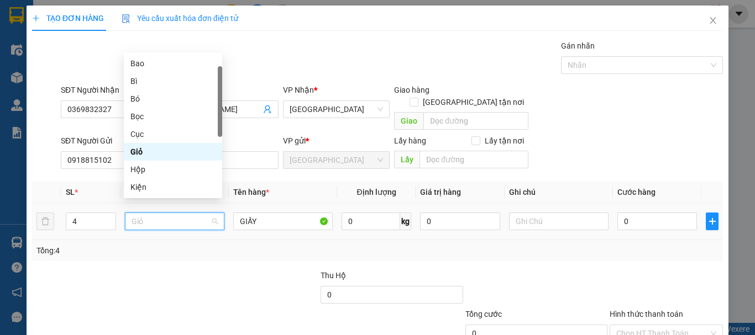
type input "K"
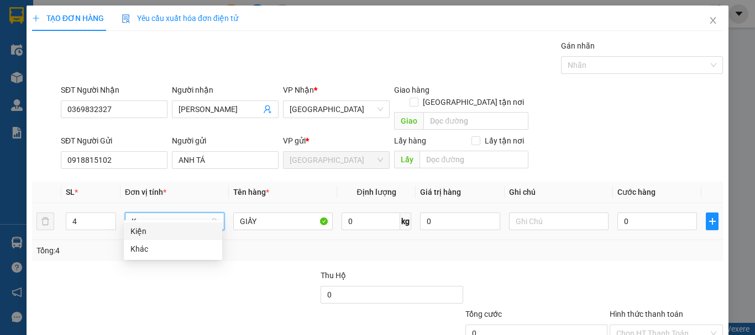
click at [165, 228] on div "Kiện" at bounding box center [172, 231] width 85 height 12
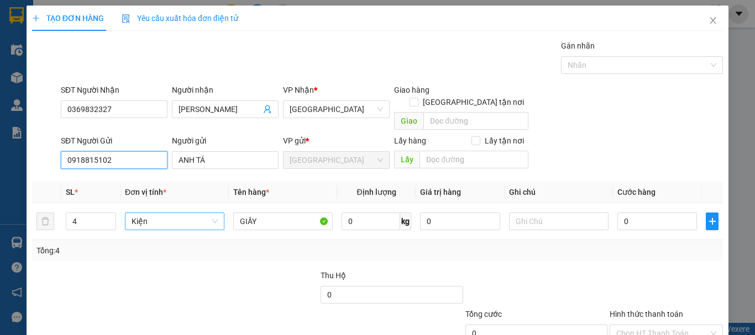
drag, startPoint x: 119, startPoint y: 150, endPoint x: 0, endPoint y: 170, distance: 120.9
click at [0, 170] on div "TẠO ĐƠN HÀNG Yêu cầu xuất hóa đơn điện tử Transit Pickup Surcharge Ids Transit …" at bounding box center [377, 167] width 755 height 335
click at [454, 213] on input "0" at bounding box center [460, 222] width 80 height 18
drag, startPoint x: 454, startPoint y: 208, endPoint x: 391, endPoint y: 223, distance: 64.7
click at [391, 223] on tr "4 Kiện GIẤY 0 kg 0 0" at bounding box center [377, 221] width 691 height 37
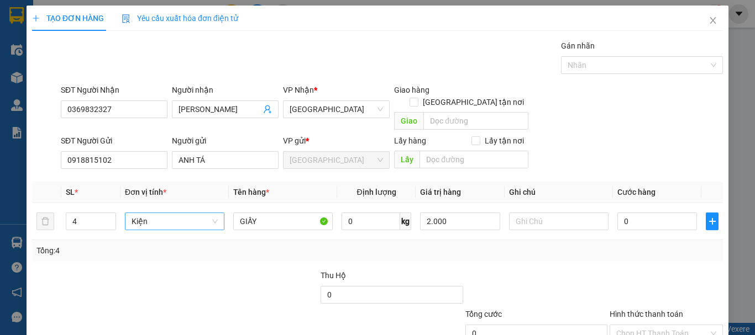
click at [547, 245] on div "Tổng: 4" at bounding box center [377, 251] width 682 height 12
type input "2.000.000"
click at [639, 213] on input "0" at bounding box center [657, 222] width 80 height 18
type input "4"
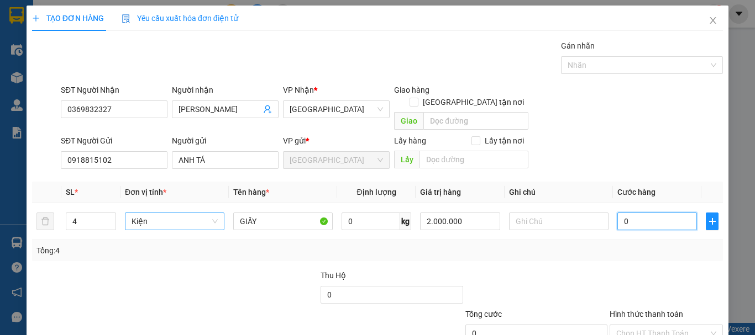
type input "4"
type input "40"
type input "400"
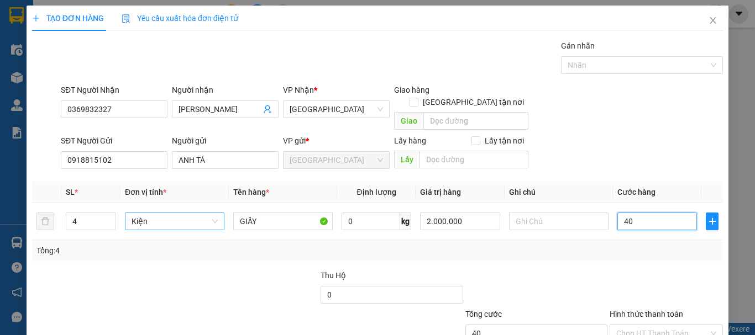
type input "400"
type input "400.000"
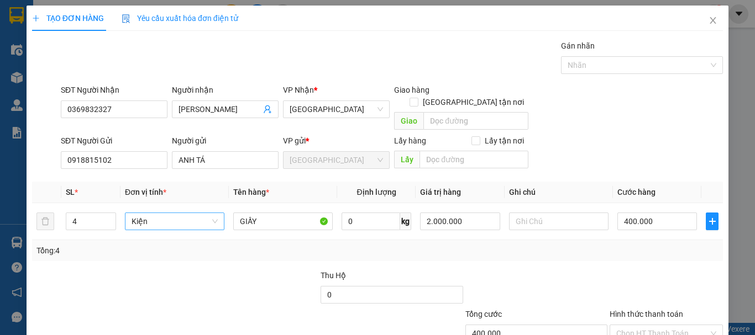
click at [630, 270] on div at bounding box center [667, 289] width 116 height 39
click at [639, 254] on div "Transit Pickup Surcharge Ids Transit Deliver Surcharge Ids Transit Deliver Surc…" at bounding box center [377, 217] width 691 height 355
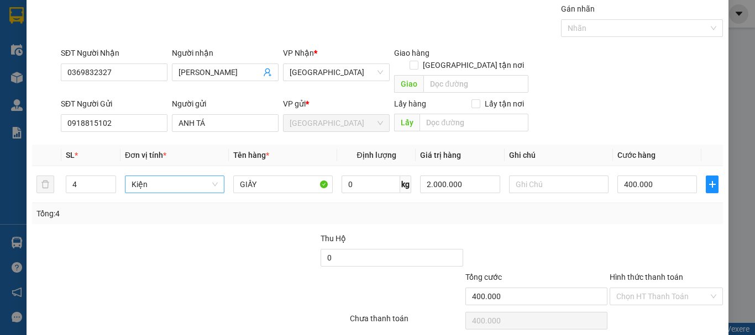
scroll to position [69, 0]
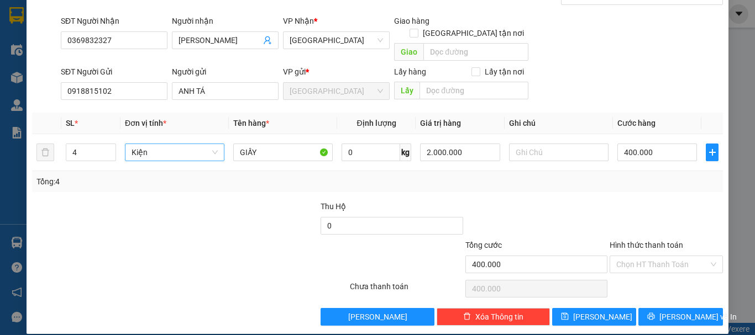
click at [641, 256] on input "Hình thức thanh toán" at bounding box center [662, 264] width 92 height 17
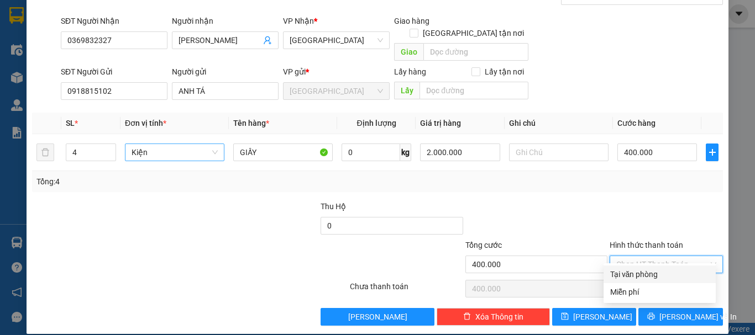
click at [641, 272] on div "Tại văn phòng" at bounding box center [659, 275] width 99 height 12
type input "0"
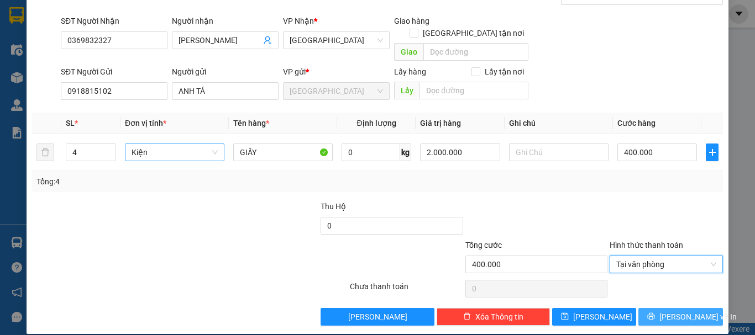
click at [660, 308] on button "[PERSON_NAME] và In" at bounding box center [680, 317] width 85 height 18
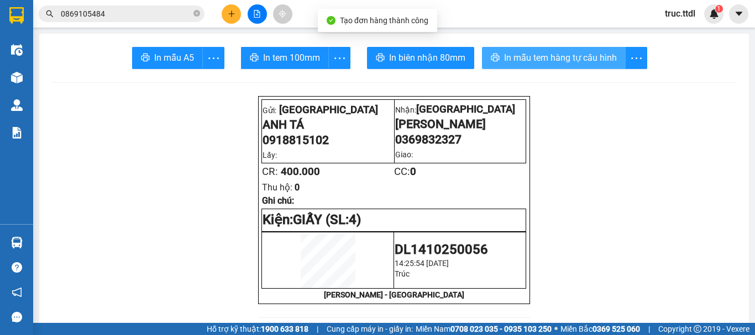
click at [514, 62] on span "In mẫu tem hàng tự cấu hình" at bounding box center [560, 58] width 113 height 14
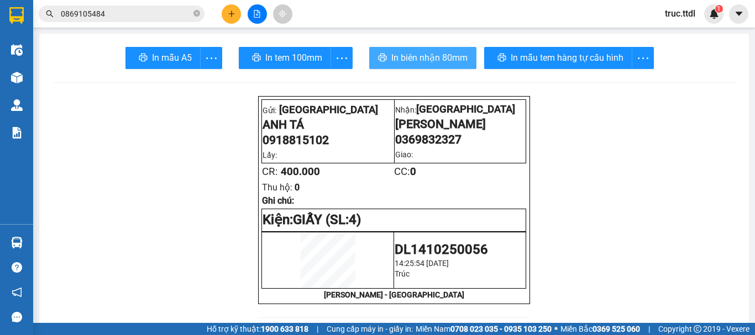
click at [446, 62] on span "In biên nhận 80mm" at bounding box center [429, 58] width 76 height 14
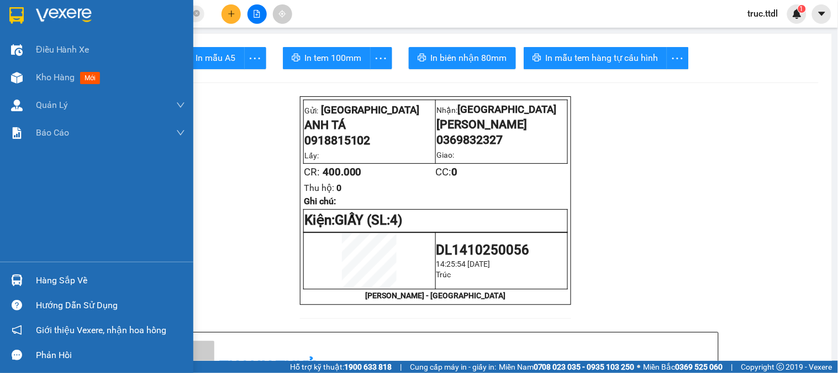
click at [20, 3] on div at bounding box center [96, 18] width 193 height 36
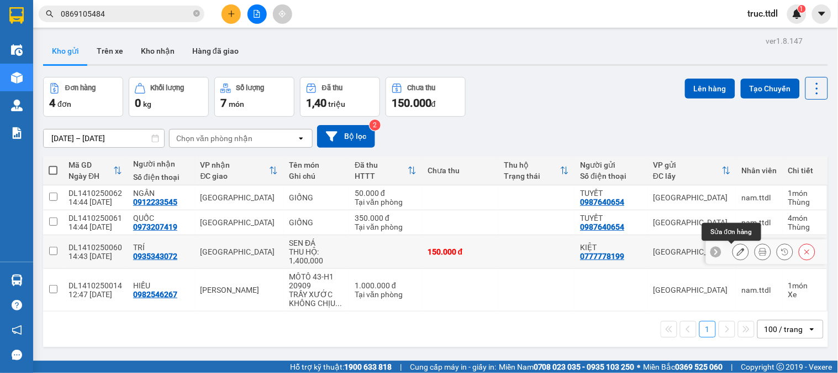
click at [737, 249] on icon at bounding box center [741, 252] width 8 height 8
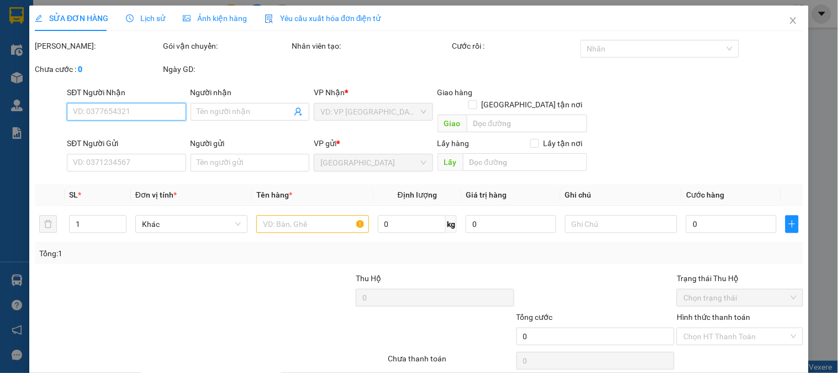
type input "0935343072"
type input "TRÍ"
type input "0777778199"
type input "KIỆT"
type input "150.000"
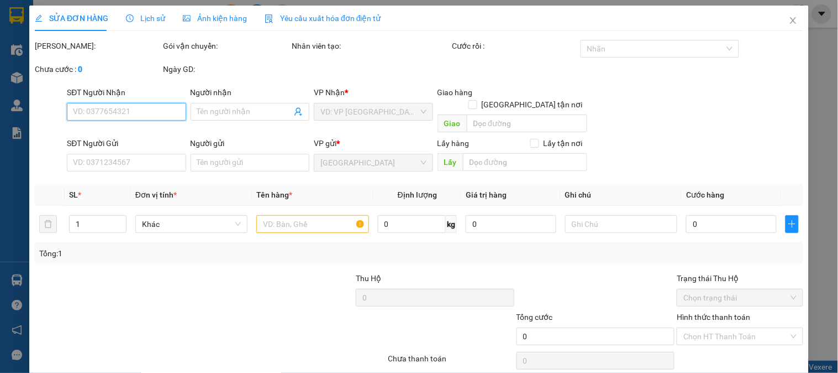
type input "150.000"
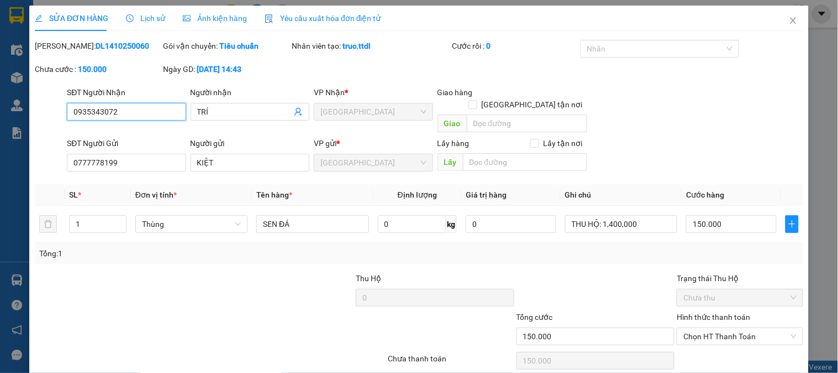
click at [107, 109] on input "0935343072" at bounding box center [126, 112] width 119 height 18
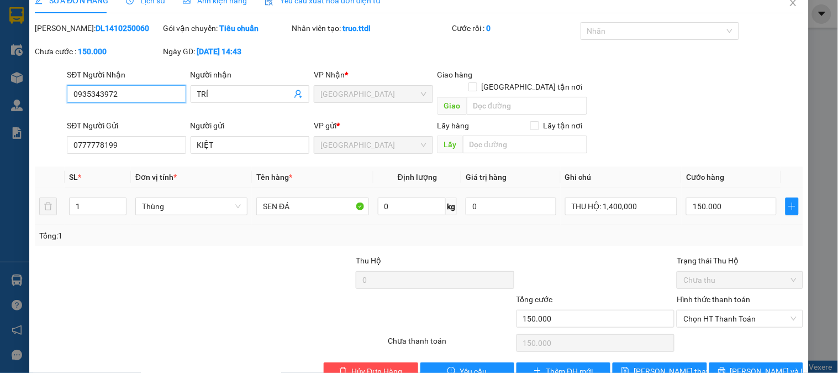
scroll to position [34, 0]
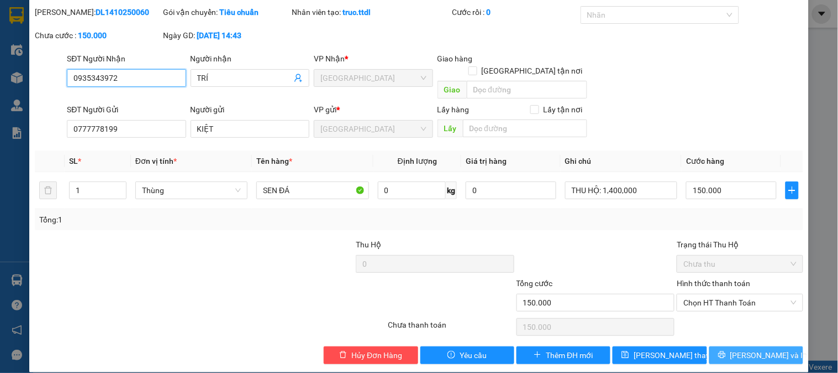
type input "0935343972"
click at [754, 335] on span "Lưu và In" at bounding box center [769, 355] width 77 height 12
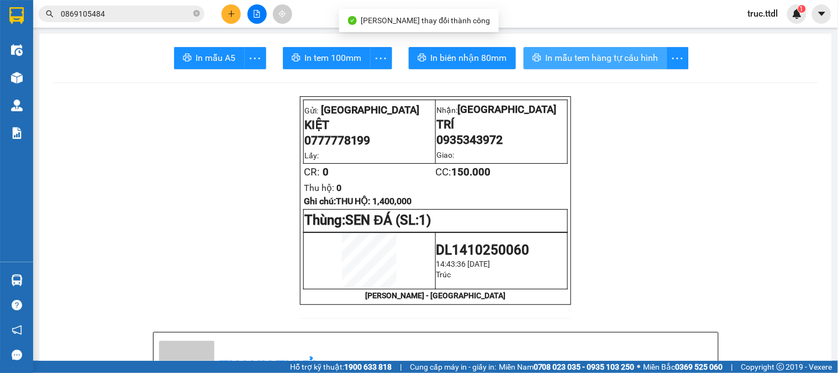
click at [564, 59] on span "In mẫu tem hàng tự cấu hình" at bounding box center [602, 58] width 113 height 14
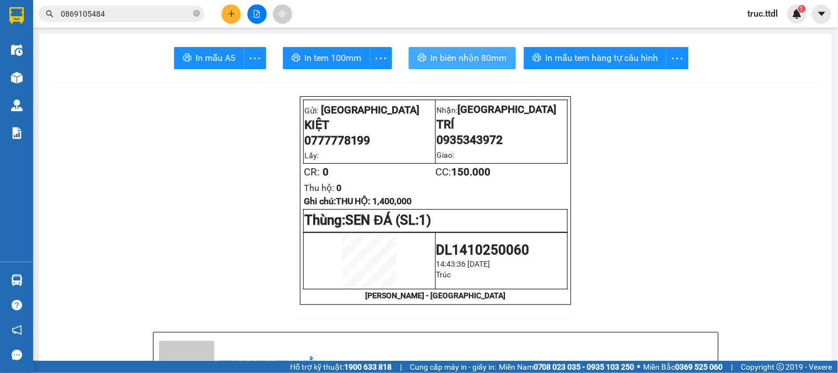
click at [490, 57] on span "In biên nhận 80mm" at bounding box center [469, 58] width 76 height 14
click at [236, 19] on button at bounding box center [231, 13] width 19 height 19
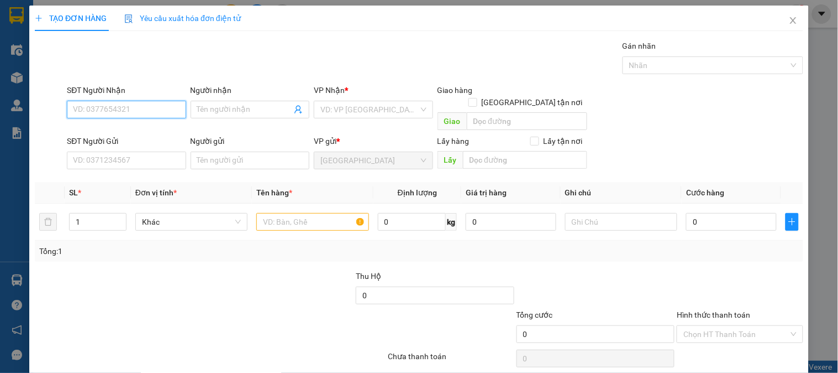
click at [142, 111] on input "SĐT Người Nhận" at bounding box center [126, 110] width 119 height 18
click at [91, 106] on input "0933669323" at bounding box center [126, 110] width 119 height 18
type input "0935669323"
click at [106, 129] on div "0935669323 - CHINH" at bounding box center [125, 131] width 104 height 12
type input "CHINH"
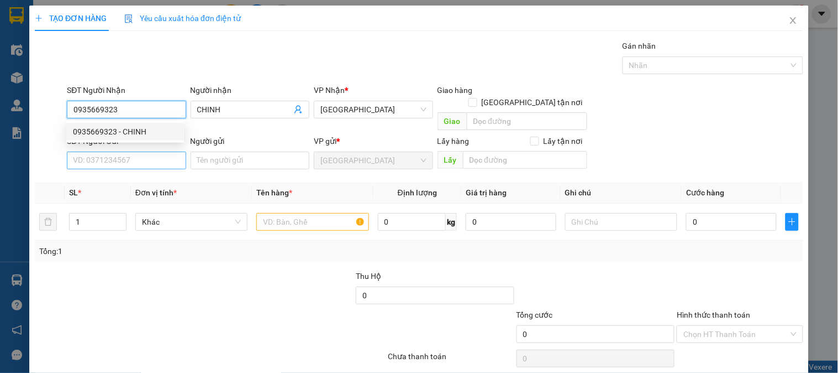
type input "50.000"
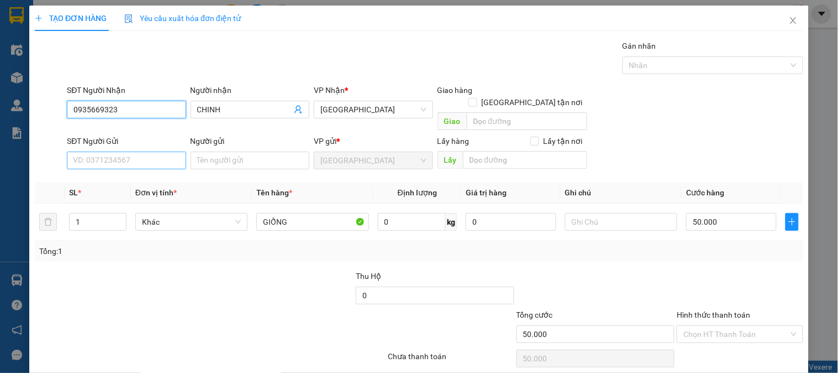
type input "0935669323"
click at [135, 151] on input "SĐT Người Gửi" at bounding box center [126, 160] width 119 height 18
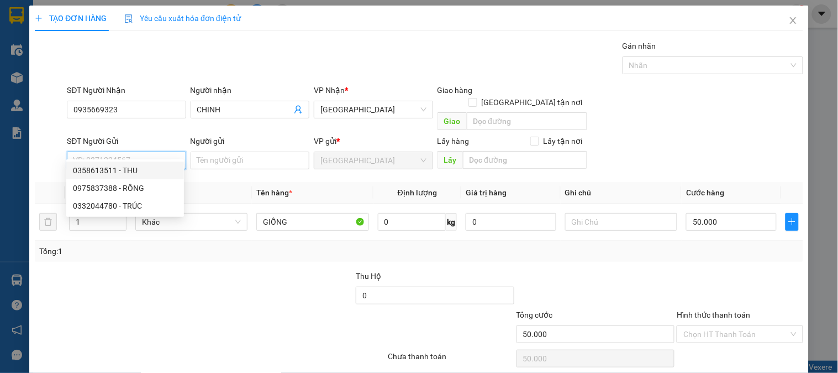
click at [143, 170] on div "0358613511 - THU" at bounding box center [125, 170] width 104 height 12
type input "0358613511"
type input "THU"
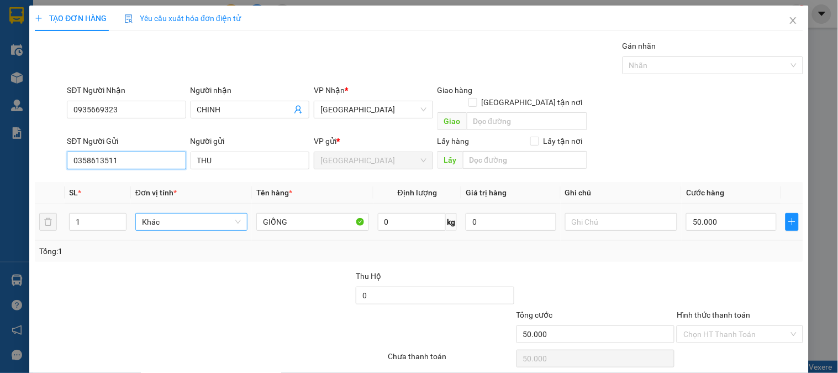
click at [192, 213] on span "Khác" at bounding box center [191, 221] width 99 height 17
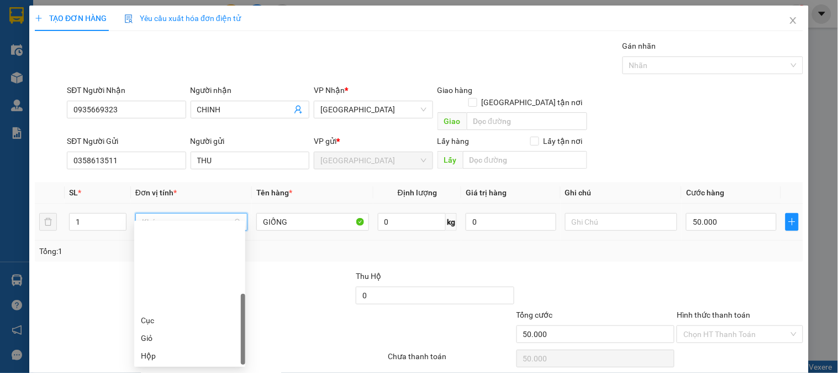
scroll to position [106, 0]
type input "t"
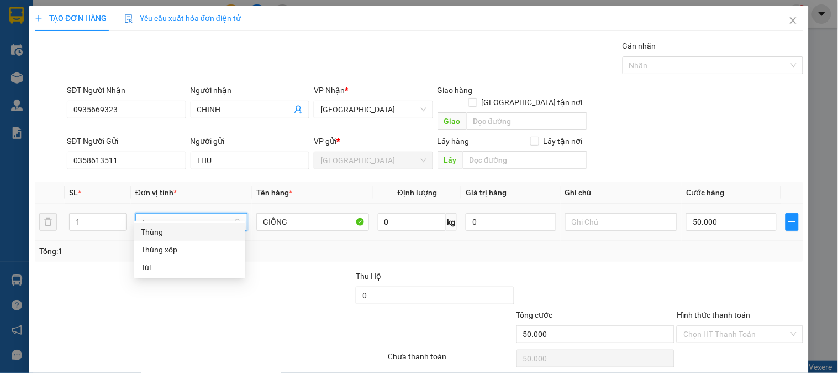
click at [187, 229] on div "Thùng" at bounding box center [190, 231] width 98 height 12
click at [707, 213] on input "50.000" at bounding box center [731, 222] width 91 height 18
type input "0"
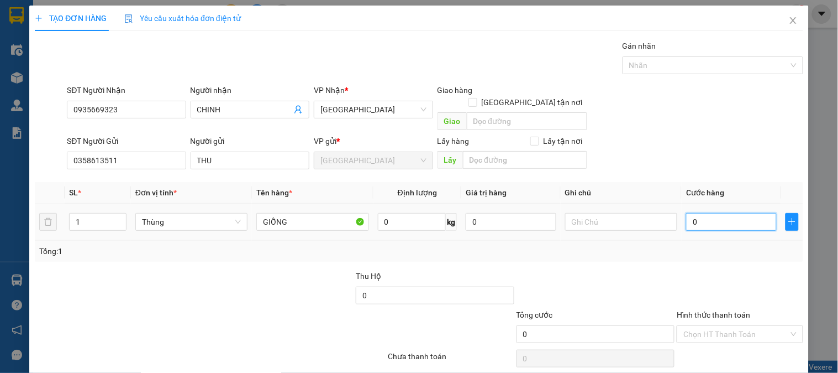
type input "5"
type input "050"
type input "50"
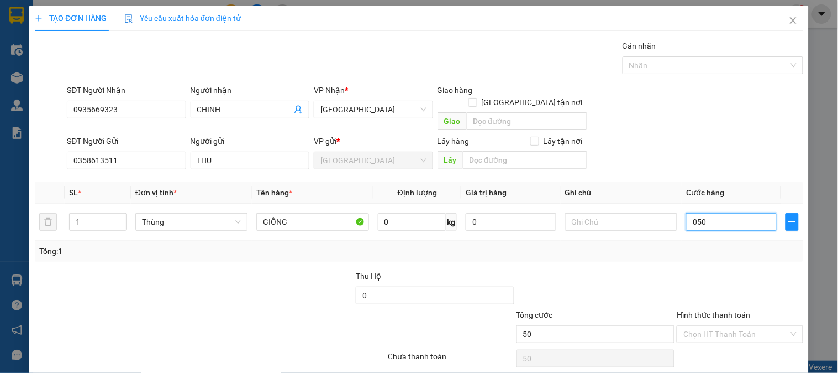
type input "050"
type input "50.000"
click at [735, 255] on div "Transit Pickup Surcharge Ids Transit Deliver Surcharge Ids Transit Deliver Surc…" at bounding box center [419, 217] width 769 height 355
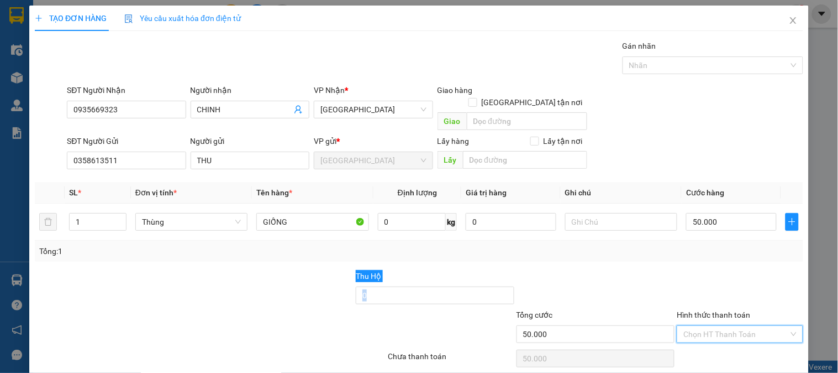
click at [725, 328] on input "Hình thức thanh toán" at bounding box center [736, 334] width 105 height 17
click at [728, 335] on div "Tại văn phòng" at bounding box center [734, 344] width 112 height 12
type input "0"
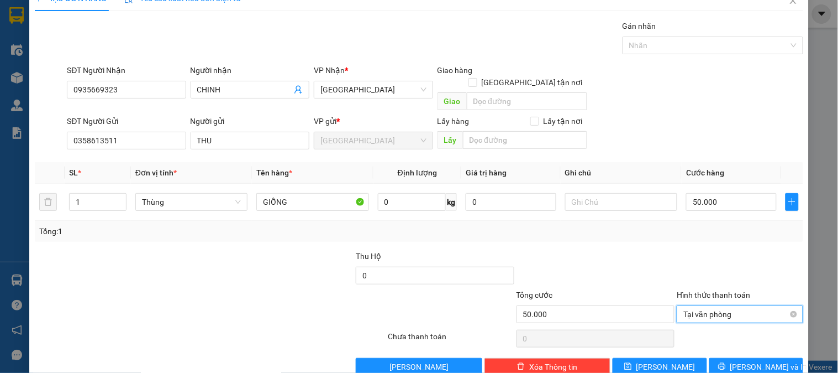
scroll to position [32, 0]
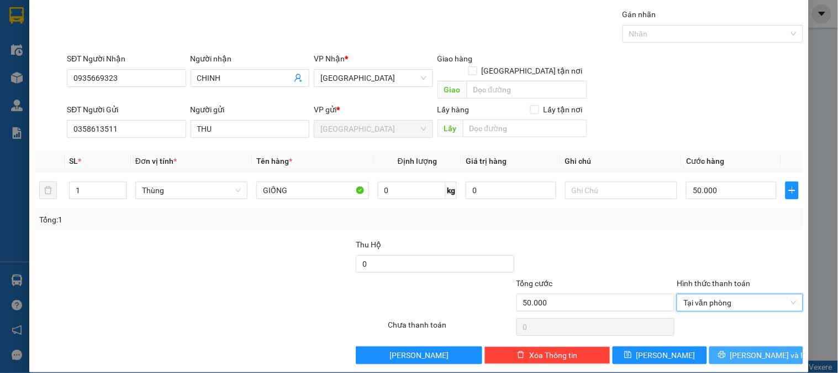
click at [754, 335] on span "Lưu và In" at bounding box center [769, 355] width 77 height 12
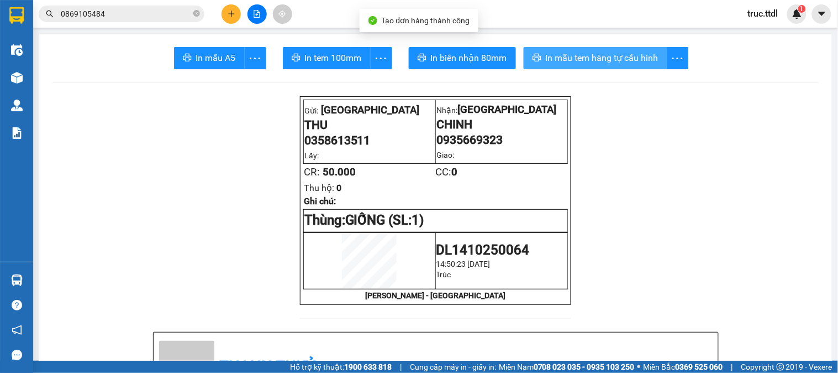
click at [546, 59] on span "In mẫu tem hàng tự cấu hình" at bounding box center [602, 58] width 113 height 14
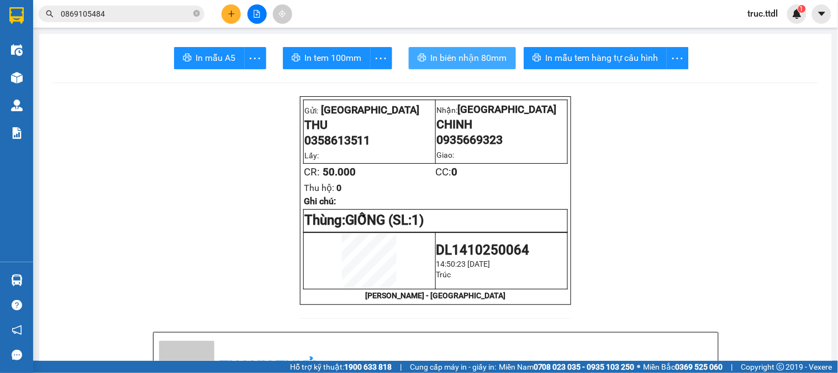
click at [483, 61] on span "In biên nhận 80mm" at bounding box center [469, 58] width 76 height 14
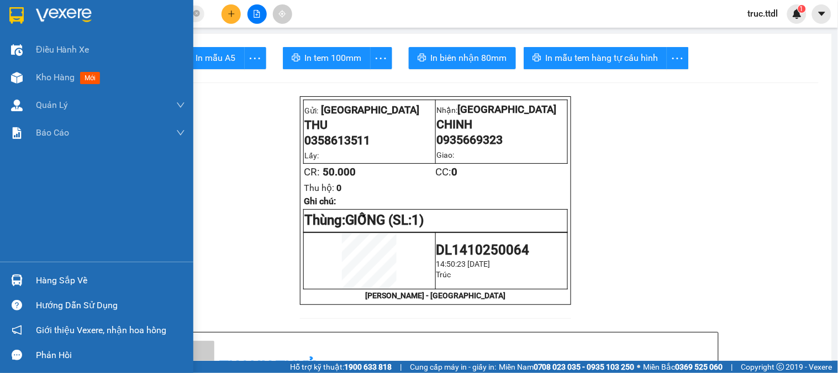
click at [20, 11] on img at bounding box center [16, 15] width 14 height 17
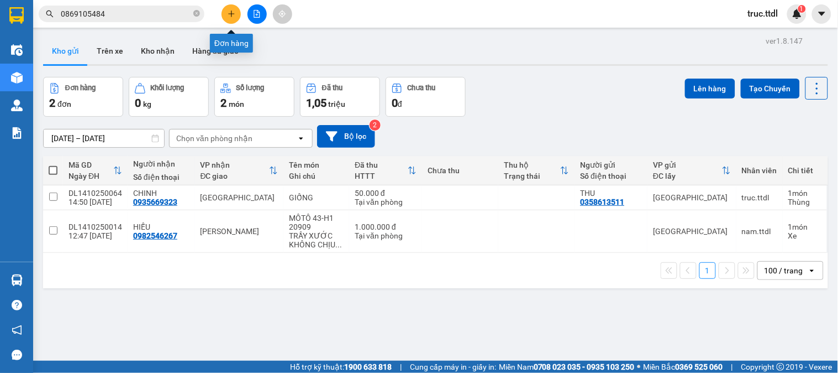
click at [235, 19] on button at bounding box center [231, 13] width 19 height 19
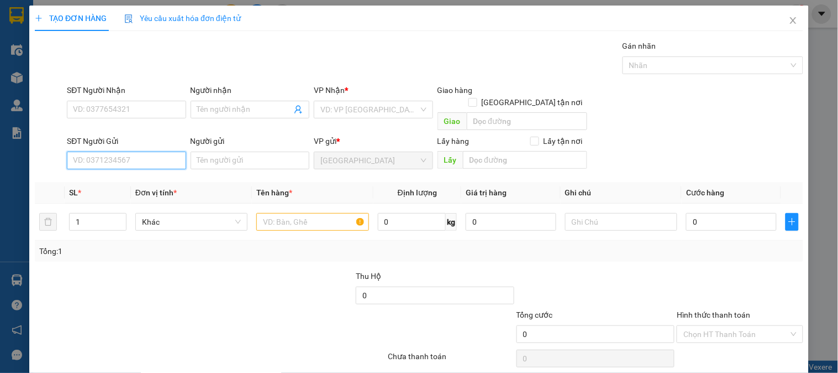
click at [152, 155] on input "SĐT Người Gửi" at bounding box center [126, 160] width 119 height 18
type input "0987640654"
type input "0912233545"
type input "NGÂN"
type input "TUYẾT"
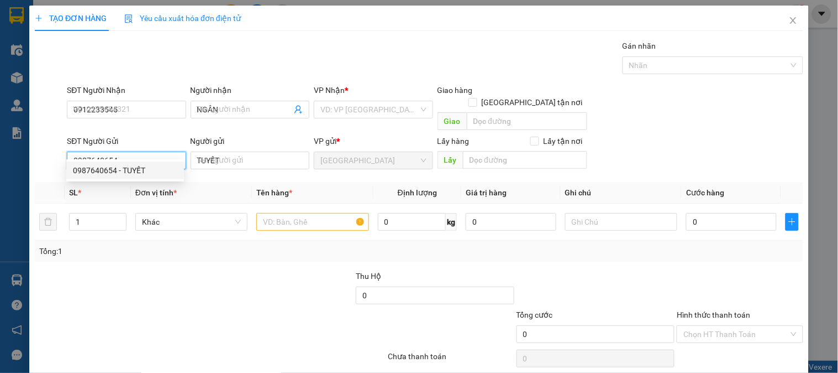
type input "50.000"
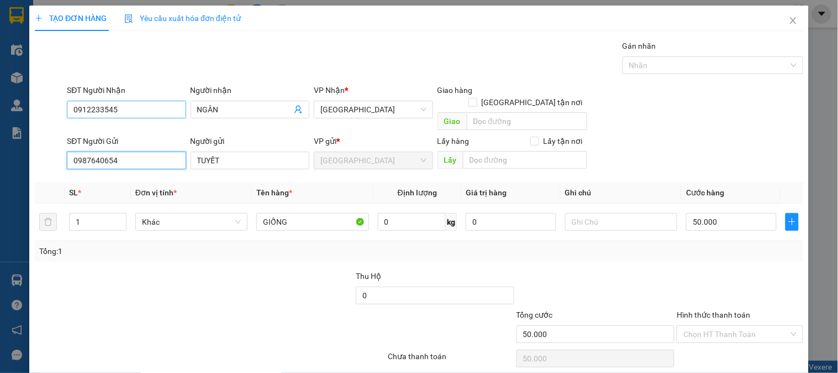
type input "0987640654"
drag, startPoint x: 114, startPoint y: 117, endPoint x: 0, endPoint y: 148, distance: 118.5
click at [0, 148] on div "TẠO ĐƠN HÀNG Yêu cầu xuất hóa đơn điện tử Transit Pickup Surcharge Ids Transit …" at bounding box center [419, 186] width 838 height 373
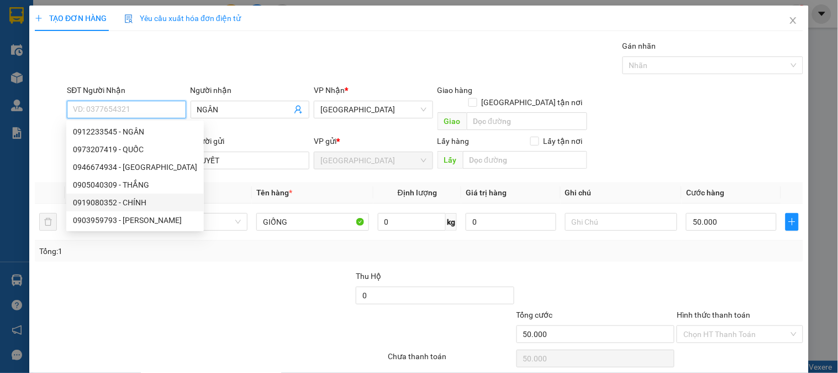
click at [156, 202] on div "0919080352 - CHÍNH" at bounding box center [135, 202] width 124 height 12
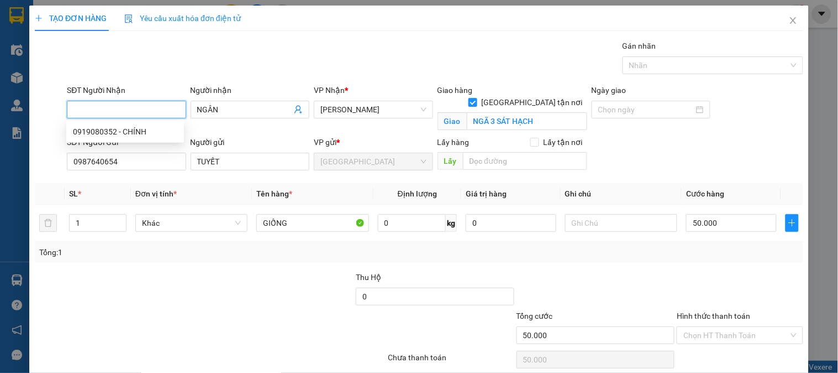
type input "0919080352"
type input "CHÍNH"
checkbox input "true"
type input "NGÃ 3 SÁT HẠCH"
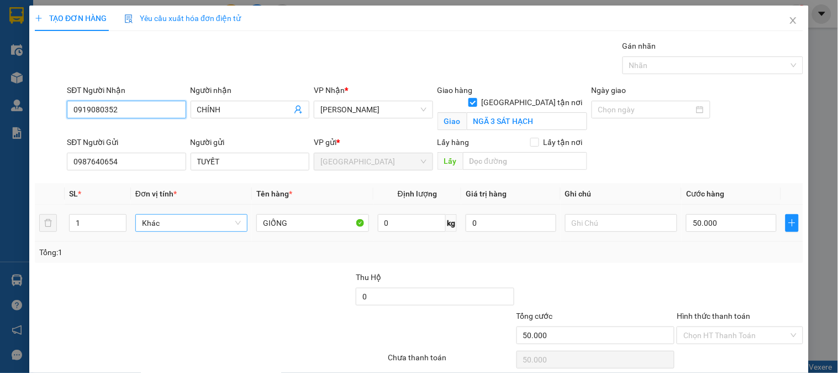
click at [172, 227] on span "Khác" at bounding box center [191, 222] width 99 height 17
type input "0919080352"
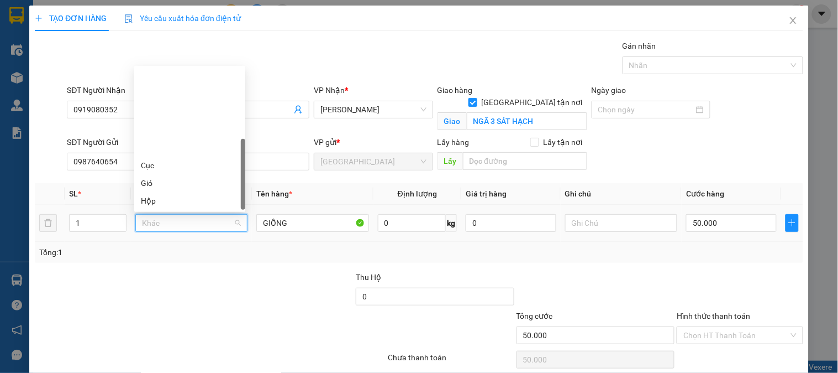
scroll to position [106, 0]
type input "T"
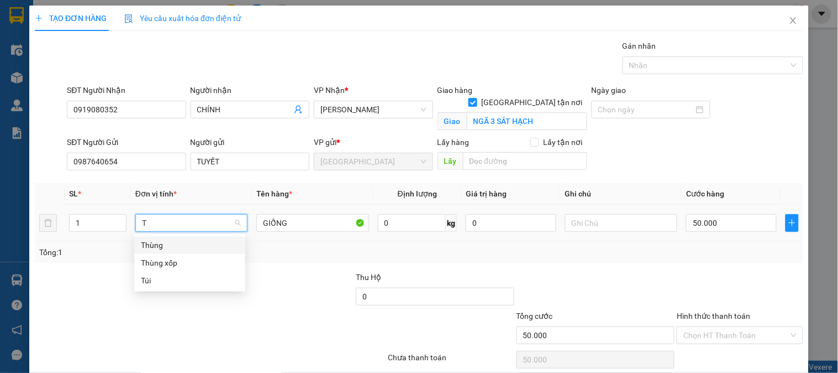
scroll to position [0, 0]
click at [175, 244] on div "Thùng" at bounding box center [190, 245] width 98 height 12
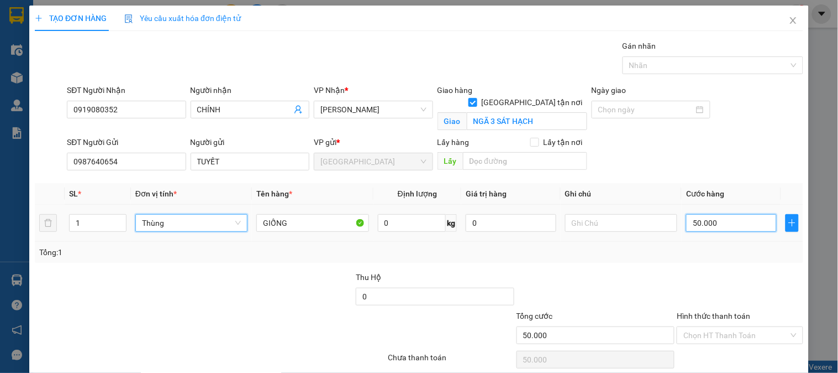
click at [691, 222] on input "50.000" at bounding box center [731, 223] width 91 height 18
type input "0"
type input "08"
type input "80"
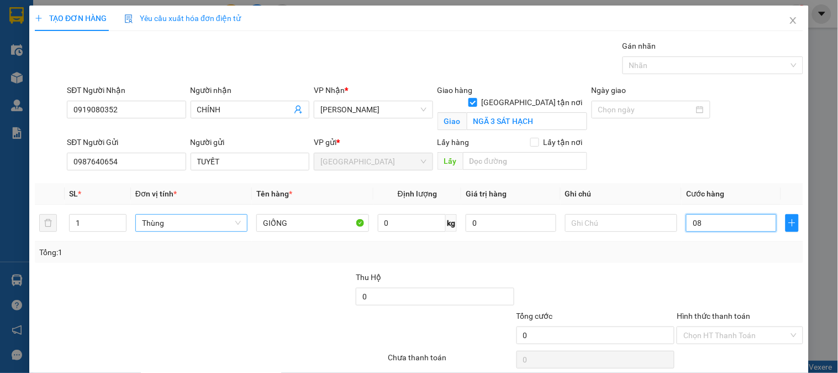
type input "80"
type input "080"
type input "80.000"
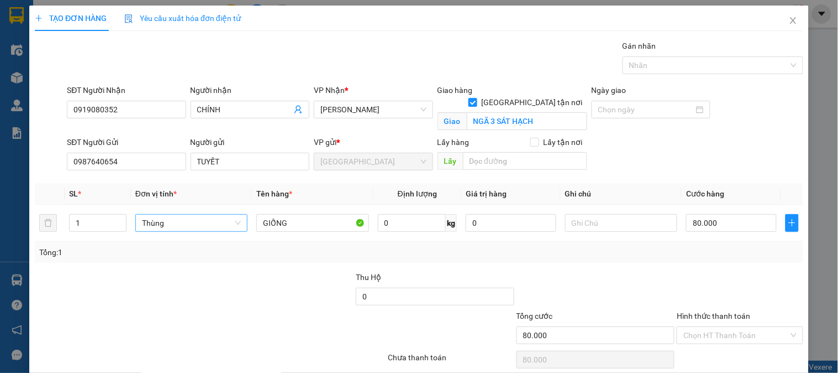
click at [735, 278] on div at bounding box center [740, 290] width 128 height 39
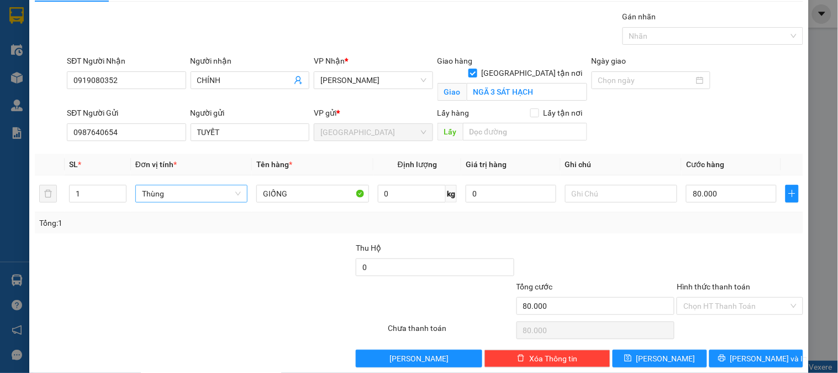
scroll to position [45, 0]
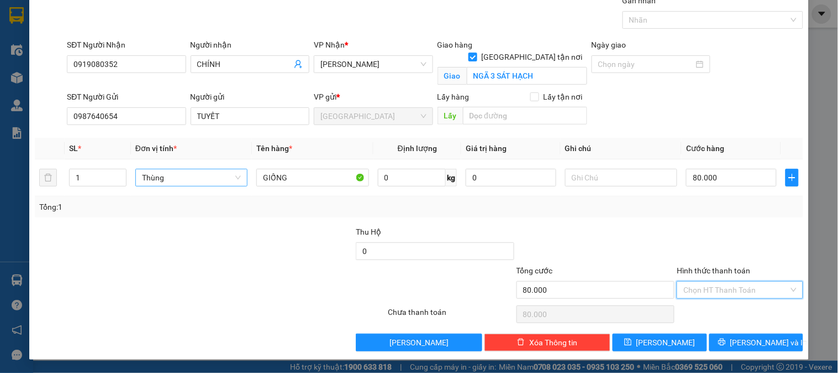
click at [730, 284] on input "Hình thức thanh toán" at bounding box center [736, 289] width 105 height 17
click at [728, 310] on div "Tại văn phòng" at bounding box center [734, 312] width 112 height 12
type input "0"
click at [743, 335] on span "Lưu và In" at bounding box center [769, 342] width 77 height 12
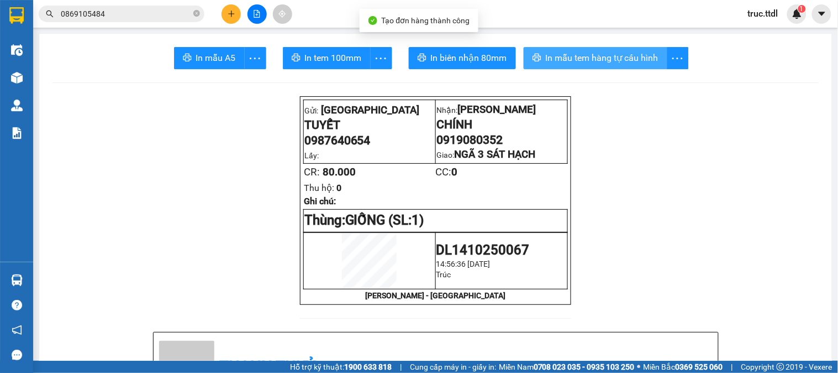
click at [583, 51] on span "In mẫu tem hàng tự cấu hình" at bounding box center [602, 58] width 113 height 14
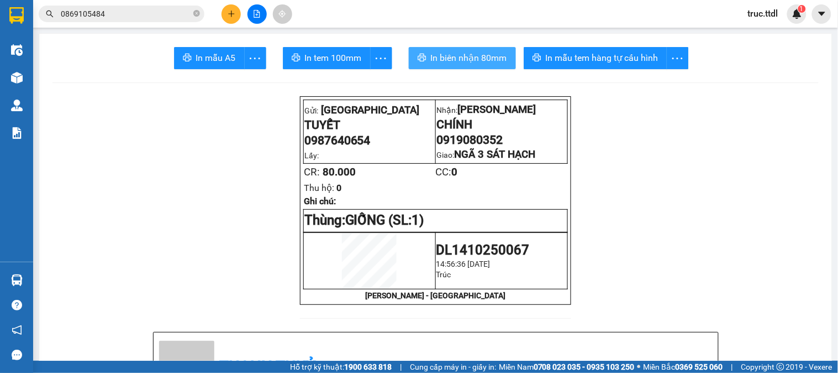
click at [485, 57] on span "In biên nhận 80mm" at bounding box center [469, 58] width 76 height 14
click at [238, 14] on button at bounding box center [231, 13] width 19 height 19
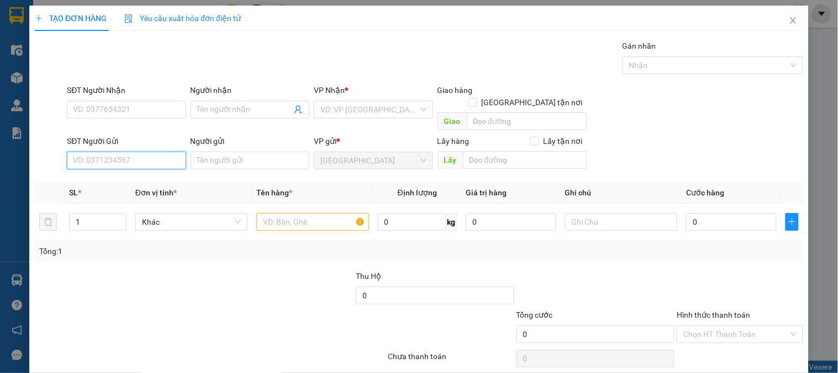
click at [146, 151] on input "SĐT Người Gửi" at bounding box center [126, 160] width 119 height 18
type input "0917707"
type input "0366431184"
type input "A HÒA"
type input "0917707487"
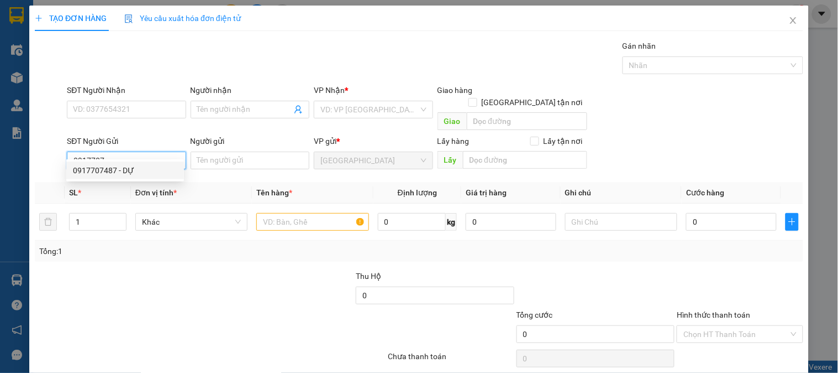
type input "DỰ"
type input "50.000"
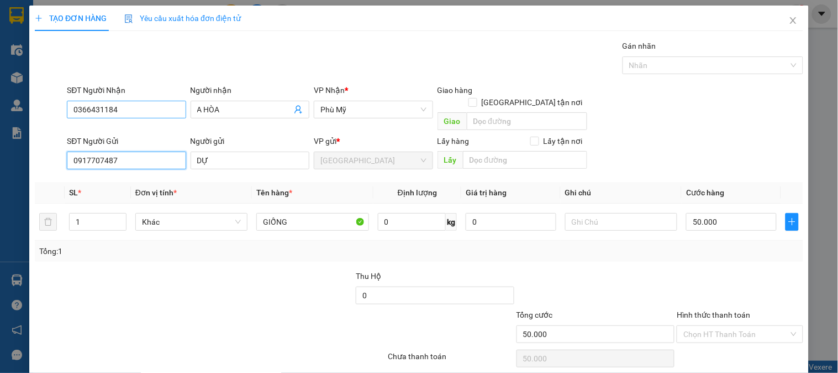
type input "0917707487"
click at [126, 112] on input "0366431184" at bounding box center [126, 110] width 119 height 18
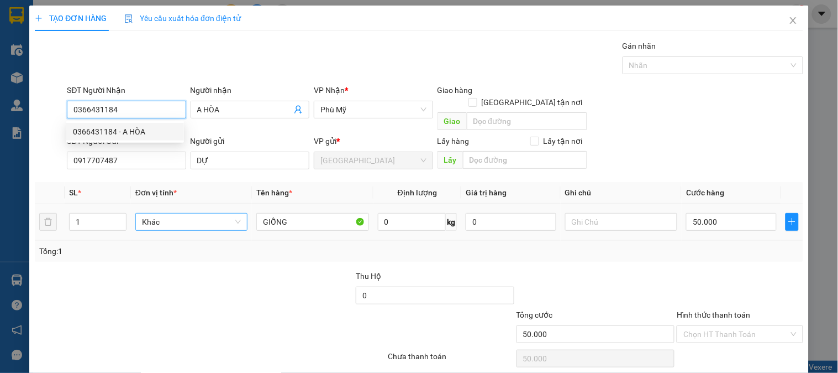
click at [153, 213] on span "Khác" at bounding box center [191, 221] width 99 height 17
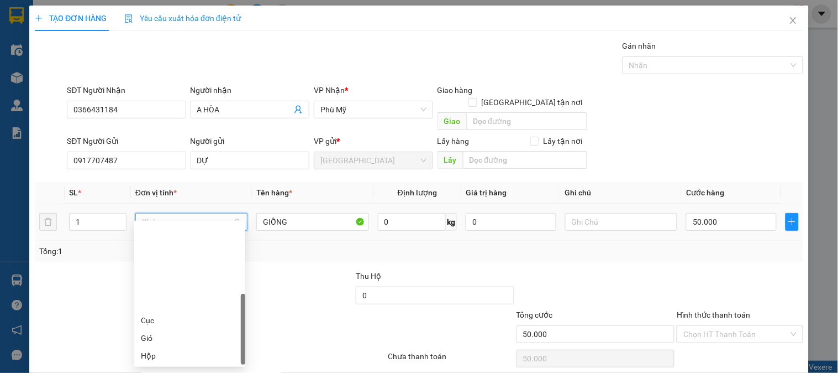
type input "T"
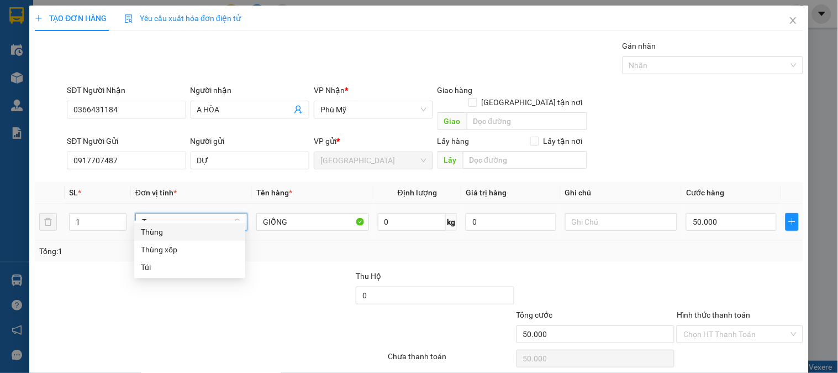
click at [161, 230] on div "Thùng" at bounding box center [190, 231] width 98 height 12
click at [722, 213] on input "50.000" at bounding box center [731, 222] width 91 height 18
click at [720, 270] on div at bounding box center [740, 289] width 128 height 39
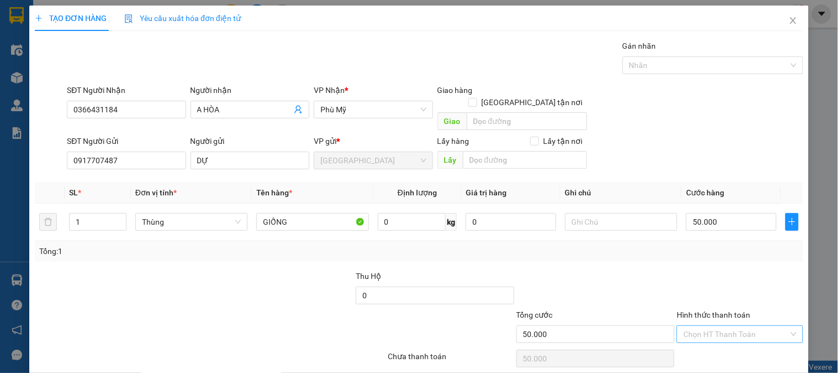
click at [725, 326] on input "Hình thức thanh toán" at bounding box center [736, 334] width 105 height 17
click at [739, 335] on div "Tại văn phòng" at bounding box center [734, 344] width 112 height 12
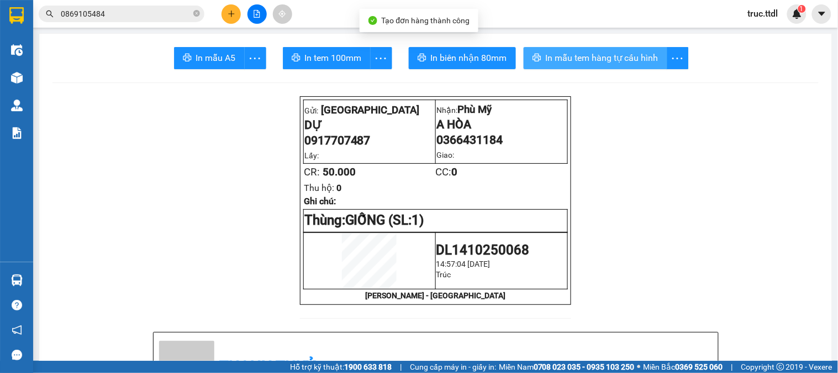
click at [606, 61] on span "In mẫu tem hàng tự cấu hình" at bounding box center [602, 58] width 113 height 14
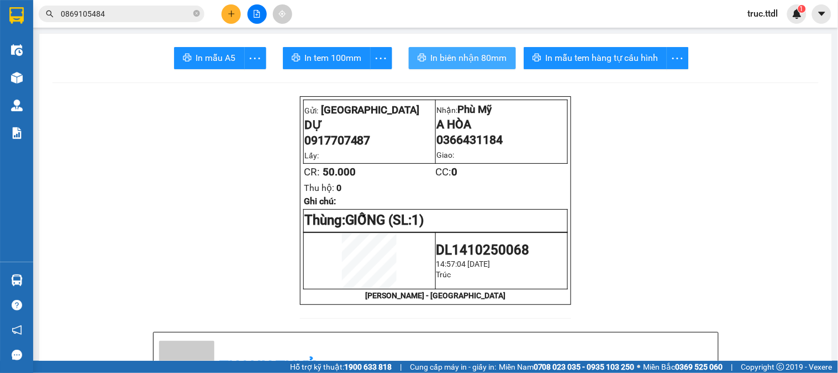
click at [480, 56] on span "In biên nhận 80mm" at bounding box center [469, 58] width 76 height 14
click at [228, 14] on icon "plus" at bounding box center [232, 14] width 8 height 8
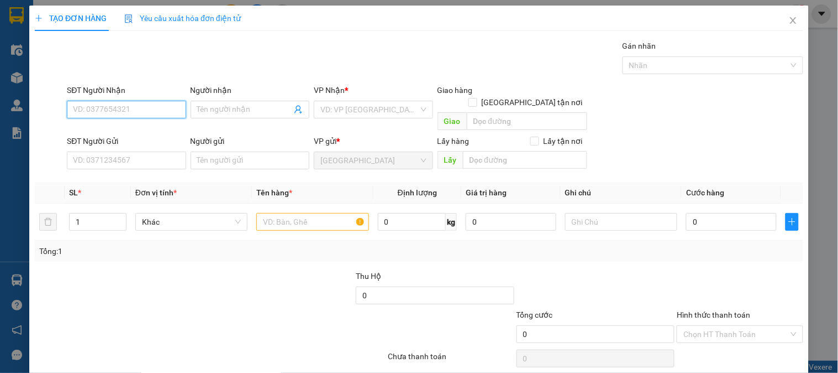
click at [119, 109] on input "SĐT Người Nhận" at bounding box center [126, 110] width 119 height 18
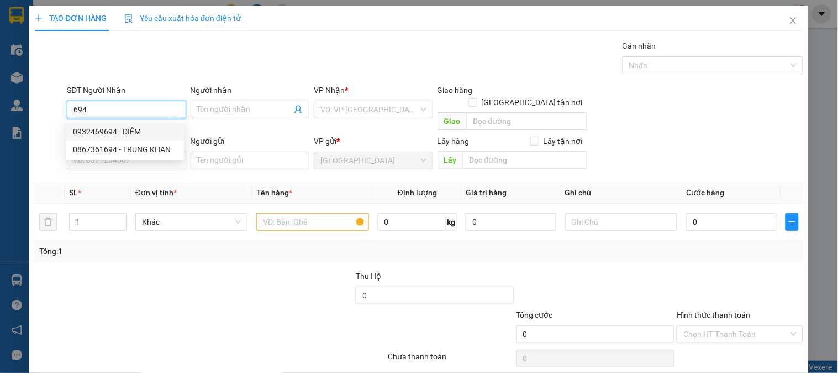
click at [155, 130] on div "0932469694 - DIỄM" at bounding box center [125, 131] width 104 height 12
type input "0932469694"
type input "DIỄM"
type input "80.000"
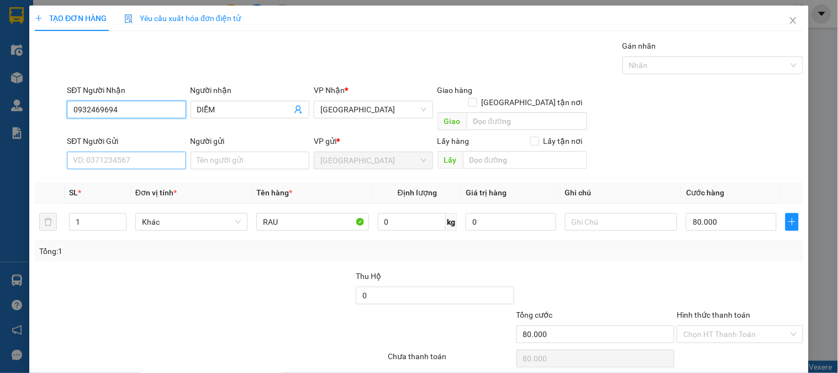
type input "0932469694"
click at [161, 151] on input "SĐT Người Gửi" at bounding box center [126, 160] width 119 height 18
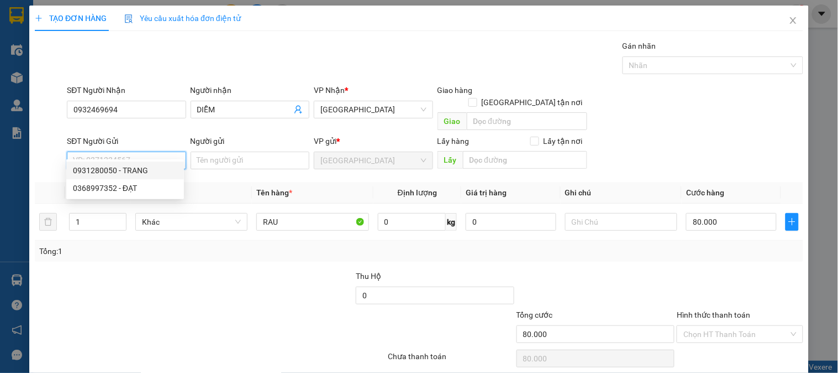
click at [159, 169] on div "0931280050 - TRANG" at bounding box center [125, 170] width 104 height 12
type input "0931280050"
type input "TRANG"
click at [183, 219] on div "Khác" at bounding box center [191, 222] width 112 height 22
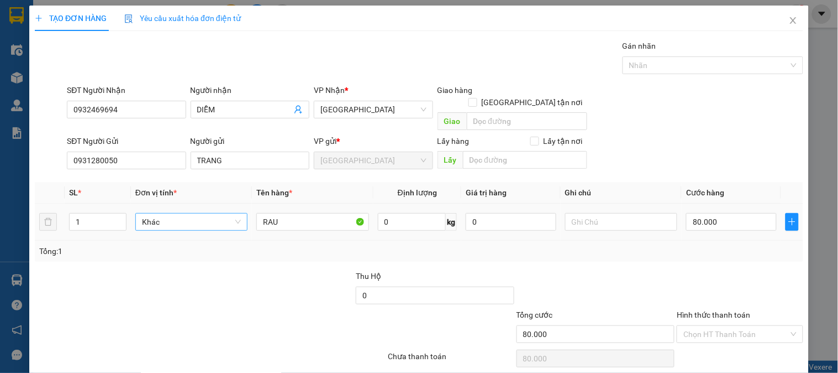
click at [186, 213] on span "Khác" at bounding box center [191, 221] width 99 height 17
type input "T"
click at [195, 231] on div "Thùng" at bounding box center [190, 231] width 98 height 12
click at [731, 213] on input "80.000" at bounding box center [731, 222] width 91 height 18
type input "0"
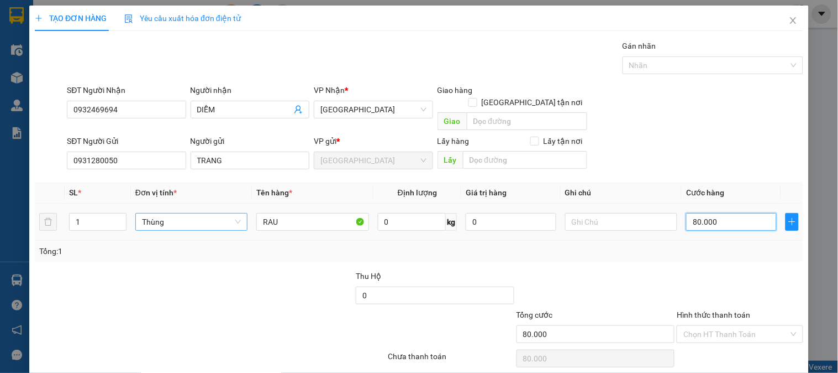
type input "0"
type input "1"
type input "01"
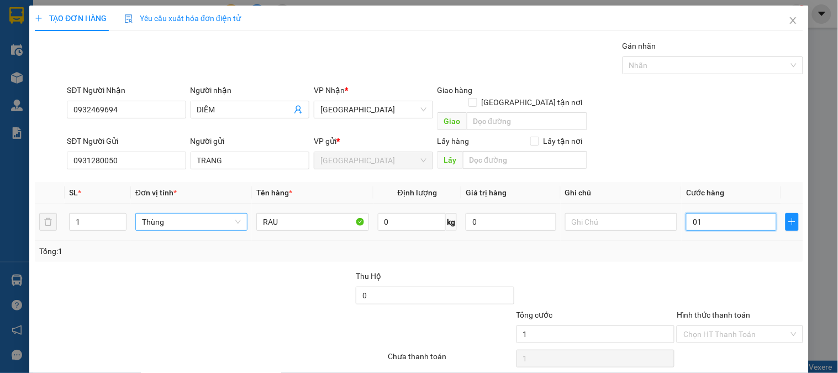
type input "10"
type input "010"
type input "100"
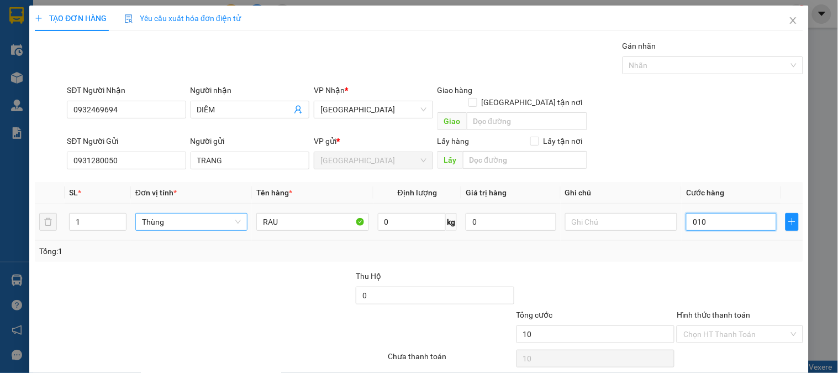
type input "0.100"
drag, startPoint x: 705, startPoint y: 209, endPoint x: 683, endPoint y: 212, distance: 21.8
click at [686, 213] on input "0.100" at bounding box center [731, 222] width 91 height 18
type input "1"
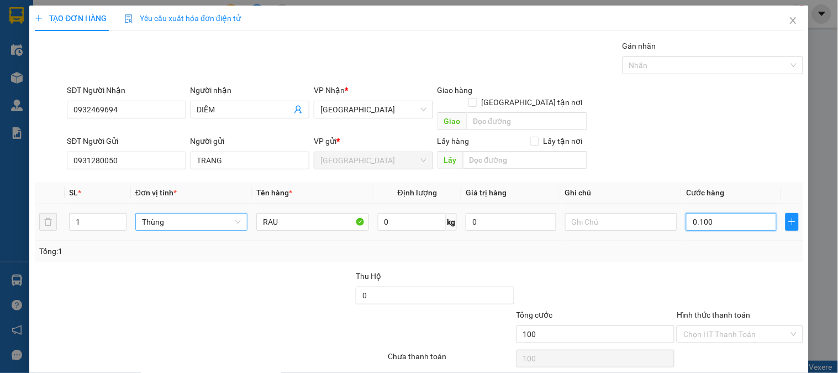
type input "1"
type input "10"
type input "100"
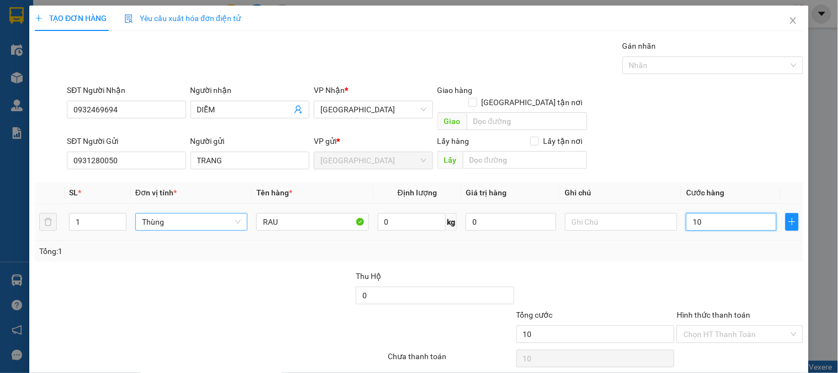
type input "100"
type input "100.000"
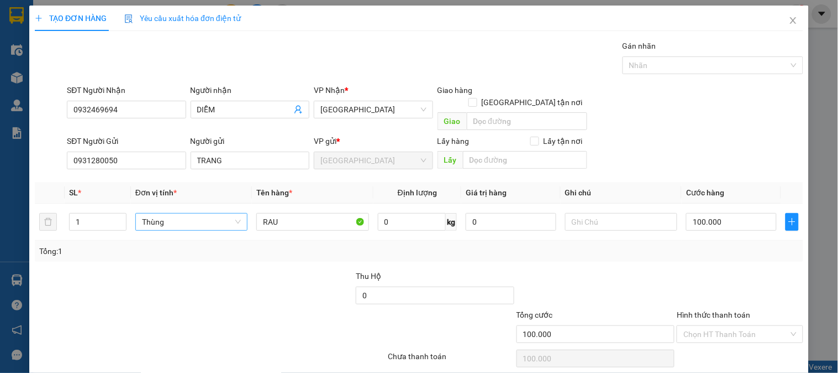
click at [696, 245] on div "Tổng: 1" at bounding box center [419, 251] width 760 height 12
click at [723, 270] on div at bounding box center [740, 289] width 128 height 39
click at [716, 326] on input "Hình thức thanh toán" at bounding box center [736, 334] width 105 height 17
click at [717, 335] on div "Tại văn phòng" at bounding box center [734, 344] width 112 height 12
type input "0"
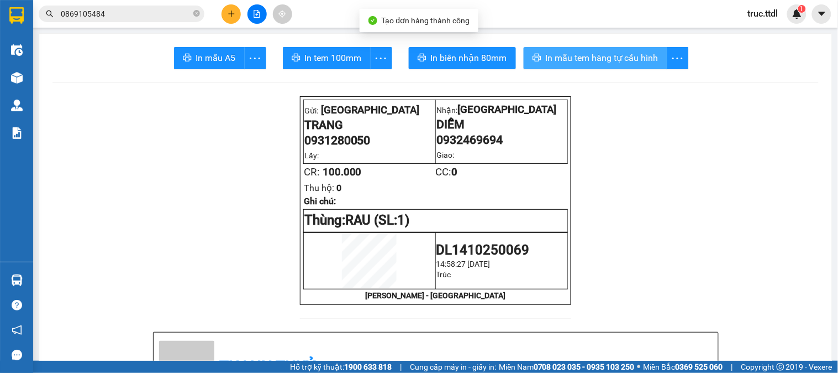
click at [621, 57] on span "In mẫu tem hàng tự cấu hình" at bounding box center [602, 58] width 113 height 14
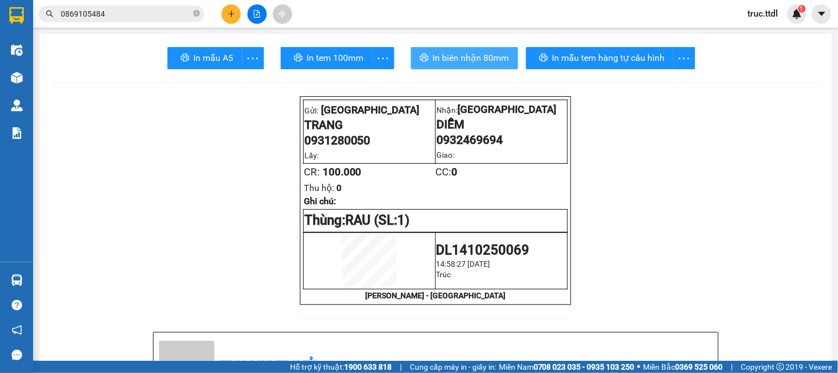
click at [499, 63] on span "In biên nhận 80mm" at bounding box center [471, 58] width 76 height 14
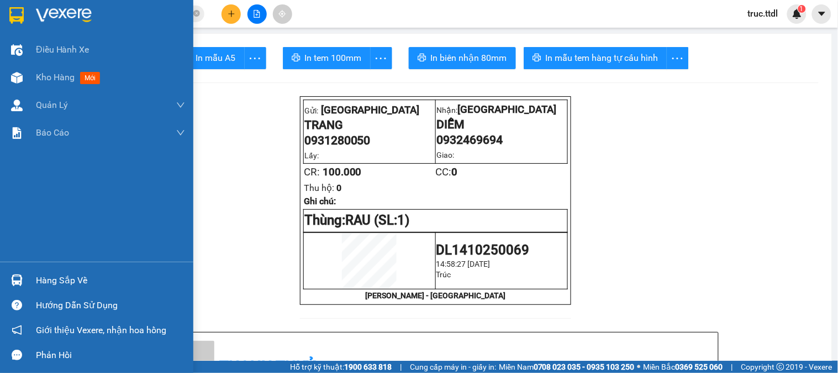
click at [9, 15] on img at bounding box center [16, 15] width 14 height 17
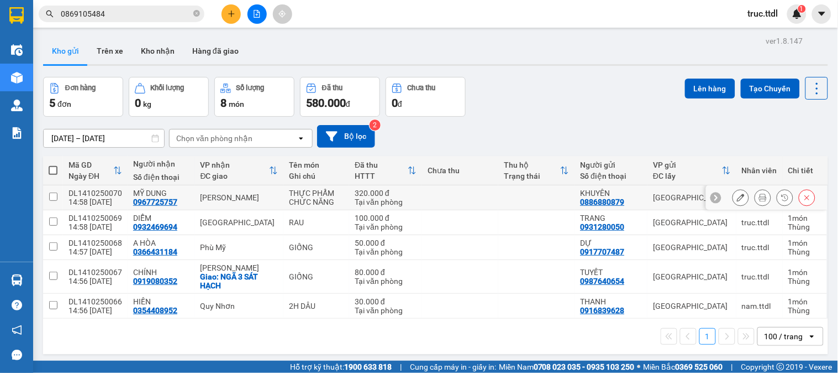
click at [422, 199] on td at bounding box center [460, 197] width 76 height 25
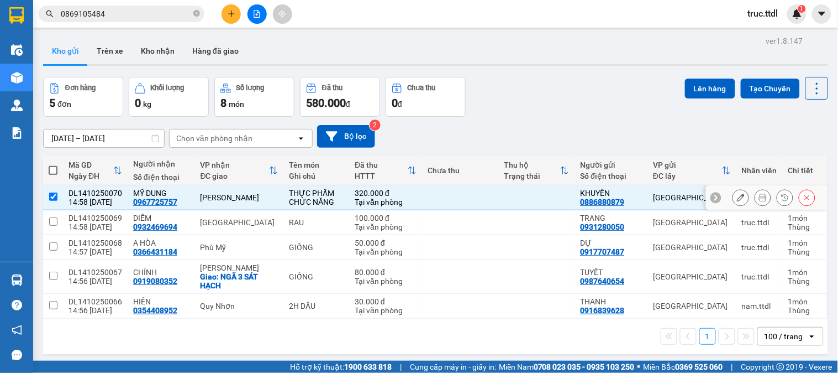
click at [422, 199] on td at bounding box center [460, 197] width 76 height 25
checkbox input "false"
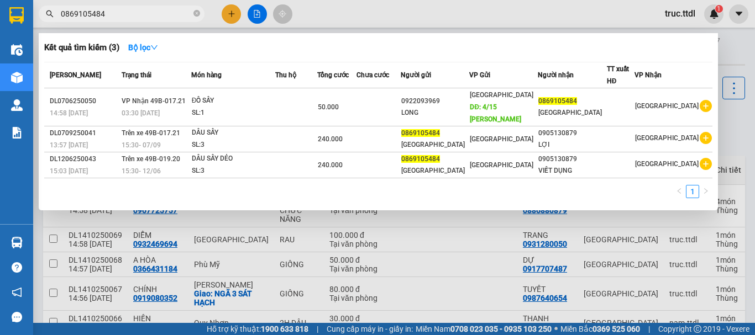
click at [154, 18] on input "0869105484" at bounding box center [126, 14] width 130 height 12
click at [152, 18] on input "0869105484" at bounding box center [126, 14] width 130 height 12
click at [152, 14] on input "0869105484" at bounding box center [126, 14] width 130 height 12
paste input "985660351"
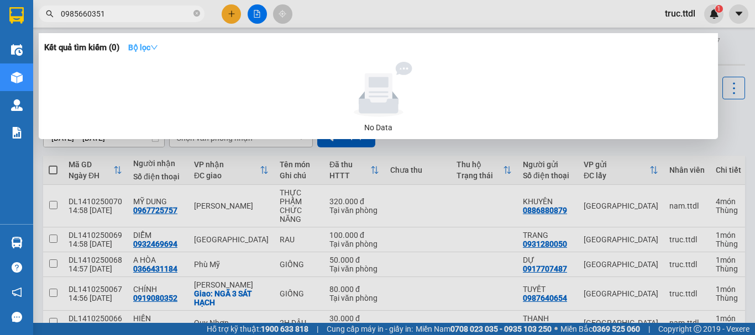
type input "0985660351"
click at [128, 48] on button "Bộ lọc" at bounding box center [143, 48] width 48 height 18
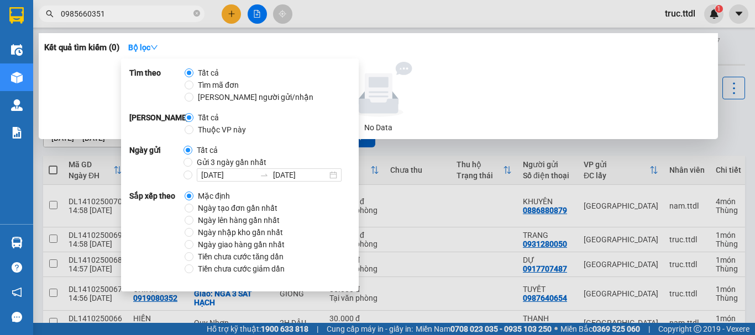
click at [209, 206] on span "Ngày tạo đơn gần nhất" at bounding box center [237, 208] width 88 height 12
click at [193, 206] on input "Ngày tạo đơn gần nhất" at bounding box center [189, 208] width 9 height 9
radio input "true"
radio input "false"
click at [391, 54] on div "Kết quả tìm kiếm ( 0 ) Bộ lọc Ngày tạo đơn gần nhất" at bounding box center [378, 48] width 668 height 18
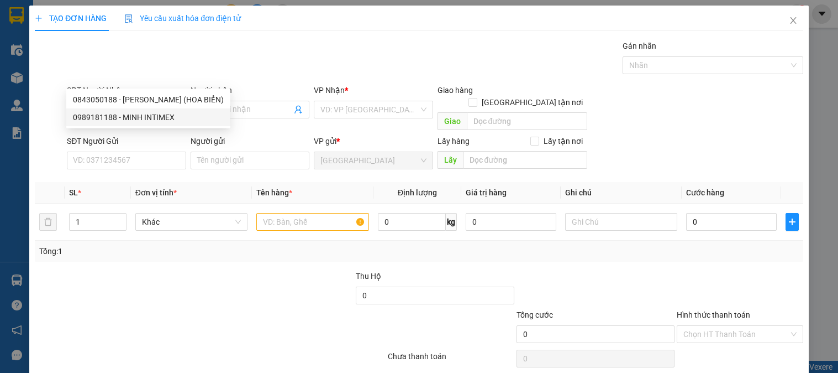
click at [156, 117] on div "0989181188 - MINH INTIMEX" at bounding box center [148, 117] width 151 height 12
type input "0989181188"
type input "MINH INTIMEX"
type input "300.000"
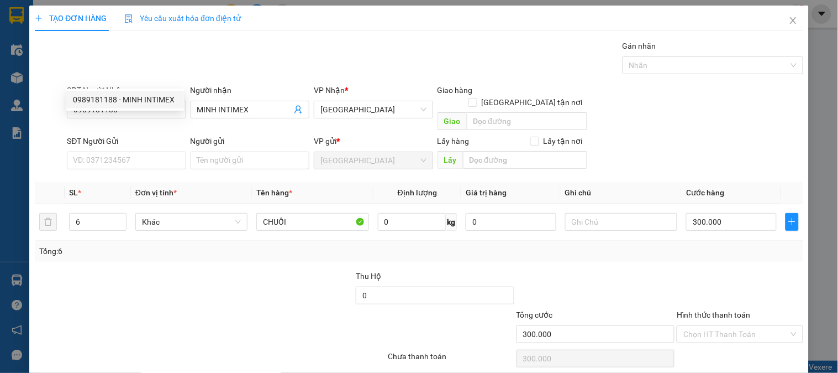
scroll to position [32, 0]
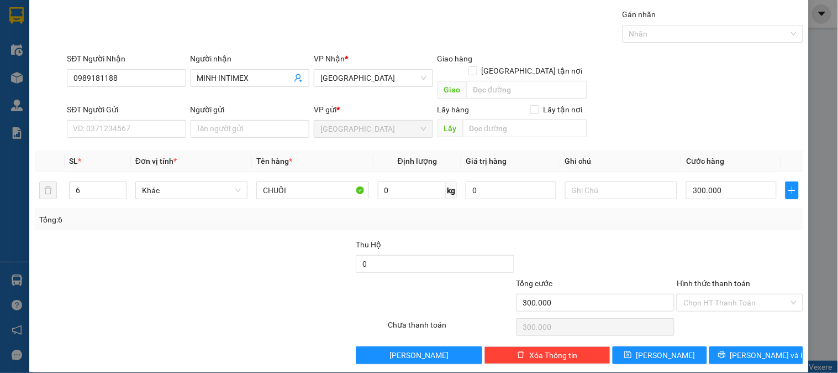
type input "0989181188"
click at [165, 120] on input "SĐT Người Gửi" at bounding box center [126, 129] width 119 height 18
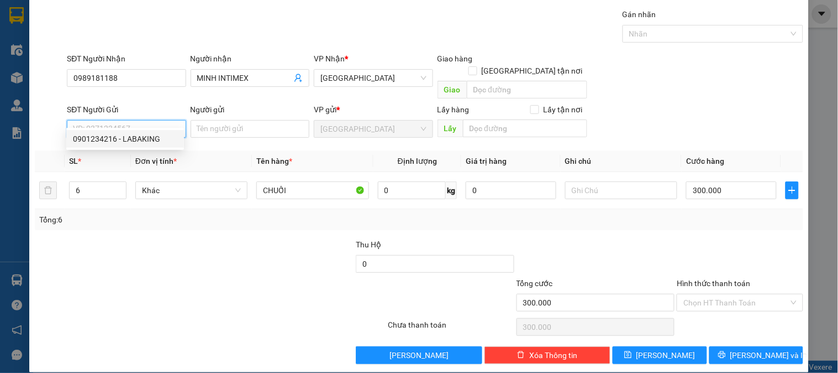
click at [164, 137] on div "0901234216 - LABAKING" at bounding box center [125, 139] width 104 height 12
type input "0901234216"
type input "LABAKING"
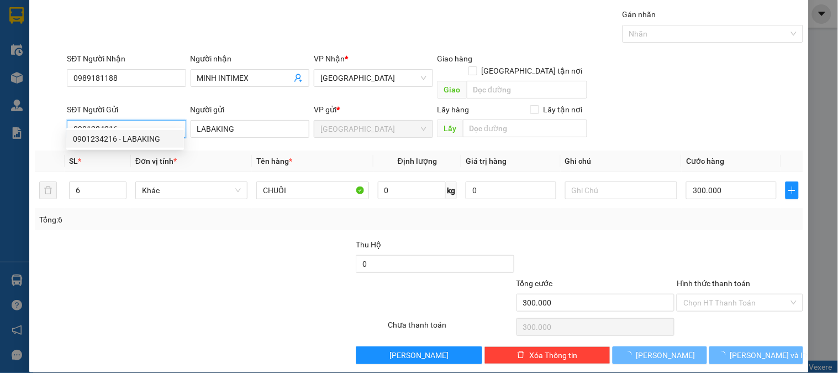
type input "50.000"
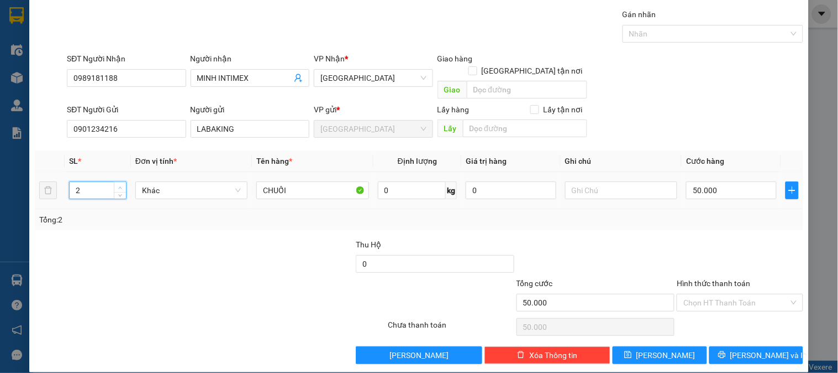
click at [119, 186] on icon "up" at bounding box center [120, 188] width 4 height 4
type input "3"
click at [119, 186] on icon "up" at bounding box center [120, 188] width 4 height 4
click at [169, 182] on span "Khác" at bounding box center [191, 190] width 99 height 17
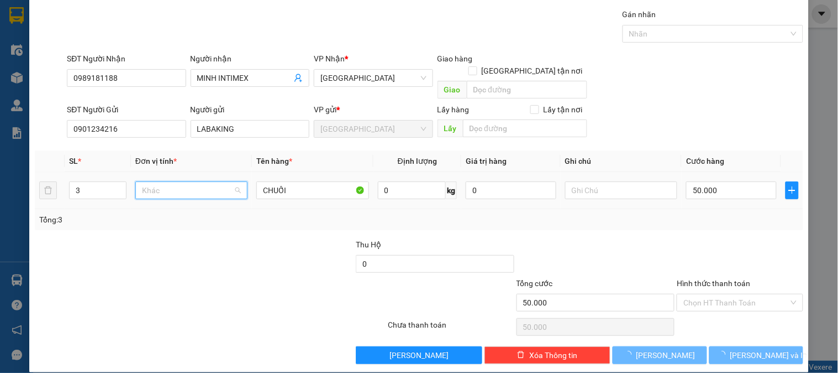
type input "0"
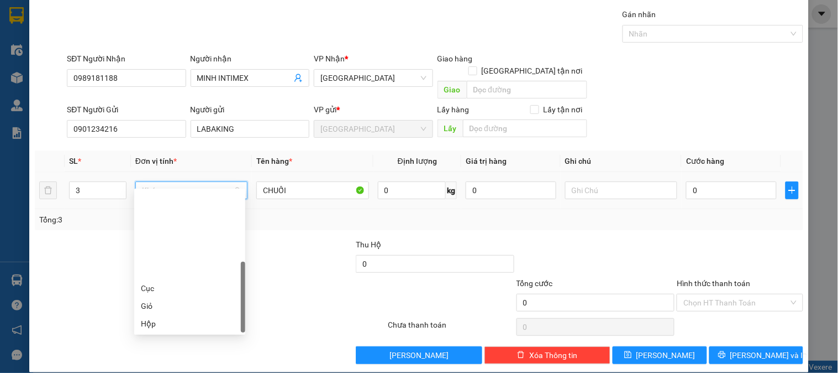
scroll to position [106, 0]
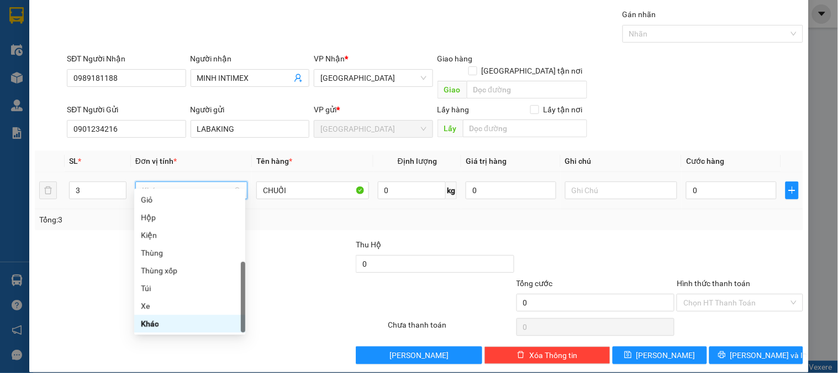
type input "T"
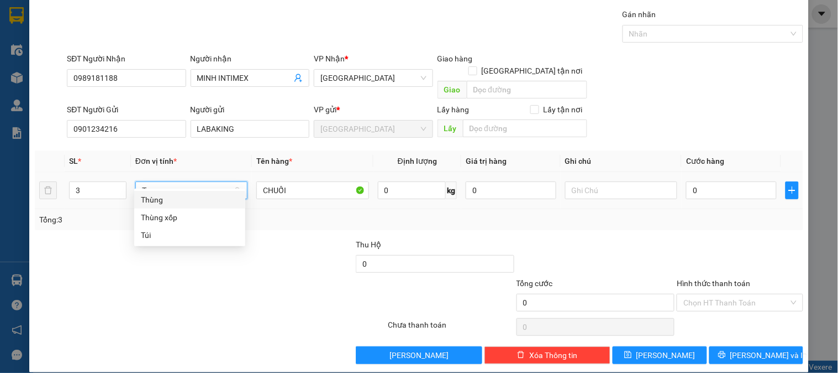
scroll to position [0, 0]
click at [189, 196] on div "Thùng" at bounding box center [190, 199] width 98 height 12
click at [712, 181] on input "0" at bounding box center [731, 190] width 91 height 18
type input "1"
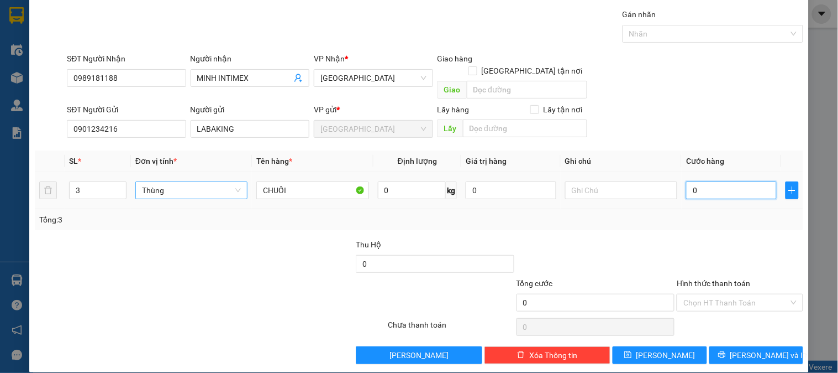
type input "1"
type input "15"
type input "150"
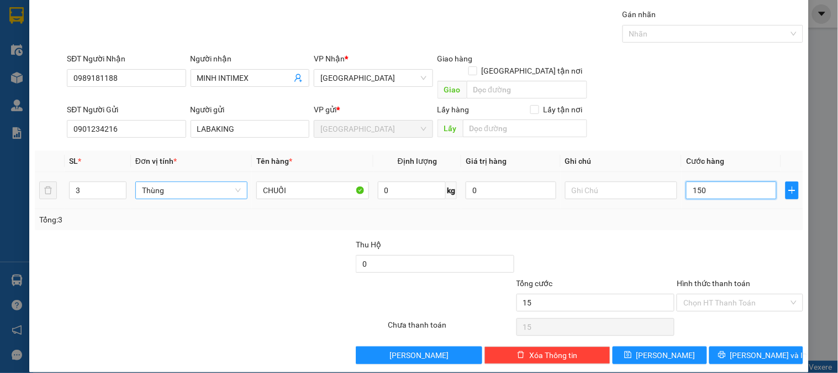
type input "150"
type input "150.000"
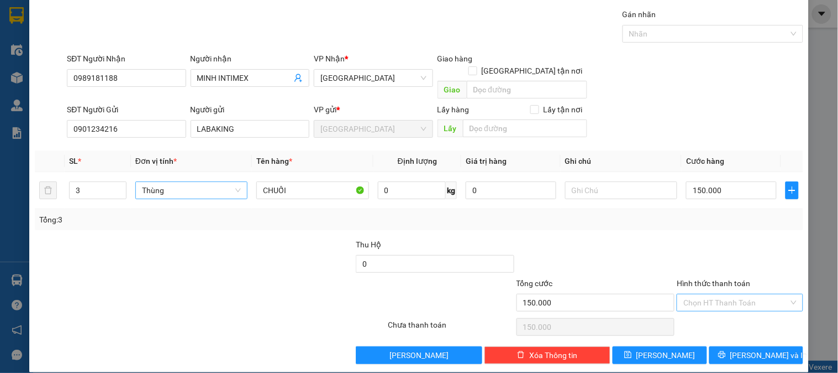
click at [726, 294] on input "Hình thức thanh toán" at bounding box center [736, 302] width 105 height 17
click at [725, 306] on div "Tại văn phòng" at bounding box center [734, 312] width 112 height 12
type input "0"
click at [678, 346] on button "[PERSON_NAME]" at bounding box center [660, 355] width 94 height 18
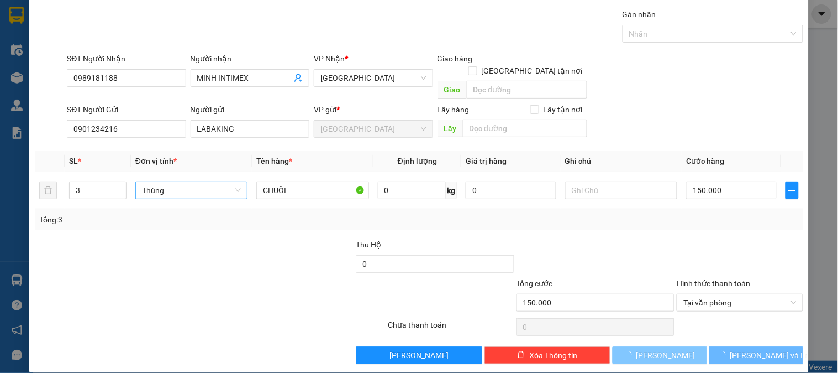
type input "0"
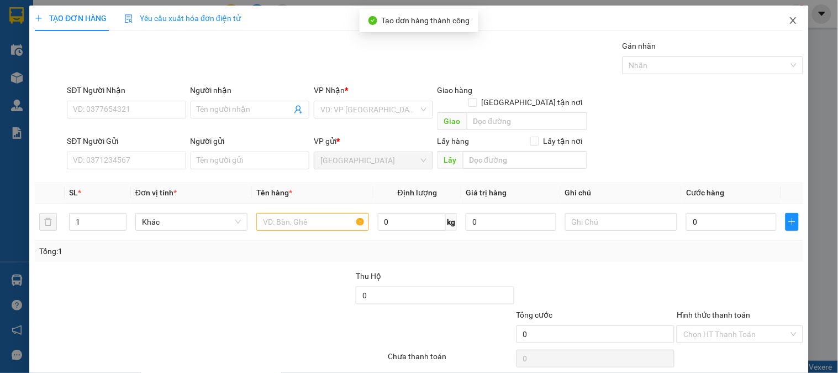
click at [789, 20] on icon "close" at bounding box center [793, 20] width 9 height 9
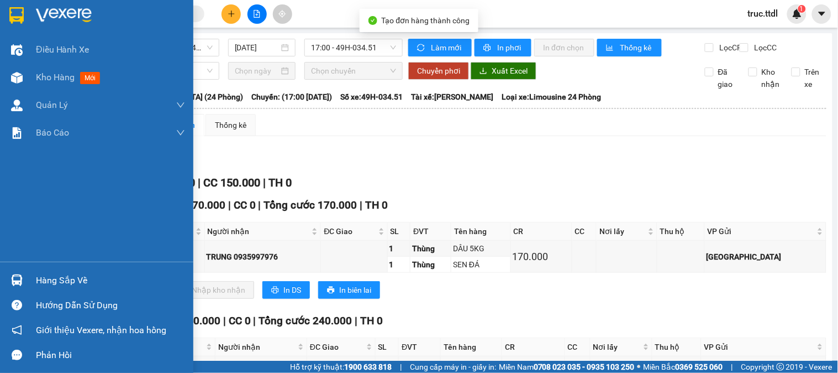
click at [25, 15] on div at bounding box center [16, 15] width 19 height 19
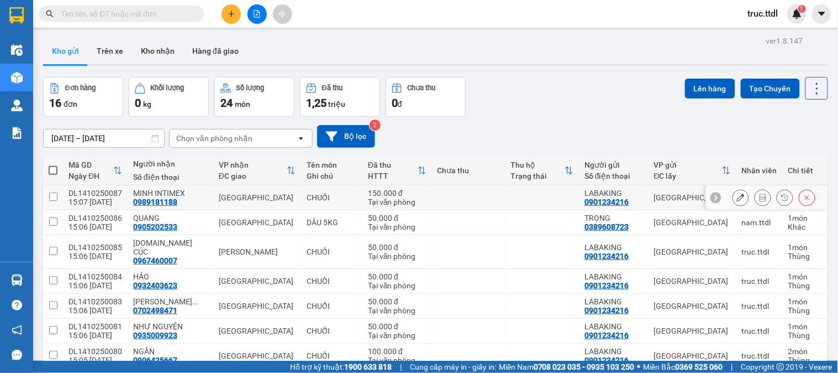
click at [263, 201] on div "[GEOGRAPHIC_DATA]" at bounding box center [257, 197] width 77 height 9
checkbox input "true"
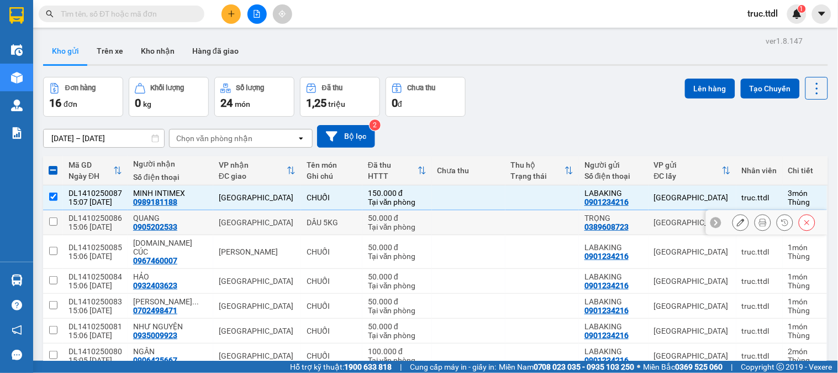
click at [259, 224] on div "[GEOGRAPHIC_DATA]" at bounding box center [257, 222] width 77 height 9
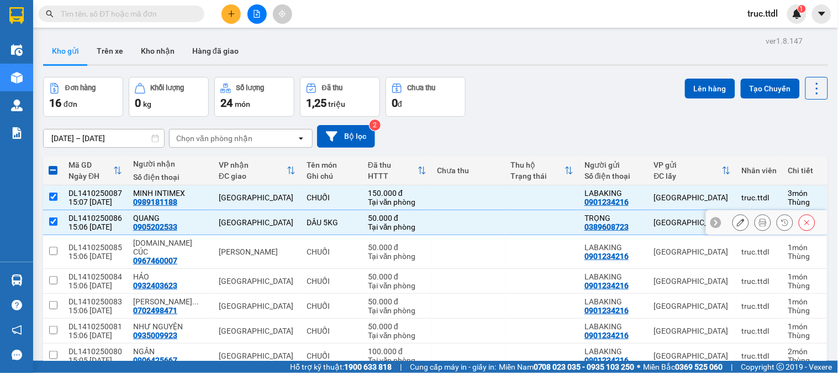
click at [257, 228] on td "[GEOGRAPHIC_DATA]" at bounding box center [257, 222] width 88 height 25
checkbox input "false"
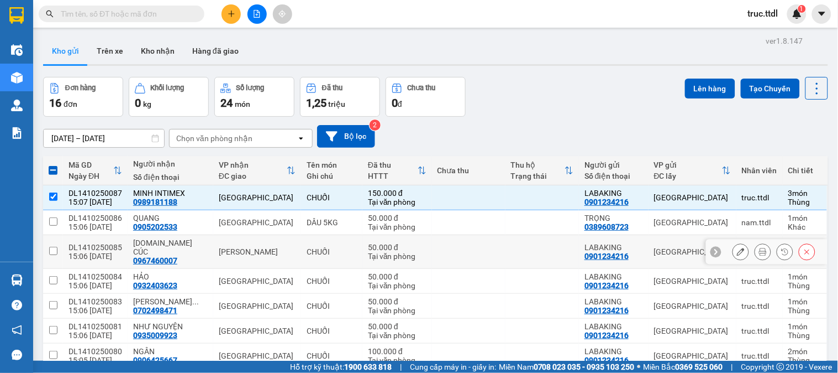
click at [260, 247] on div "[PERSON_NAME]" at bounding box center [257, 251] width 77 height 9
checkbox input "true"
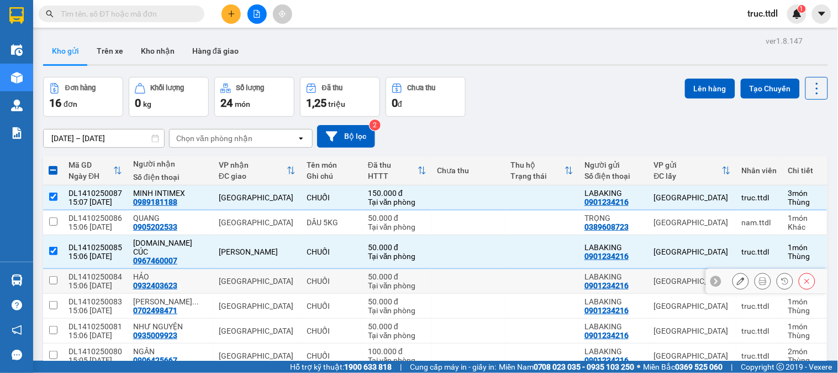
click at [258, 276] on div "[GEOGRAPHIC_DATA]" at bounding box center [257, 280] width 77 height 9
checkbox input "true"
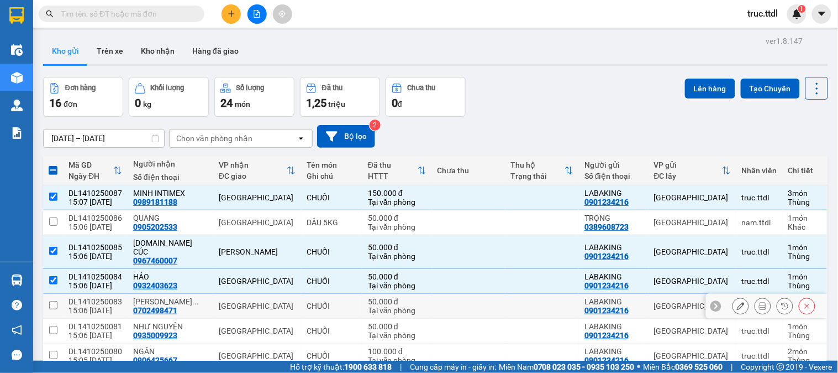
click at [252, 301] on div "[GEOGRAPHIC_DATA]" at bounding box center [257, 305] width 77 height 9
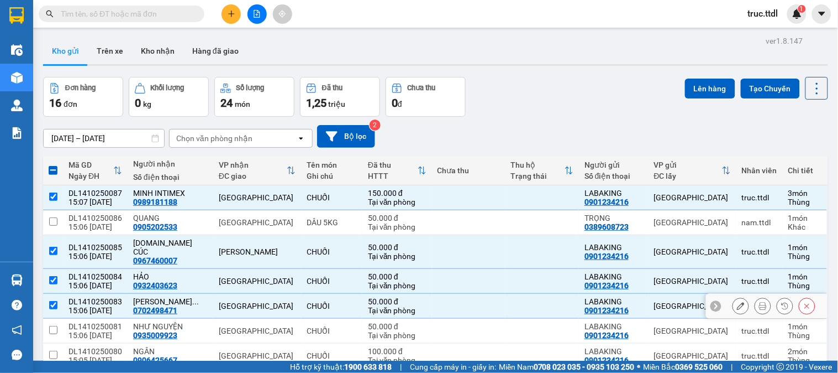
checkbox input "true"
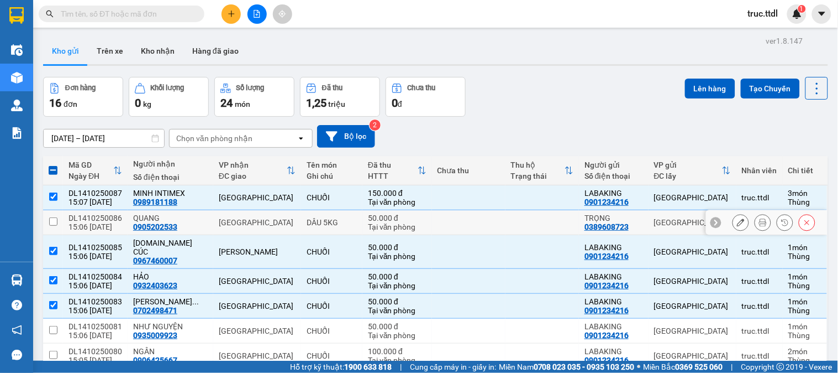
scroll to position [61, 0]
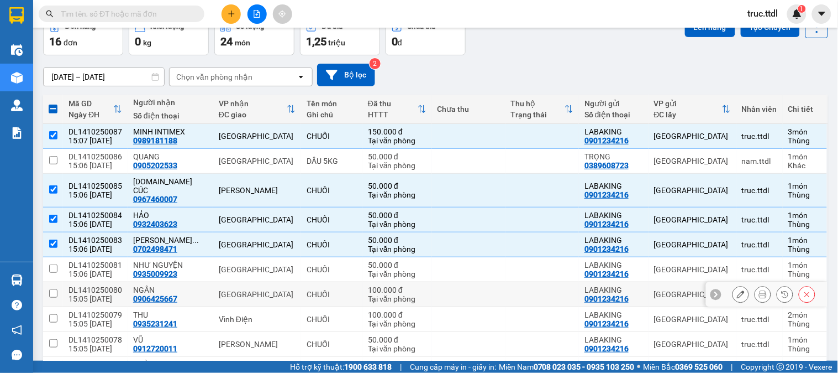
click at [301, 287] on td "CHUỐI" at bounding box center [331, 294] width 61 height 25
checkbox input "true"
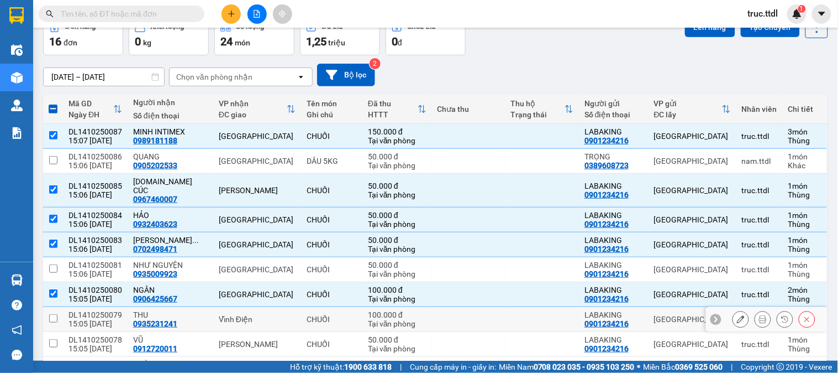
click at [301, 307] on td "CHUỐI" at bounding box center [331, 319] width 61 height 25
checkbox input "true"
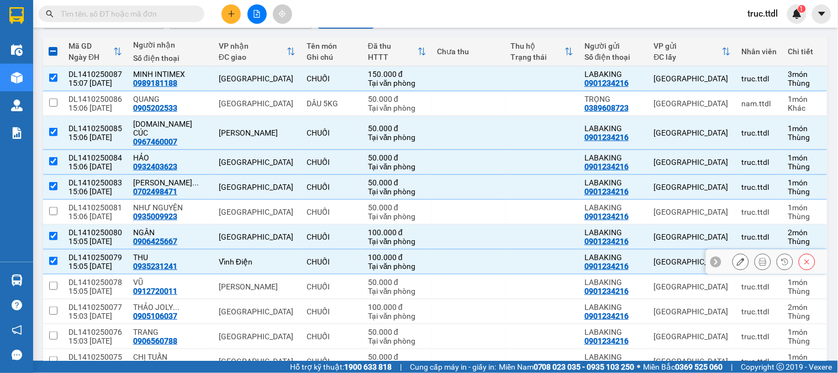
scroll to position [123, 0]
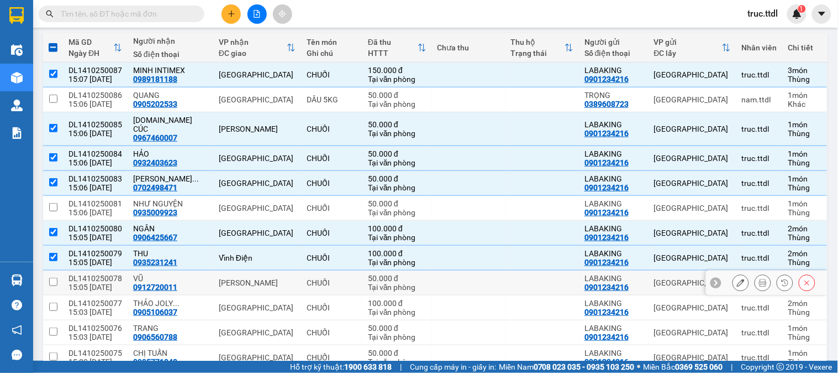
click at [262, 278] on div "[PERSON_NAME]" at bounding box center [257, 282] width 77 height 9
checkbox input "true"
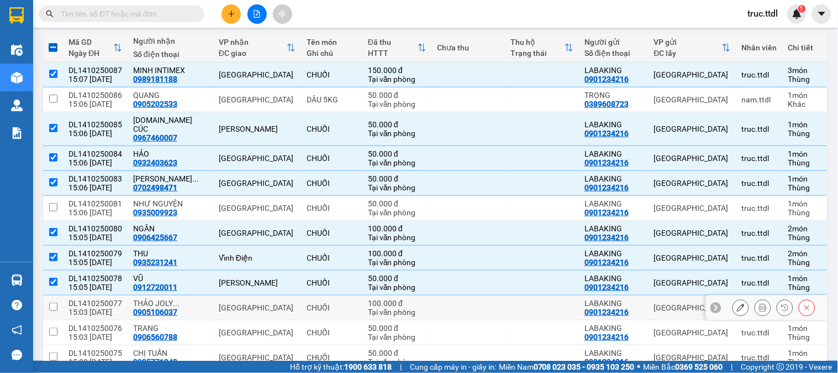
click at [261, 303] on div "[GEOGRAPHIC_DATA]" at bounding box center [257, 307] width 77 height 9
checkbox input "true"
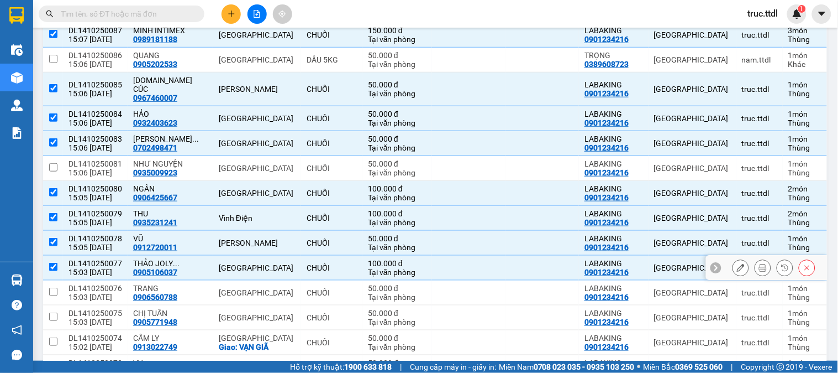
scroll to position [184, 0]
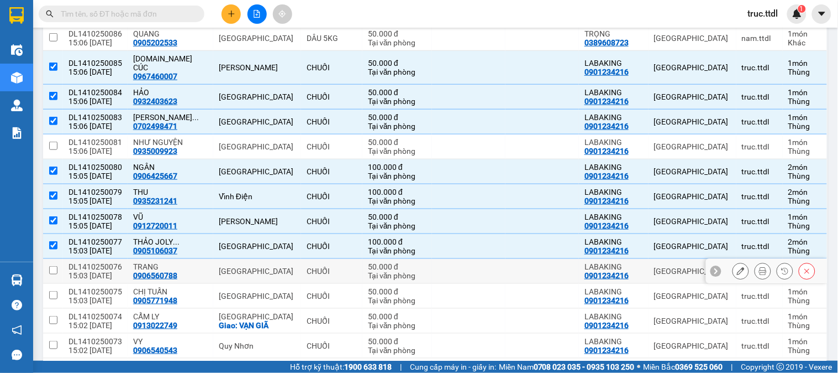
click at [251, 272] on td "[GEOGRAPHIC_DATA]" at bounding box center [257, 271] width 88 height 25
checkbox input "true"
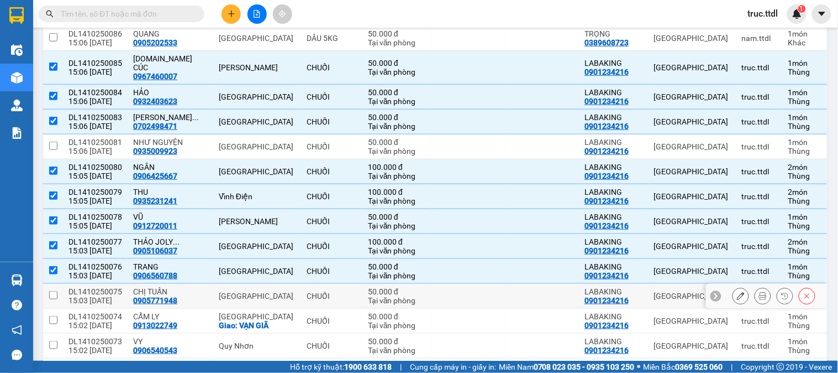
click at [250, 291] on div "[GEOGRAPHIC_DATA]" at bounding box center [257, 295] width 77 height 9
checkbox input "true"
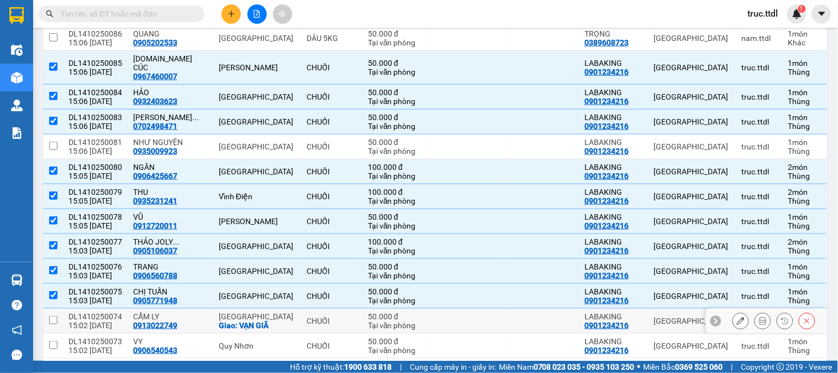
click at [267, 321] on div "Giao: VẠN GIÃ" at bounding box center [257, 325] width 77 height 9
checkbox input "true"
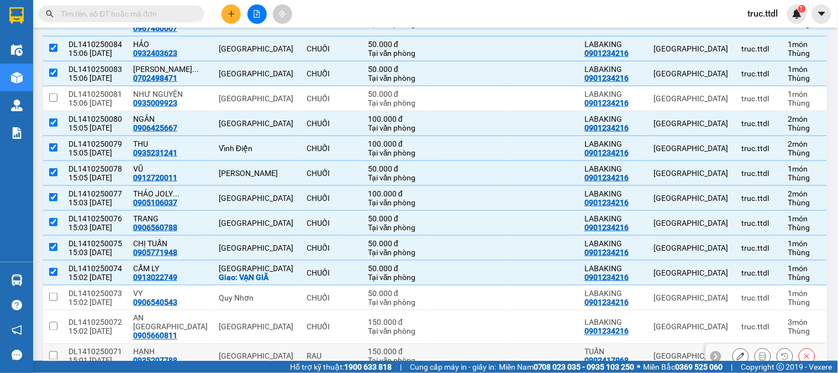
scroll to position [245, 0]
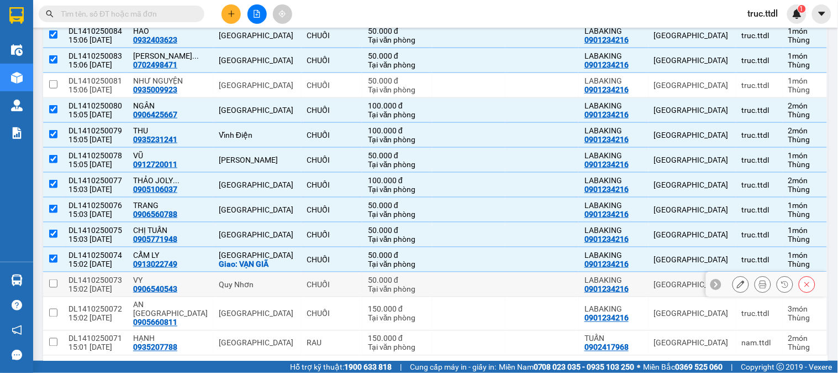
click at [248, 280] on div "Quy Nhơn" at bounding box center [257, 284] width 77 height 9
checkbox input "true"
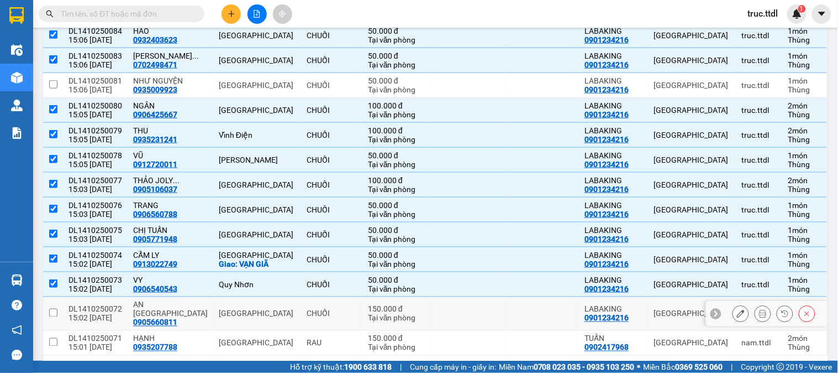
click at [250, 309] on div "[GEOGRAPHIC_DATA]" at bounding box center [257, 313] width 77 height 9
checkbox input "true"
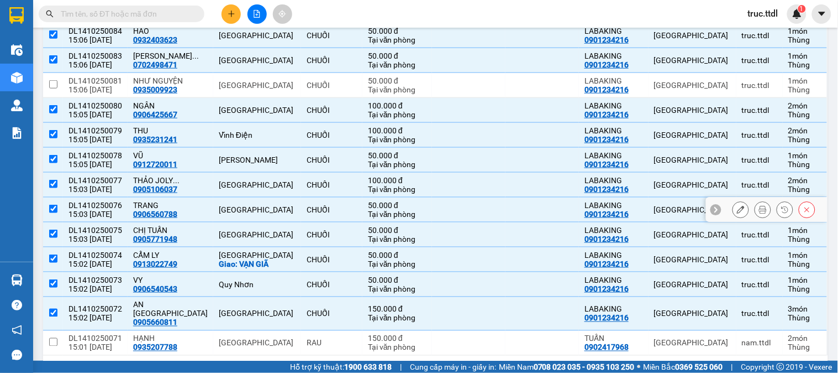
scroll to position [0, 0]
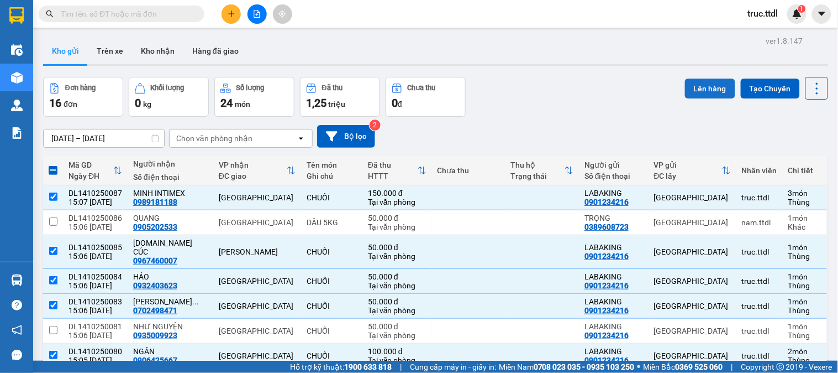
click at [699, 91] on button "Lên hàng" at bounding box center [710, 88] width 50 height 20
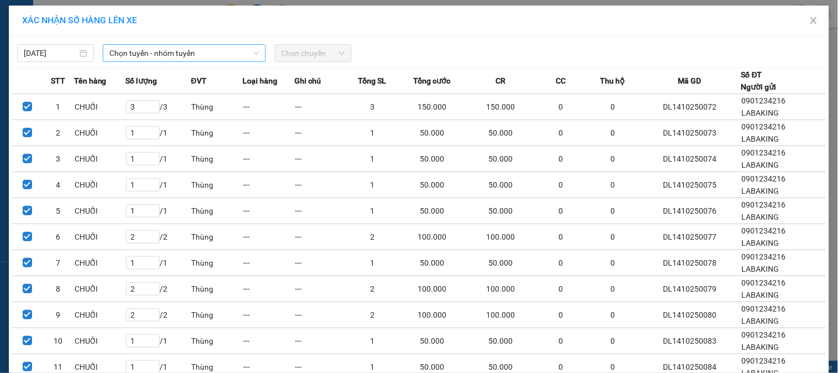
click at [182, 49] on span "Chọn tuyến - nhóm tuyến" at bounding box center [184, 53] width 150 height 17
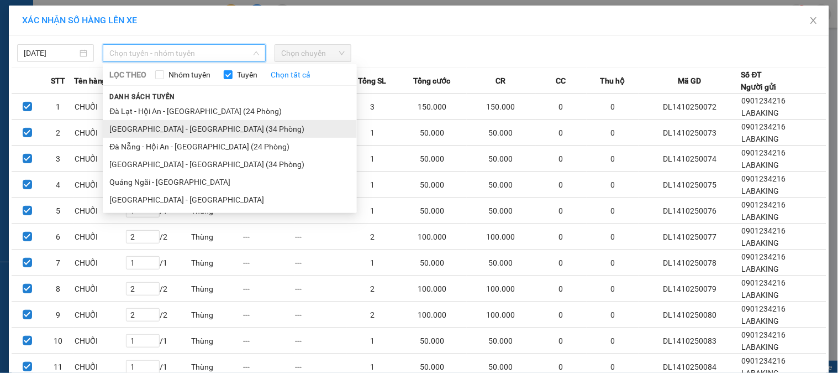
click at [184, 124] on li "Đà Lạt - Đà Nẵng (34 Phòng)" at bounding box center [230, 129] width 254 height 18
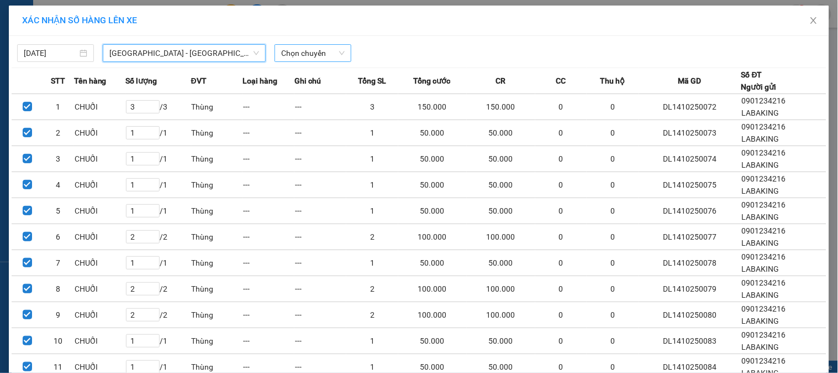
click at [327, 56] on span "Chọn chuyến" at bounding box center [313, 53] width 64 height 17
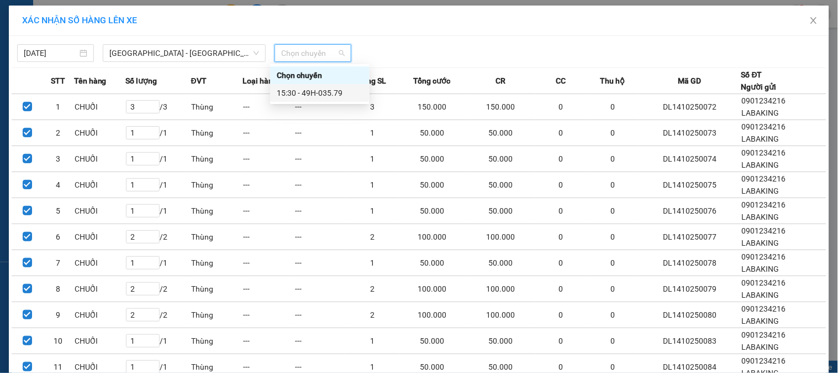
click at [334, 91] on div "15:30 - 49H-035.79" at bounding box center [320, 93] width 86 height 12
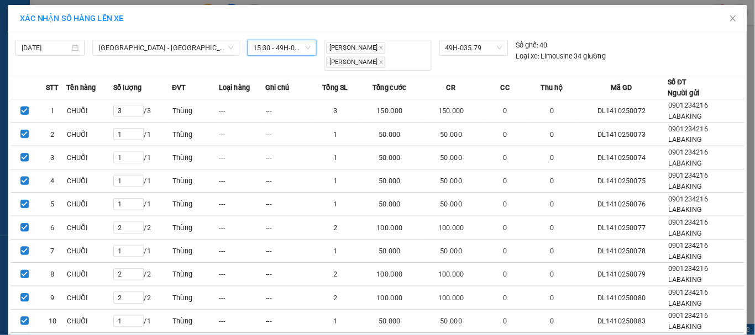
scroll to position [141, 0]
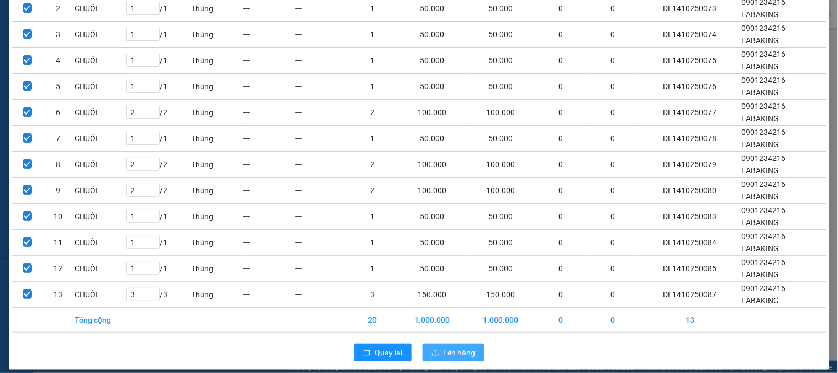
click at [463, 346] on span "Lên hàng" at bounding box center [460, 352] width 32 height 12
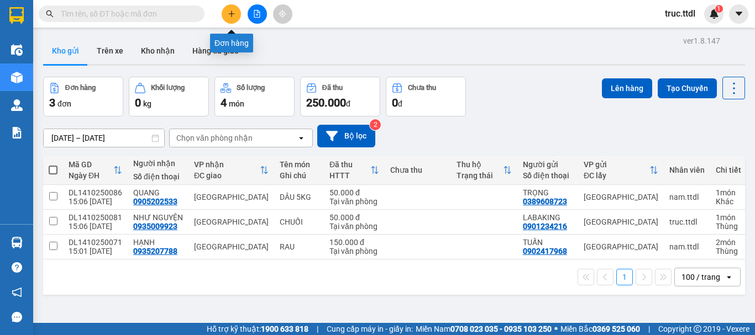
click at [239, 14] on button at bounding box center [231, 13] width 19 height 19
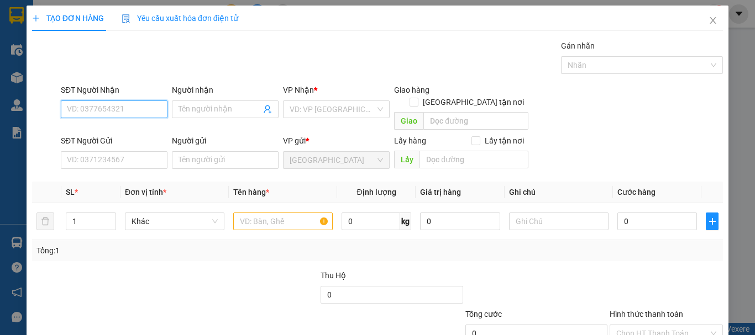
click at [86, 108] on input "SĐT Người Nhận" at bounding box center [114, 110] width 107 height 18
type input "0983336502"
type input "CH GIA BẢO"
checkbox input "true"
type input "THUẬN THẢO"
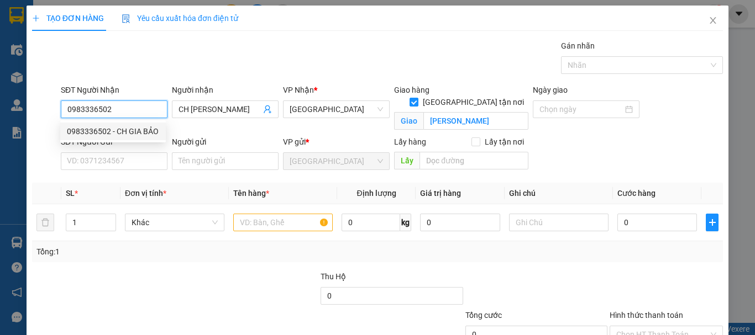
type input "120.000"
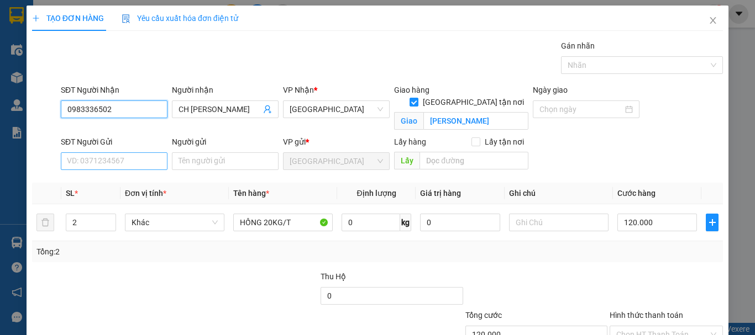
type input "0983336502"
click at [140, 166] on input "SĐT Người Gửi" at bounding box center [114, 162] width 107 height 18
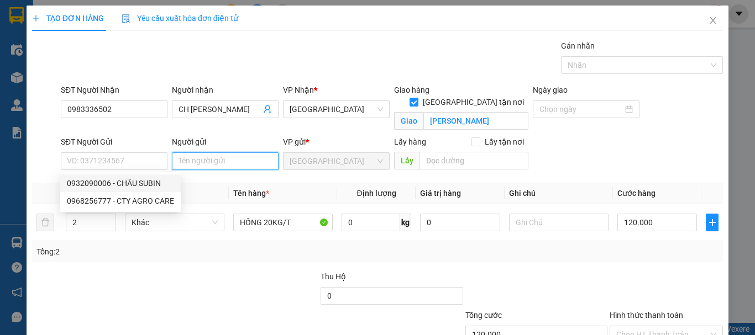
click at [185, 159] on input "Người gửi" at bounding box center [225, 162] width 107 height 18
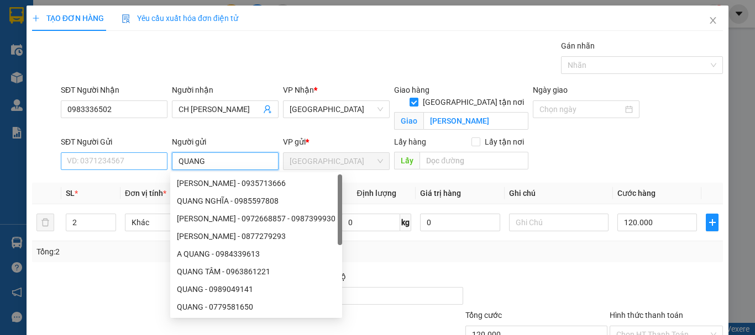
type input "QUANG"
click at [118, 163] on input "SĐT Người Gửi" at bounding box center [114, 162] width 107 height 18
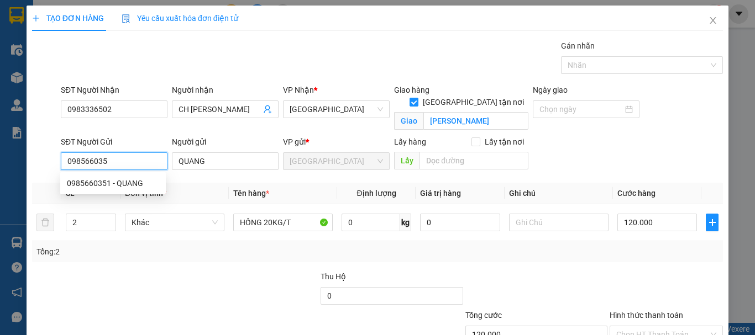
type input "0985660351"
type input "50.000"
click at [135, 225] on span "Khác" at bounding box center [175, 222] width 86 height 17
type input "0985660351"
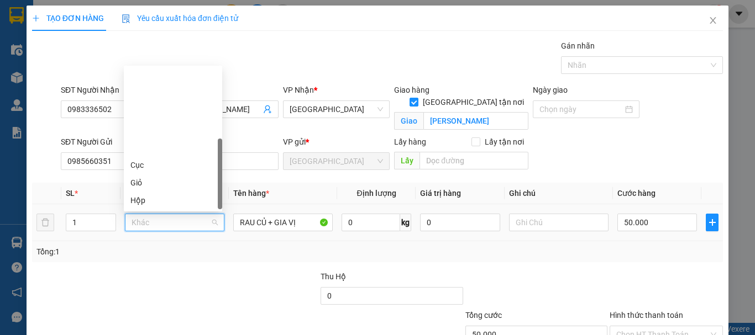
scroll to position [106, 0]
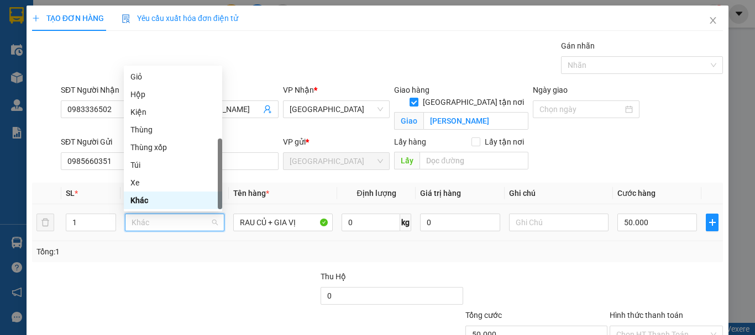
type input "T"
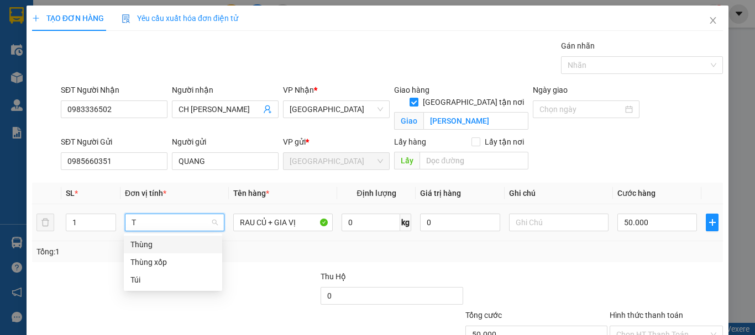
click at [151, 240] on div "Thùng" at bounding box center [172, 245] width 85 height 12
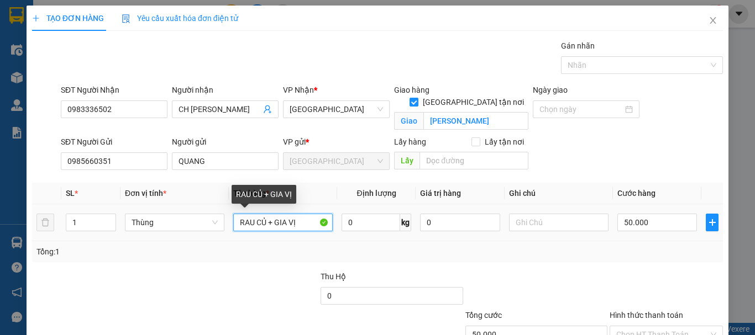
click at [298, 224] on input "RAU CỦ + GIA VỊ" at bounding box center [282, 223] width 99 height 18
type input "0"
drag, startPoint x: 276, startPoint y: 222, endPoint x: 176, endPoint y: 230, distance: 100.4
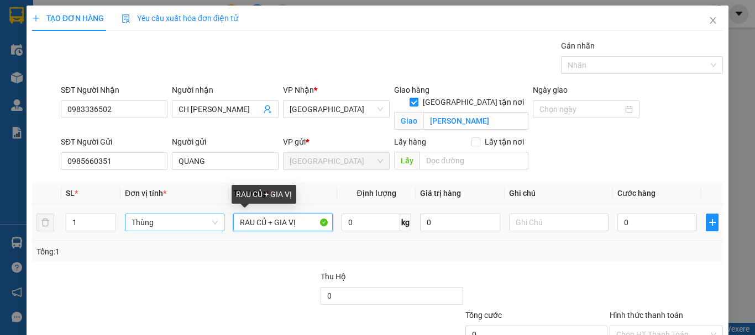
click at [176, 230] on tr "1 Thùng RAU CỦ + GIA VỊ 0 kg 0 0" at bounding box center [377, 222] width 691 height 37
click at [167, 222] on span "Thùng" at bounding box center [175, 222] width 86 height 17
type input "GIA VỊ"
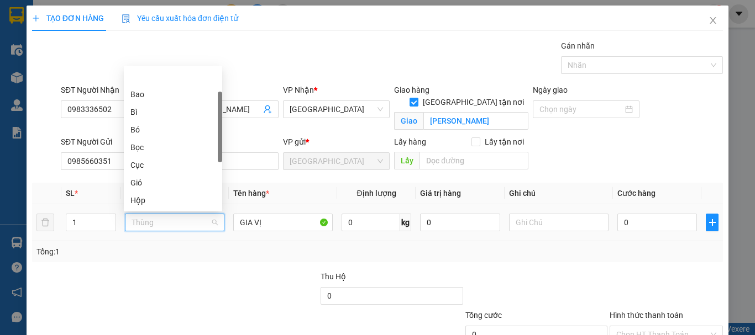
scroll to position [35, 0]
type input "C"
type input "X"
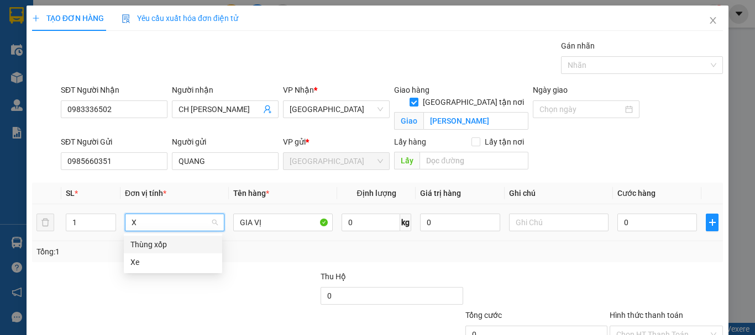
click at [166, 240] on div "Thùng xốp" at bounding box center [172, 245] width 85 height 12
drag, startPoint x: 444, startPoint y: 223, endPoint x: 418, endPoint y: 234, distance: 28.2
click at [372, 226] on tr "1 Thùng xốp Thùng xốp GIA VỊ 0 kg 0 0" at bounding box center [377, 222] width 691 height 37
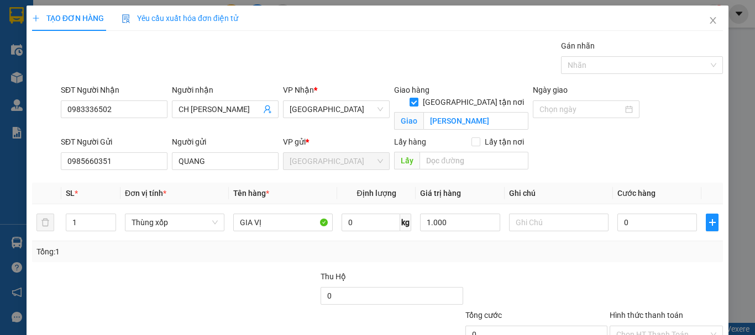
type input "1.000.000"
drag, startPoint x: 541, startPoint y: 261, endPoint x: 615, endPoint y: 224, distance: 82.3
click at [541, 261] on div "Tổng: 1" at bounding box center [377, 252] width 691 height 21
click at [630, 219] on input "0" at bounding box center [657, 223] width 80 height 18
type input "50"
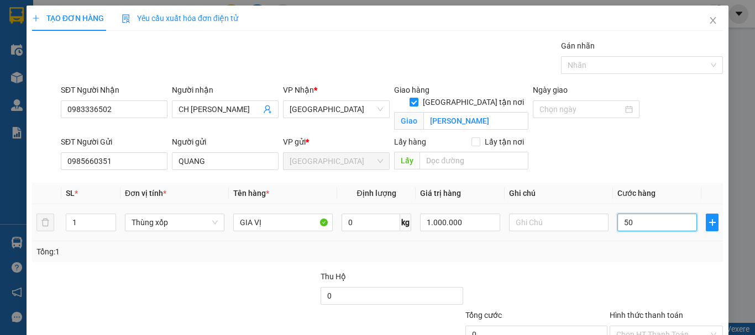
type input "50"
type input "50.000"
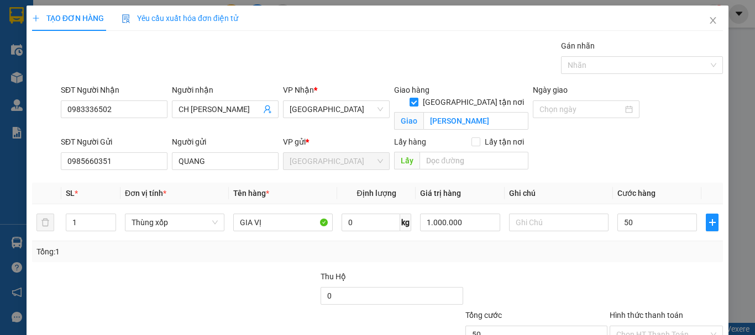
type input "50.000"
click at [636, 260] on div "Tổng: 1" at bounding box center [377, 252] width 691 height 21
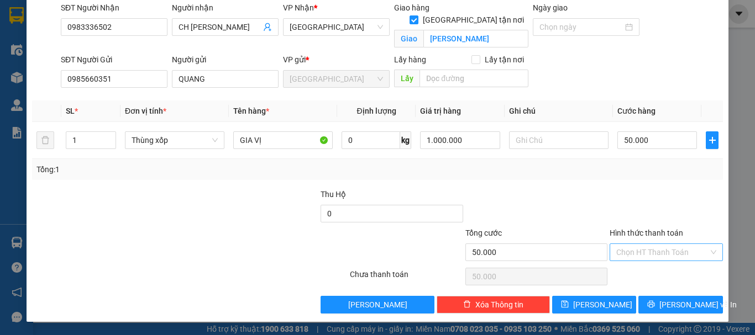
click at [639, 254] on input "Hình thức thanh toán" at bounding box center [662, 252] width 92 height 17
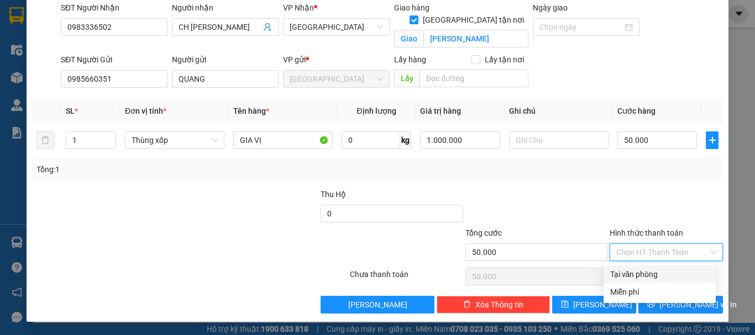
click at [614, 221] on div at bounding box center [667, 207] width 116 height 39
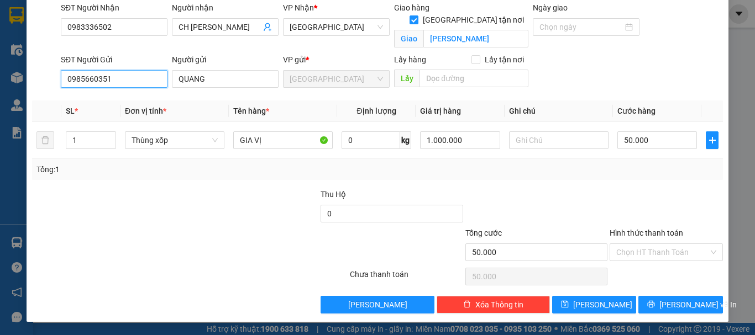
drag, startPoint x: 132, startPoint y: 79, endPoint x: 15, endPoint y: 85, distance: 116.7
click at [15, 85] on div "TẠO ĐƠN HÀNG Yêu cầu xuất hóa đơn điện tử Transit Pickup Surcharge Ids Transit …" at bounding box center [377, 167] width 755 height 335
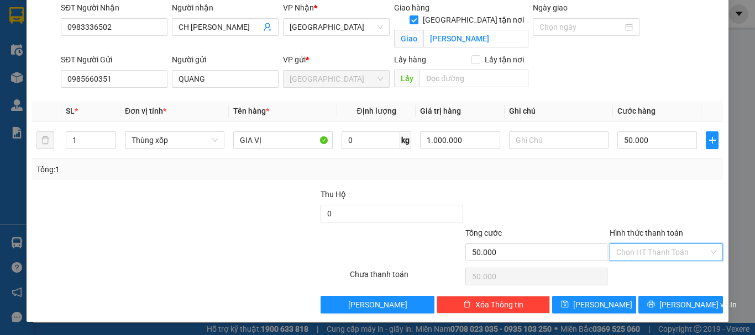
click at [668, 258] on input "Hình thức thanh toán" at bounding box center [662, 252] width 92 height 17
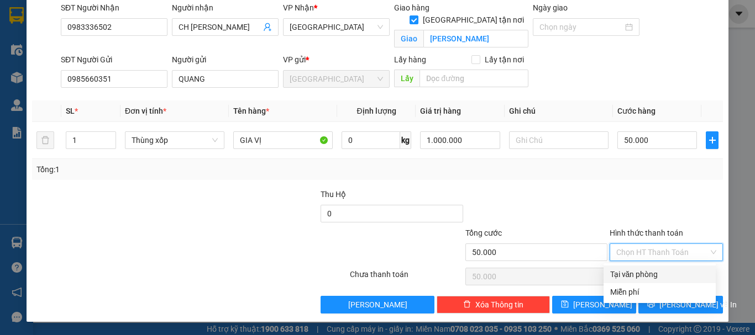
click at [668, 274] on div "Tại văn phòng" at bounding box center [659, 275] width 99 height 12
type input "0"
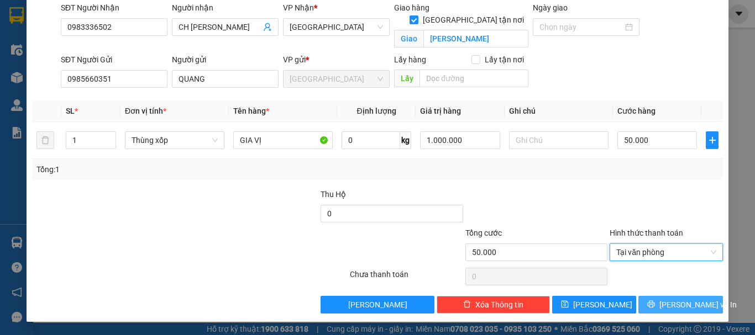
click at [667, 310] on span "Lưu và In" at bounding box center [697, 305] width 77 height 12
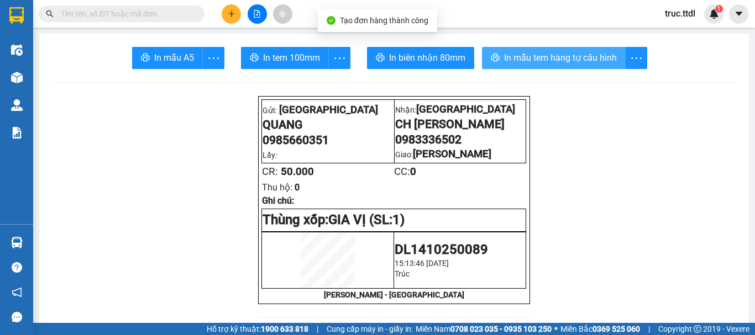
click at [537, 56] on span "In mẫu tem hàng tự cấu hình" at bounding box center [560, 58] width 113 height 14
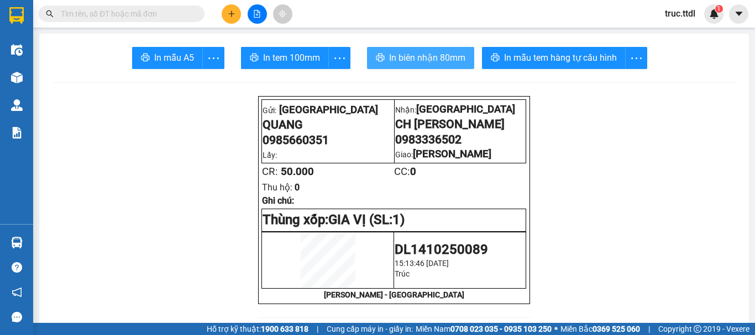
click at [402, 54] on span "In biên nhận 80mm" at bounding box center [427, 58] width 76 height 14
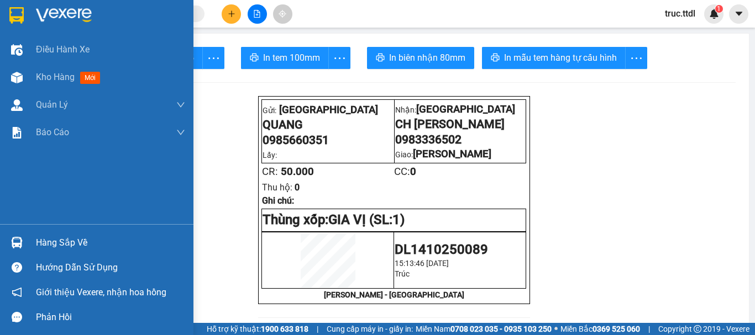
click at [67, 13] on img at bounding box center [64, 15] width 56 height 17
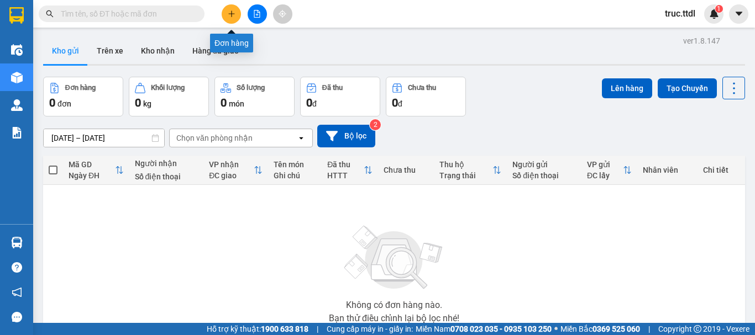
click at [235, 14] on icon "plus" at bounding box center [232, 14] width 8 height 8
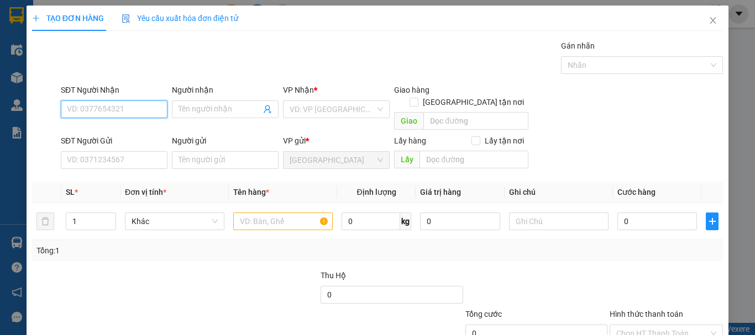
click at [130, 110] on input "SĐT Người Nhận" at bounding box center [114, 110] width 107 height 18
click at [287, 213] on input "text" at bounding box center [282, 222] width 99 height 18
click at [143, 114] on input "SĐT Người Nhận" at bounding box center [114, 110] width 107 height 18
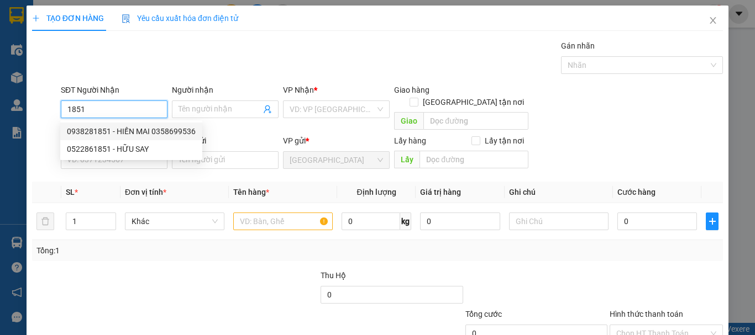
click at [136, 131] on div "0938281851 - HIỀN MAI 0358699536" at bounding box center [131, 131] width 129 height 12
type input "0938281851"
type input "HIỀN MAI 0358699536"
type input "100.000"
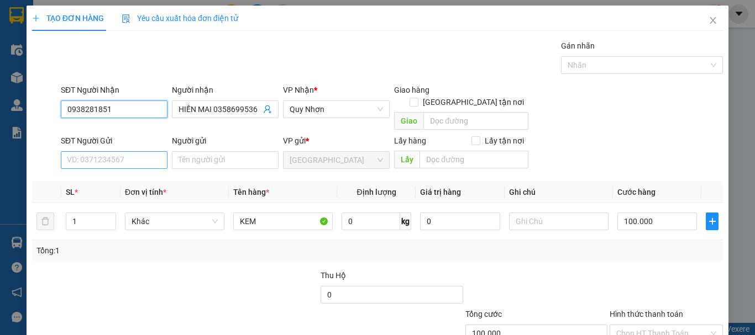
type input "0938281851"
click at [146, 151] on input "SĐT Người Gửi" at bounding box center [114, 160] width 107 height 18
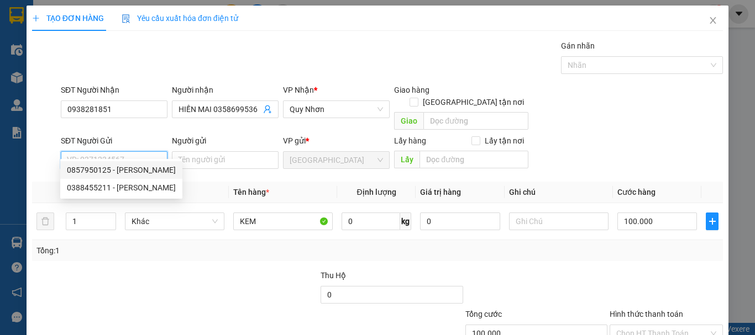
click at [146, 169] on div "0857950125 - HỒ VĂN CỰU" at bounding box center [121, 170] width 109 height 12
type input "0857950125"
type input "HỒ VĂN CỰU"
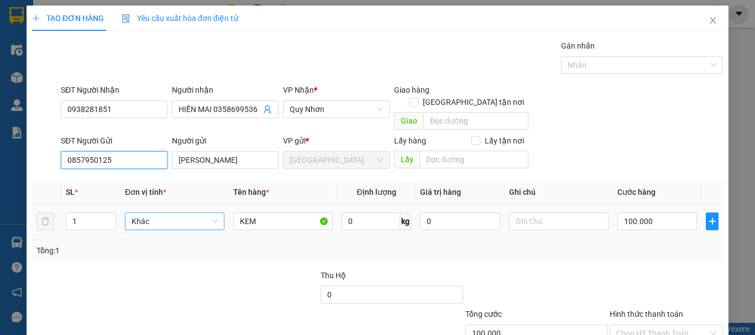
click at [141, 216] on span "Khác" at bounding box center [175, 221] width 86 height 17
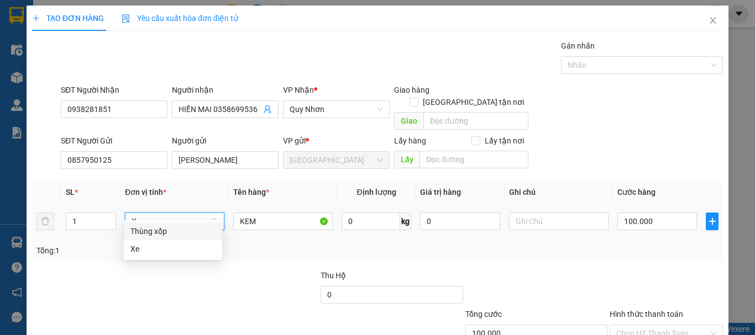
type input "X"
drag, startPoint x: 166, startPoint y: 230, endPoint x: 287, endPoint y: 208, distance: 122.6
click at [167, 230] on div "Thùng xốp" at bounding box center [172, 231] width 85 height 12
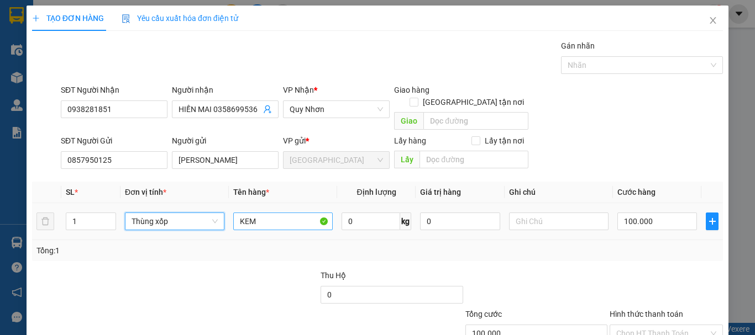
drag, startPoint x: 284, startPoint y: 219, endPoint x: 272, endPoint y: 208, distance: 15.7
click at [284, 218] on div "KEM" at bounding box center [282, 222] width 99 height 22
click at [282, 213] on input "KEM" at bounding box center [282, 222] width 99 height 18
type input "0"
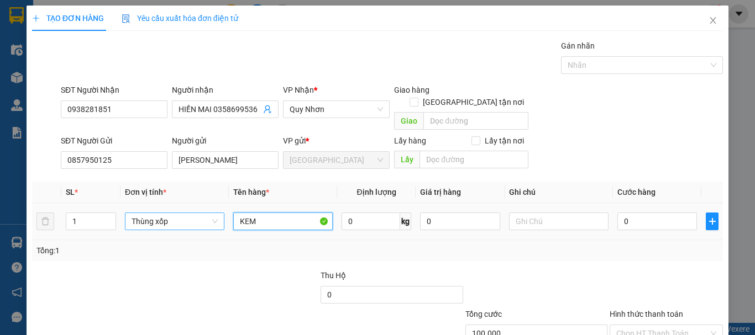
type input "0"
type input "KEM 35KG"
click at [417, 98] on input "Giao tận nơi" at bounding box center [414, 102] width 8 height 8
checkbox input "true"
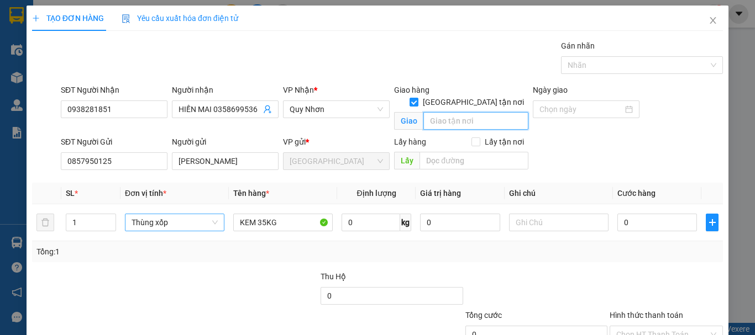
click at [470, 112] on input "text" at bounding box center [475, 121] width 105 height 18
type input "YÊU CẦU GỌI KHÁCH"
click at [643, 220] on input "0" at bounding box center [657, 223] width 80 height 18
type input "1"
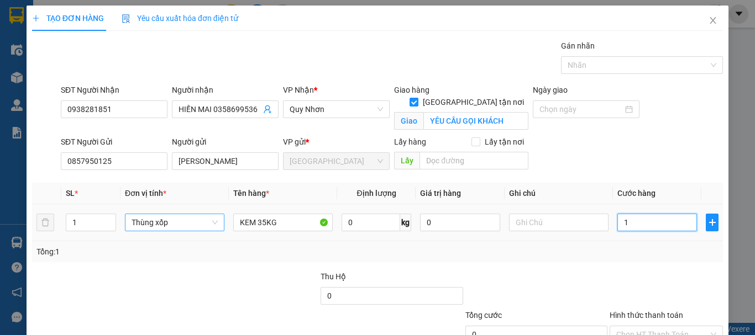
type input "1"
type input "10"
type input "100"
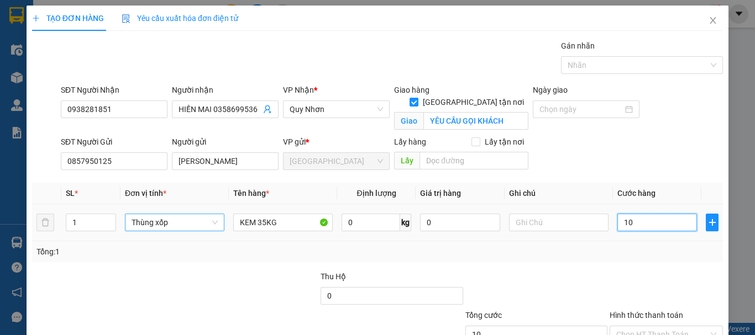
type input "100"
type input "100.000"
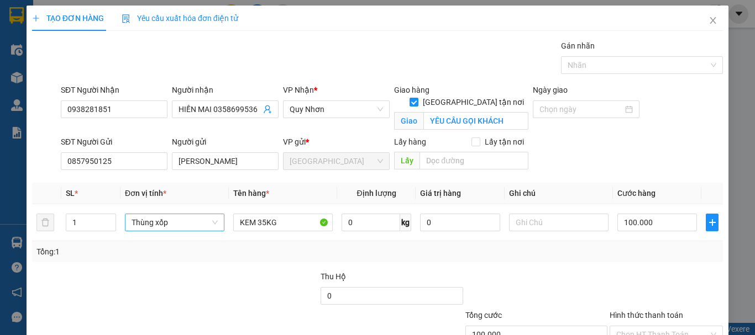
click at [645, 245] on div "Tổng: 1" at bounding box center [377, 252] width 691 height 21
drag, startPoint x: 646, startPoint y: 268, endPoint x: 654, endPoint y: 287, distance: 20.5
click at [649, 310] on div "Hình thức thanh toán Chọn HT Thanh Toán" at bounding box center [666, 329] width 113 height 39
click at [654, 327] on input "Hình thức thanh toán" at bounding box center [662, 335] width 92 height 17
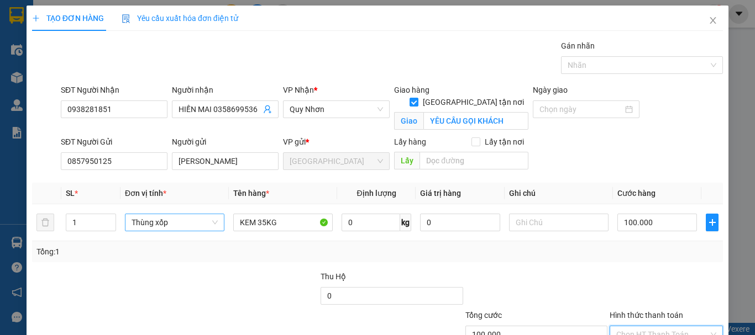
type input "0"
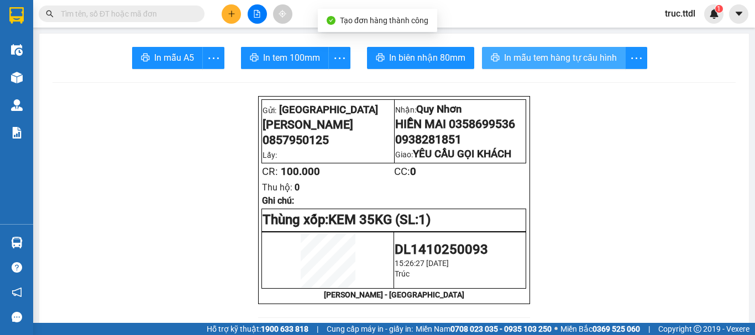
click at [563, 64] on span "In mẫu tem hàng tự cấu hình" at bounding box center [560, 58] width 113 height 14
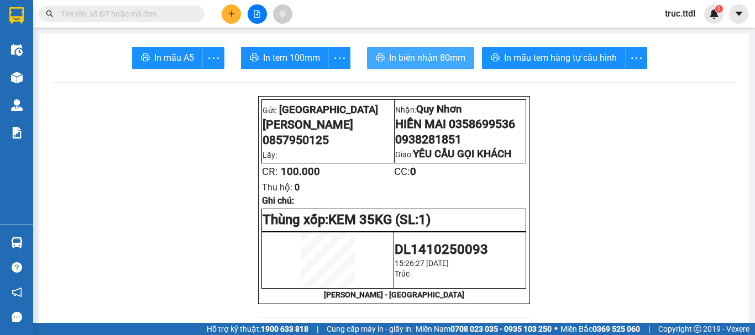
click at [451, 61] on span "In biên nhận 80mm" at bounding box center [427, 58] width 76 height 14
click at [233, 10] on icon "plus" at bounding box center [232, 14] width 8 height 8
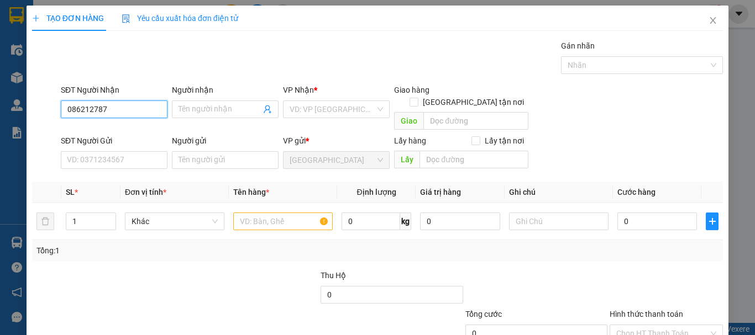
type input "0862127870"
drag, startPoint x: 113, startPoint y: 109, endPoint x: 0, endPoint y: 128, distance: 114.2
click at [0, 128] on div "TẠO ĐƠN HÀNG Yêu cầu xuất hóa đơn điện tử Transit Pickup Surcharge Ids Transit …" at bounding box center [377, 167] width 755 height 335
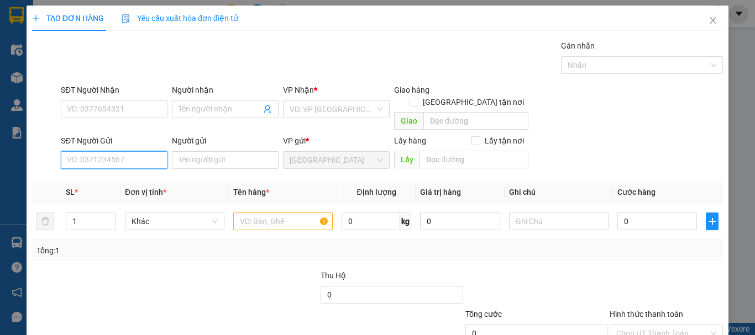
click at [106, 151] on input "SĐT Người Gửi" at bounding box center [114, 160] width 107 height 18
paste input "0862127870"
type input "0862127870"
drag, startPoint x: 133, startPoint y: 171, endPoint x: 128, endPoint y: 140, distance: 31.9
click at [132, 172] on div "0862127870 - TÙNG" at bounding box center [113, 170] width 92 height 12
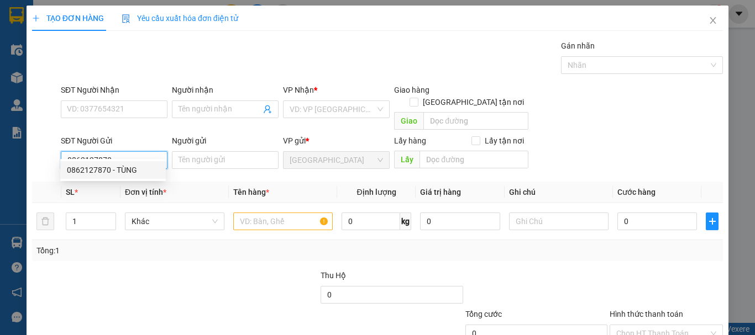
type input "0935329728"
type input "HÀ"
type input "TÙNG"
type input "80.000"
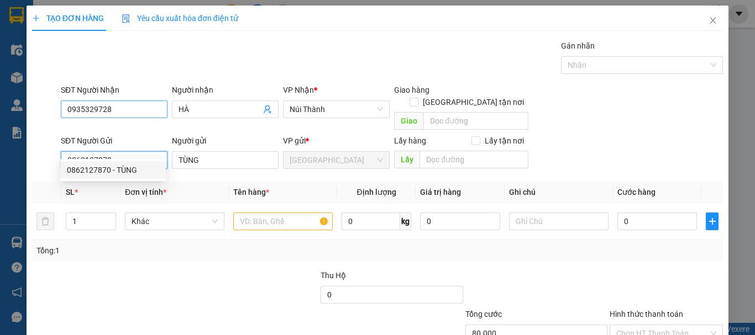
type input "0862127870"
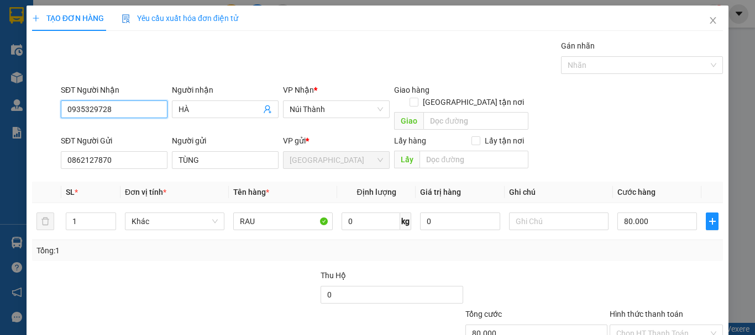
click at [130, 113] on input "0935329728" at bounding box center [114, 110] width 107 height 18
drag, startPoint x: 120, startPoint y: 111, endPoint x: 19, endPoint y: 135, distance: 104.6
click at [19, 135] on div "TẠO ĐƠN HÀNG Yêu cầu xuất hóa đơn điện tử Transit Pickup Surcharge Ids Transit …" at bounding box center [377, 167] width 755 height 335
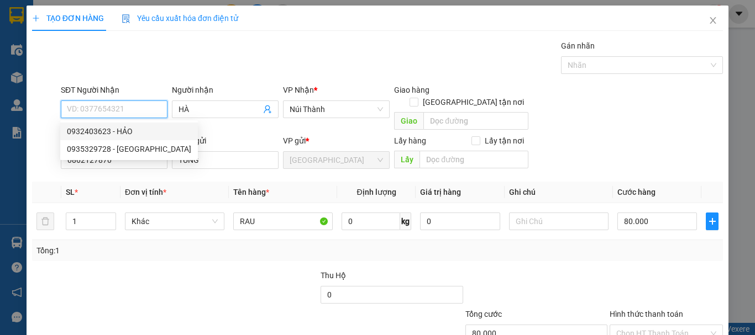
click at [127, 130] on div "0932403623 - HẢO" at bounding box center [129, 131] width 124 height 12
type input "0932403623"
type input "HẢO"
type input "100.000"
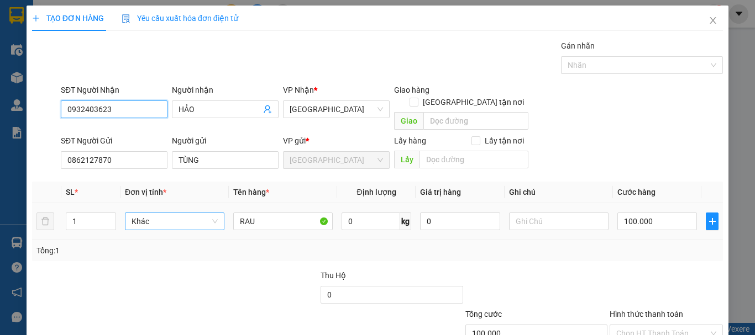
click at [140, 213] on span "Khác" at bounding box center [175, 221] width 86 height 17
type input "0932403623"
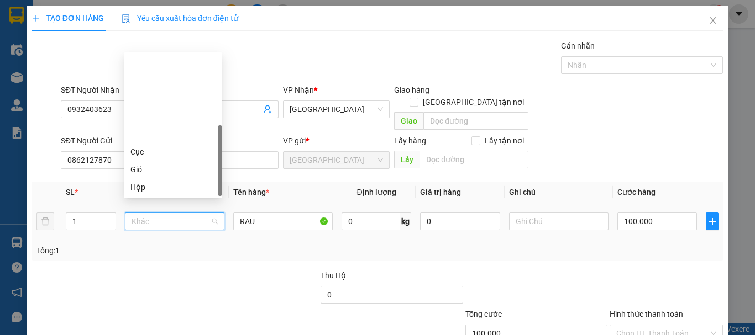
type input "T"
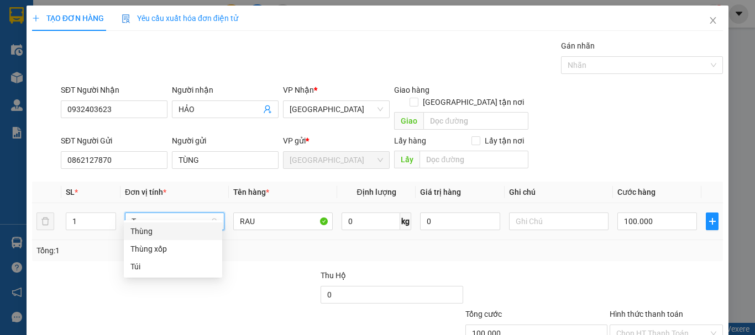
click at [158, 229] on div "Thùng" at bounding box center [172, 231] width 85 height 12
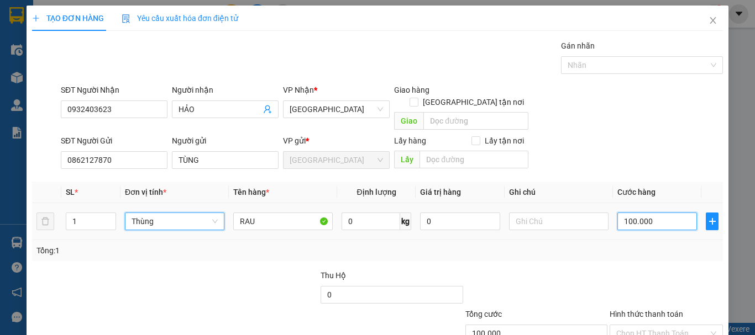
click at [629, 213] on input "100.000" at bounding box center [657, 222] width 80 height 18
click at [631, 251] on div "Transit Pickup Surcharge Ids Transit Deliver Surcharge Ids Transit Deliver Surc…" at bounding box center [377, 217] width 691 height 355
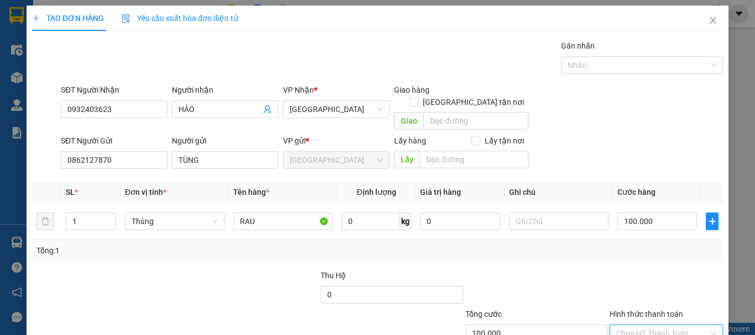
click at [636, 326] on input "Hình thức thanh toán" at bounding box center [662, 334] width 92 height 17
drag, startPoint x: 664, startPoint y: 299, endPoint x: 660, endPoint y: 285, distance: 14.9
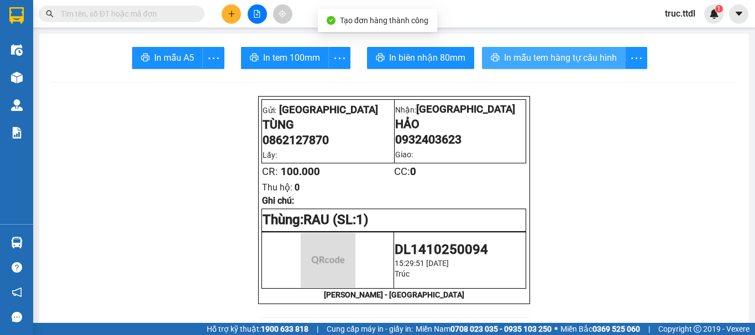
click at [536, 61] on span "In mẫu tem hàng tự cấu hình" at bounding box center [560, 58] width 113 height 14
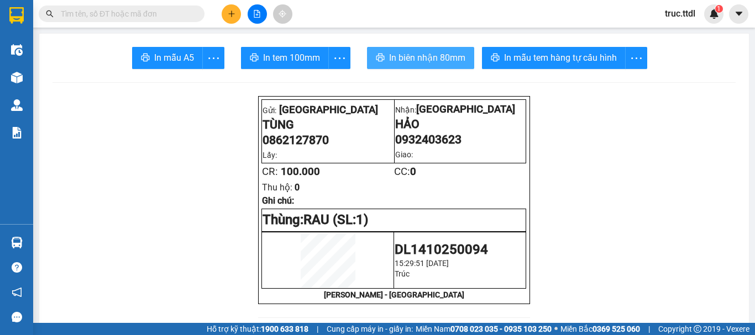
click at [431, 57] on span "In biên nhận 80mm" at bounding box center [427, 58] width 76 height 14
click at [170, 17] on input "text" at bounding box center [126, 14] width 130 height 12
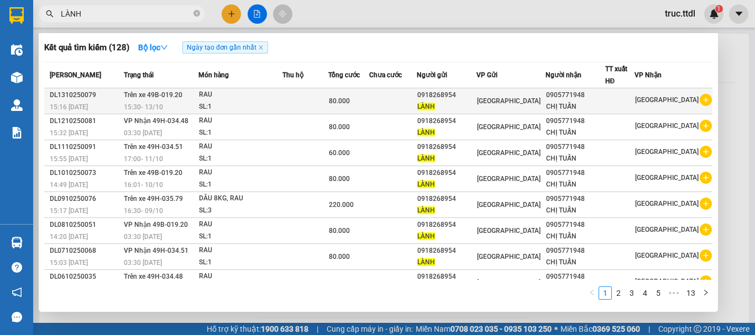
type input "LÀNH"
click at [328, 101] on td at bounding box center [305, 101] width 46 height 26
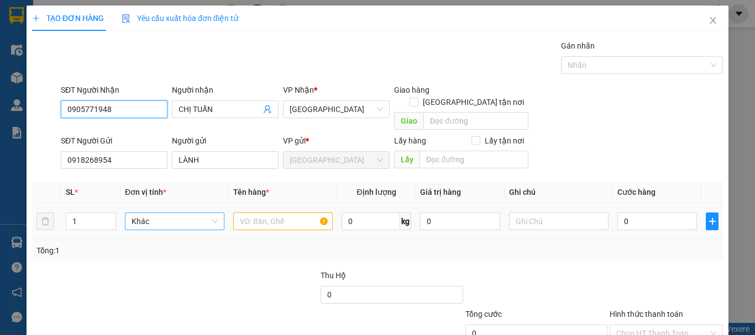
click at [187, 213] on span "Khác" at bounding box center [175, 221] width 86 height 17
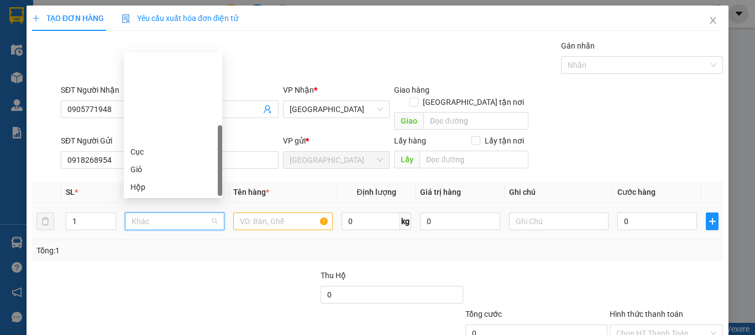
type input "T"
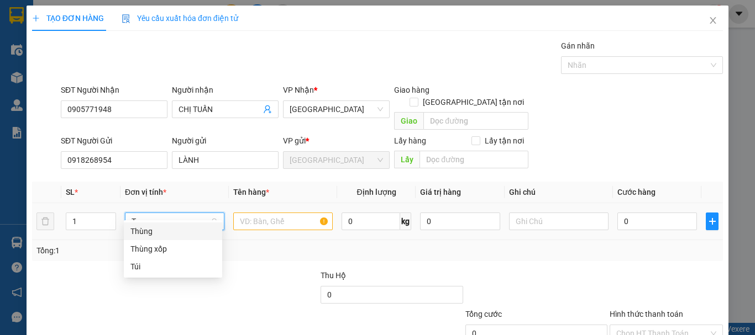
drag, startPoint x: 171, startPoint y: 237, endPoint x: 223, endPoint y: 213, distance: 57.1
click at [171, 235] on div "Thùng" at bounding box center [172, 231] width 85 height 12
click at [245, 213] on input "text" at bounding box center [282, 222] width 99 height 18
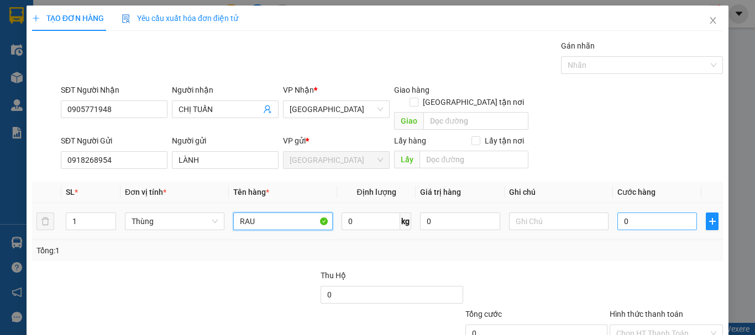
type input "RAU"
click at [647, 213] on input "0" at bounding box center [657, 222] width 80 height 18
type input "1"
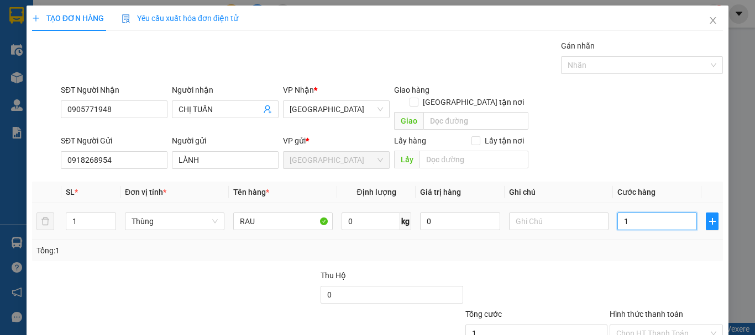
type input "10"
type input "100"
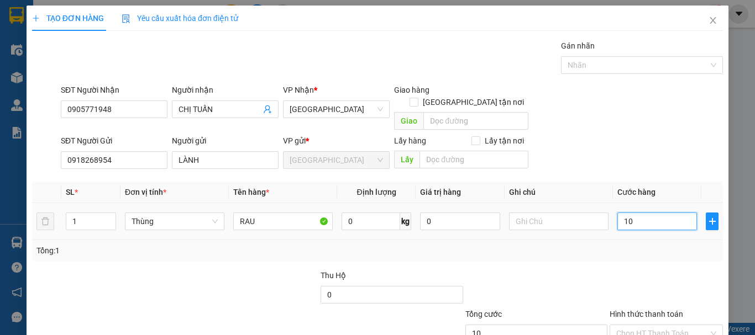
type input "100"
drag, startPoint x: 637, startPoint y: 210, endPoint x: 623, endPoint y: 211, distance: 13.8
click at [623, 213] on input "100" at bounding box center [657, 222] width 80 height 18
type input "18"
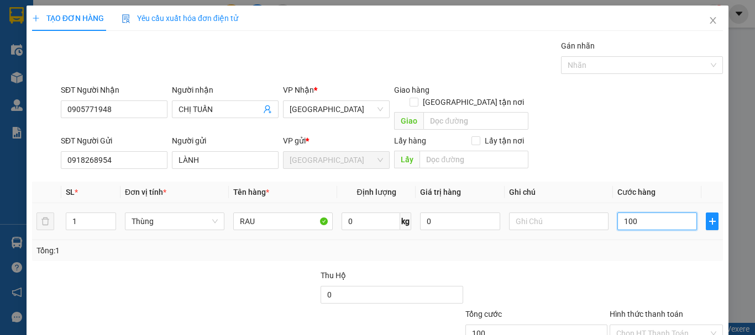
type input "18"
type input "180"
drag, startPoint x: 610, startPoint y: 212, endPoint x: 602, endPoint y: 215, distance: 8.9
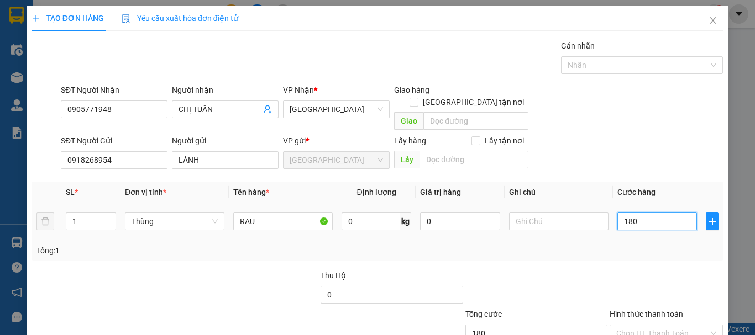
click at [600, 215] on tr "1 Thùng RAU 0 kg 0 180" at bounding box center [377, 221] width 691 height 37
click at [607, 228] on div "SL * Đơn vị tính * Tên hàng * Định lượng Giá trị hàng Ghi chú Cước hàng 1 Thùng…" at bounding box center [377, 222] width 691 height 80
click at [627, 326] on input "Hình thức thanh toán" at bounding box center [662, 334] width 92 height 17
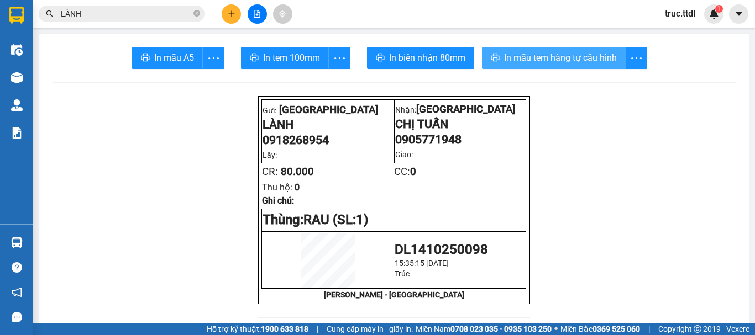
click at [511, 61] on span "In mẫu tem hàng tự cấu hình" at bounding box center [560, 58] width 113 height 14
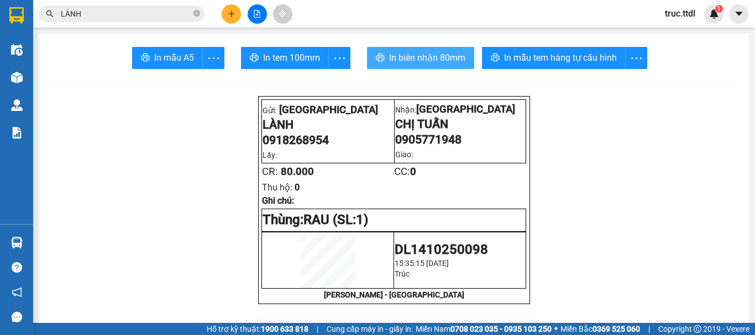
click at [424, 60] on span "In biên nhận 80mm" at bounding box center [427, 58] width 76 height 14
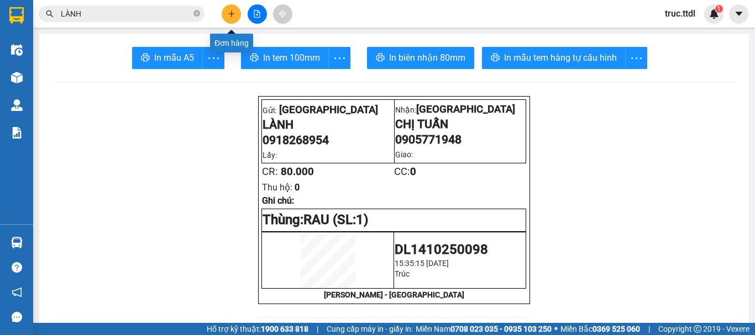
click at [229, 17] on icon "plus" at bounding box center [232, 14] width 8 height 8
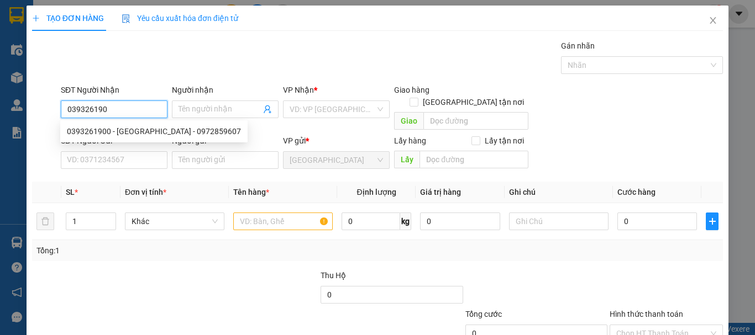
type input "0393261900"
type input "CF SƠN - 0972859607"
type input "150.000"
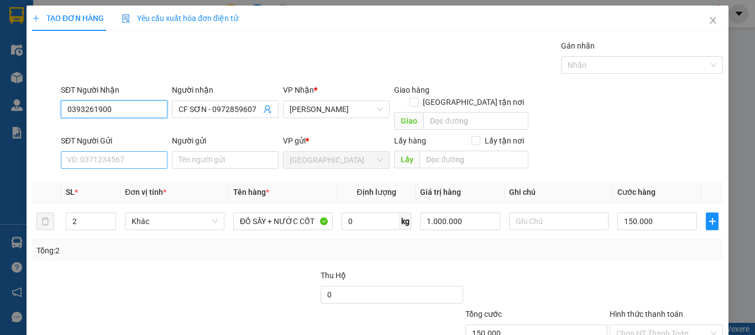
type input "0393261900"
click at [121, 151] on input "SĐT Người Gửi" at bounding box center [114, 160] width 107 height 18
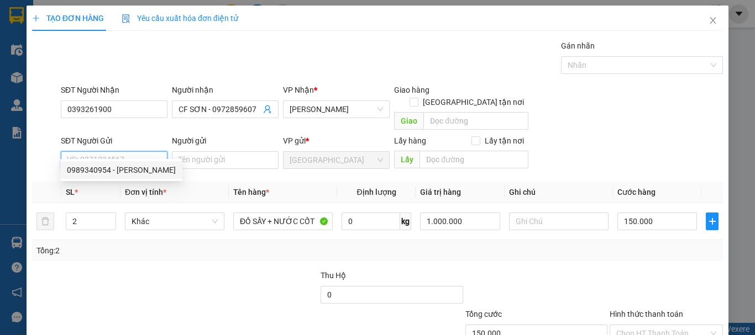
click at [129, 174] on div "0989340954 - THANH" at bounding box center [121, 170] width 109 height 12
type input "0989340954"
type input "THANH"
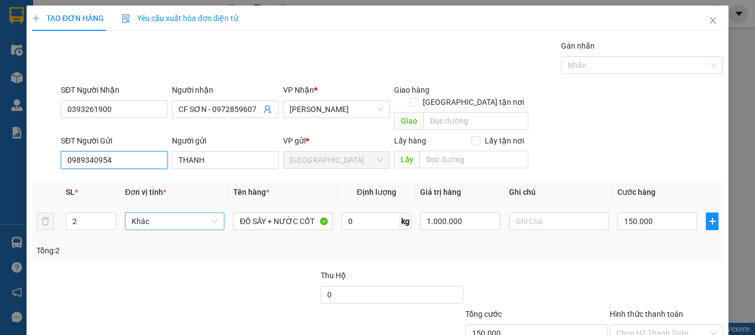
click at [164, 214] on span "Khác" at bounding box center [175, 221] width 86 height 17
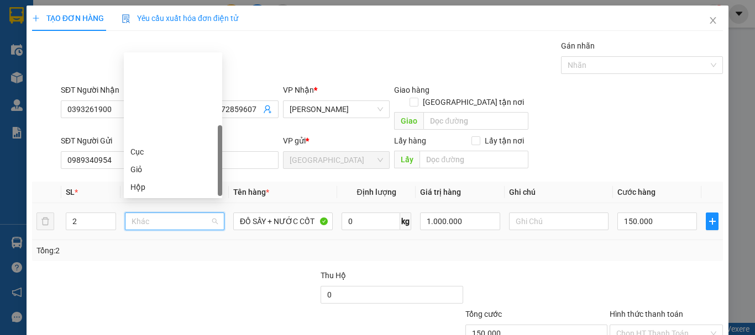
type input "T"
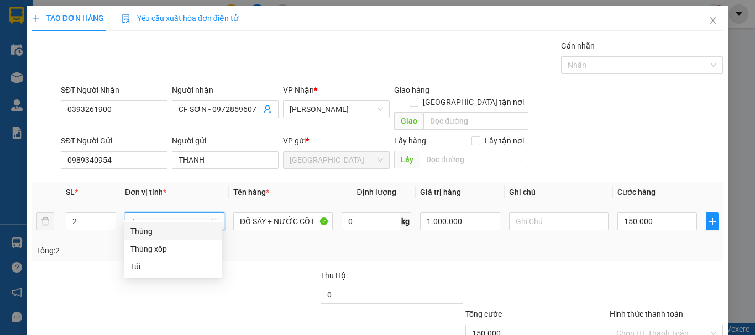
click at [167, 237] on div "Thùng" at bounding box center [172, 231] width 85 height 12
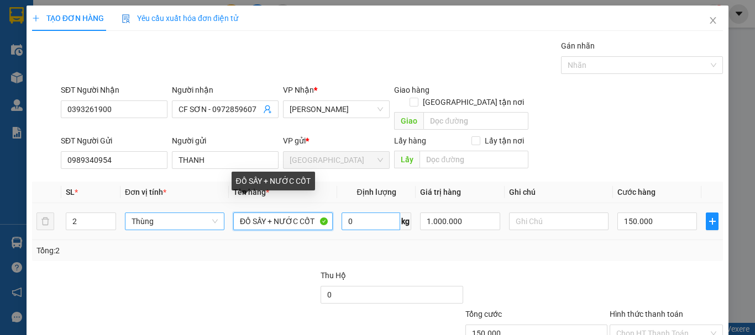
drag, startPoint x: 265, startPoint y: 212, endPoint x: 339, endPoint y: 210, distance: 73.5
click at [359, 212] on tr "2 Thùng ĐỒ SẤY + NƯỚC CỐT 0 kg 1.000.000 150.000" at bounding box center [377, 221] width 691 height 37
type input "0"
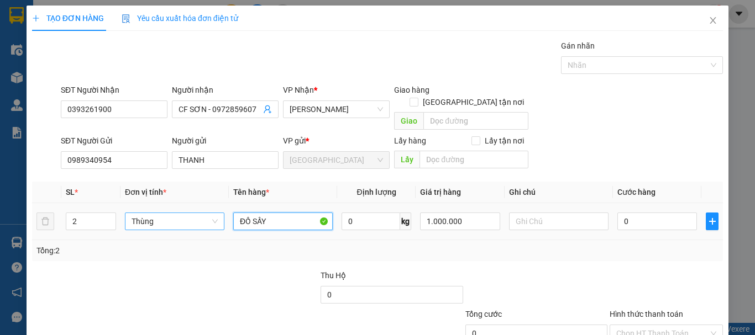
type input "ĐỒ SẤY"
drag, startPoint x: 57, startPoint y: 217, endPoint x: 44, endPoint y: 223, distance: 14.8
click at [44, 223] on tr "2 Thùng ĐỒ SẤY 0 kg 1.000.000 0" at bounding box center [377, 221] width 691 height 37
type input "1"
click at [289, 277] on div at bounding box center [247, 289] width 144 height 39
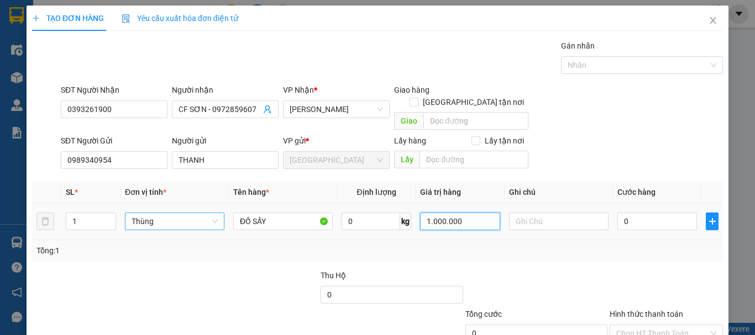
click at [468, 213] on input "1.000.000" at bounding box center [460, 222] width 80 height 18
click at [468, 247] on div "Tổng: 1" at bounding box center [377, 250] width 691 height 21
click at [437, 213] on input "0" at bounding box center [460, 222] width 80 height 18
type input "800.000"
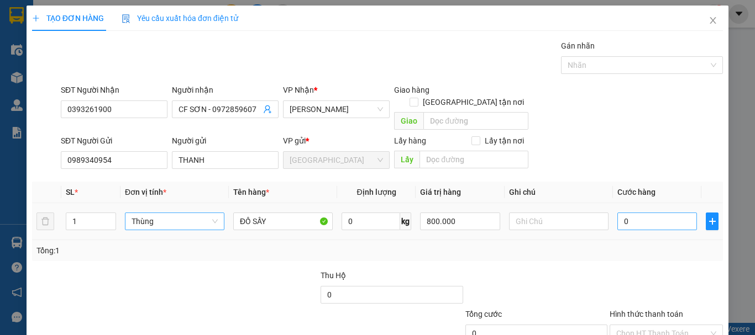
drag, startPoint x: 473, startPoint y: 243, endPoint x: 611, endPoint y: 205, distance: 142.7
click at [474, 245] on div "Tổng: 1" at bounding box center [377, 251] width 682 height 12
click at [639, 213] on input "0" at bounding box center [657, 222] width 80 height 18
type input "8"
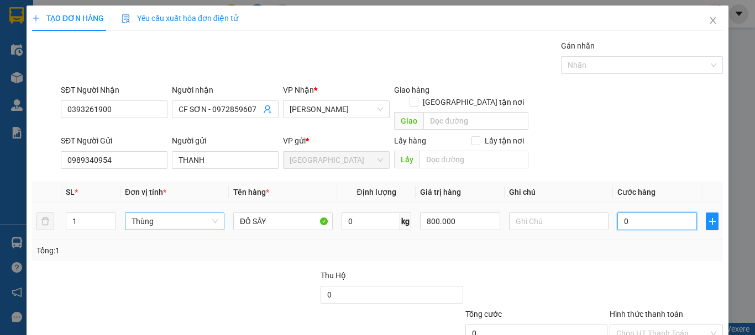
type input "8"
type input "80"
type input "80.000"
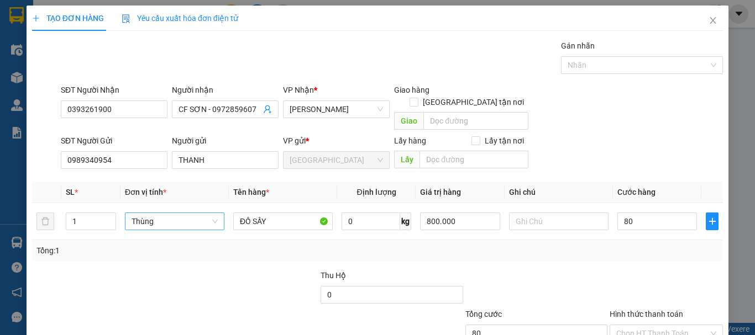
type input "80.000"
click at [625, 245] on div "Tổng: 1" at bounding box center [377, 251] width 682 height 12
click at [628, 326] on input "Hình thức thanh toán" at bounding box center [662, 334] width 92 height 17
drag, startPoint x: 631, startPoint y: 274, endPoint x: 647, endPoint y: 294, distance: 25.6
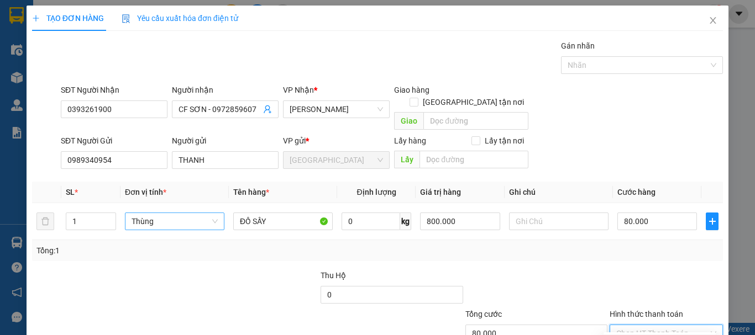
type input "0"
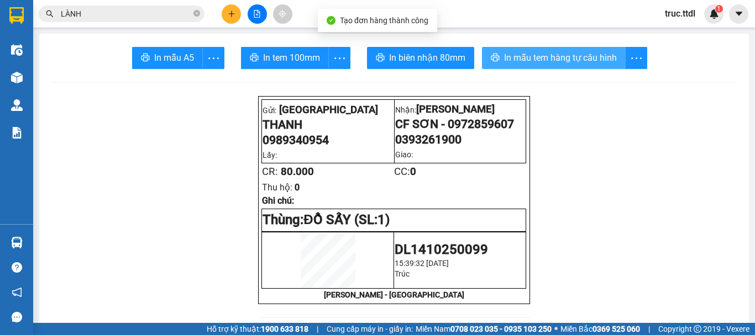
click at [554, 50] on button "In mẫu tem hàng tự cấu hình" at bounding box center [554, 58] width 144 height 22
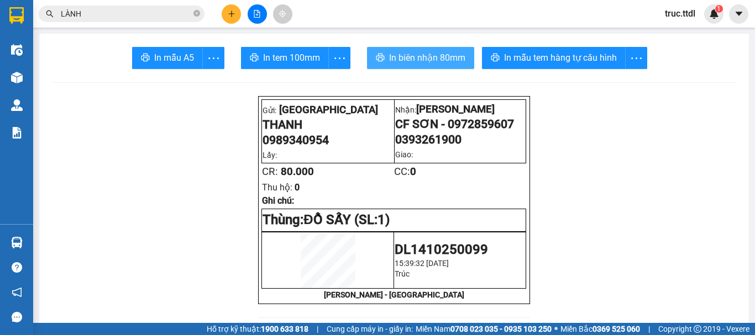
click at [445, 62] on span "In biên nhận 80mm" at bounding box center [427, 58] width 76 height 14
click at [228, 14] on icon "plus" at bounding box center [232, 14] width 8 height 8
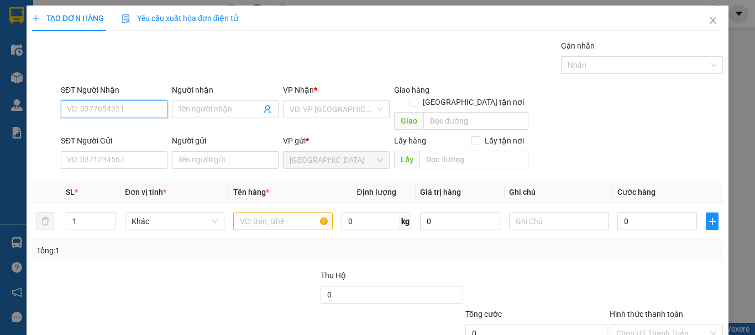
click at [144, 110] on input "SĐT Người Nhận" at bounding box center [114, 110] width 107 height 18
type input "0937668534"
type input "THẢO"
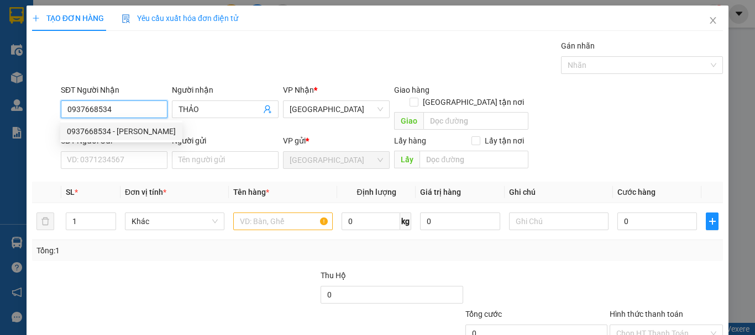
type input "320.000"
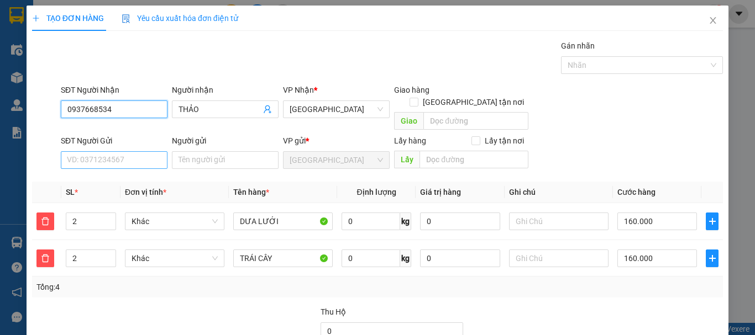
type input "0937668534"
click at [134, 151] on input "SĐT Người Gửi" at bounding box center [114, 160] width 107 height 18
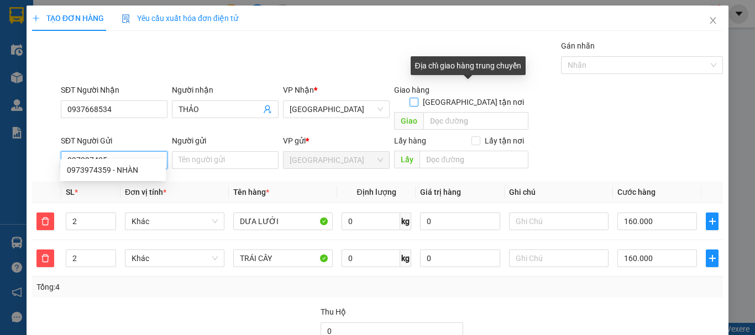
type input "0973974359"
type input "NHÀN"
type input "30.000"
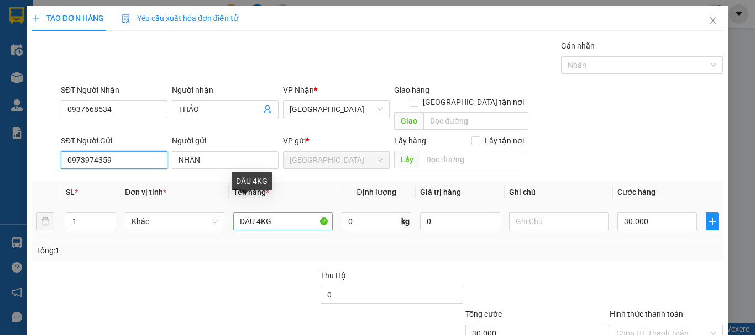
type input "0973974359"
click at [259, 213] on input "DÂU 4KG" at bounding box center [282, 222] width 99 height 18
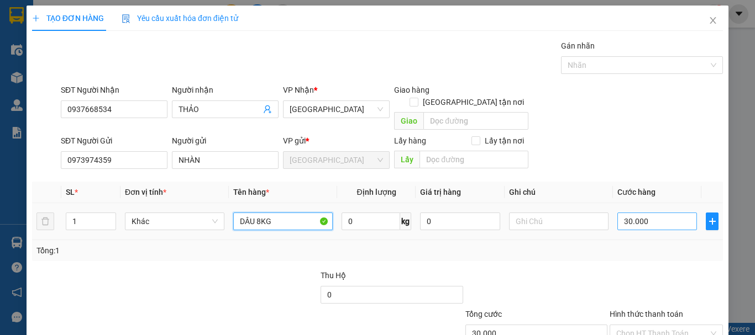
type input "DÂU 8KG"
click at [664, 213] on input "30.000" at bounding box center [657, 222] width 80 height 18
type input "8"
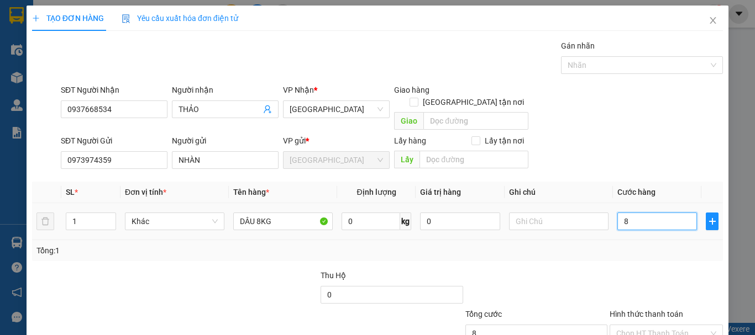
type input "0"
type input "8*7"
type input "56.000"
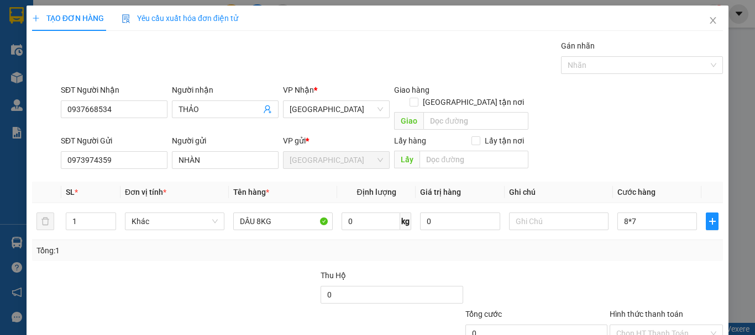
type input "56.000"
click at [653, 245] on div "Tổng: 1" at bounding box center [377, 251] width 682 height 12
click at [648, 215] on input "56.000" at bounding box center [657, 222] width 80 height 18
type input "6"
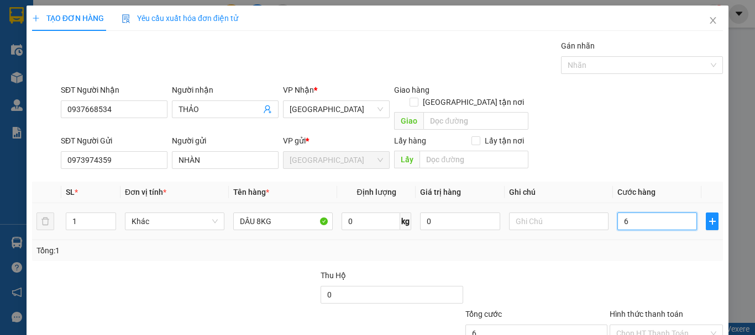
type input "60"
type input "60.000"
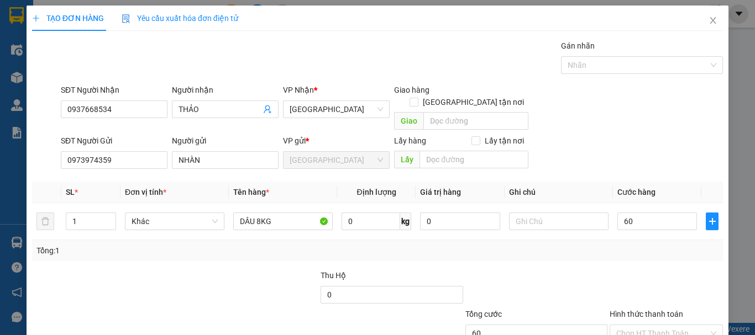
type input "60.000"
click at [635, 249] on div "Transit Pickup Surcharge Ids Transit Deliver Surcharge Ids Transit Deliver Surc…" at bounding box center [377, 217] width 691 height 355
click at [648, 326] on input "Hình thức thanh toán" at bounding box center [662, 334] width 92 height 17
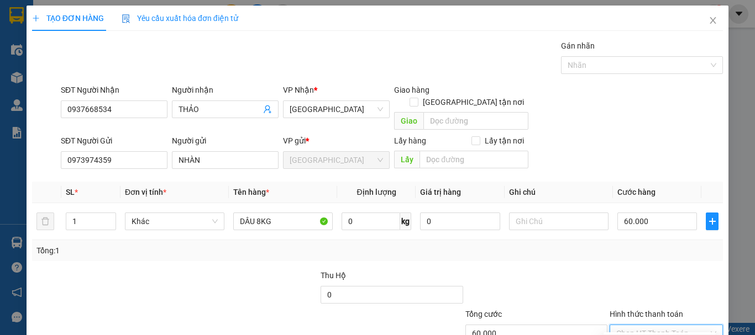
type input "0"
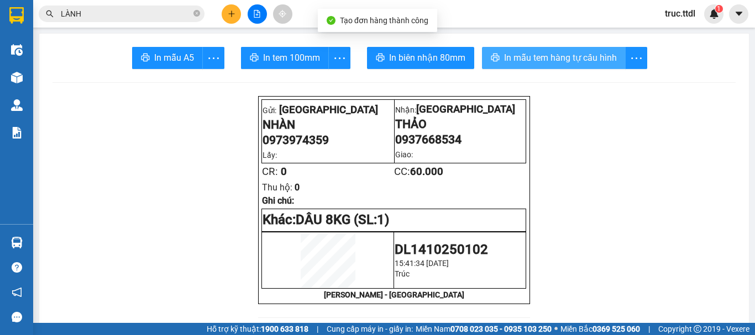
click at [545, 67] on button "In mẫu tem hàng tự cấu hình" at bounding box center [554, 58] width 144 height 22
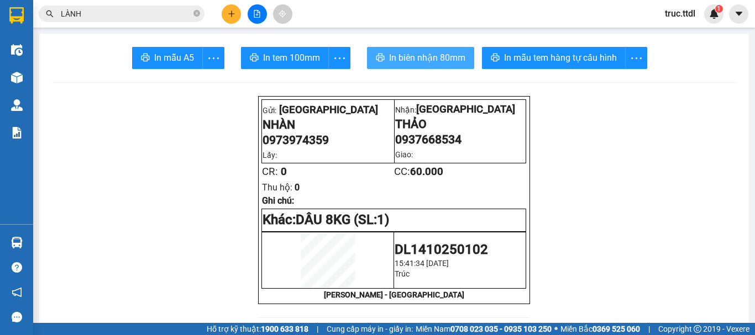
click at [424, 54] on span "In biên nhận 80mm" at bounding box center [427, 58] width 76 height 14
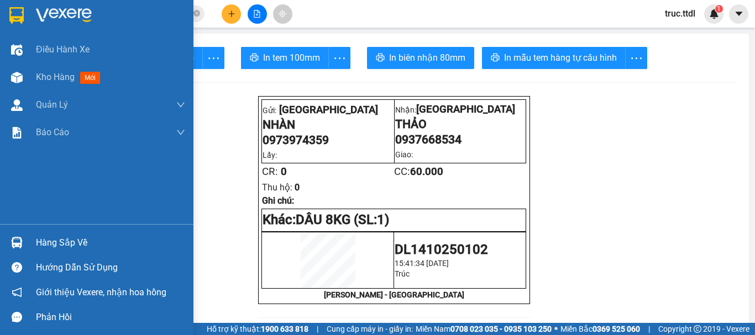
click at [8, 16] on div at bounding box center [16, 15] width 19 height 19
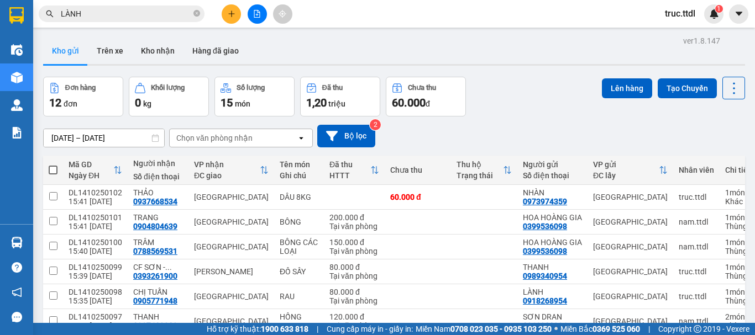
click at [230, 17] on icon "plus" at bounding box center [232, 14] width 8 height 8
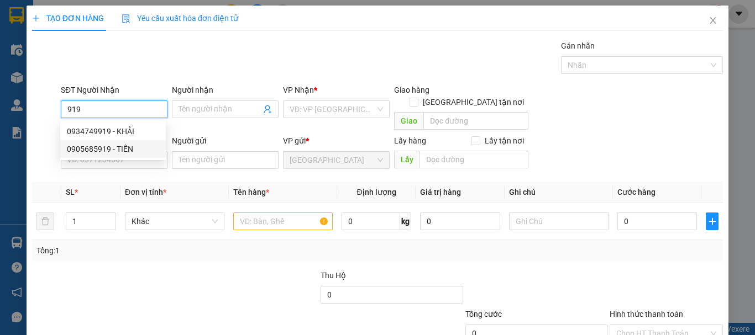
click at [134, 150] on div "0905685919 - TIẾN" at bounding box center [113, 149] width 92 height 12
type input "0905685919"
type input "TIẾN"
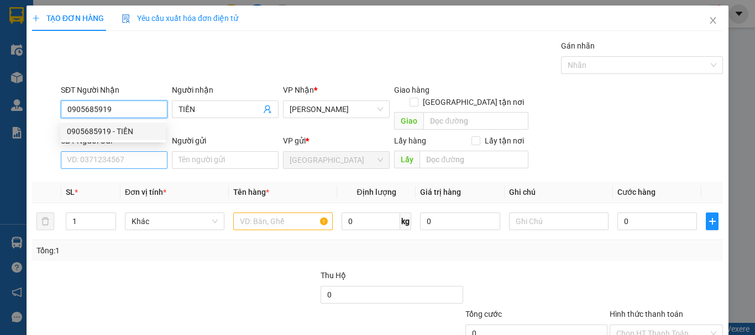
type input "0905685919"
click at [143, 151] on input "SĐT Người Gửi" at bounding box center [114, 160] width 107 height 18
type input "70.000"
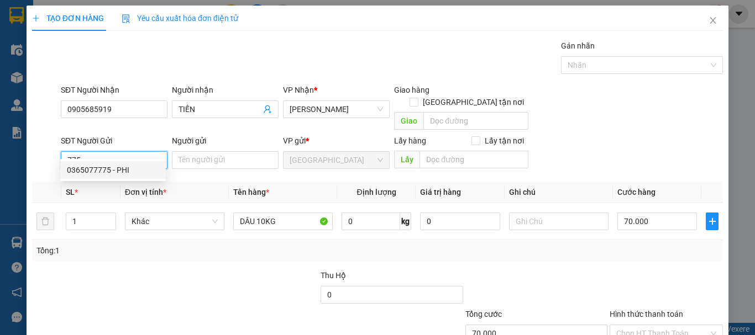
click at [137, 166] on div "0365077775 - PHI" at bounding box center [113, 170] width 92 height 12
type input "0365077775"
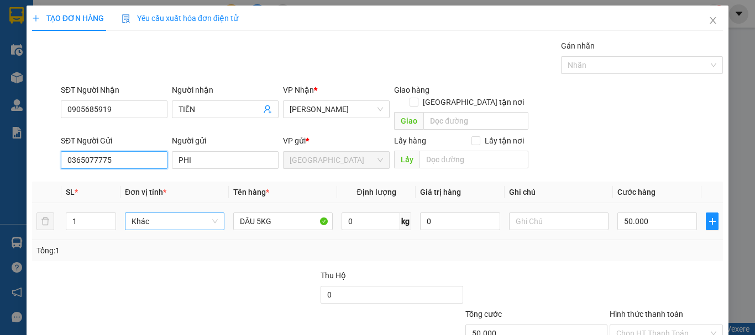
click at [163, 213] on span "Khác" at bounding box center [175, 221] width 86 height 17
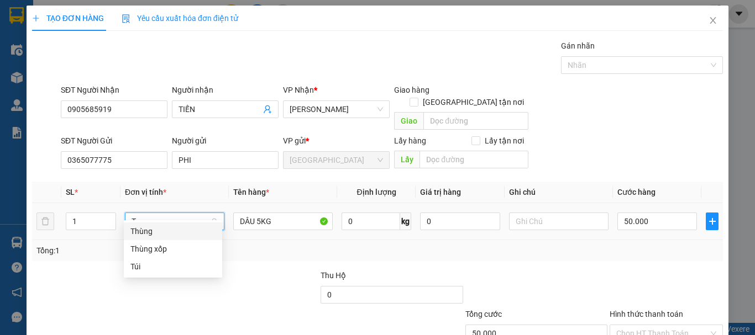
click at [173, 236] on div "Thùng" at bounding box center [172, 231] width 85 height 12
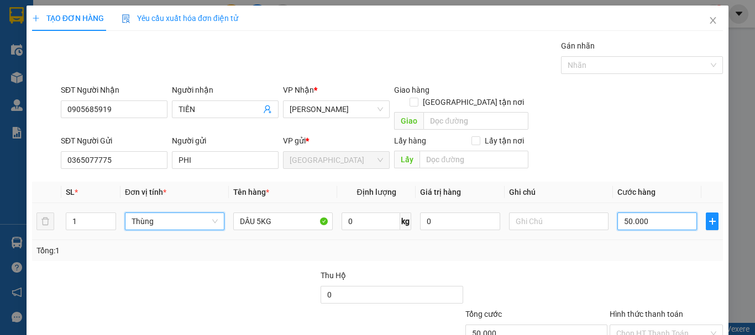
click at [665, 213] on input "50.000" at bounding box center [657, 222] width 80 height 18
click at [630, 270] on div at bounding box center [667, 289] width 116 height 39
click at [653, 326] on input "Hình thức thanh toán" at bounding box center [662, 334] width 92 height 17
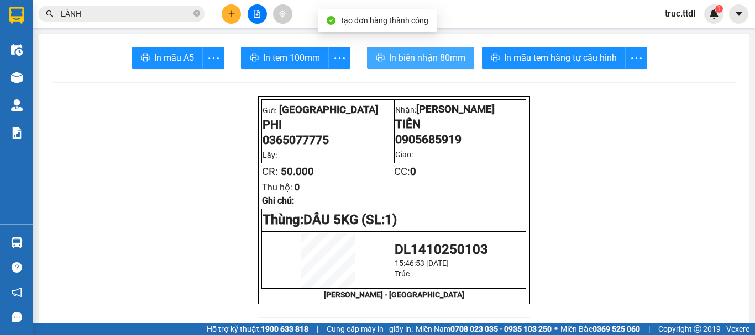
click at [434, 54] on span "In biên nhận 80mm" at bounding box center [427, 58] width 76 height 14
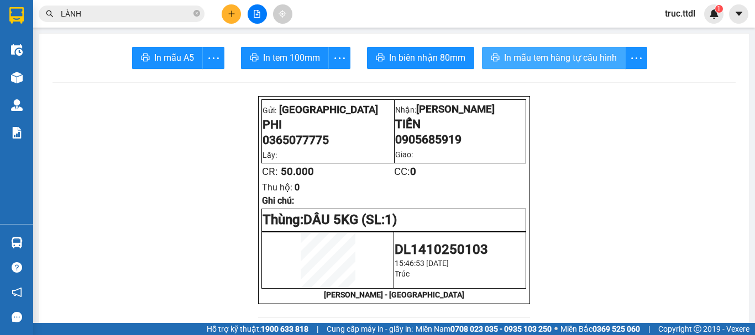
click at [545, 62] on span "In mẫu tem hàng tự cấu hình" at bounding box center [560, 58] width 113 height 14
click at [141, 24] on div "Kết quả tìm kiếm ( 128 ) Bộ lọc Ngày tạo đơn gần nhất Mã ĐH Trạng thái Món hàng…" at bounding box center [377, 14] width 755 height 28
click at [138, 18] on input "LÀNH" at bounding box center [126, 14] width 130 height 12
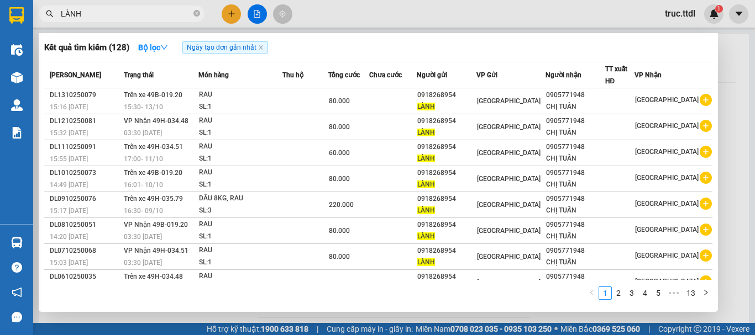
click at [138, 18] on input "LÀNH" at bounding box center [126, 14] width 130 height 12
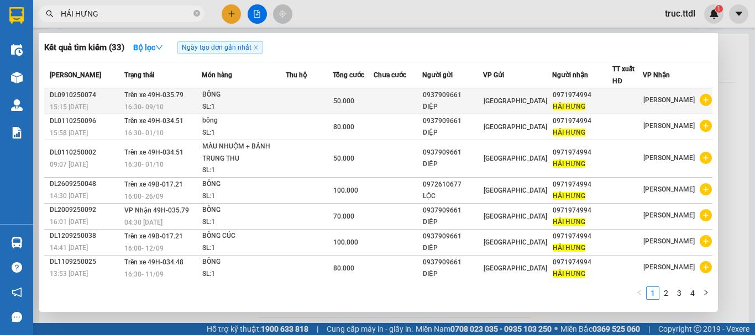
click at [471, 103] on div "DIỆP" at bounding box center [452, 107] width 59 height 12
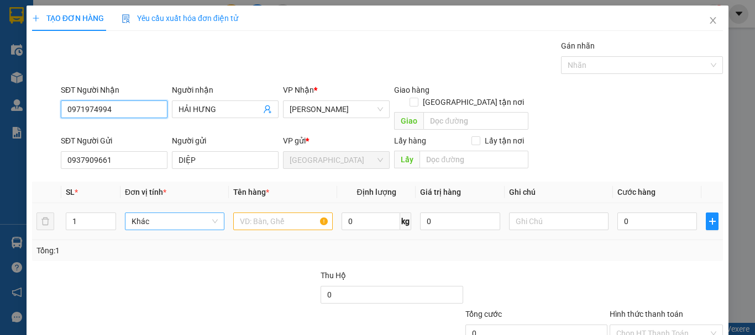
click at [179, 213] on span "Khác" at bounding box center [175, 221] width 86 height 17
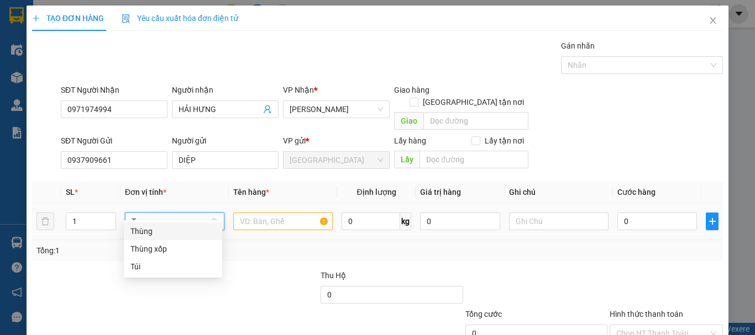
drag, startPoint x: 176, startPoint y: 231, endPoint x: 250, endPoint y: 218, distance: 75.1
click at [176, 232] on div "Thùng" at bounding box center [172, 231] width 85 height 12
click at [260, 213] on input "text" at bounding box center [282, 222] width 99 height 18
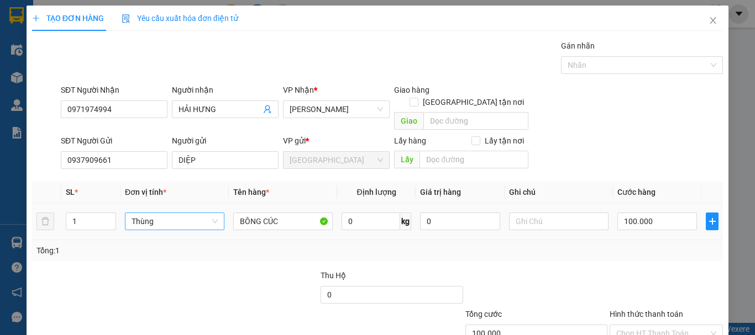
click at [634, 228] on td "100.000" at bounding box center [657, 221] width 88 height 37
click at [646, 213] on input "100.000" at bounding box center [657, 222] width 80 height 18
click at [659, 252] on div "Transit Pickup Surcharge Ids Transit Deliver Surcharge Ids Transit Deliver Surc…" at bounding box center [377, 217] width 691 height 355
click at [658, 326] on input "Hình thức thanh toán" at bounding box center [662, 334] width 92 height 17
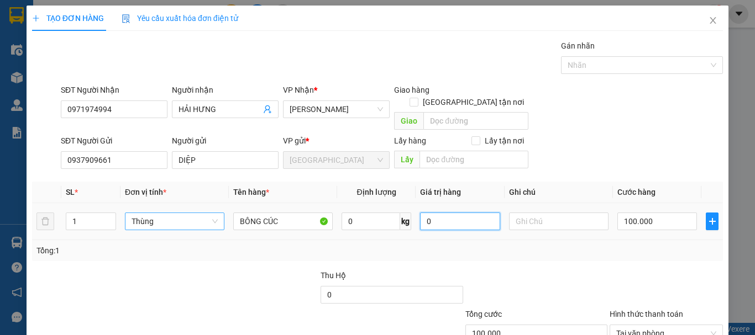
drag, startPoint x: 432, startPoint y: 141, endPoint x: 409, endPoint y: 143, distance: 22.7
click at [409, 203] on tr "1 Thùng BÔNG CÚC 0 kg 0 100.000" at bounding box center [377, 221] width 691 height 37
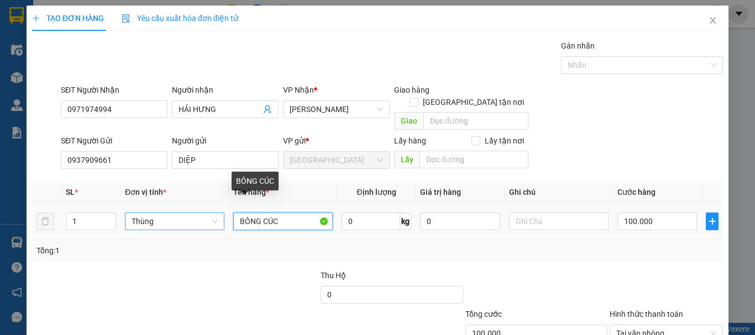
drag, startPoint x: 260, startPoint y: 136, endPoint x: 169, endPoint y: 161, distance: 94.7
click at [169, 182] on div "SL * Đơn vị tính * Tên hàng * Định lượng Giá trị hàng Ghi chú Cước hàng 1 Thùng…" at bounding box center [377, 222] width 691 height 80
click at [264, 213] on input "CÚC" at bounding box center [282, 222] width 99 height 18
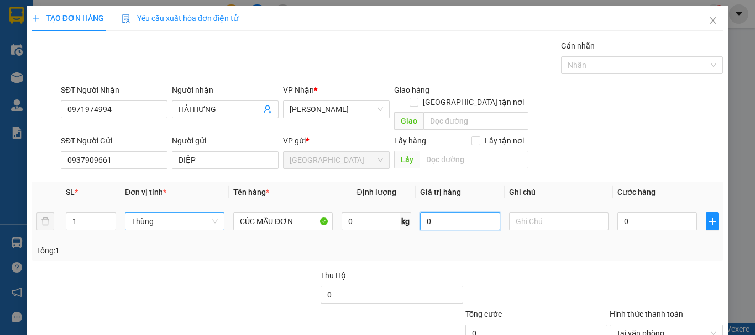
click at [438, 213] on input "0" at bounding box center [460, 222] width 80 height 18
drag, startPoint x: 438, startPoint y: 141, endPoint x: 381, endPoint y: 145, distance: 57.0
click at [380, 203] on tr "1 Thùng CÚC MẪU ĐƠN 0 kg 0 0" at bounding box center [377, 221] width 691 height 37
click at [636, 211] on div "0" at bounding box center [657, 222] width 80 height 22
click at [637, 213] on input "0" at bounding box center [657, 222] width 80 height 18
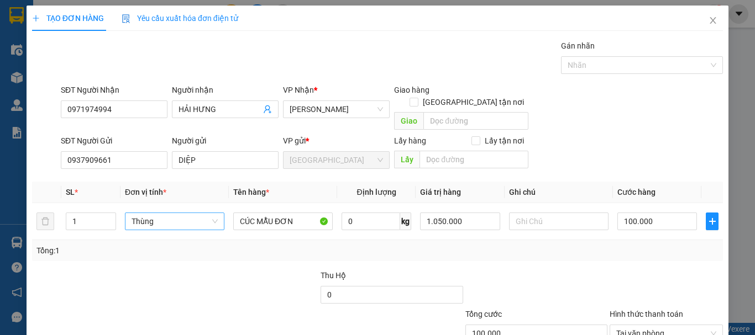
click at [653, 270] on div at bounding box center [667, 289] width 116 height 39
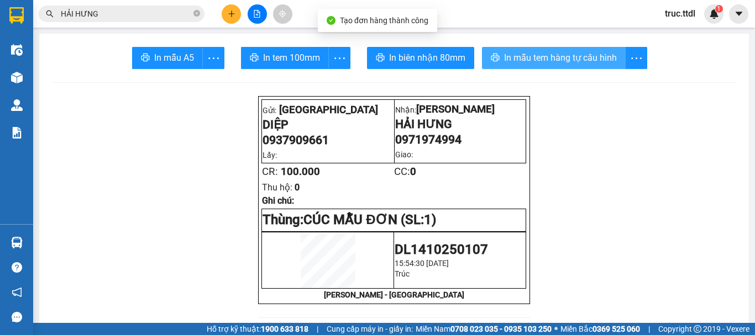
click at [545, 59] on span "In mẫu tem hàng tự cấu hình" at bounding box center [560, 58] width 113 height 14
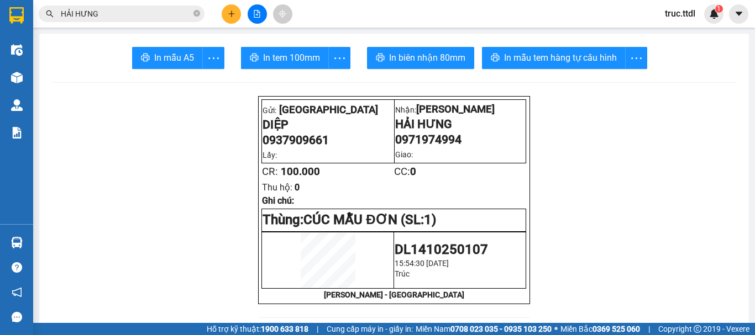
drag, startPoint x: 410, startPoint y: 46, endPoint x: 403, endPoint y: 60, distance: 15.6
click at [403, 60] on span "In biên nhận 80mm" at bounding box center [427, 58] width 76 height 14
click at [239, 16] on button at bounding box center [231, 13] width 19 height 19
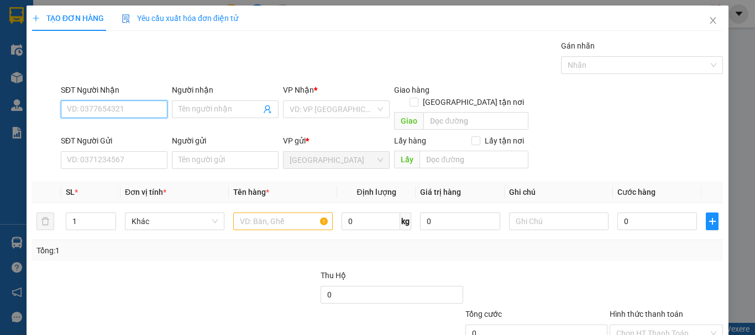
drag, startPoint x: 142, startPoint y: 106, endPoint x: 151, endPoint y: 102, distance: 10.2
click at [142, 106] on input "SĐT Người Nhận" at bounding box center [114, 110] width 107 height 18
click at [126, 137] on div "0935520402 - ĐẠT" at bounding box center [113, 131] width 92 height 12
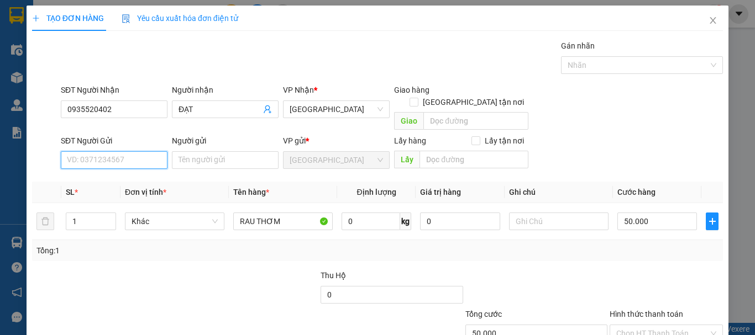
click at [130, 155] on input "SĐT Người Gửi" at bounding box center [114, 160] width 107 height 18
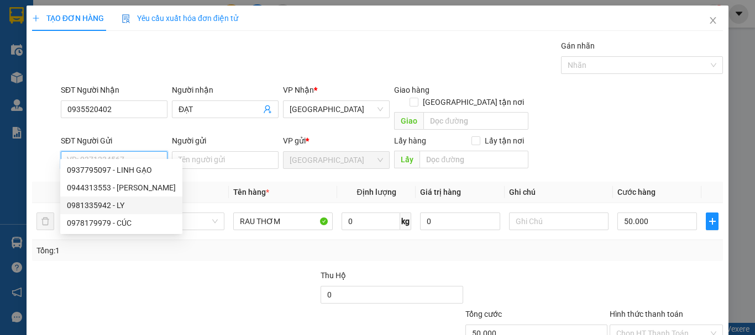
click at [135, 212] on div "0981335942 - LY" at bounding box center [121, 206] width 122 height 18
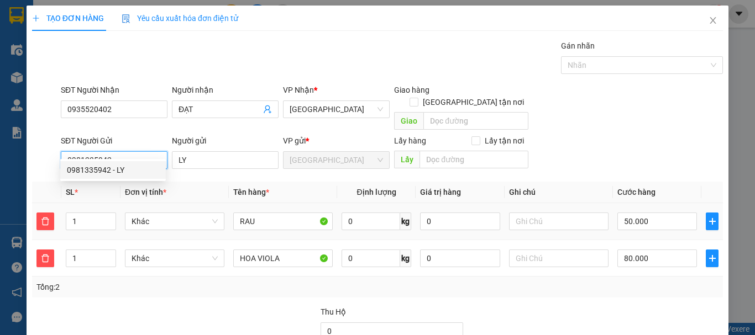
click at [170, 213] on span "Khác" at bounding box center [175, 221] width 86 height 17
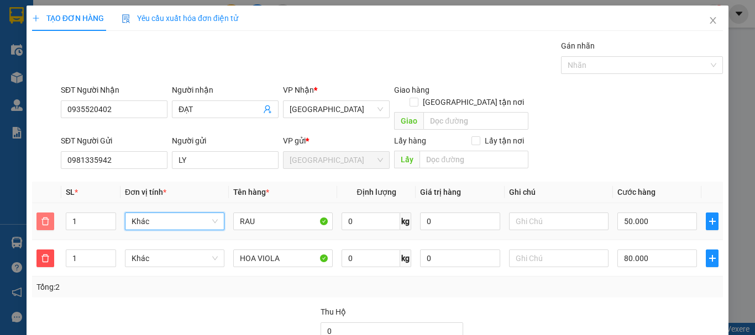
click at [49, 217] on icon "delete" at bounding box center [45, 221] width 9 height 9
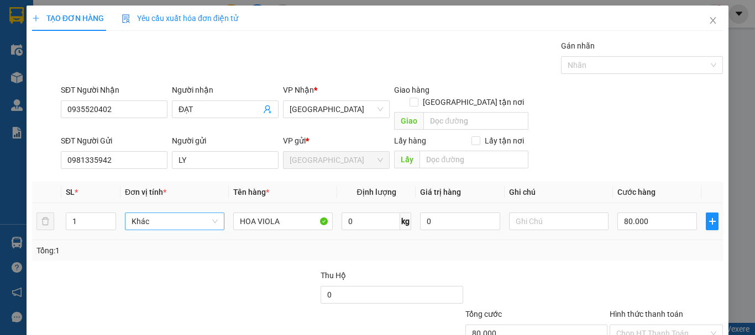
click at [165, 213] on span "Khác" at bounding box center [175, 221] width 86 height 17
click at [172, 233] on div "Thùng xốp" at bounding box center [172, 231] width 85 height 12
click at [648, 213] on input "80.000" at bounding box center [657, 222] width 80 height 18
click at [645, 270] on div at bounding box center [667, 289] width 116 height 39
click at [644, 326] on input "Hình thức thanh toán" at bounding box center [662, 334] width 92 height 17
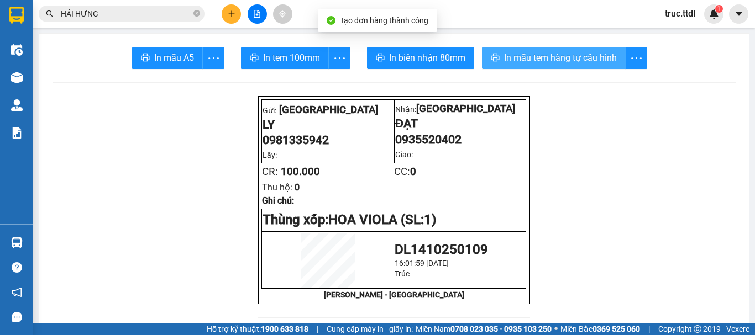
click at [515, 57] on span "In mẫu tem hàng tự cấu hình" at bounding box center [560, 58] width 113 height 14
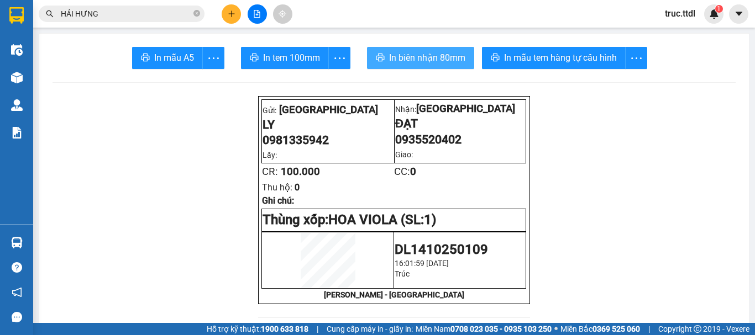
click at [403, 59] on span "In biên nhận 80mm" at bounding box center [427, 58] width 76 height 14
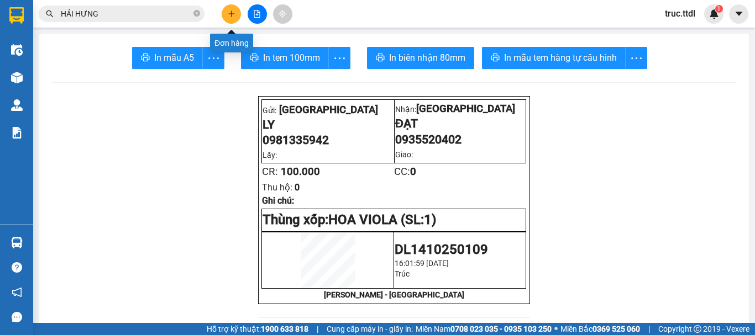
click at [237, 19] on button at bounding box center [231, 13] width 19 height 19
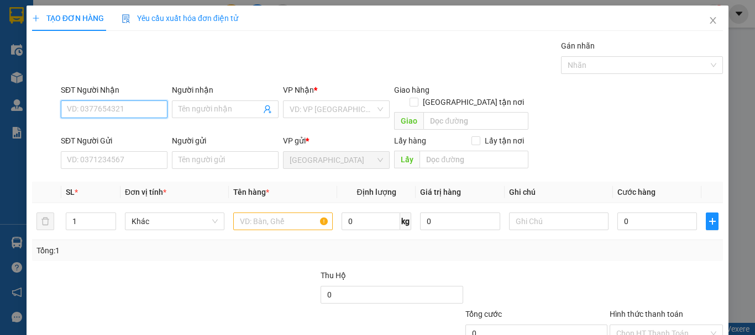
click at [99, 108] on input "SĐT Người Nhận" at bounding box center [114, 110] width 107 height 18
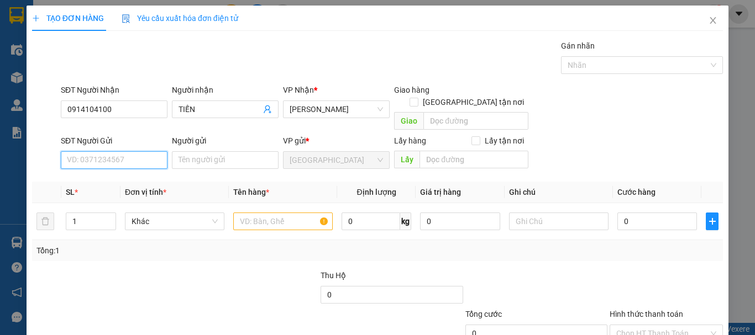
click at [95, 152] on input "SĐT Người Gửi" at bounding box center [114, 160] width 107 height 18
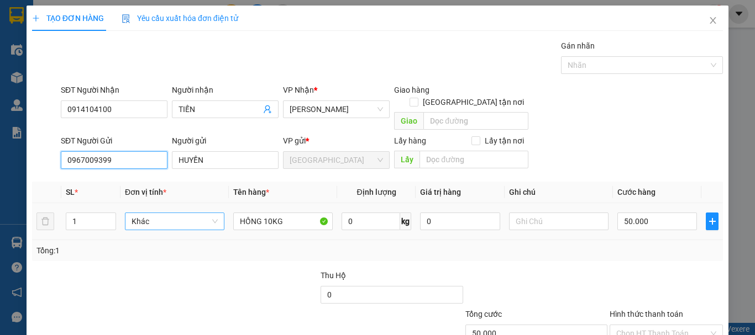
click at [138, 213] on span "Khác" at bounding box center [175, 221] width 86 height 17
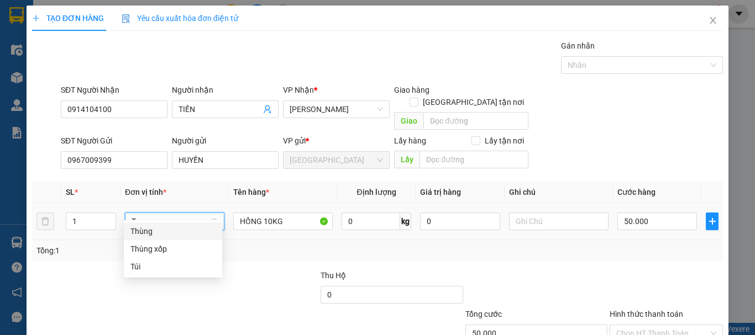
click at [145, 226] on div "Thùng" at bounding box center [172, 231] width 85 height 12
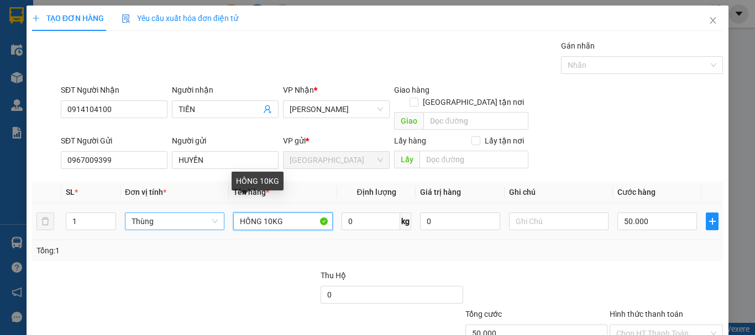
drag, startPoint x: 285, startPoint y: 209, endPoint x: 143, endPoint y: 224, distance: 142.8
click at [96, 222] on tr "1 Thùng HỒNG 10KG 0 kg 0 50.000" at bounding box center [377, 221] width 691 height 37
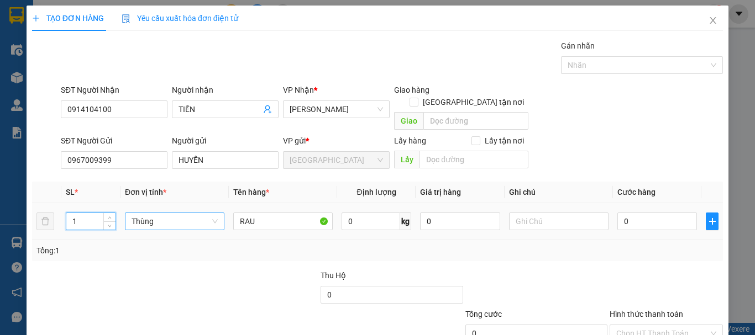
click at [60, 217] on tr "1 Thùng RAU 0 kg 0 0" at bounding box center [377, 221] width 691 height 37
drag, startPoint x: 232, startPoint y: 261, endPoint x: 210, endPoint y: 238, distance: 31.7
click at [232, 256] on div "Transit Pickup Surcharge Ids Transit Deliver Surcharge Ids Transit Deliver Surc…" at bounding box center [377, 217] width 691 height 355
click at [656, 214] on input "0" at bounding box center [657, 222] width 80 height 18
drag, startPoint x: 650, startPoint y: 245, endPoint x: 653, endPoint y: 252, distance: 7.9
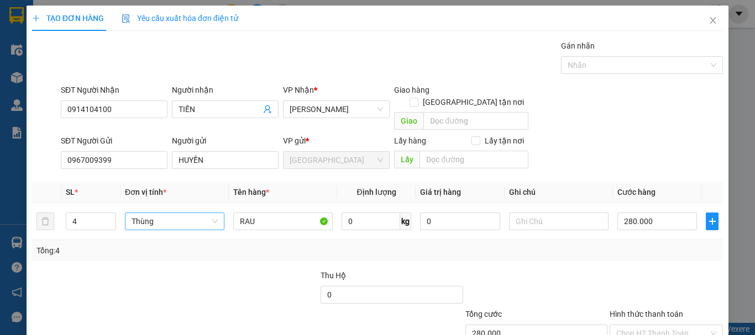
click at [651, 245] on div "Tổng: 4" at bounding box center [377, 250] width 691 height 21
click at [655, 326] on input "Hình thức thanh toán" at bounding box center [662, 334] width 92 height 17
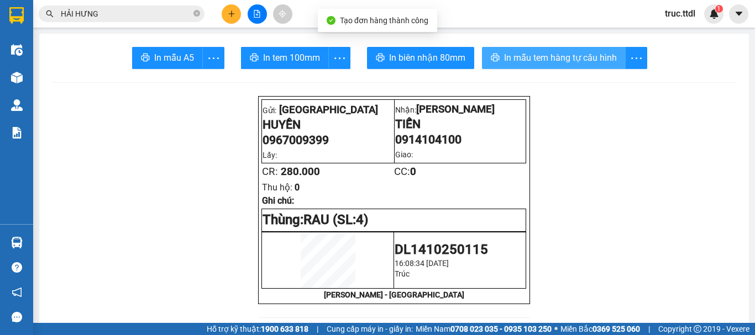
click at [554, 56] on span "In mẫu tem hàng tự cấu hình" at bounding box center [560, 58] width 113 height 14
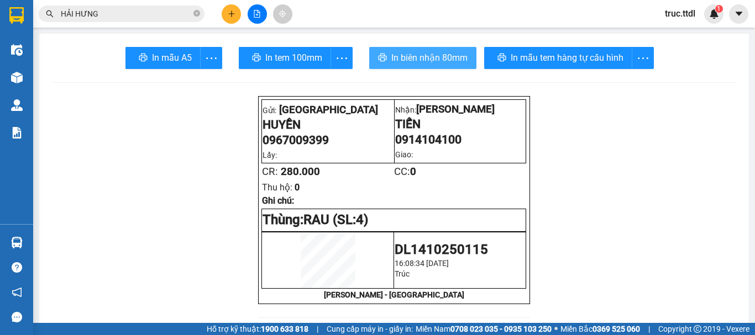
click at [424, 62] on span "In biên nhận 80mm" at bounding box center [429, 58] width 76 height 14
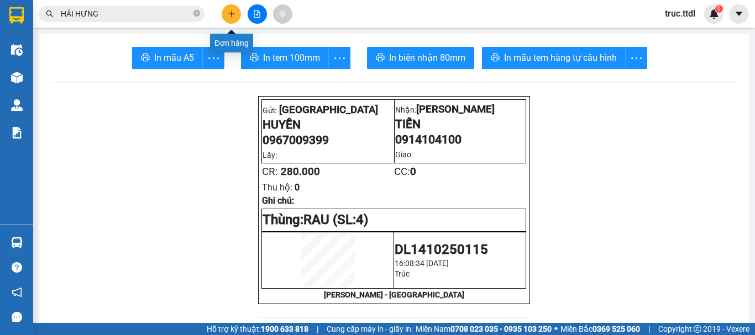
click at [228, 11] on icon "plus" at bounding box center [232, 14] width 8 height 8
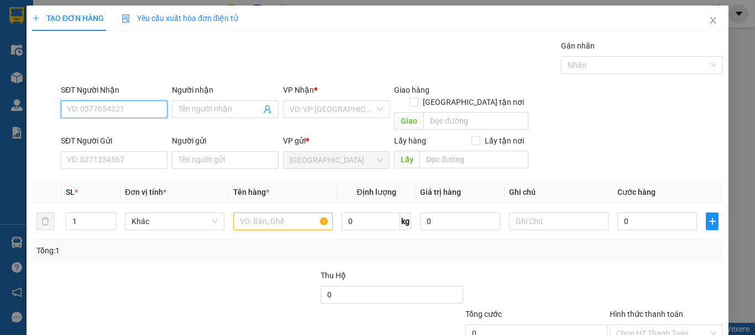
click at [143, 112] on input "SĐT Người Nhận" at bounding box center [114, 110] width 107 height 18
click at [255, 213] on input "text" at bounding box center [282, 222] width 99 height 18
click at [137, 107] on input "SĐT Người Nhận" at bounding box center [114, 110] width 107 height 18
drag, startPoint x: 137, startPoint y: 107, endPoint x: 138, endPoint y: 126, distance: 18.8
click at [137, 108] on input "0985020319" at bounding box center [114, 110] width 107 height 18
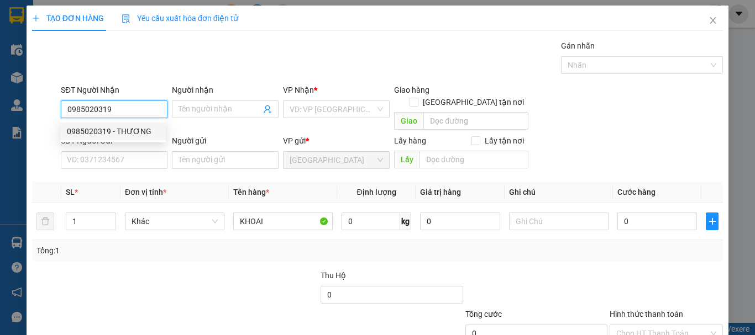
click at [136, 132] on div "0985020319 - THƯƠNG" at bounding box center [113, 131] width 92 height 12
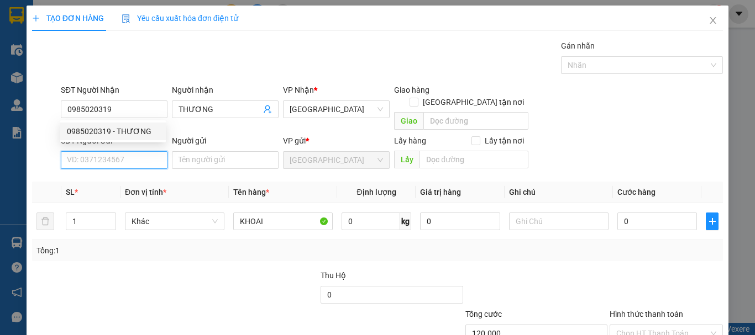
click at [141, 151] on input "SĐT Người Gửi" at bounding box center [114, 160] width 107 height 18
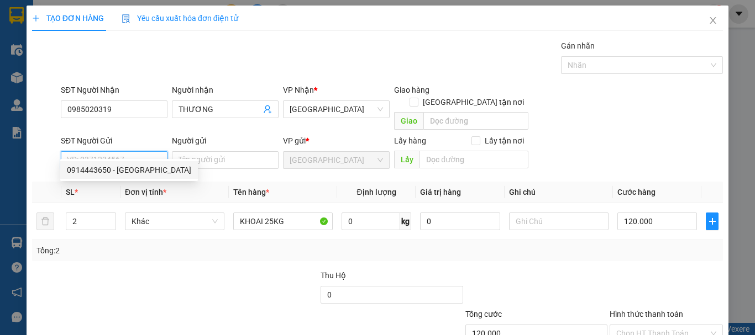
click at [141, 170] on div "0914443650 - NY" at bounding box center [129, 170] width 124 height 12
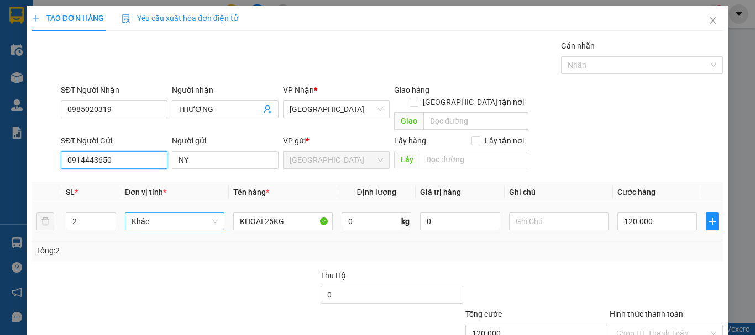
click at [138, 214] on span "Khác" at bounding box center [175, 221] width 86 height 17
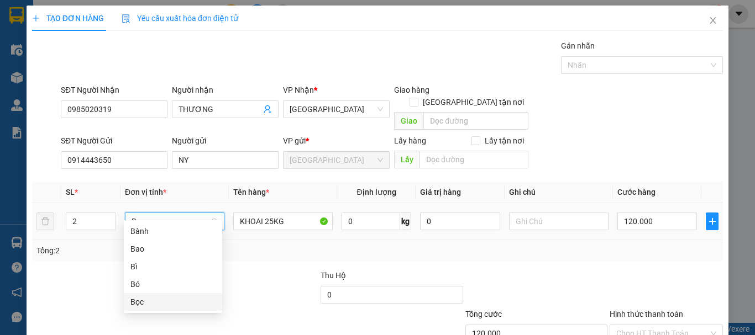
click at [177, 298] on div "Bọc" at bounding box center [172, 302] width 85 height 12
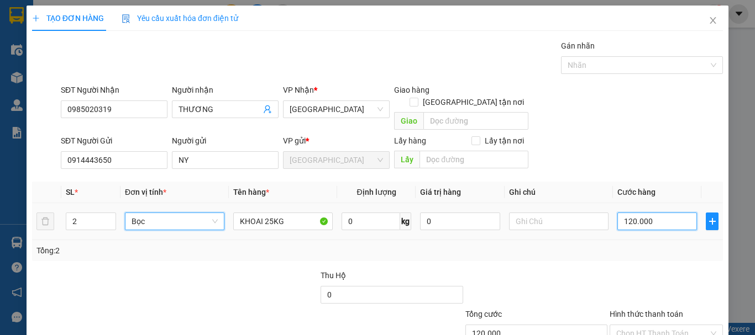
click at [670, 213] on input "120.000" at bounding box center [657, 222] width 80 height 18
click at [658, 240] on div "Tổng: 2" at bounding box center [377, 250] width 691 height 21
click at [652, 326] on input "Hình thức thanh toán" at bounding box center [662, 334] width 92 height 17
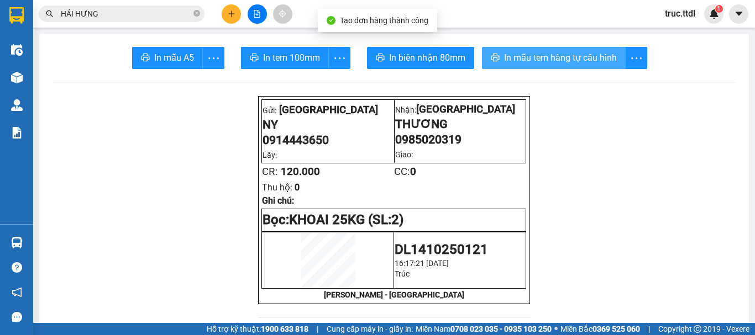
click at [569, 61] on span "In mẫu tem hàng tự cấu hình" at bounding box center [560, 58] width 113 height 14
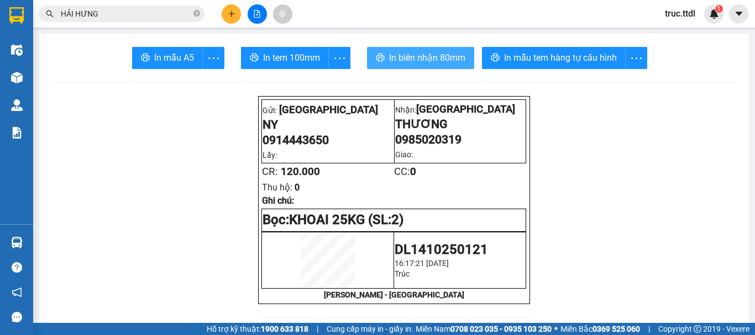
click at [444, 53] on span "In biên nhận 80mm" at bounding box center [427, 58] width 76 height 14
click at [231, 14] on icon "plus" at bounding box center [231, 13] width 6 height 1
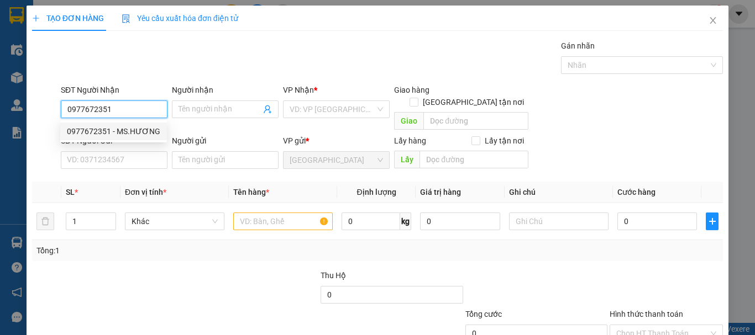
click at [97, 128] on div "0977672351 - MS.HƯƠNG" at bounding box center [113, 131] width 93 height 12
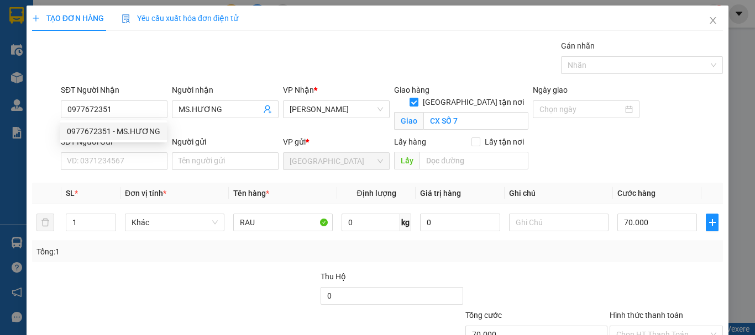
drag, startPoint x: 125, startPoint y: 149, endPoint x: 132, endPoint y: 165, distance: 17.3
click at [127, 151] on div "SĐT Người Gửi" at bounding box center [114, 144] width 107 height 17
click at [132, 165] on input "SĐT Người Gửi" at bounding box center [114, 162] width 107 height 18
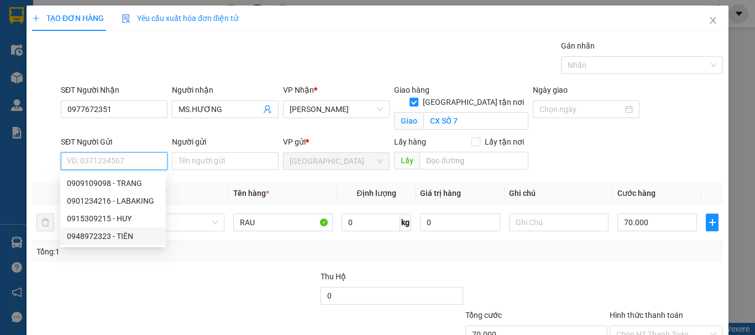
click at [137, 242] on div "0948972323 - TIÊN" at bounding box center [113, 236] width 92 height 12
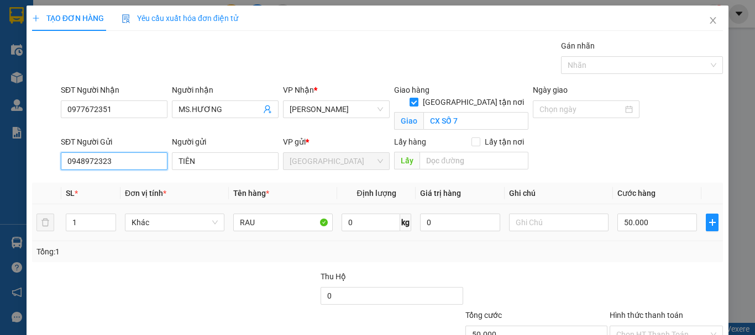
click at [156, 227] on span "Khác" at bounding box center [175, 222] width 86 height 17
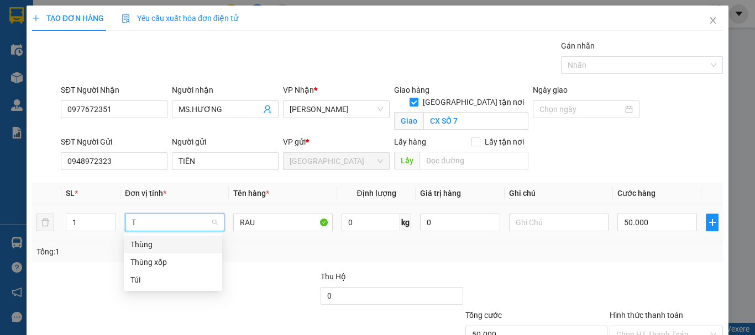
drag, startPoint x: 166, startPoint y: 239, endPoint x: 195, endPoint y: 242, distance: 28.4
click at [167, 239] on div "Thùng" at bounding box center [172, 245] width 85 height 12
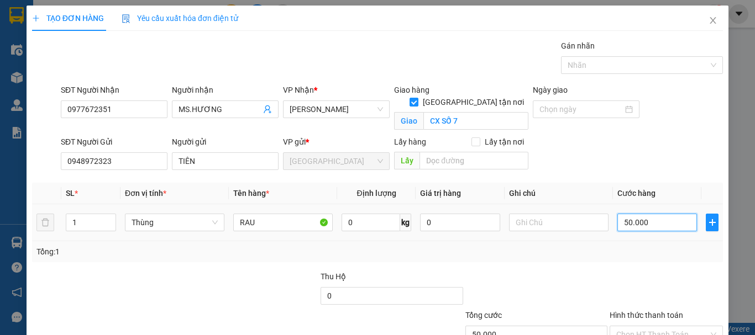
click at [625, 228] on input "50.000" at bounding box center [657, 223] width 80 height 18
click at [630, 259] on div "Tổng: 1" at bounding box center [377, 252] width 691 height 21
click at [647, 327] on input "Hình thức thanh toán" at bounding box center [662, 335] width 92 height 17
click at [655, 214] on input "80.000" at bounding box center [657, 223] width 80 height 18
click at [644, 186] on div "Transit Pickup Surcharge Ids Transit Deliver Surcharge Ids Transit Deliver Surc…" at bounding box center [377, 218] width 691 height 356
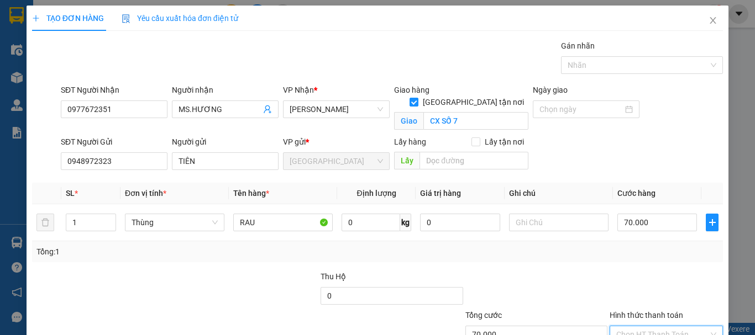
click at [649, 327] on input "Hình thức thanh toán" at bounding box center [662, 335] width 92 height 17
click at [664, 327] on span "Miễn phí" at bounding box center [666, 335] width 100 height 17
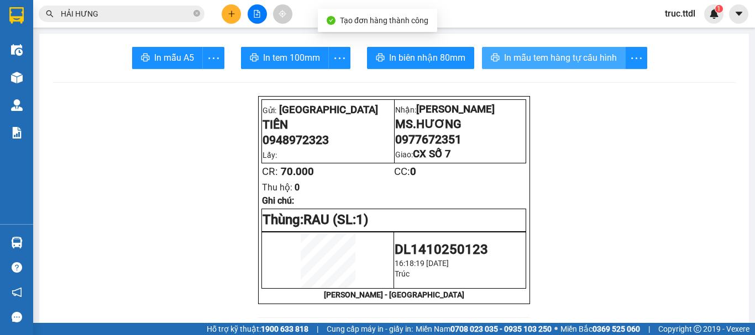
click at [565, 63] on span "In mẫu tem hàng tự cấu hình" at bounding box center [560, 58] width 113 height 14
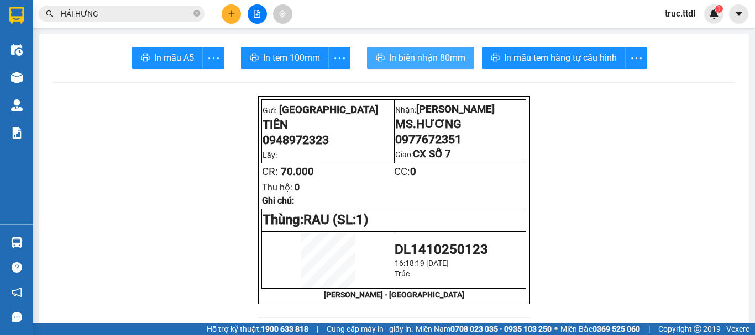
click at [429, 58] on span "In biên nhận 80mm" at bounding box center [427, 58] width 76 height 14
click at [231, 20] on button at bounding box center [231, 13] width 19 height 19
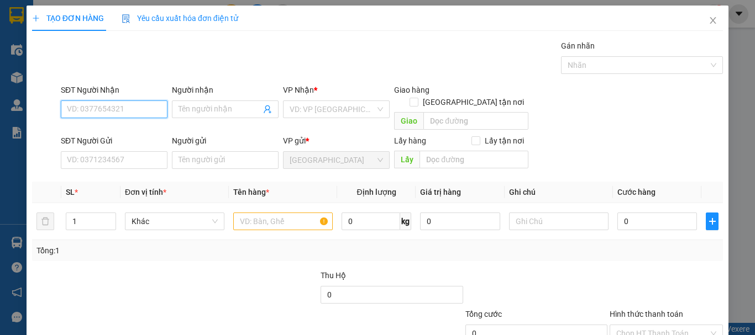
click at [135, 115] on input "SĐT Người Nhận" at bounding box center [114, 110] width 107 height 18
click at [132, 127] on div "0905040465 - MAI VÕ" at bounding box center [113, 131] width 92 height 12
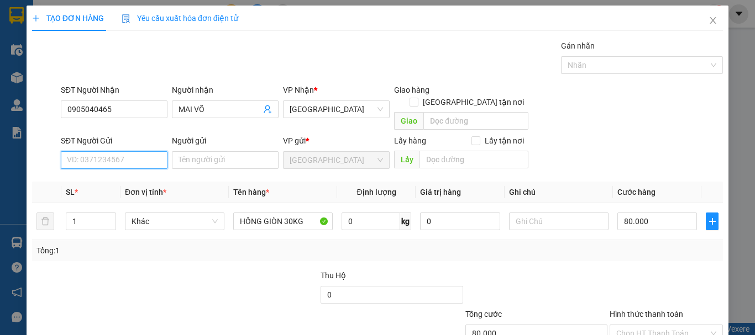
click at [133, 151] on input "SĐT Người Gửi" at bounding box center [114, 160] width 107 height 18
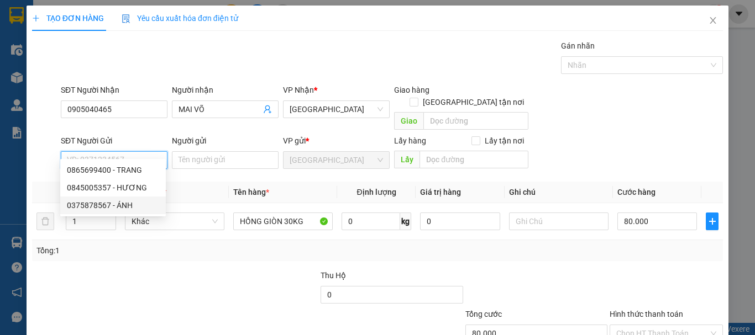
click at [144, 202] on div "0375878567 - ÁNH" at bounding box center [113, 206] width 92 height 12
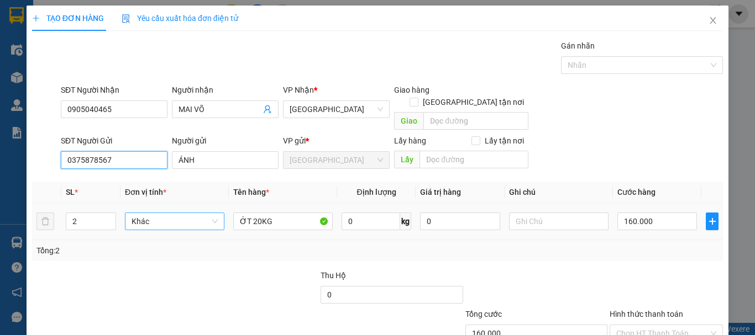
click at [147, 213] on span "Khác" at bounding box center [175, 221] width 86 height 17
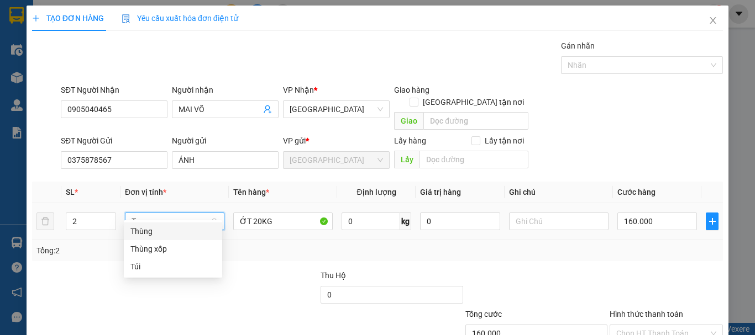
click at [171, 227] on div "Thùng" at bounding box center [172, 231] width 85 height 12
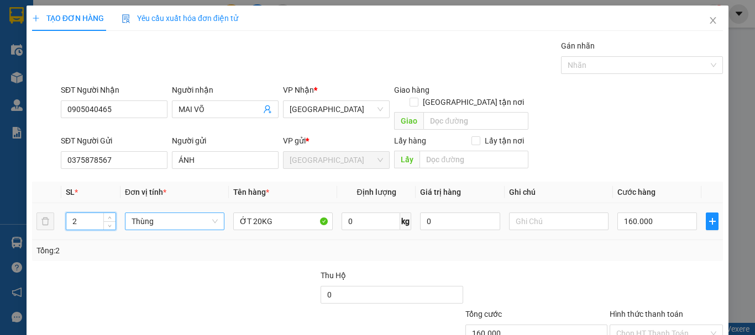
click at [33, 223] on tr "2 Thùng ỚT 20KG 0 kg 0 160.000" at bounding box center [377, 221] width 691 height 37
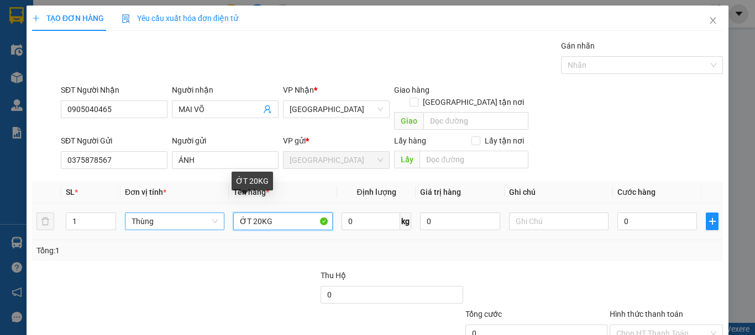
drag, startPoint x: 225, startPoint y: 204, endPoint x: 185, endPoint y: 206, distance: 39.9
click at [188, 204] on tr "1 Thùng ỚT 20KG 0 kg 0 0" at bounding box center [377, 221] width 691 height 37
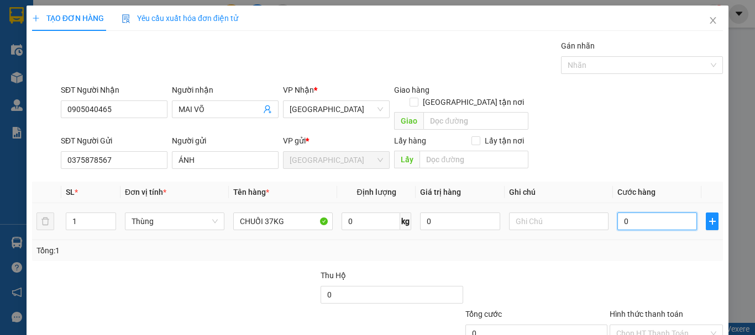
click at [648, 213] on input "0" at bounding box center [657, 222] width 80 height 18
click at [636, 247] on div "Tổng: 1" at bounding box center [377, 250] width 691 height 21
click at [653, 326] on input "Hình thức thanh toán" at bounding box center [662, 334] width 92 height 17
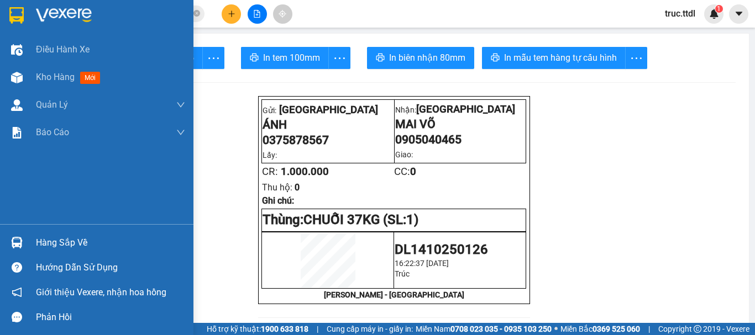
click at [44, 18] on img at bounding box center [64, 15] width 56 height 17
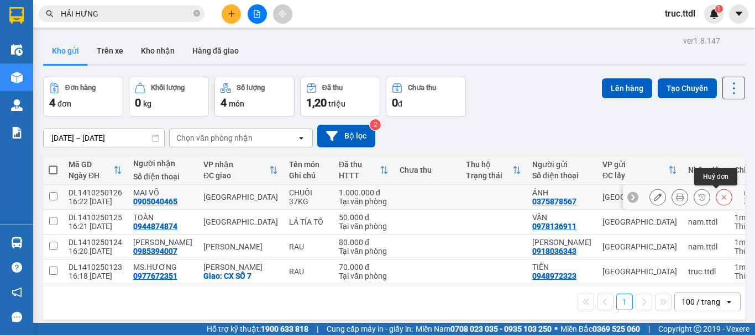
click at [720, 198] on icon at bounding box center [724, 197] width 8 height 8
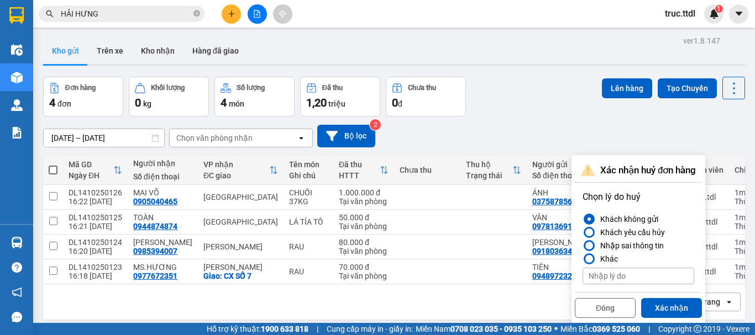
click at [621, 244] on div "Nhập sai thông tin" at bounding box center [630, 245] width 68 height 13
click at [583, 246] on input "Nhập sai thông tin" at bounding box center [583, 246] width 0 height 0
click at [544, 137] on div "08/10/2025 – 14/10/2025 Press the down arrow key to interact with the calendar …" at bounding box center [394, 136] width 702 height 23
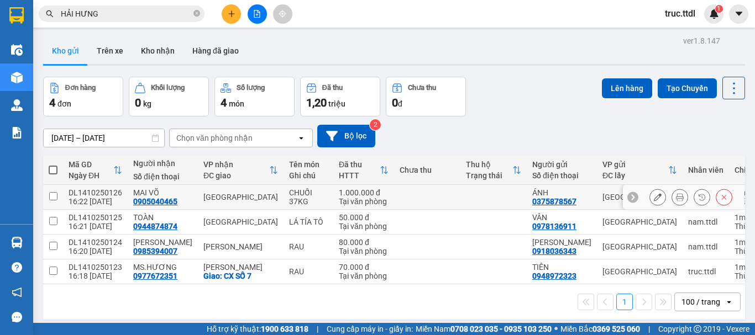
click at [650, 199] on button at bounding box center [657, 197] width 15 height 19
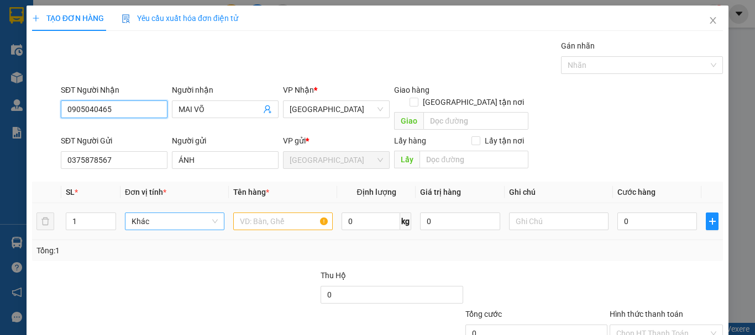
click at [144, 213] on span "Khác" at bounding box center [175, 221] width 86 height 17
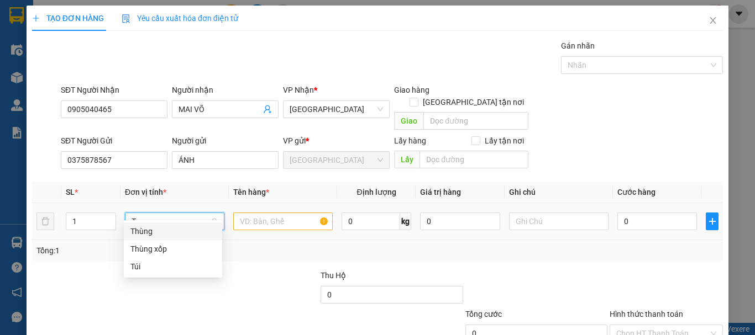
click at [148, 227] on div "Thùng" at bounding box center [172, 231] width 85 height 12
click at [292, 213] on input "text" at bounding box center [282, 222] width 99 height 18
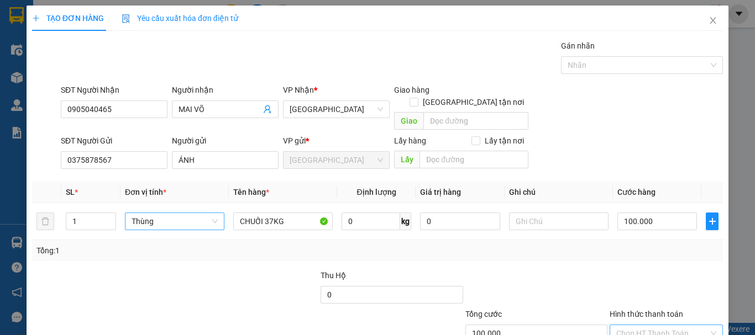
click at [628, 326] on input "Hình thức thanh toán" at bounding box center [662, 334] width 92 height 17
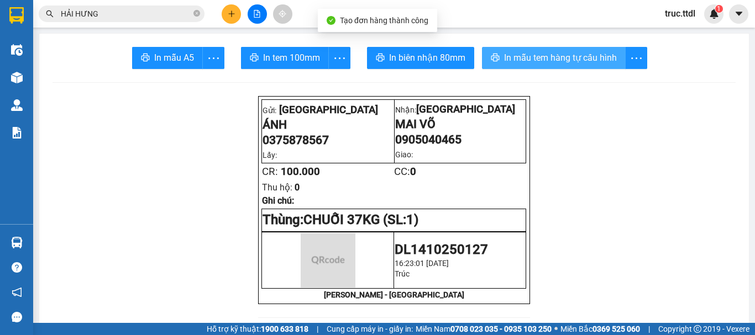
click at [533, 59] on span "In mẫu tem hàng tự cấu hình" at bounding box center [560, 58] width 113 height 14
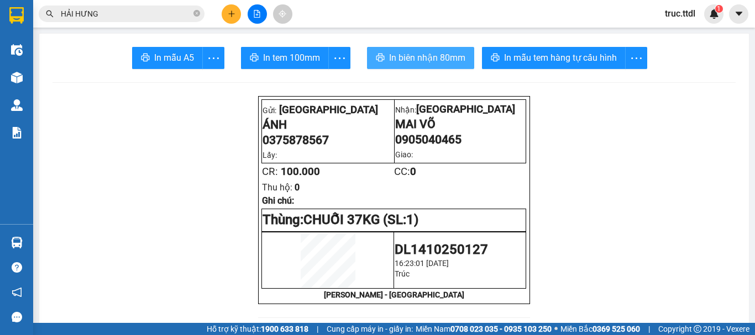
click at [401, 57] on span "In biên nhận 80mm" at bounding box center [427, 58] width 76 height 14
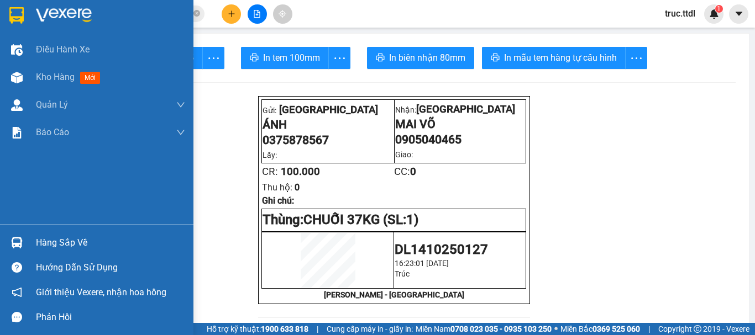
click at [13, 22] on img at bounding box center [16, 15] width 14 height 17
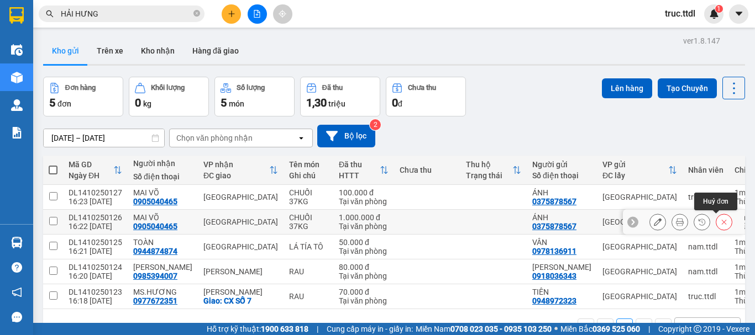
click at [716, 227] on button at bounding box center [723, 222] width 15 height 19
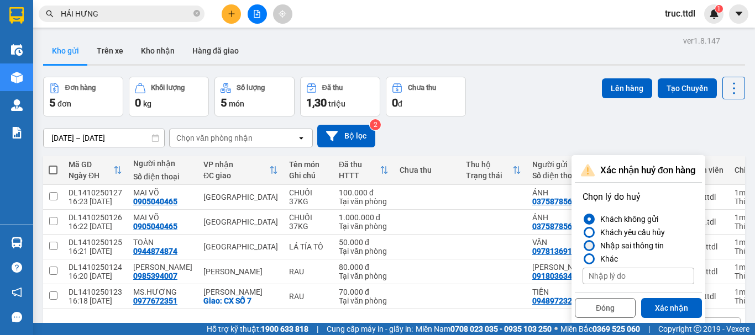
click at [651, 246] on div "Nhập sai thông tin" at bounding box center [630, 245] width 68 height 13
click at [583, 246] on input "Nhập sai thông tin" at bounding box center [583, 246] width 0 height 0
drag, startPoint x: 676, startPoint y: 302, endPoint x: 679, endPoint y: 311, distance: 8.7
click at [676, 303] on button "Xác nhận" at bounding box center [671, 308] width 61 height 20
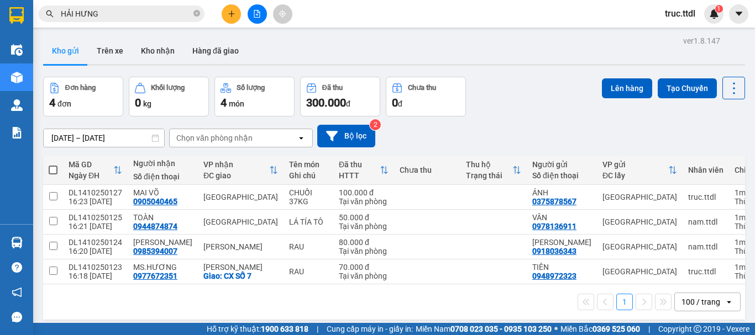
click at [235, 11] on icon "plus" at bounding box center [232, 14] width 8 height 8
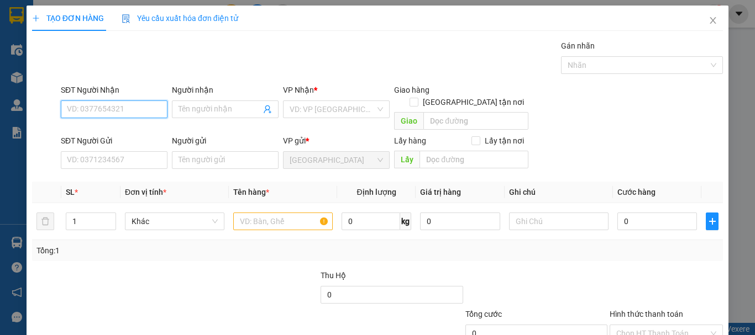
click at [107, 112] on input "SĐT Người Nhận" at bounding box center [114, 110] width 107 height 18
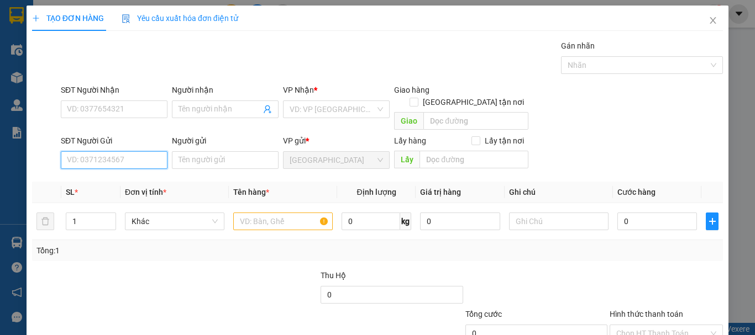
click at [109, 151] on input "SĐT Người Gửi" at bounding box center [114, 160] width 107 height 18
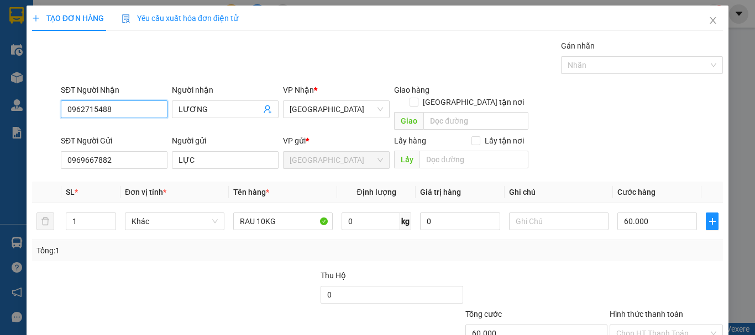
drag, startPoint x: 46, startPoint y: 123, endPoint x: 32, endPoint y: 135, distance: 18.9
click at [24, 133] on div "TẠO ĐƠN HÀNG Yêu cầu xuất hóa đơn điện tử Transit Pickup Surcharge Ids Transit …" at bounding box center [377, 167] width 755 height 335
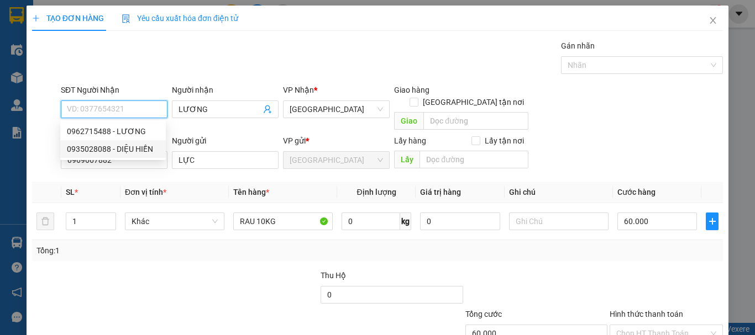
click at [132, 147] on div "0935028088 - DIỆU HIỀN" at bounding box center [113, 149] width 92 height 12
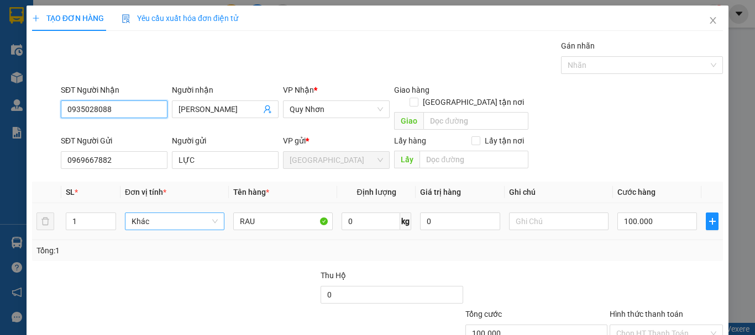
click at [156, 213] on span "Khác" at bounding box center [175, 221] width 86 height 17
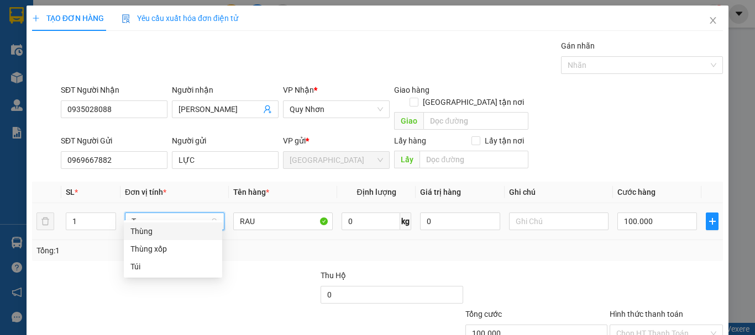
click at [174, 237] on div "Thùng" at bounding box center [172, 231] width 85 height 12
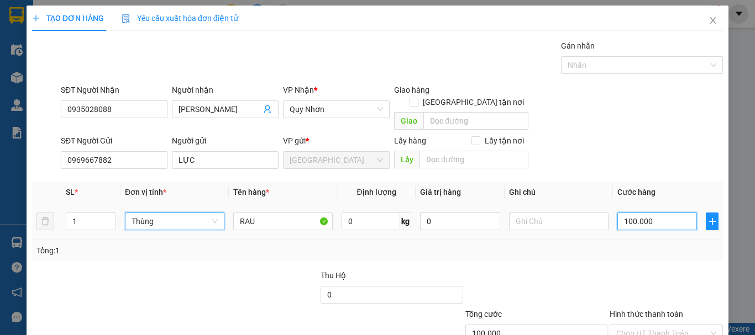
click at [653, 213] on input "100.000" at bounding box center [657, 222] width 80 height 18
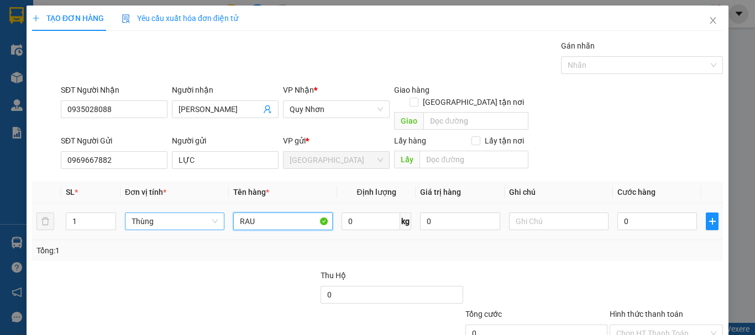
click at [302, 214] on input "RAU" at bounding box center [282, 222] width 99 height 18
click at [664, 214] on input "0" at bounding box center [657, 222] width 80 height 18
click at [669, 247] on div "Tổng: 1" at bounding box center [377, 250] width 691 height 21
drag, startPoint x: 665, startPoint y: 250, endPoint x: 665, endPoint y: 276, distance: 26.0
click at [665, 326] on input "Hình thức thanh toán" at bounding box center [662, 334] width 92 height 17
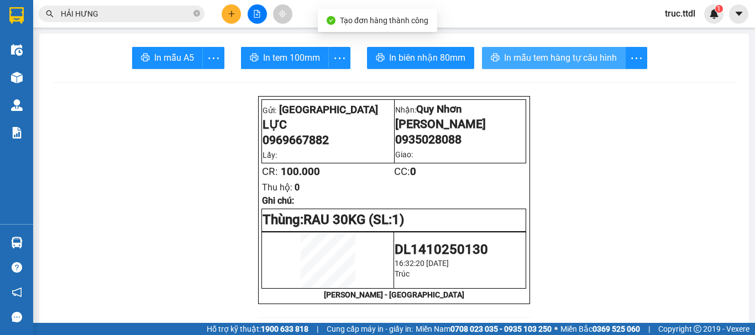
click at [546, 62] on span "In mẫu tem hàng tự cấu hình" at bounding box center [560, 58] width 113 height 14
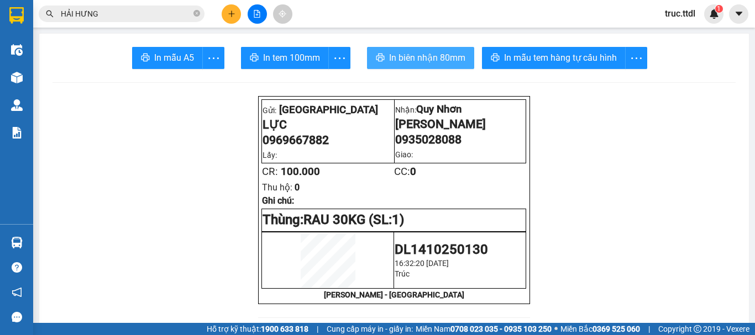
click at [435, 58] on span "In biên nhận 80mm" at bounding box center [427, 58] width 76 height 14
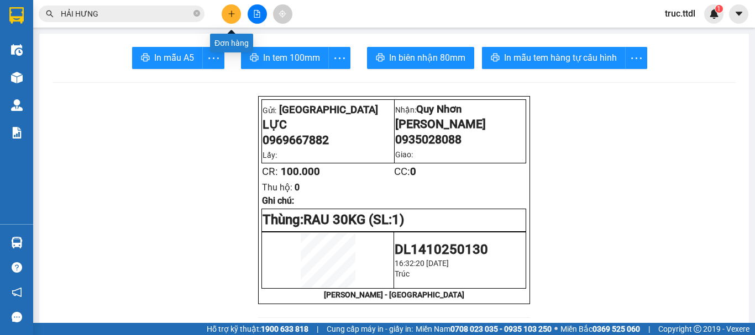
click at [233, 16] on icon "plus" at bounding box center [232, 14] width 8 height 8
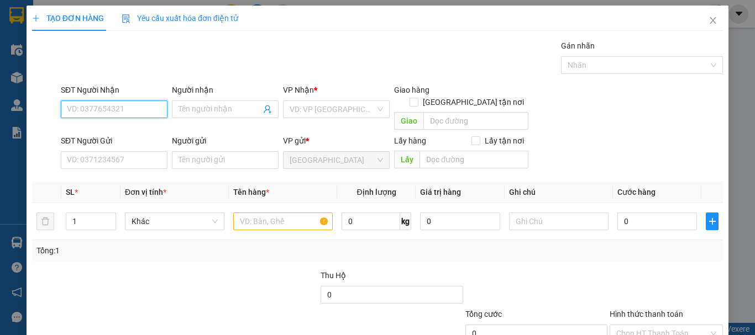
click at [105, 108] on input "SĐT Người Nhận" at bounding box center [114, 110] width 107 height 18
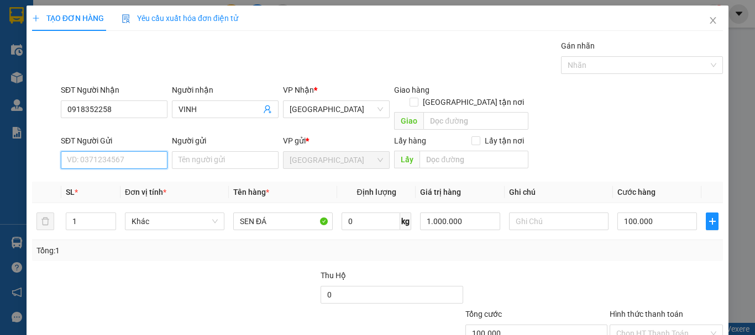
click at [147, 151] on input "SĐT Người Gửi" at bounding box center [114, 160] width 107 height 18
click at [148, 170] on div "0859966538 - NHÂN" at bounding box center [113, 170] width 92 height 12
click at [141, 214] on span "Khác" at bounding box center [175, 221] width 86 height 17
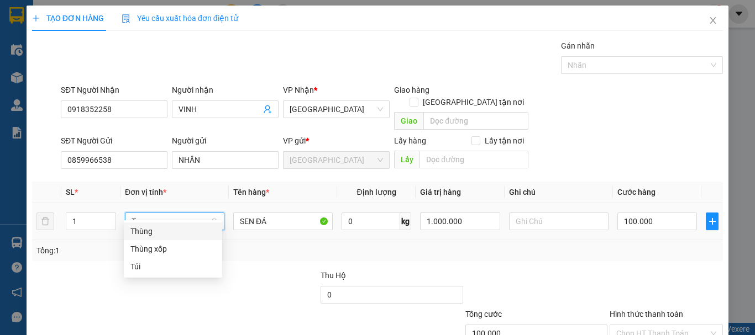
click at [172, 231] on div "Thùng" at bounding box center [172, 231] width 85 height 12
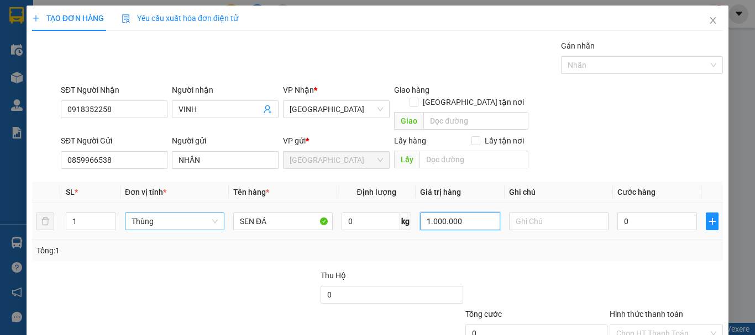
click at [458, 213] on input "1.000.000" at bounding box center [460, 222] width 80 height 18
drag, startPoint x: 606, startPoint y: 214, endPoint x: 650, endPoint y: 211, distance: 44.3
click at [613, 215] on td "0" at bounding box center [657, 221] width 88 height 37
click at [650, 213] on input "0" at bounding box center [657, 222] width 80 height 18
click at [652, 245] on div "Tổng: 1" at bounding box center [377, 251] width 682 height 12
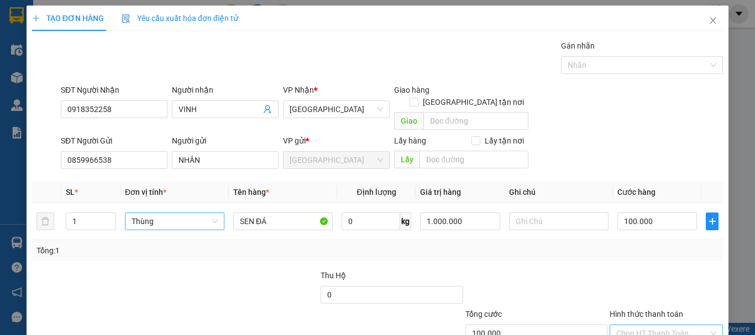
click at [649, 326] on input "Hình thức thanh toán" at bounding box center [662, 334] width 92 height 17
drag, startPoint x: 651, startPoint y: 264, endPoint x: 653, endPoint y: 271, distance: 6.8
click at [651, 265] on div "Transit Pickup Surcharge Ids Transit Deliver Surcharge Ids Transit Deliver Surc…" at bounding box center [377, 217] width 691 height 355
click at [653, 326] on input "Hình thức thanh toán" at bounding box center [662, 334] width 92 height 17
drag, startPoint x: 654, startPoint y: 269, endPoint x: 658, endPoint y: 295, distance: 25.6
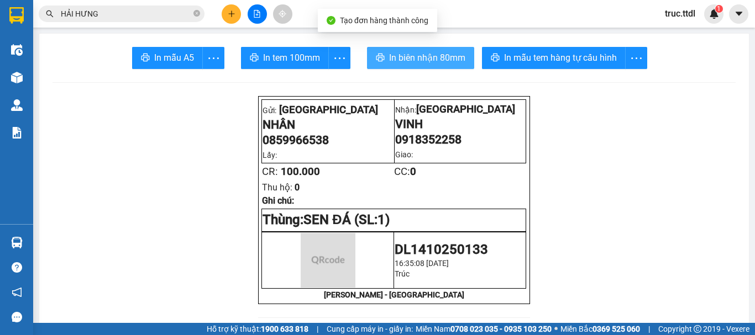
click at [430, 60] on span "In biên nhận 80mm" at bounding box center [427, 58] width 76 height 14
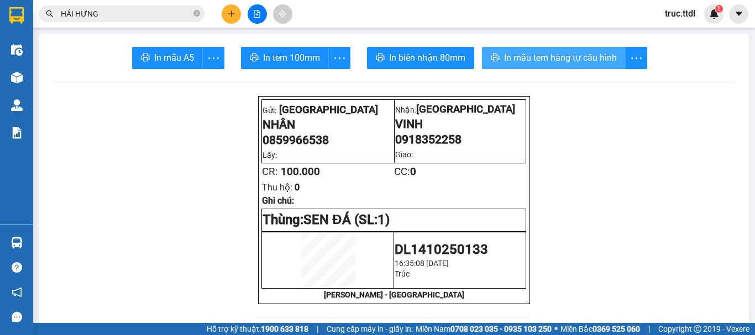
click at [529, 61] on span "In mẫu tem hàng tự cấu hình" at bounding box center [560, 58] width 113 height 14
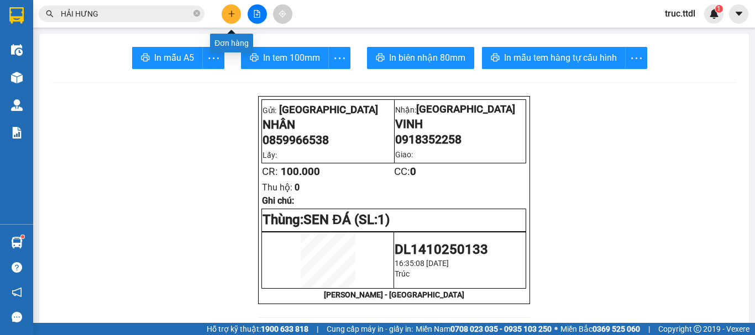
click at [230, 14] on icon "plus" at bounding box center [231, 13] width 6 height 1
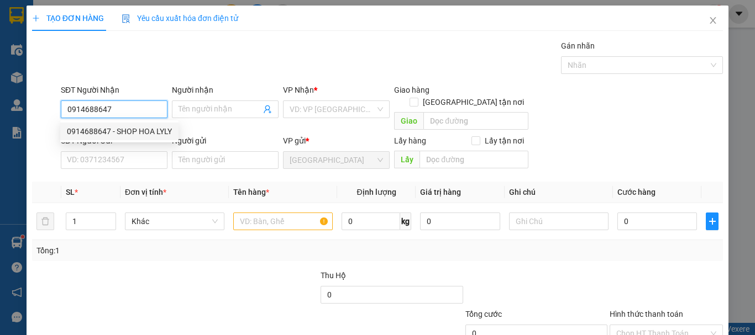
click at [154, 132] on div "0914688647 - SHOP HOA LYLY" at bounding box center [119, 131] width 105 height 12
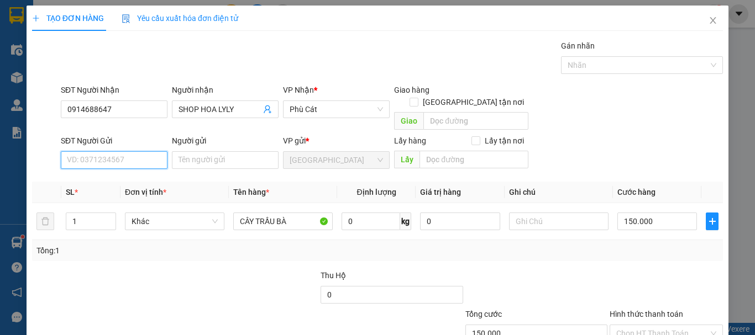
click at [150, 151] on input "SĐT Người Gửi" at bounding box center [114, 160] width 107 height 18
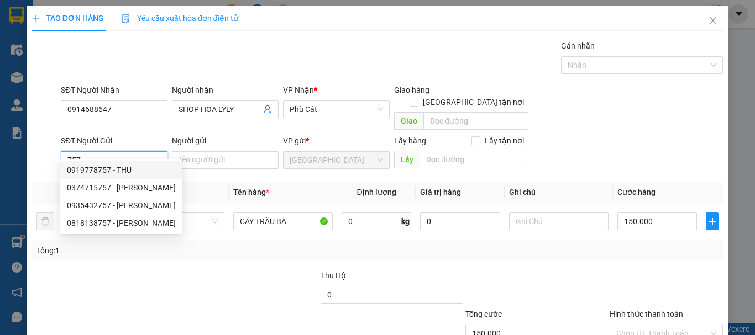
click at [68, 151] on input "757" at bounding box center [114, 160] width 107 height 18
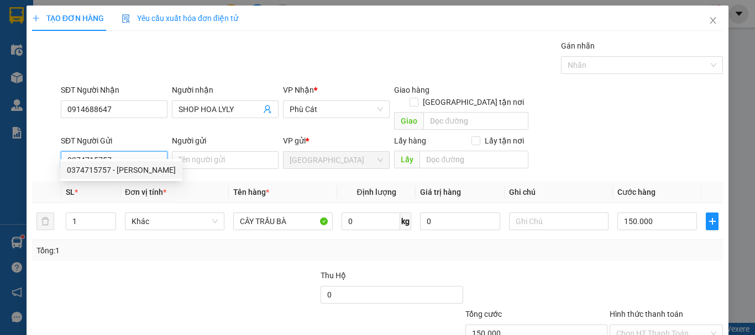
click at [128, 172] on div "0374715757 - THẢO" at bounding box center [121, 170] width 109 height 12
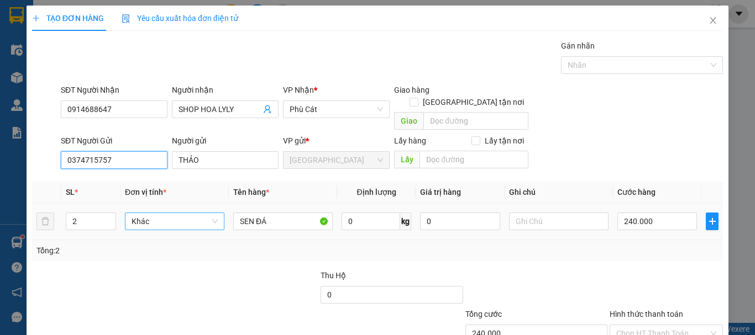
click at [159, 213] on span "Khác" at bounding box center [175, 221] width 86 height 17
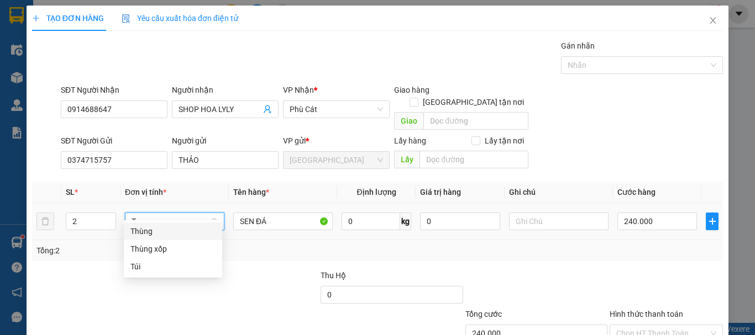
drag, startPoint x: 166, startPoint y: 229, endPoint x: 97, endPoint y: 223, distance: 69.4
click at [166, 228] on div "Thùng" at bounding box center [172, 231] width 85 height 12
drag, startPoint x: 41, startPoint y: 222, endPoint x: 192, endPoint y: 227, distance: 151.5
click at [28, 228] on div "TẠO ĐƠN HÀNG Yêu cầu xuất hóa đơn điện tử Transit Pickup Surcharge Ids Transit …" at bounding box center [378, 205] width 702 height 398
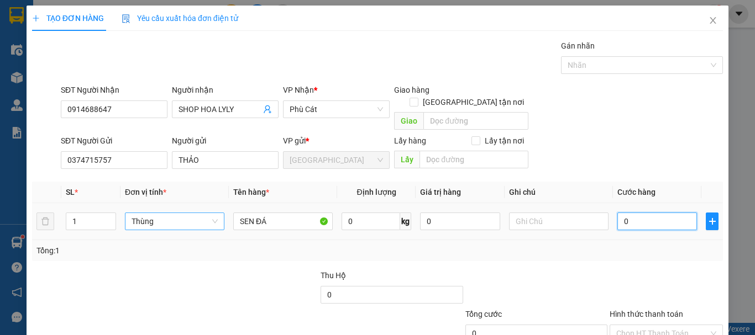
click at [641, 213] on input "0" at bounding box center [657, 222] width 80 height 18
click at [668, 326] on input "Hình thức thanh toán" at bounding box center [662, 334] width 92 height 17
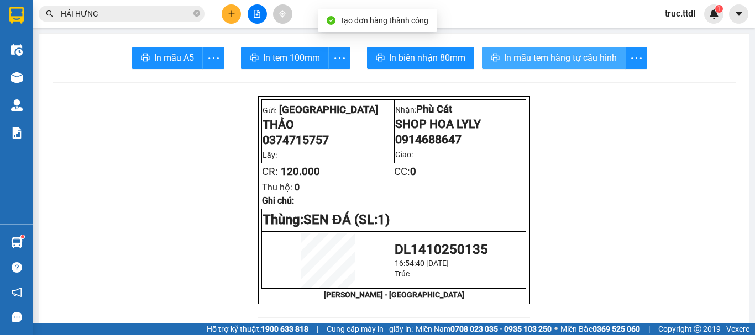
click at [547, 57] on span "In mẫu tem hàng tự cấu hình" at bounding box center [560, 58] width 113 height 14
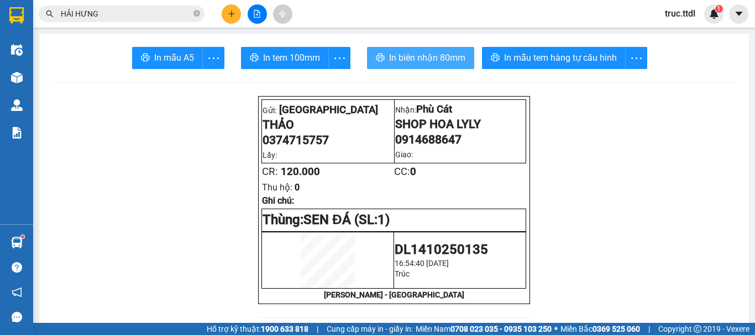
click at [406, 57] on span "In biên nhận 80mm" at bounding box center [427, 58] width 76 height 14
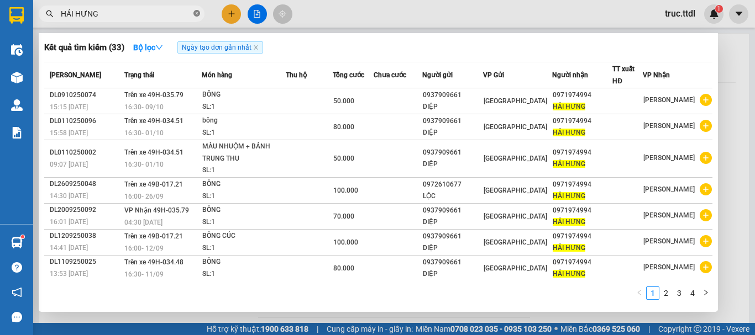
click at [195, 15] on icon "close-circle" at bounding box center [196, 13] width 7 height 7
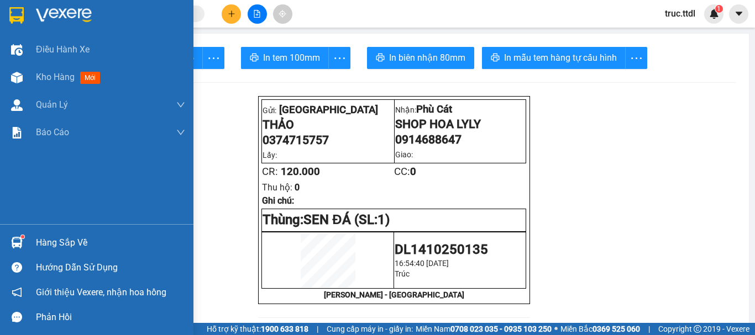
click at [9, 12] on img at bounding box center [16, 15] width 14 height 17
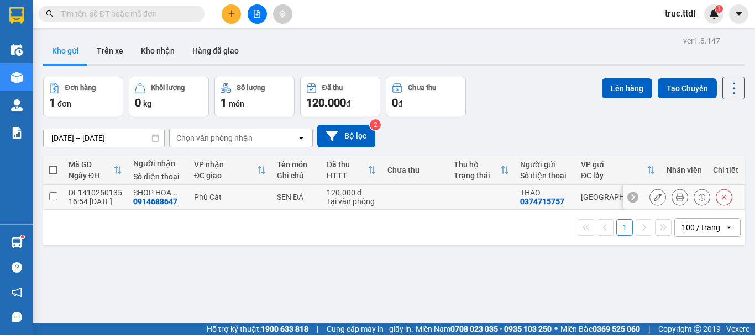
click at [406, 201] on td at bounding box center [415, 197] width 66 height 25
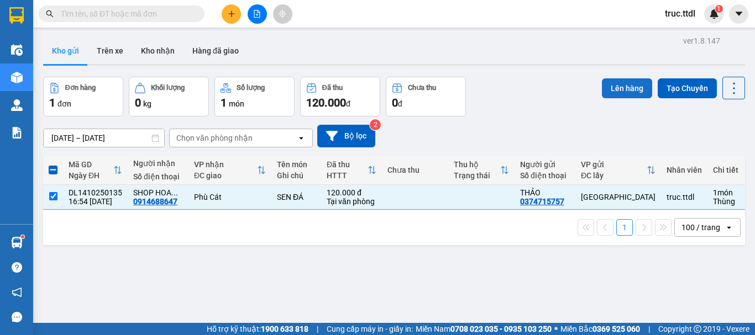
click at [615, 85] on button "Lên hàng" at bounding box center [627, 88] width 50 height 20
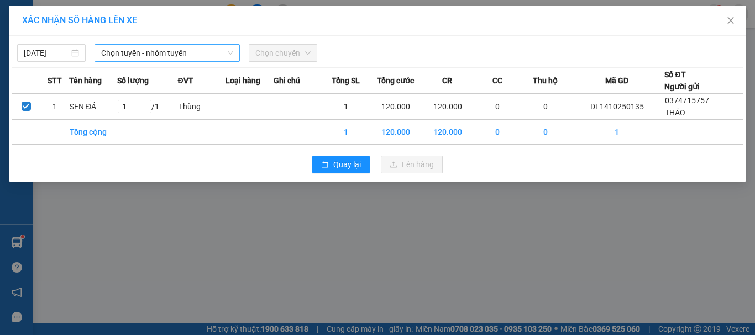
click at [164, 55] on span "Chọn tuyến - nhóm tuyến" at bounding box center [167, 53] width 132 height 17
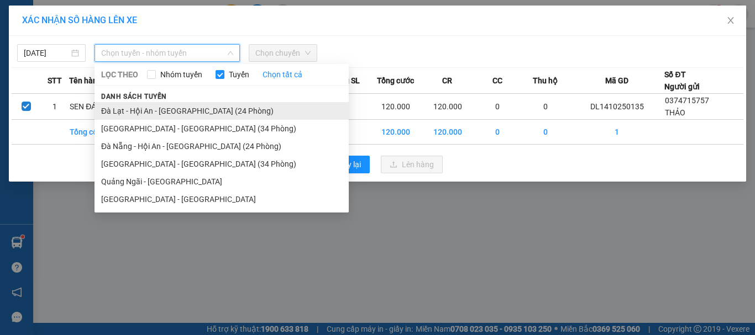
click at [186, 110] on li "Đà Lạt - Hội An - Đà Nẵng (24 Phòng)" at bounding box center [222, 111] width 254 height 18
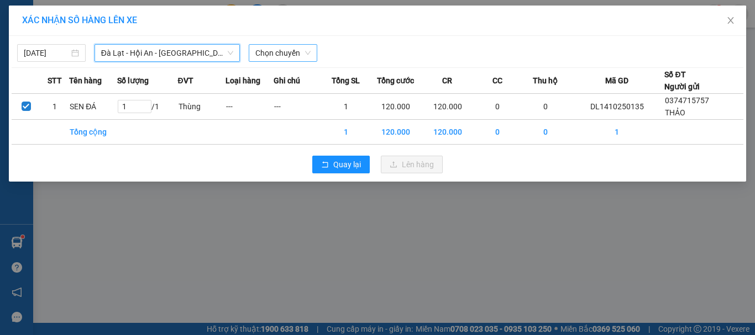
click at [269, 55] on span "Chọn chuyến" at bounding box center [282, 53] width 55 height 17
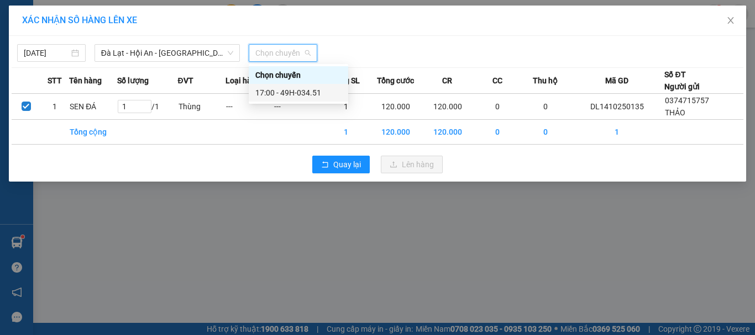
click at [285, 89] on div "17:00 - 49H-034.51" at bounding box center [298, 93] width 86 height 12
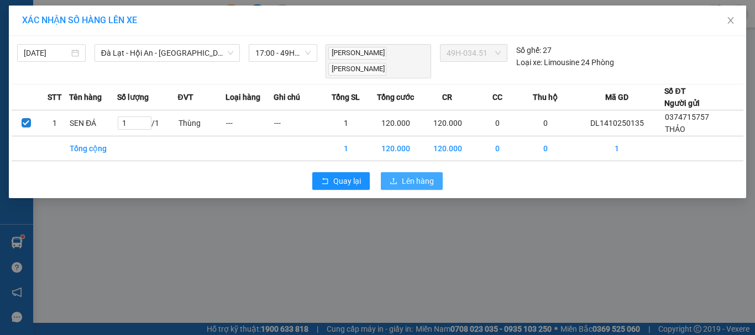
click at [413, 188] on button "Lên hàng" at bounding box center [412, 181] width 62 height 18
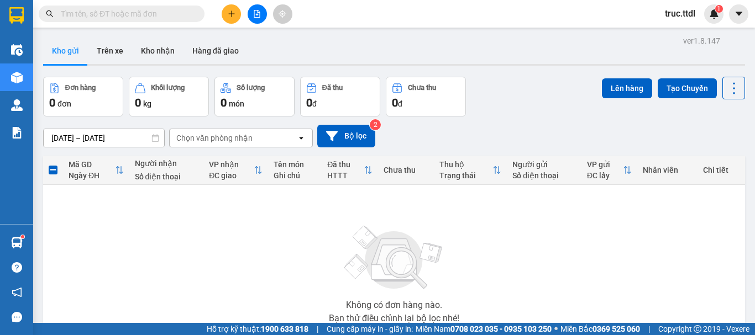
click at [253, 20] on button at bounding box center [257, 13] width 19 height 19
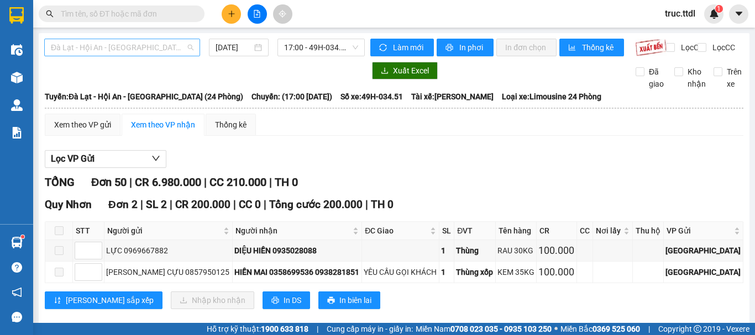
click at [145, 46] on span "Đà Lạt - Hội An - Đà Nẵng (24 Phòng)" at bounding box center [122, 47] width 143 height 17
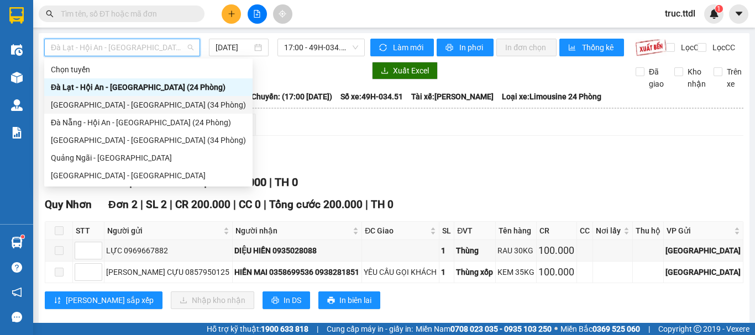
click at [129, 102] on div "Đà Lạt - Đà Nẵng (34 Phòng)" at bounding box center [148, 105] width 195 height 12
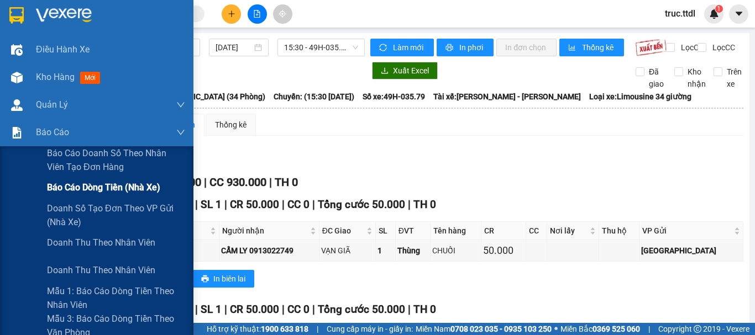
click at [96, 190] on span "Báo cáo dòng tiền (nhà xe)" at bounding box center [103, 188] width 113 height 14
